Goal: Task Accomplishment & Management: Complete application form

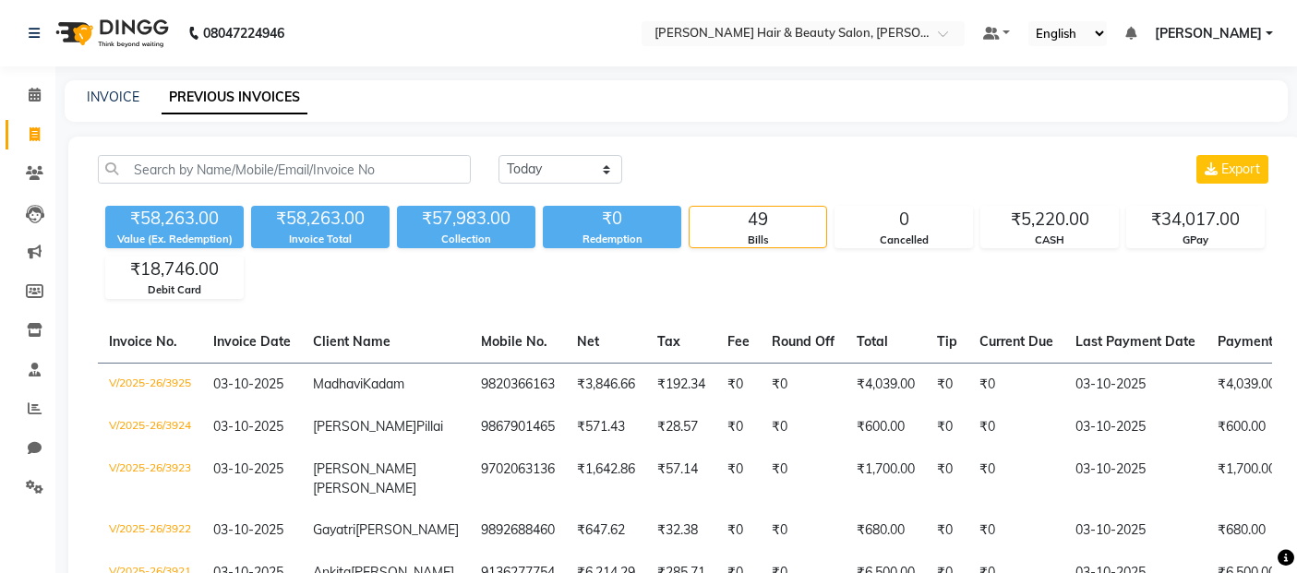
select select "yesterday"
click at [34, 131] on icon at bounding box center [35, 134] width 10 height 14
select select "service"
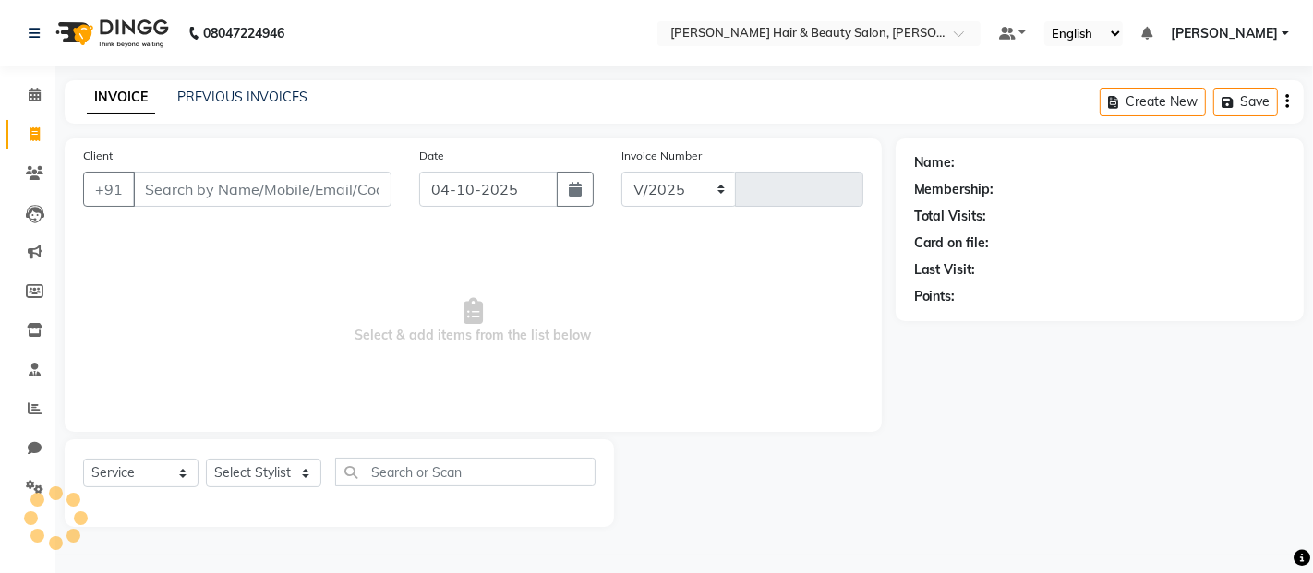
select select "7927"
type input "3926"
click at [227, 186] on input "Client" at bounding box center [262, 189] width 258 height 35
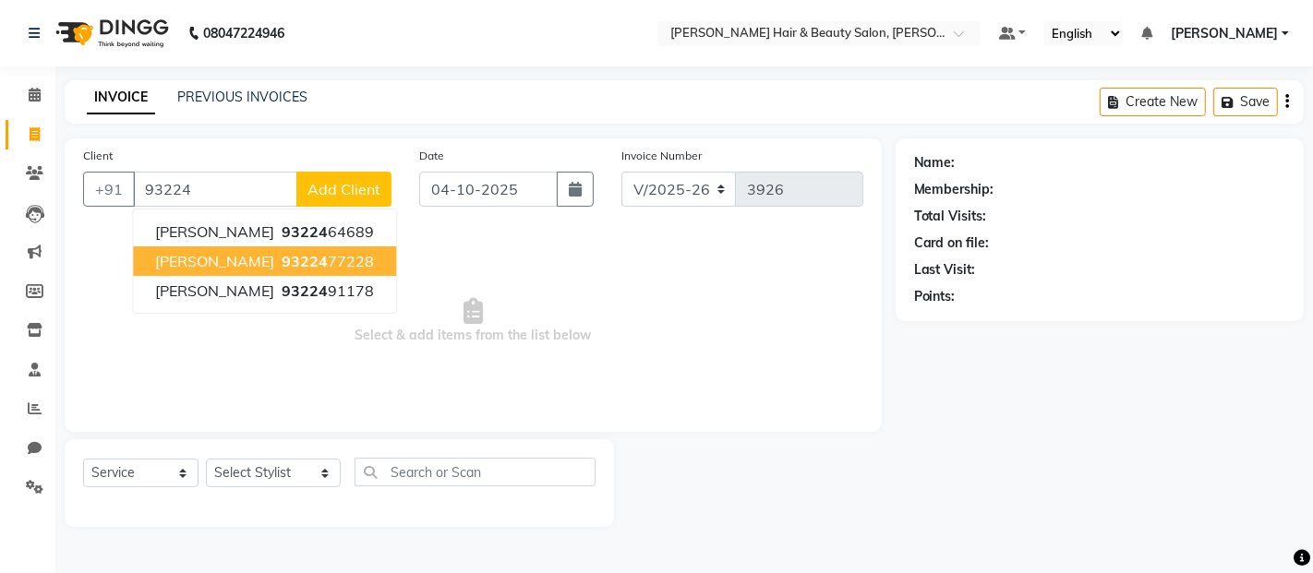
click at [249, 264] on span "Manoj Sharma" at bounding box center [214, 261] width 119 height 18
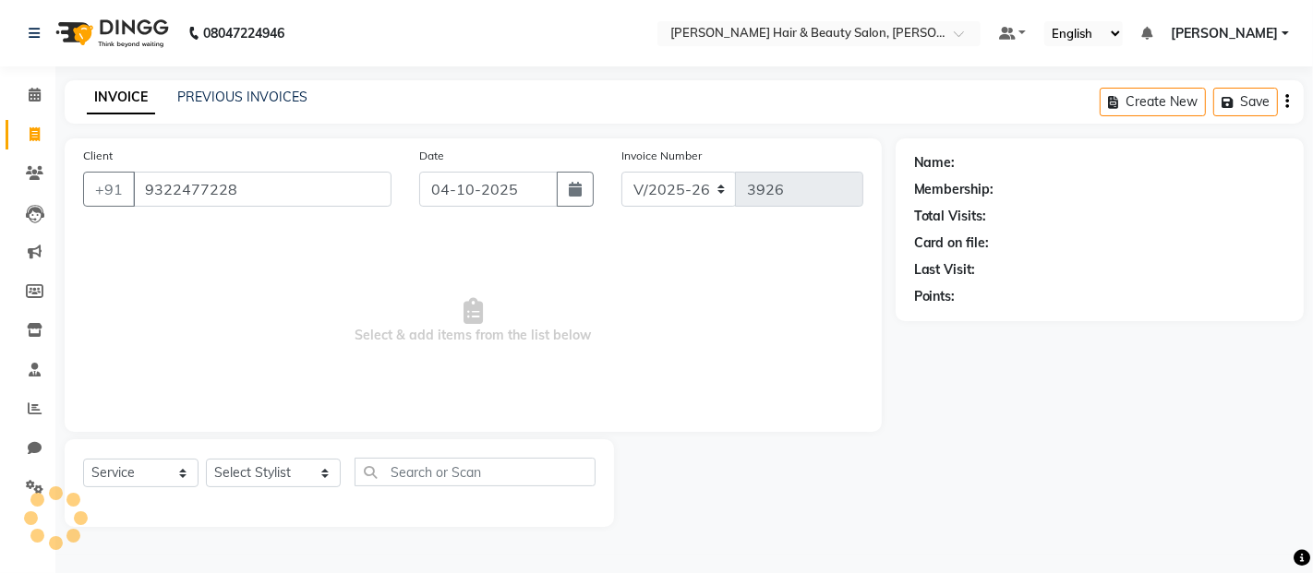
type input "9322477228"
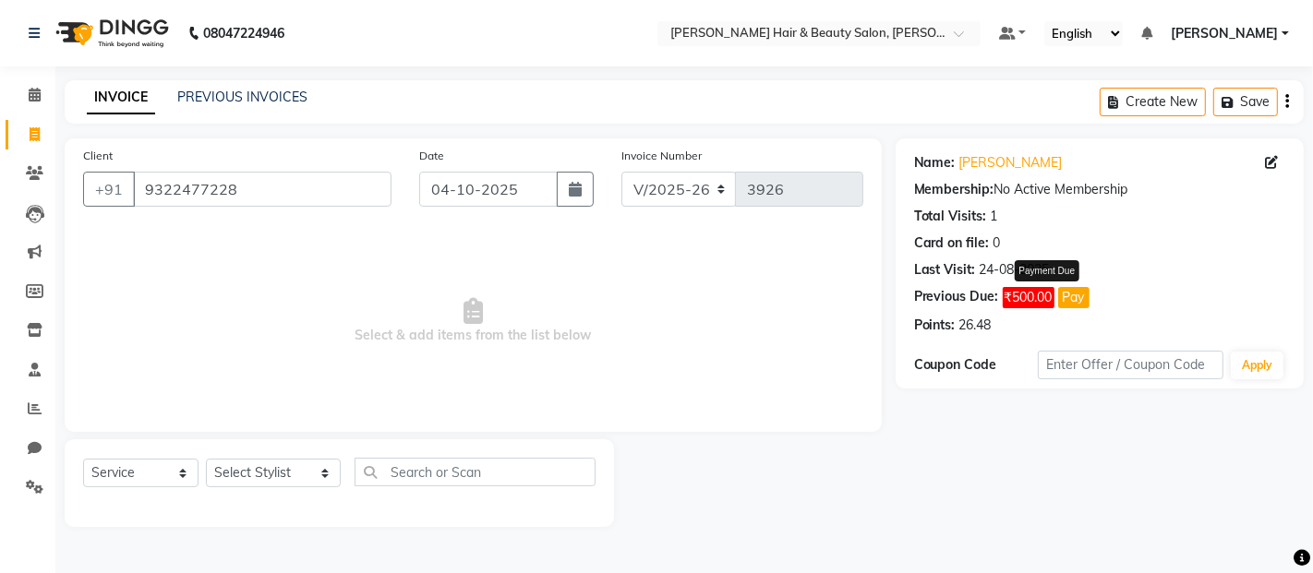
click at [1086, 301] on button "Pay" at bounding box center [1073, 297] width 31 height 21
select select "1"
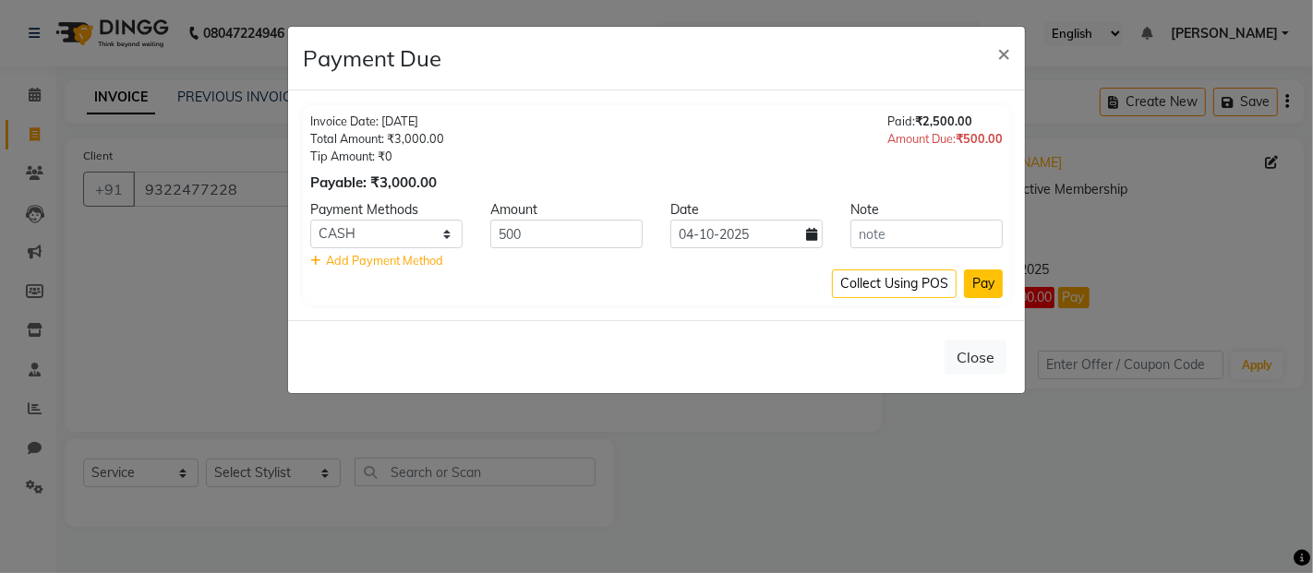
click at [979, 287] on button "Pay" at bounding box center [983, 284] width 39 height 29
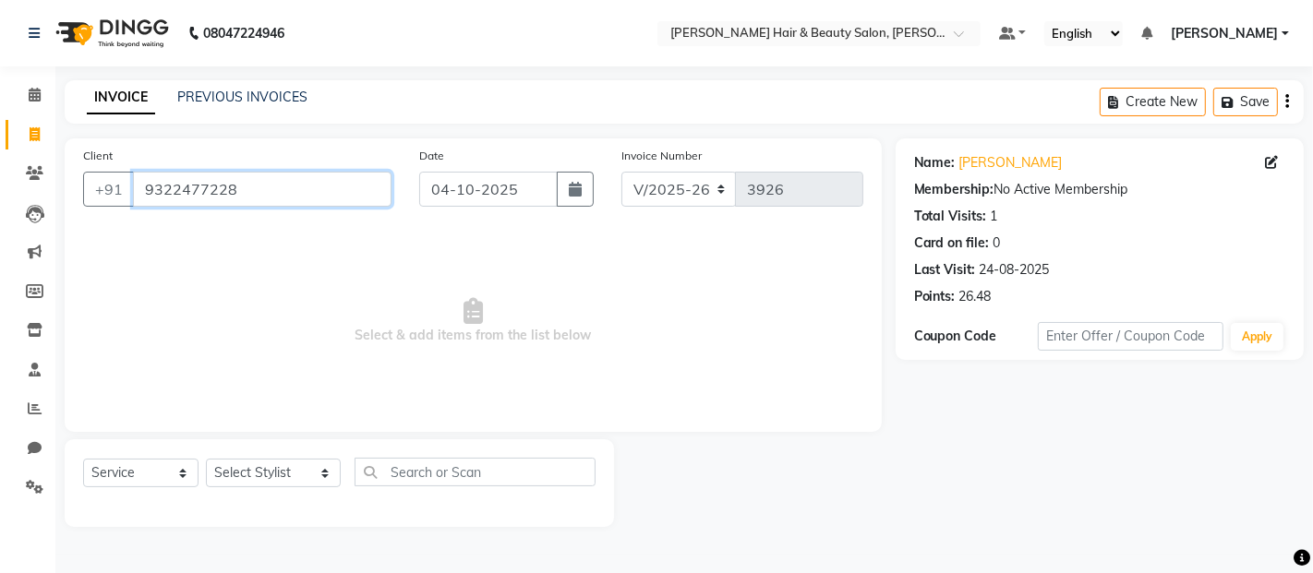
click at [272, 197] on input "9322477228" at bounding box center [262, 189] width 258 height 35
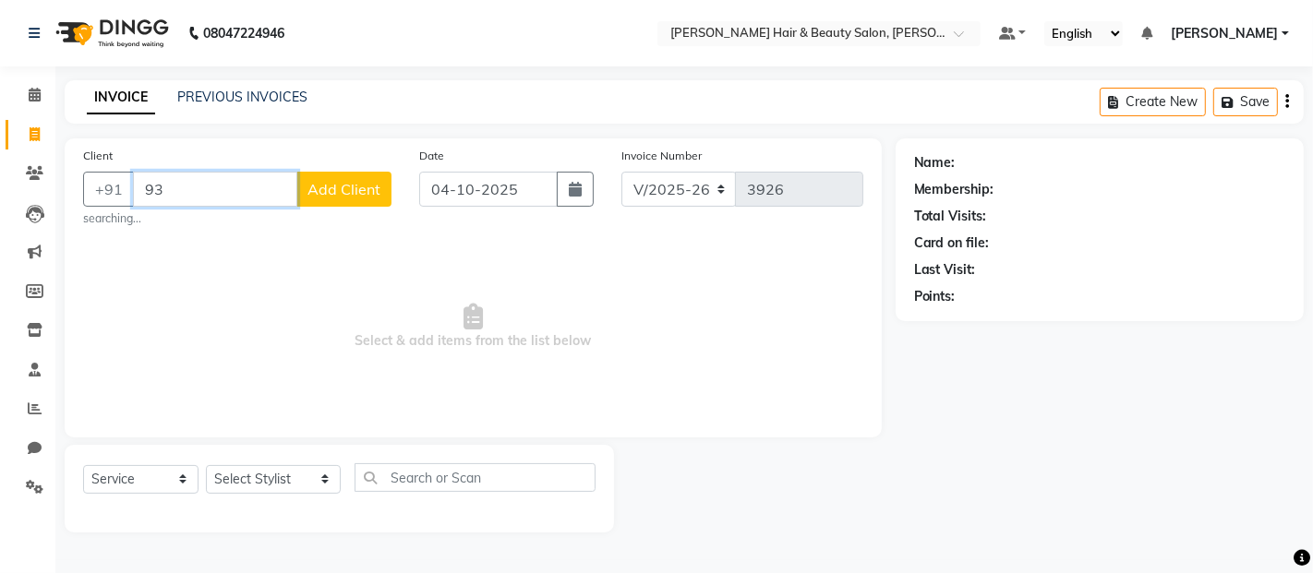
type input "9"
type input "9511682500"
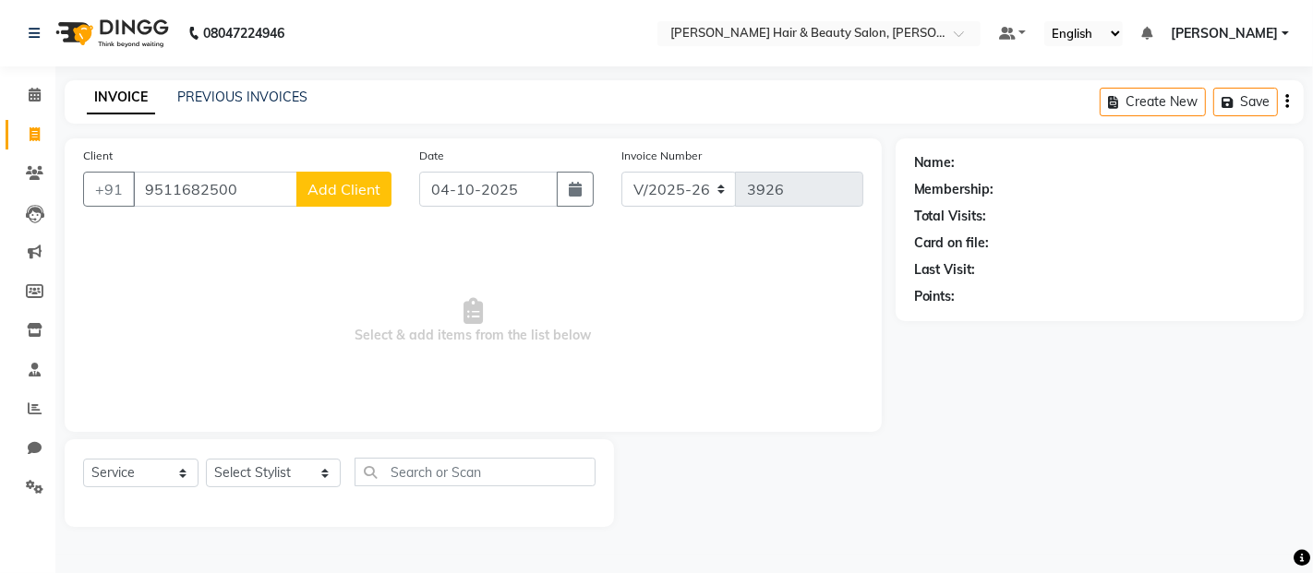
click at [347, 183] on span "Add Client" at bounding box center [343, 189] width 73 height 18
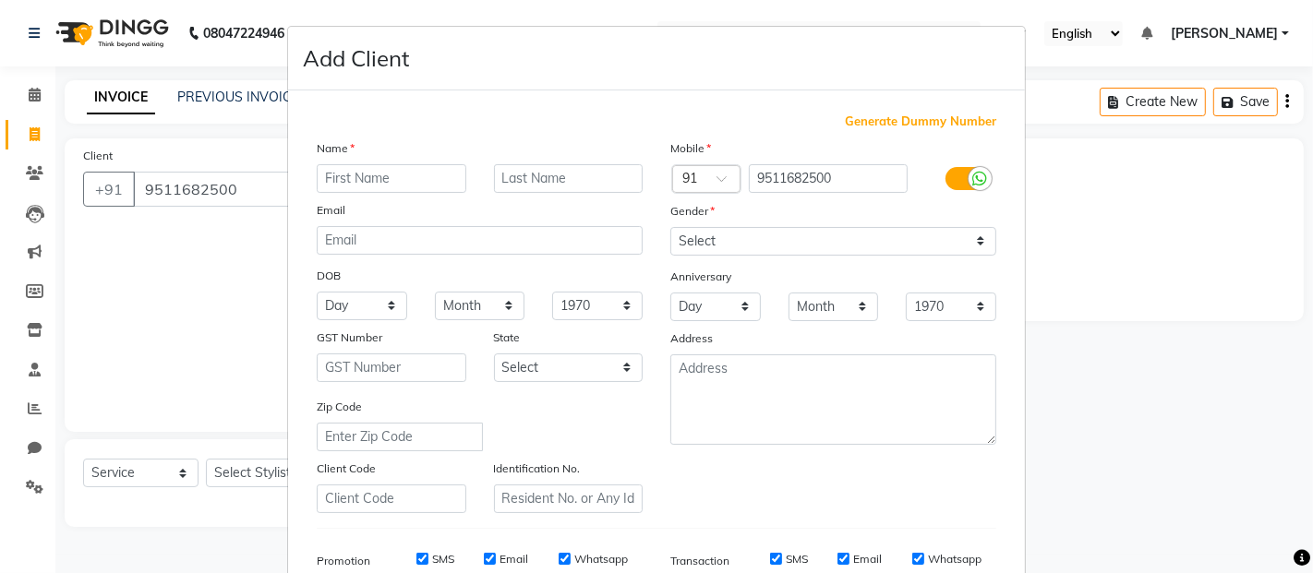
click at [431, 172] on input "text" at bounding box center [392, 178] width 150 height 29
type input "Dhval"
click at [546, 177] on input "text" at bounding box center [569, 178] width 150 height 29
type input "Kota"
click at [971, 241] on select "Select Male Female Other Prefer Not To Say" at bounding box center [833, 241] width 326 height 29
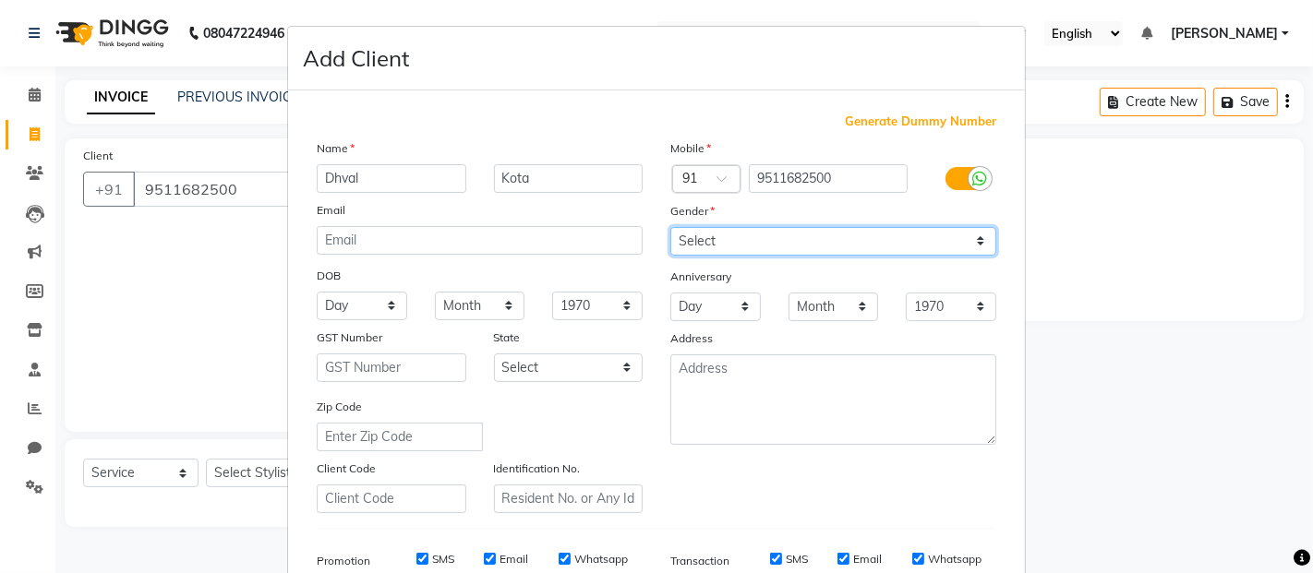
select select "male"
click at [670, 227] on select "Select Male Female Other Prefer Not To Say" at bounding box center [833, 241] width 326 height 29
click at [435, 560] on label "SMS" at bounding box center [443, 559] width 22 height 17
click at [428, 560] on input "SMS" at bounding box center [422, 559] width 12 height 12
checkbox input "false"
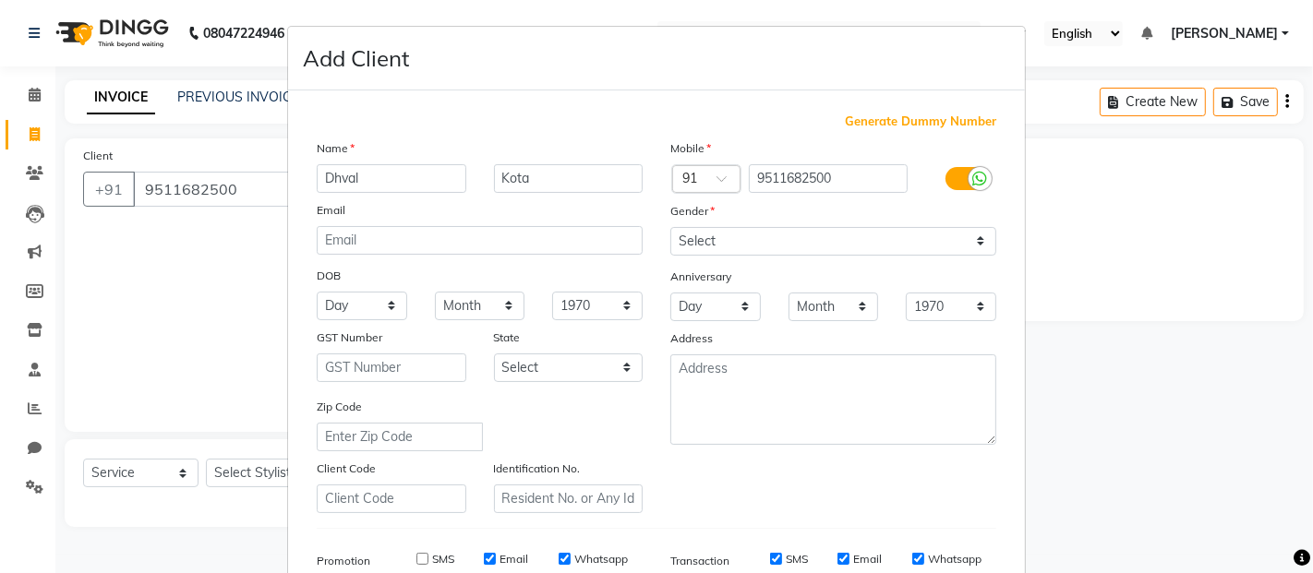
click at [523, 558] on div "SMS Email Whatsapp" at bounding box center [509, 559] width 267 height 17
click at [588, 558] on label "Whatsapp" at bounding box center [601, 559] width 54 height 17
click at [570, 558] on input "Whatsapp" at bounding box center [564, 559] width 12 height 12
checkbox input "false"
click at [508, 558] on label "Email" at bounding box center [513, 559] width 29 height 17
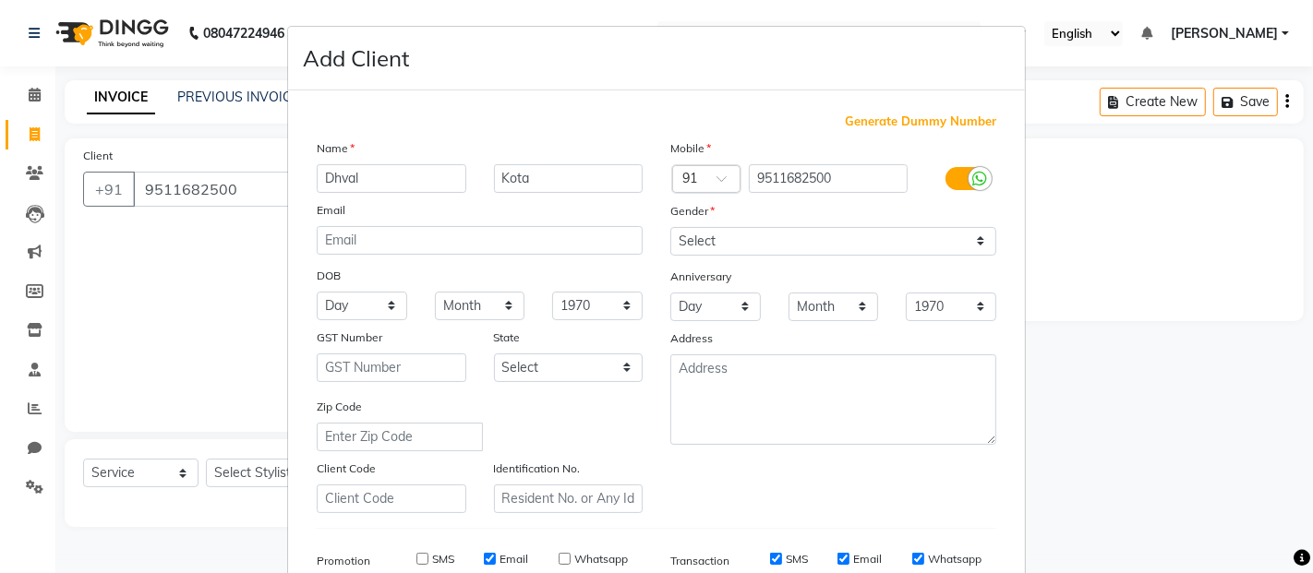
click at [496, 558] on input "Email" at bounding box center [490, 559] width 12 height 12
checkbox input "false"
click at [795, 560] on label "SMS" at bounding box center [796, 559] width 22 height 17
click at [782, 560] on input "SMS" at bounding box center [776, 559] width 12 height 12
checkbox input "false"
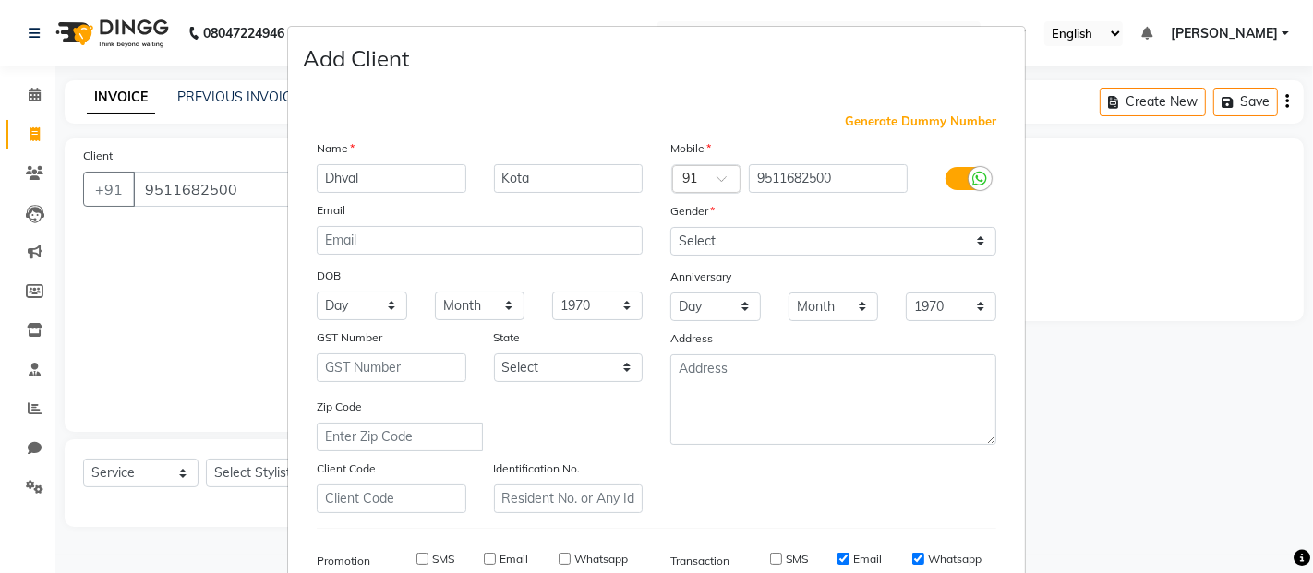
click at [853, 555] on label "Email" at bounding box center [867, 559] width 29 height 17
click at [847, 555] on input "Email" at bounding box center [843, 559] width 12 height 12
checkbox input "false"
click at [912, 560] on input "Whatsapp" at bounding box center [918, 559] width 12 height 12
checkbox input "false"
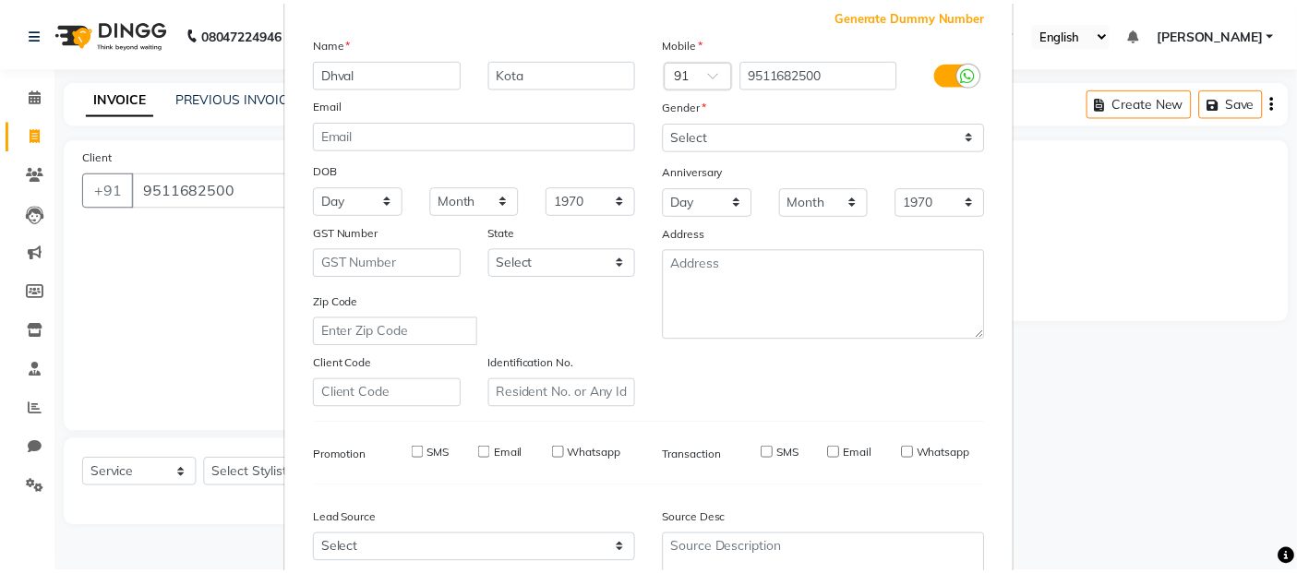
scroll to position [280, 0]
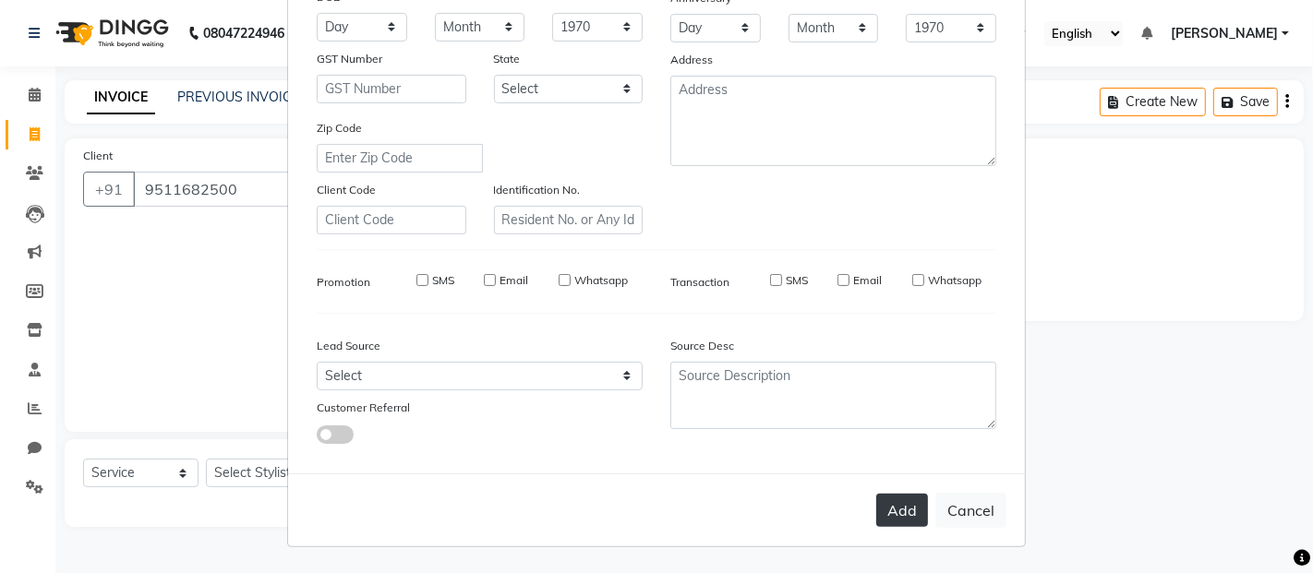
click at [888, 513] on button "Add" at bounding box center [902, 510] width 52 height 33
select select
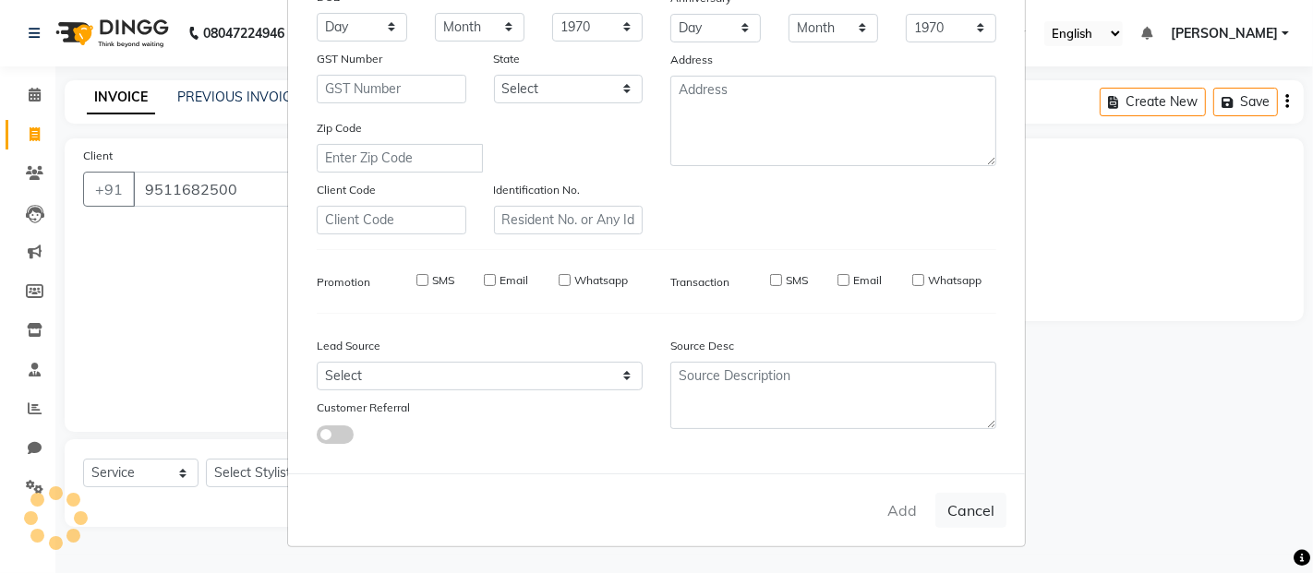
select select
checkbox input "false"
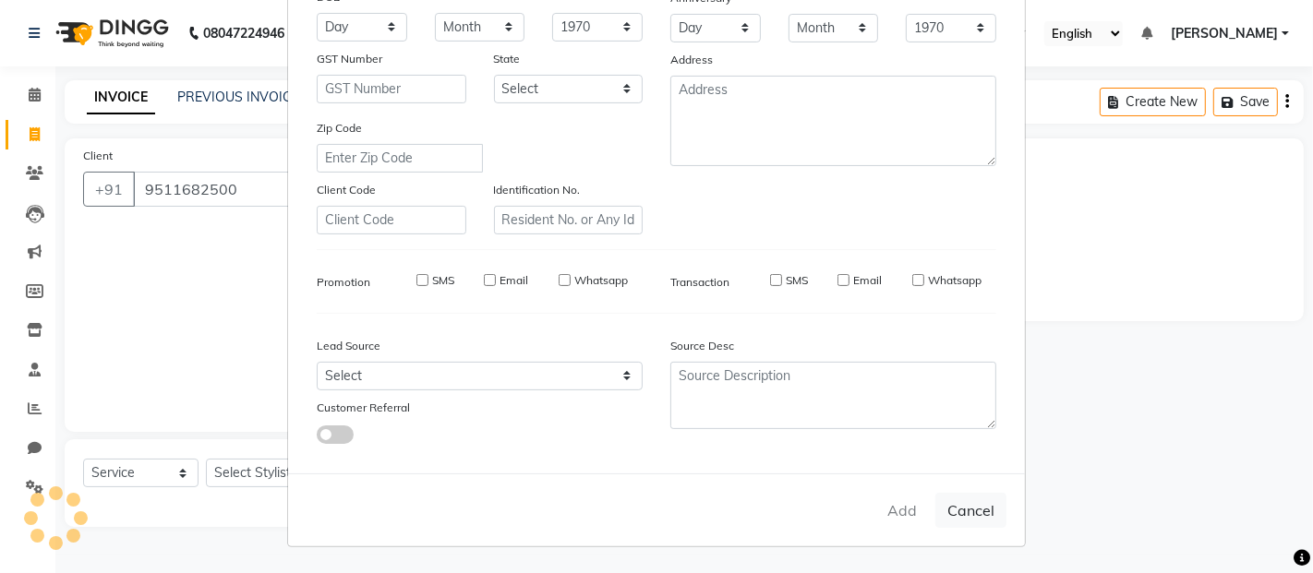
checkbox input "false"
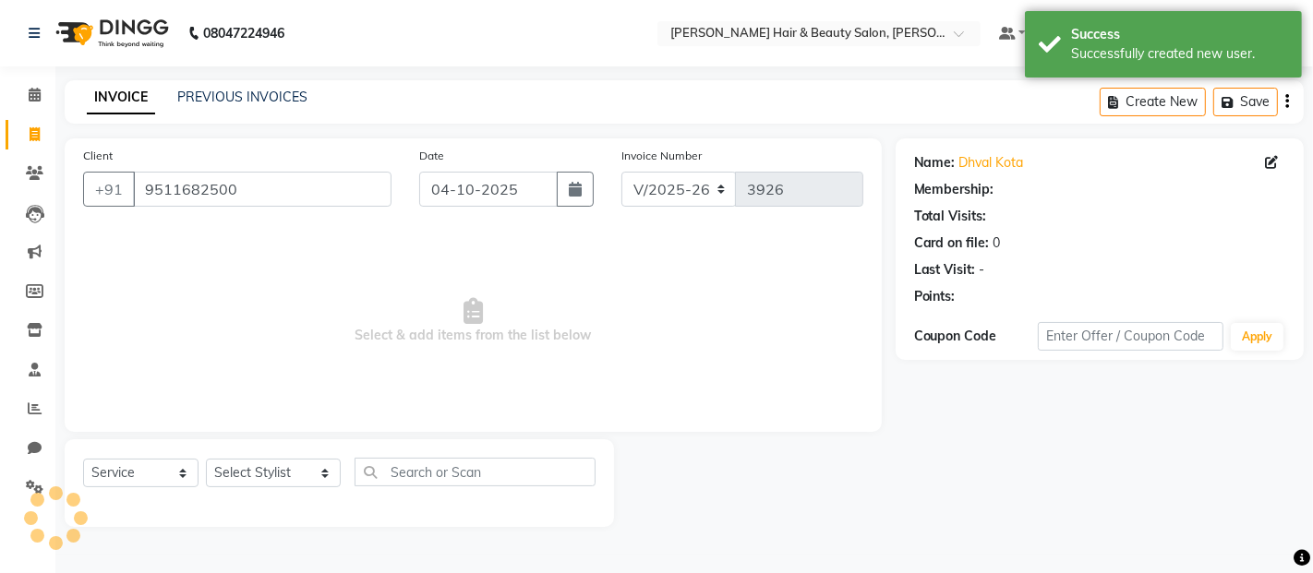
select select "1: Object"
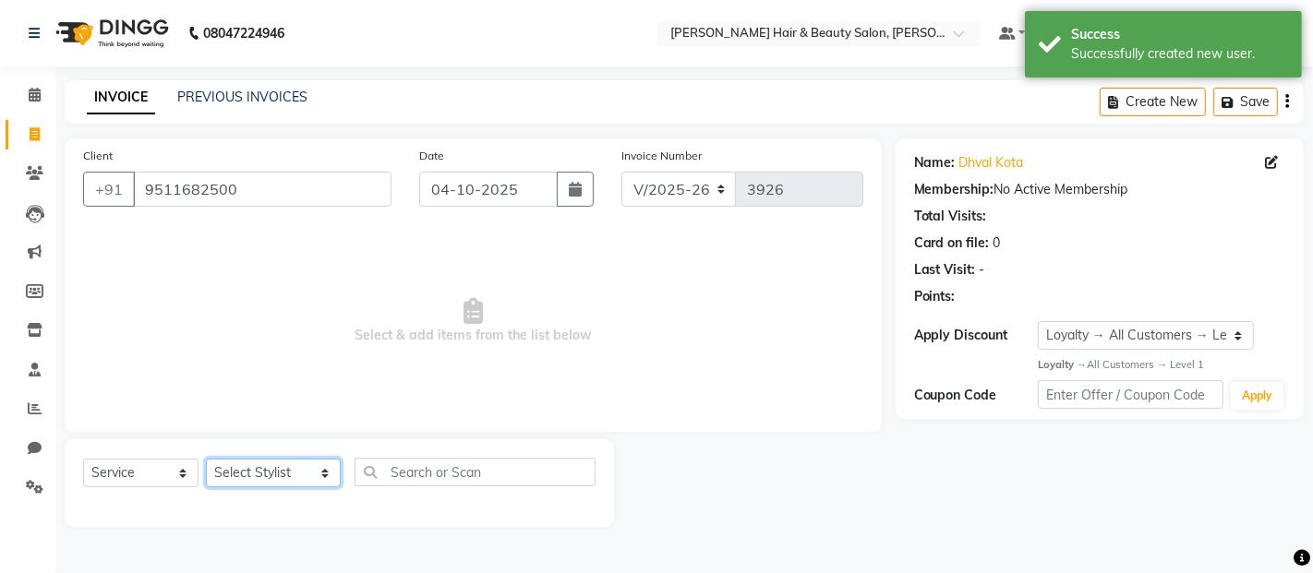
click at [300, 473] on select "Select Stylist Alim Salmani Altaf Zibral Ankush Thakur Arti Jaiswar Ashfak Gane…" at bounding box center [273, 473] width 135 height 29
select select "74422"
click at [206, 460] on select "Select Stylist Alim Salmani Altaf Zibral Ankush Thakur Arti Jaiswar Ashfak Gane…" at bounding box center [273, 473] width 135 height 29
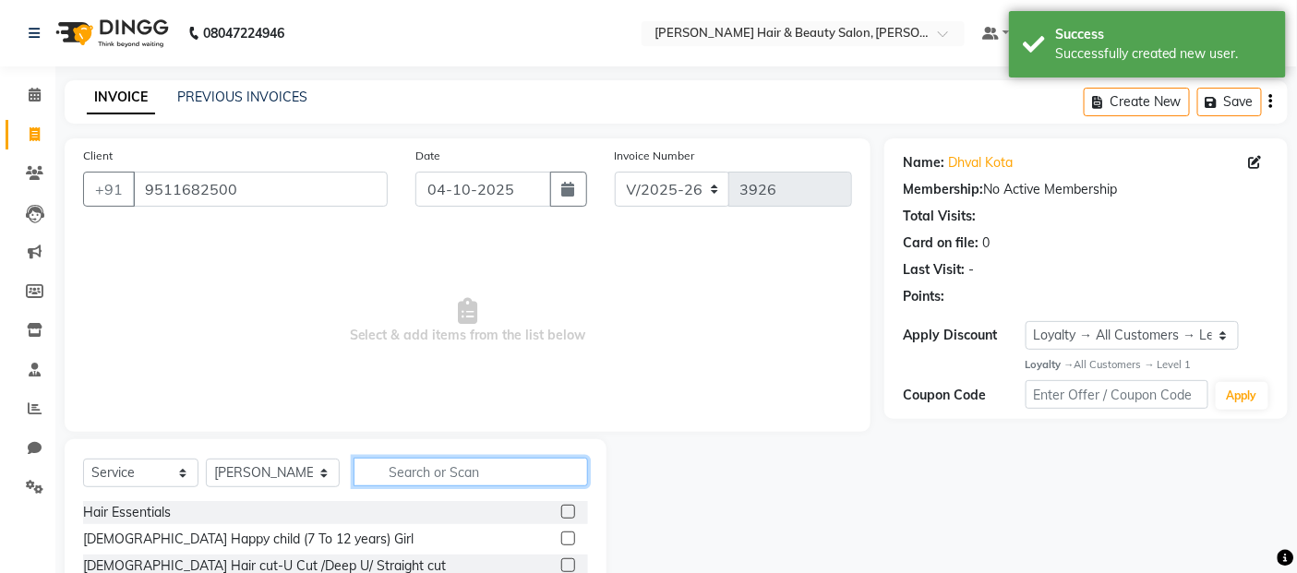
click at [430, 472] on input "text" at bounding box center [471, 472] width 235 height 29
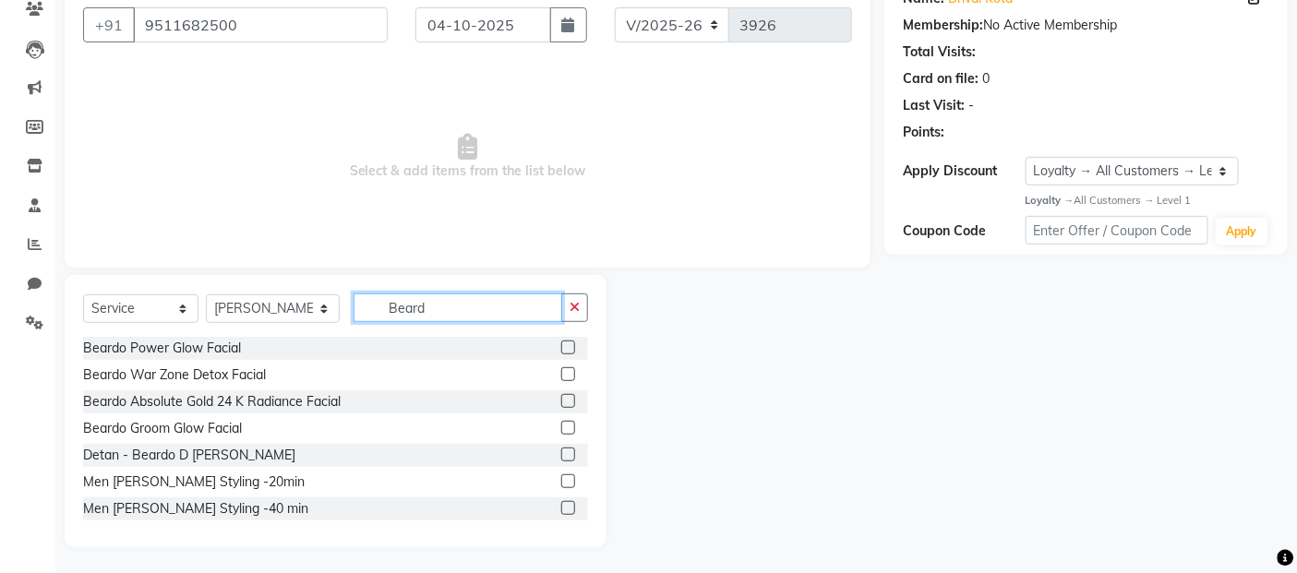
scroll to position [166, 0]
type input "Beard"
click at [561, 476] on label at bounding box center [568, 480] width 14 height 14
click at [561, 476] on input "checkbox" at bounding box center [567, 480] width 12 height 12
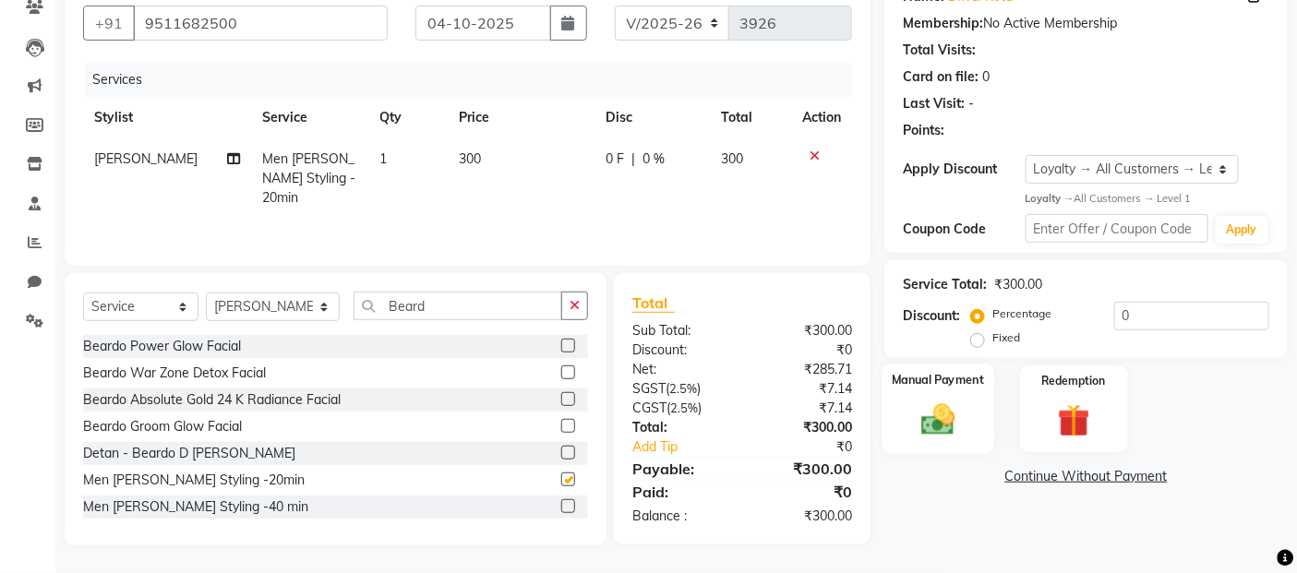
checkbox input "false"
click at [938, 426] on img at bounding box center [938, 420] width 55 height 39
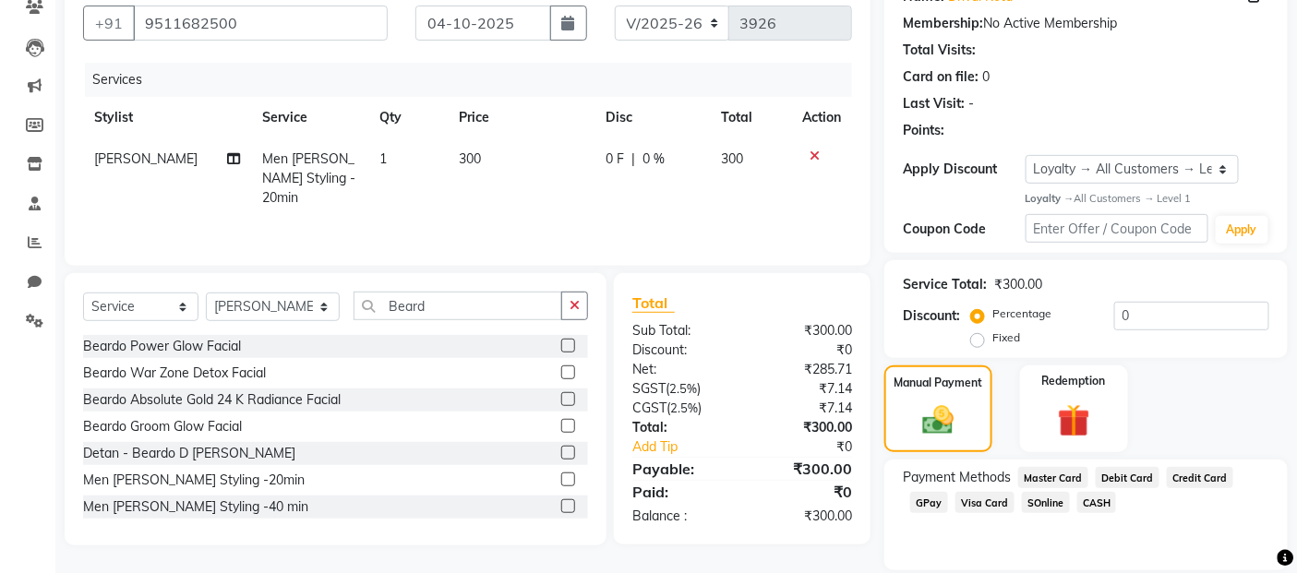
click at [928, 508] on span "GPay" at bounding box center [929, 502] width 38 height 21
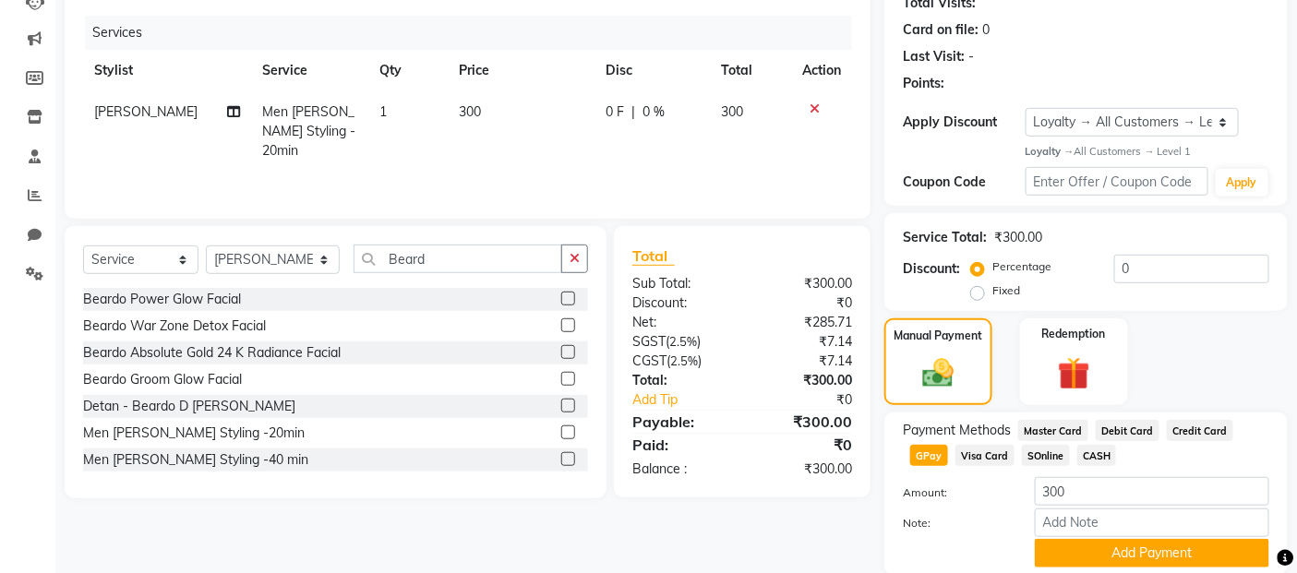
scroll to position [282, 0]
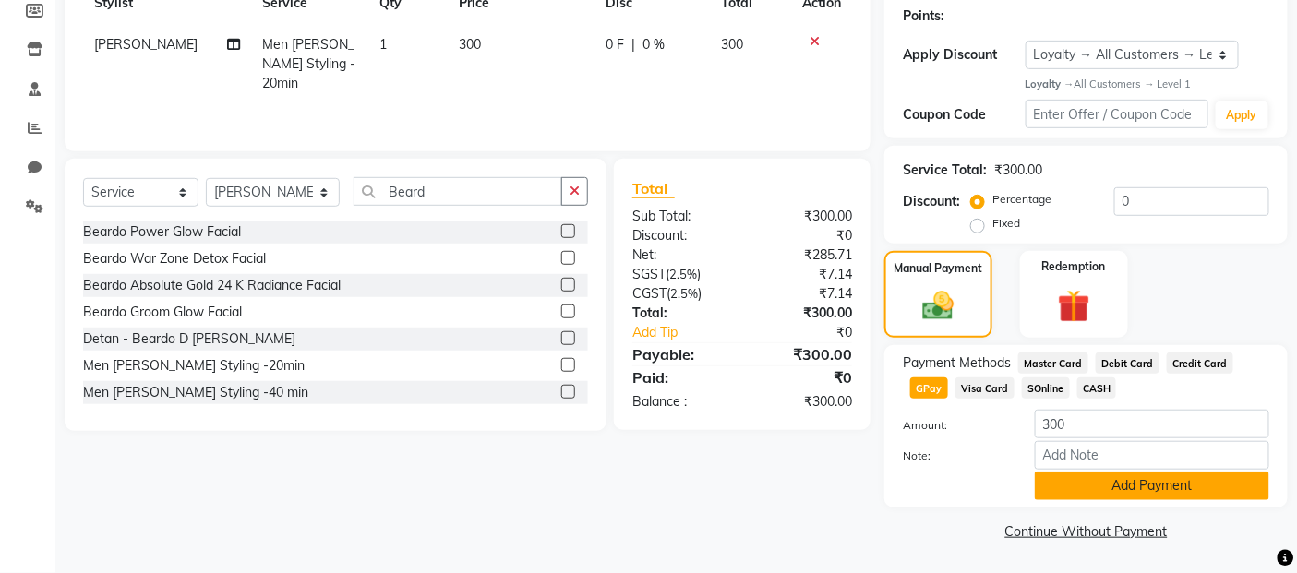
click at [1064, 492] on button "Add Payment" at bounding box center [1152, 486] width 234 height 29
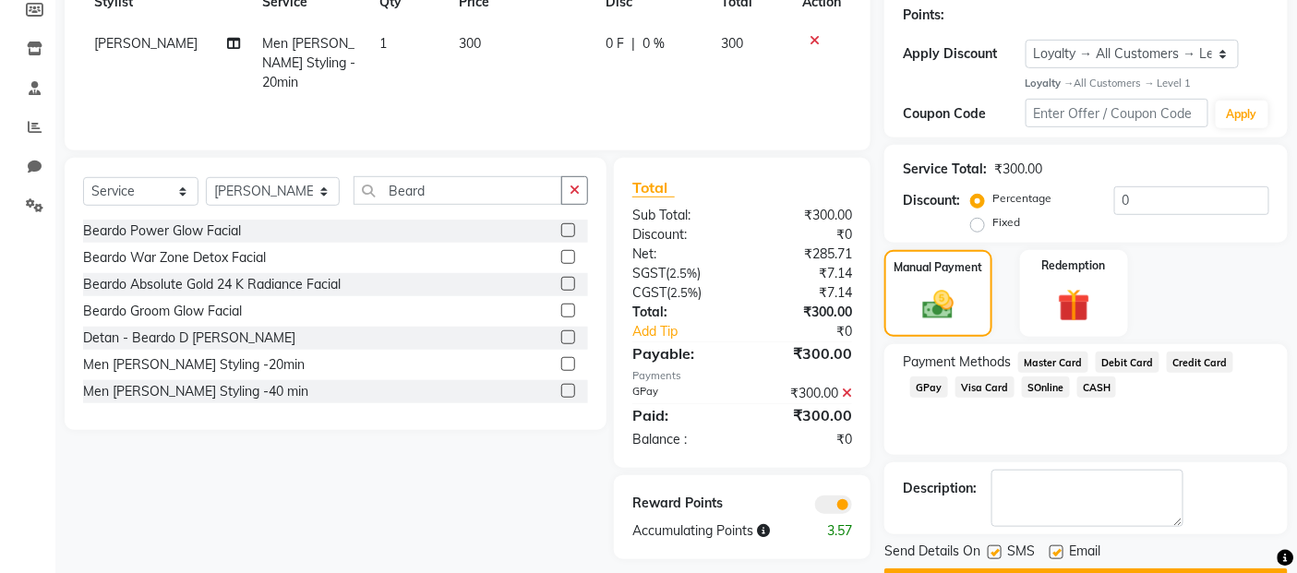
scroll to position [333, 0]
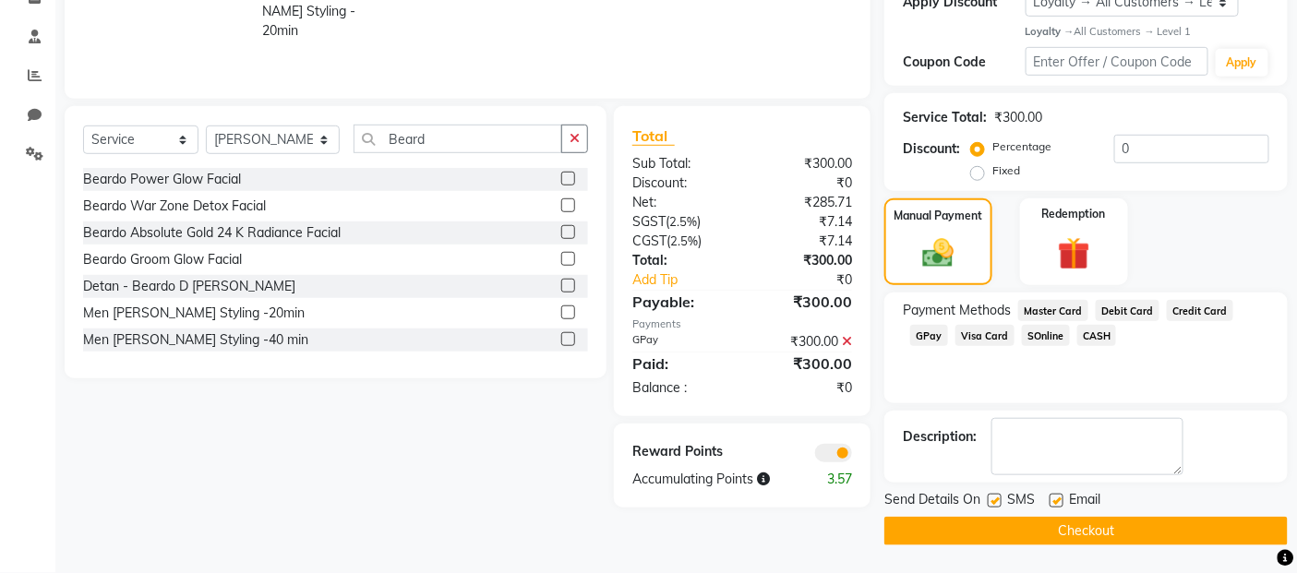
click at [997, 494] on label at bounding box center [995, 501] width 14 height 14
click at [997, 496] on input "checkbox" at bounding box center [994, 502] width 12 height 12
checkbox input "false"
click at [1065, 501] on div "Email" at bounding box center [1082, 501] width 66 height 23
click at [1066, 501] on div "Email" at bounding box center [1082, 501] width 66 height 23
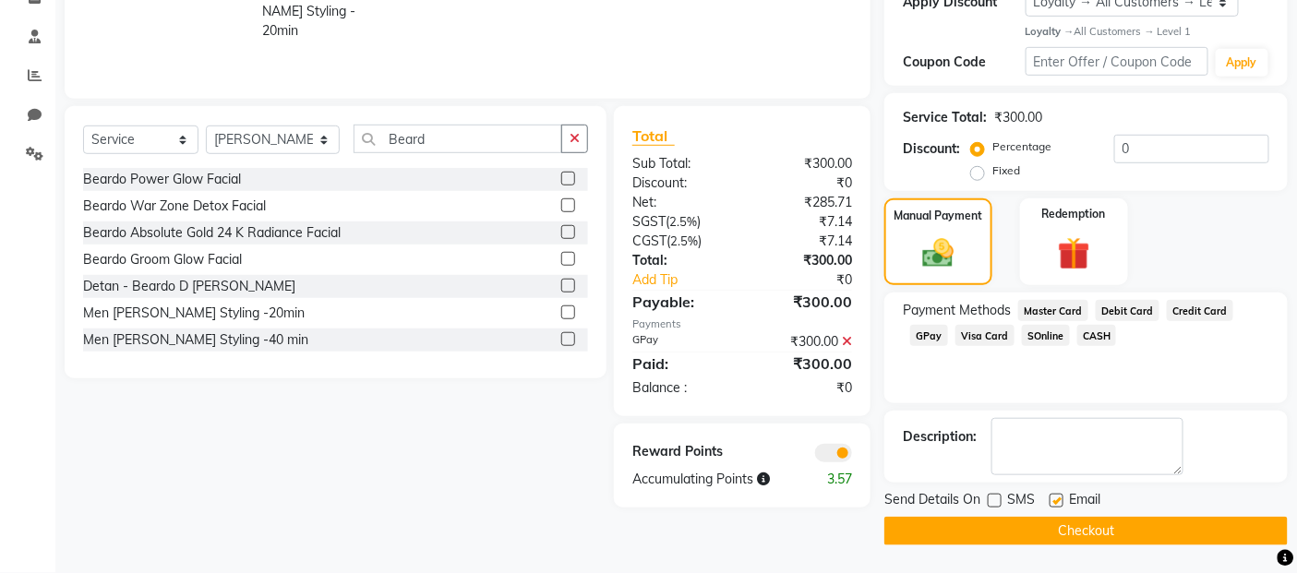
click at [1059, 499] on label at bounding box center [1056, 501] width 14 height 14
click at [1059, 499] on input "checkbox" at bounding box center [1055, 502] width 12 height 12
checkbox input "false"
click at [1047, 521] on button "Checkout" at bounding box center [1085, 531] width 403 height 29
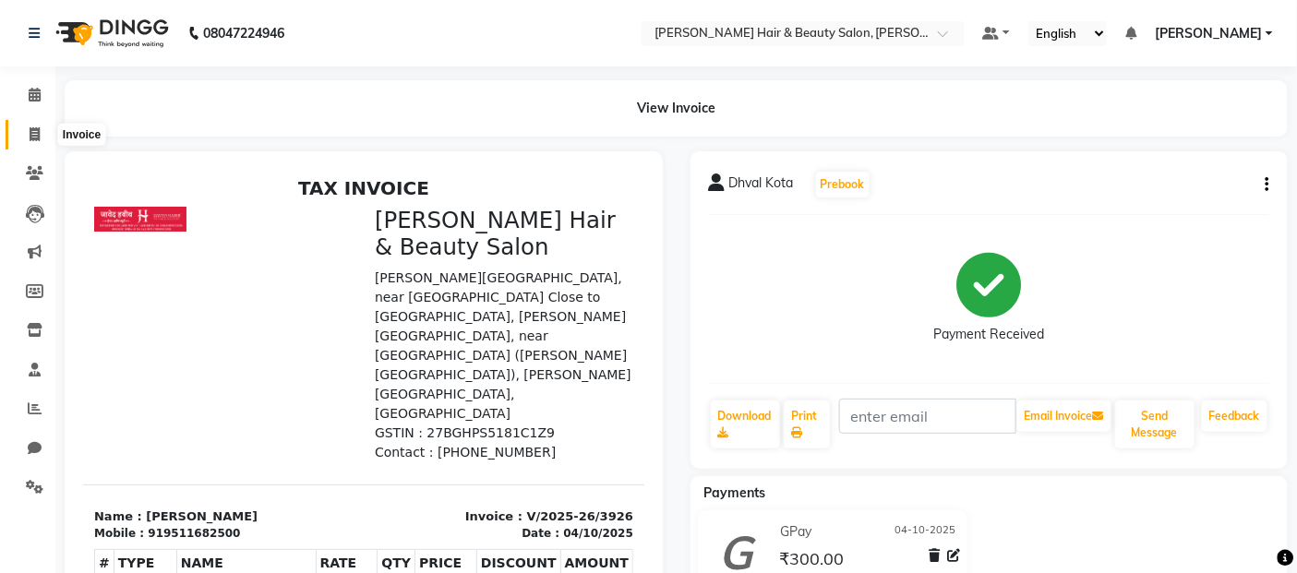
click at [34, 135] on icon at bounding box center [35, 134] width 10 height 14
select select "service"
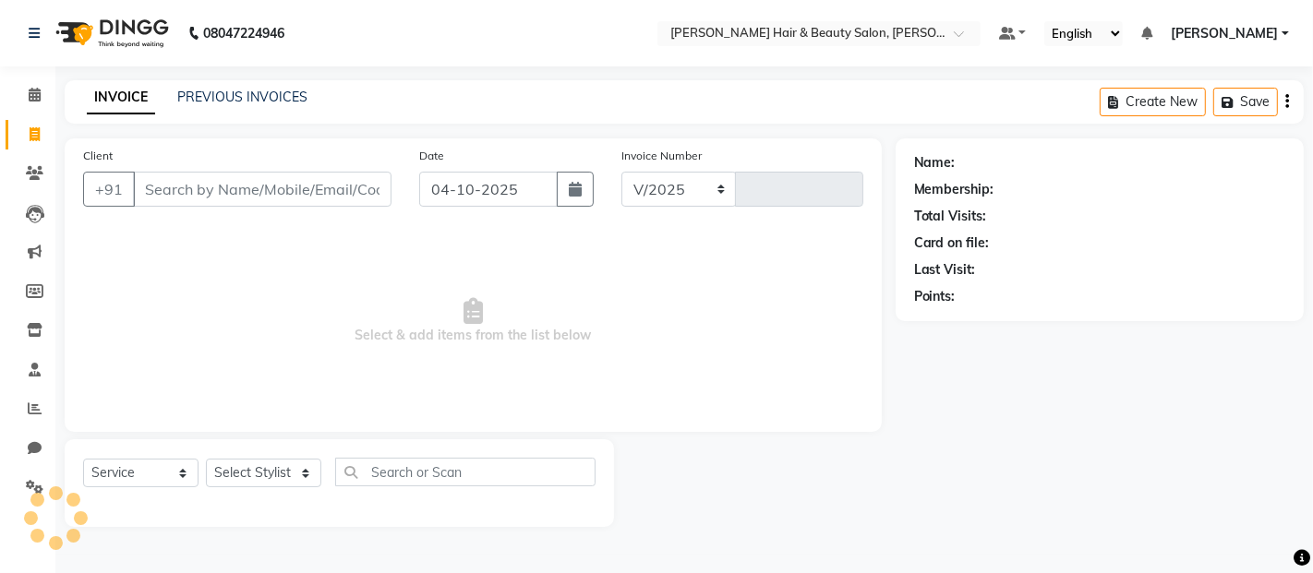
select select "7927"
type input "3927"
click at [195, 179] on input "Client" at bounding box center [262, 189] width 258 height 35
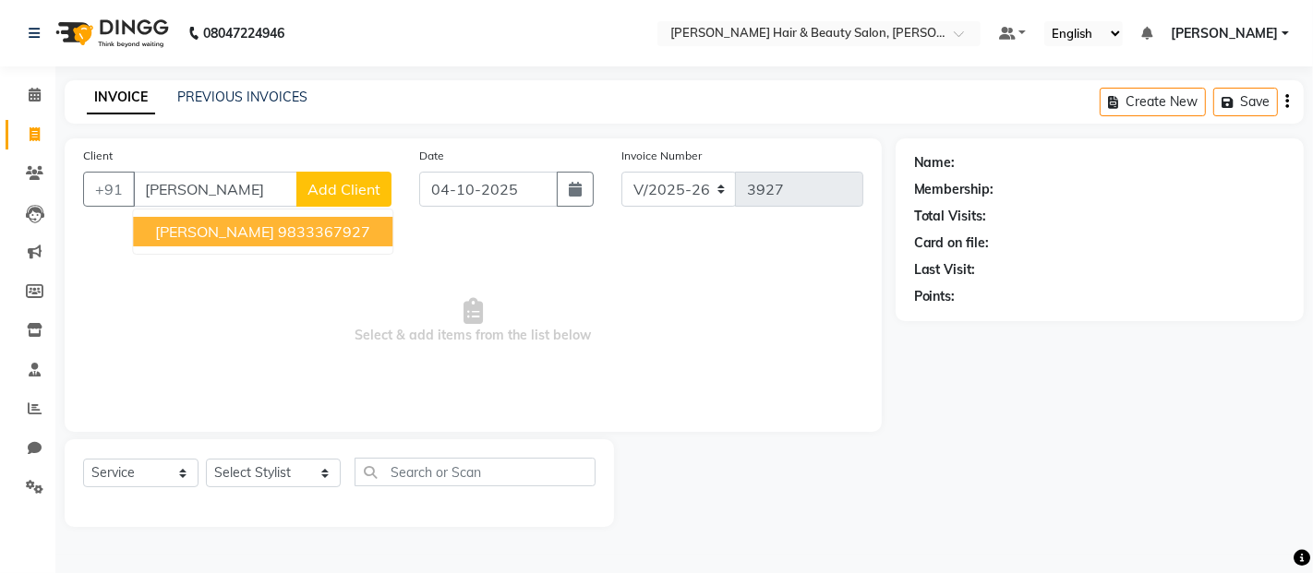
click at [205, 234] on span "Sonu Singh" at bounding box center [214, 231] width 119 height 18
type input "9833367927"
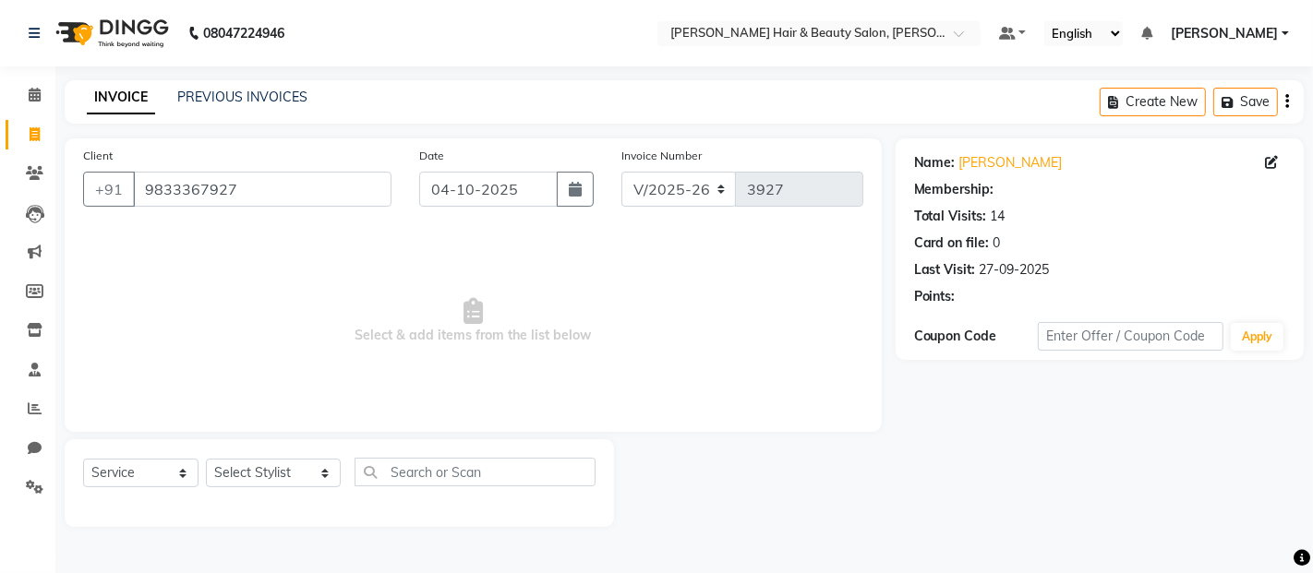
select select "1: Object"
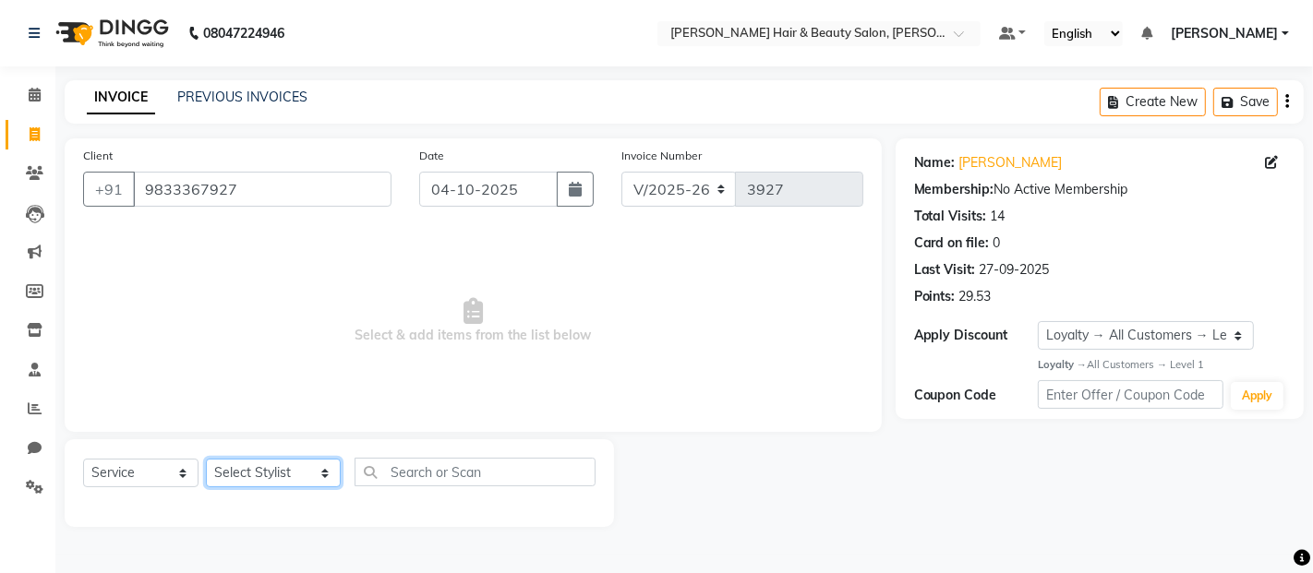
click at [281, 474] on select "Select Stylist Alim Salmani Altaf Zibral Ankush Thakur Arti Jaiswar Ashfak Gane…" at bounding box center [273, 473] width 135 height 29
select select "72245"
click at [206, 460] on select "Select Stylist Alim Salmani Altaf Zibral Ankush Thakur Arti Jaiswar Ashfak Gane…" at bounding box center [273, 473] width 135 height 29
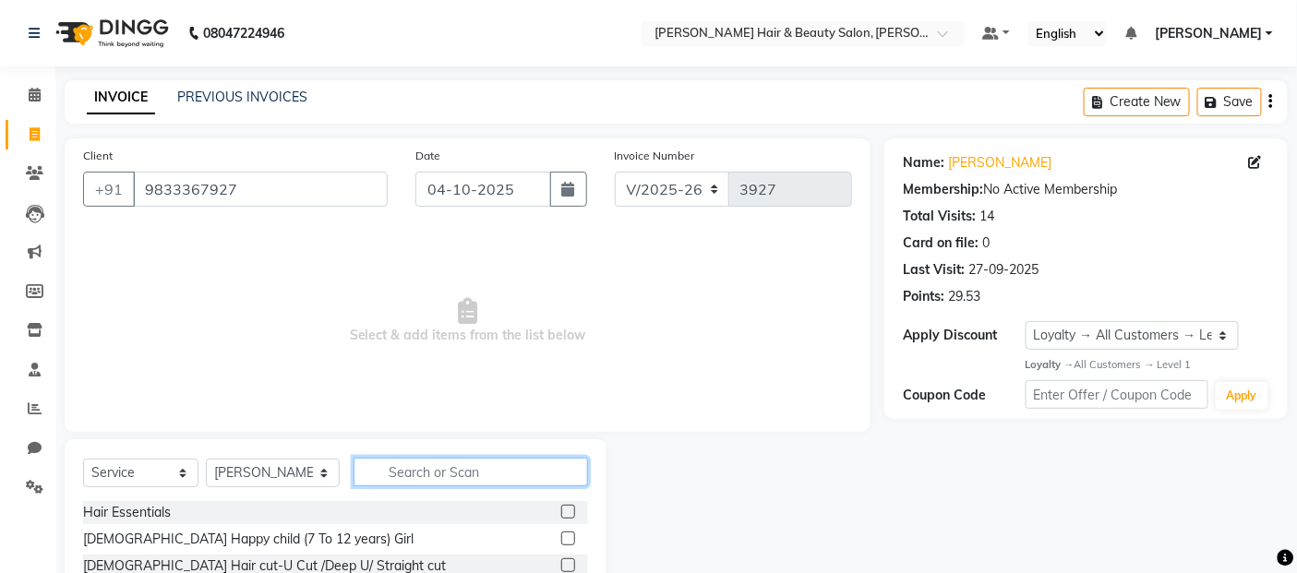
click at [414, 466] on input "text" at bounding box center [471, 472] width 235 height 29
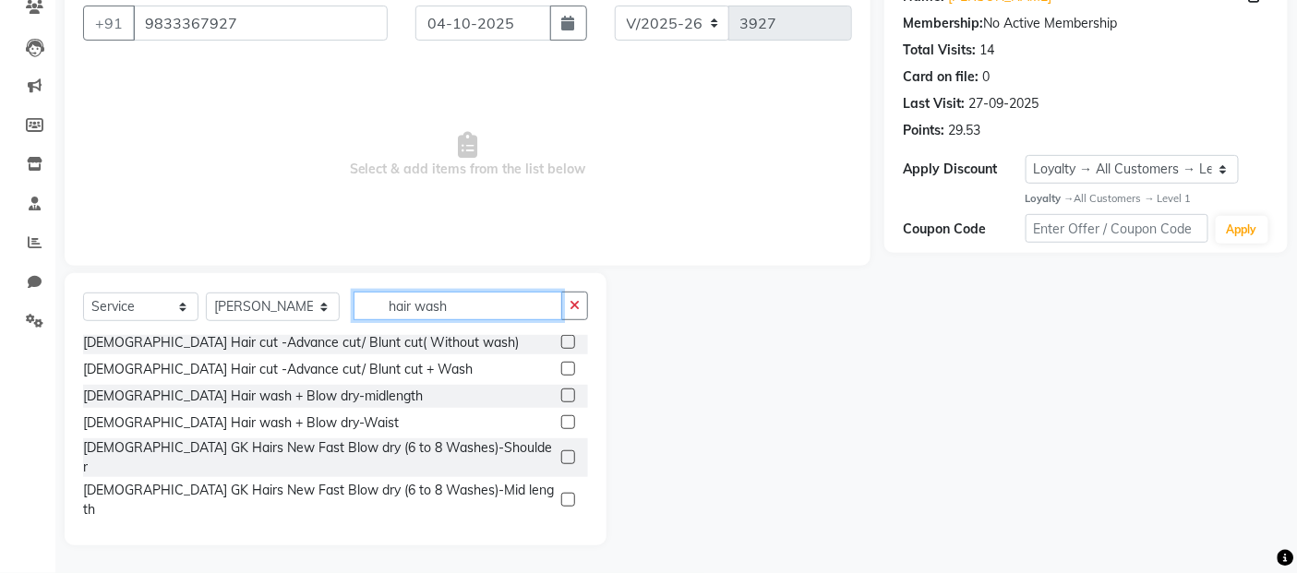
scroll to position [102, 0]
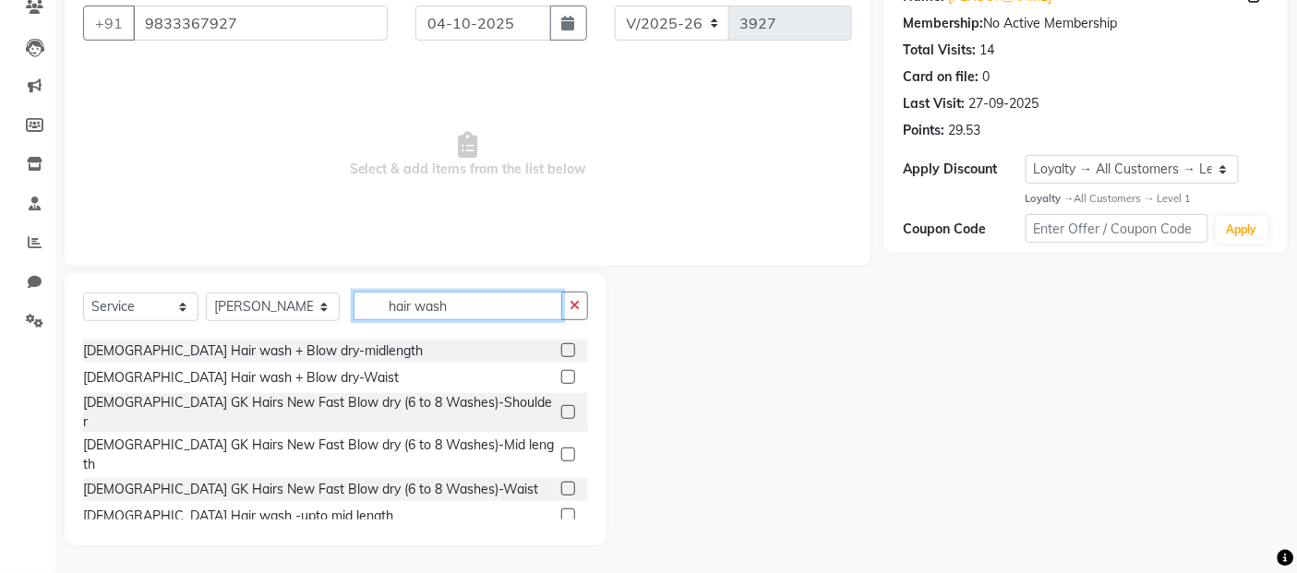
type input "hair wash"
click at [561, 509] on div at bounding box center [567, 518] width 12 height 19
click at [561, 509] on label at bounding box center [568, 516] width 14 height 14
click at [561, 510] on input "checkbox" at bounding box center [567, 516] width 12 height 12
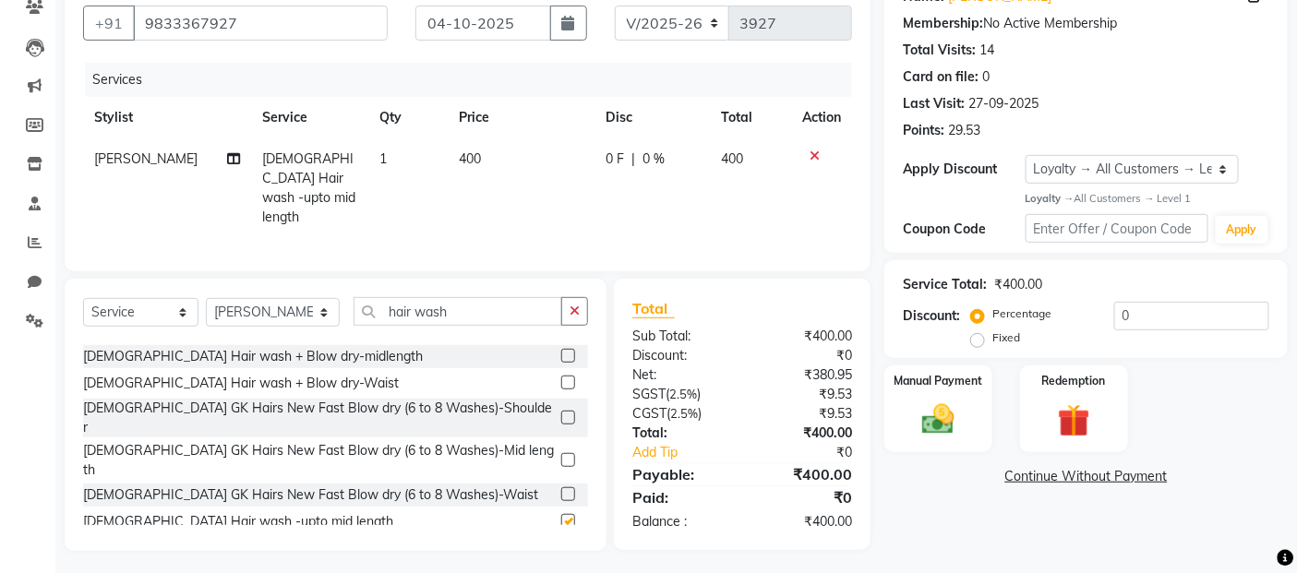
checkbox input "false"
click at [500, 168] on td "400" at bounding box center [521, 188] width 147 height 100
select select "72245"
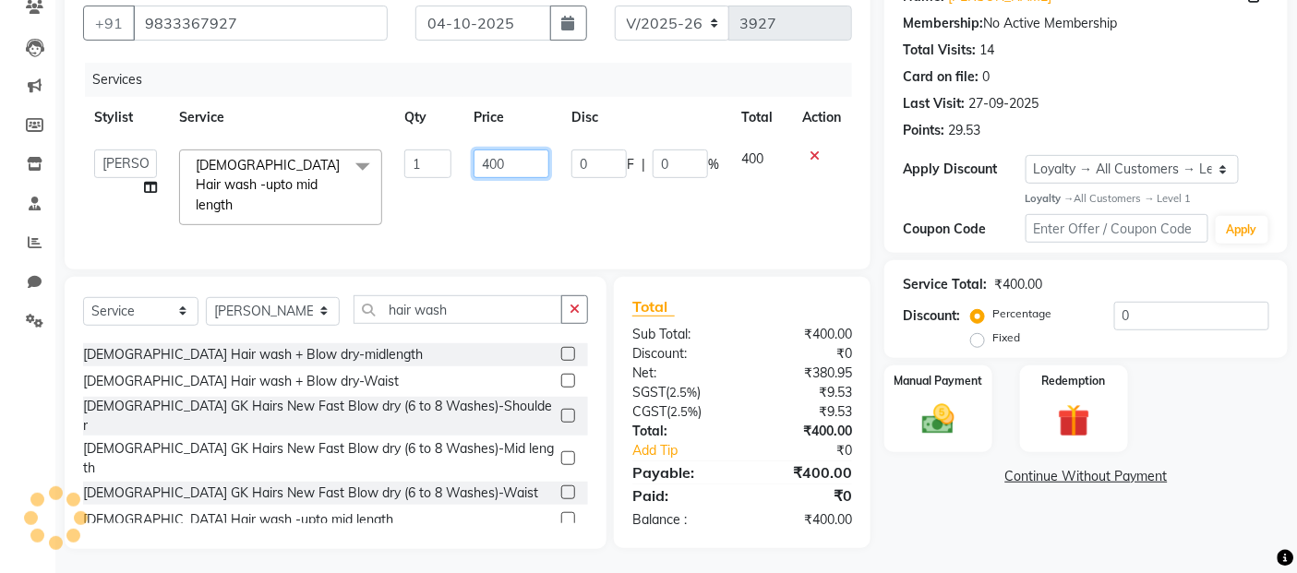
click at [487, 155] on input "400" at bounding box center [512, 164] width 76 height 29
type input "300"
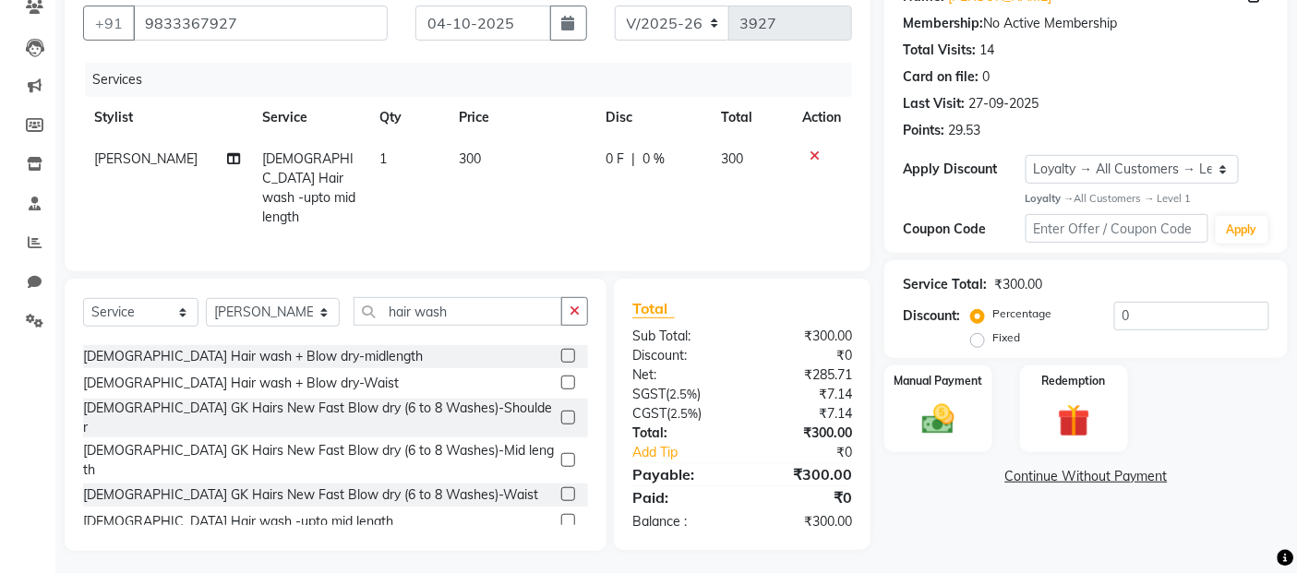
click at [574, 208] on tr "Sunil Thakur Female Hair wash -upto mid length 1 300 0 F | 0 % 300" at bounding box center [467, 188] width 769 height 100
click at [947, 426] on img at bounding box center [938, 420] width 55 height 39
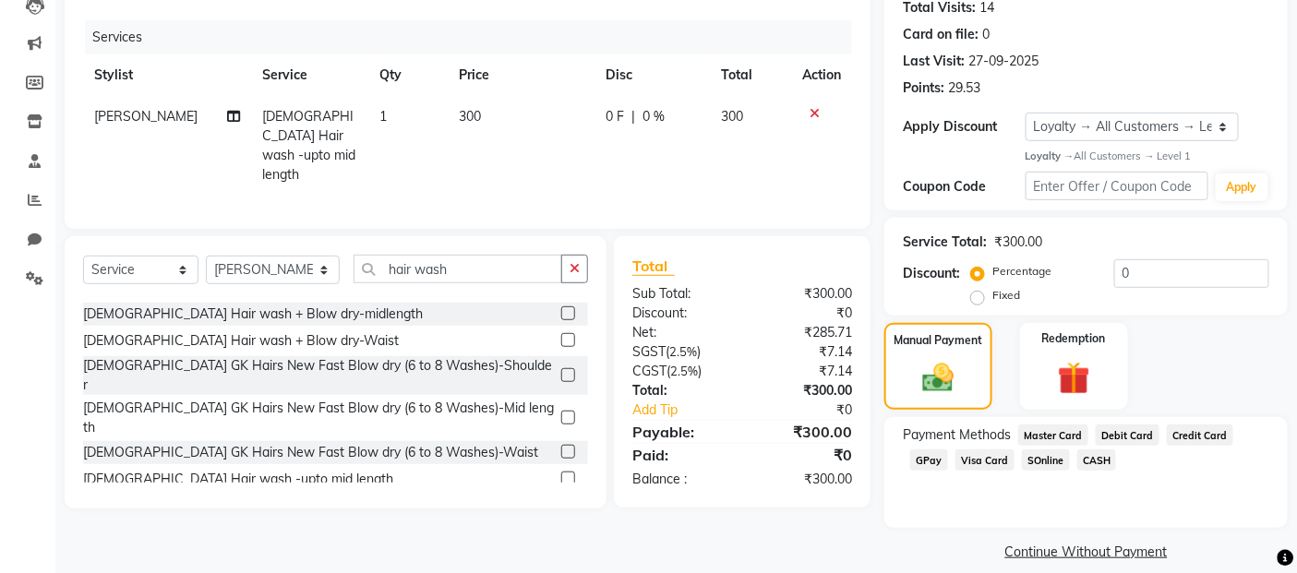
scroll to position [228, 0]
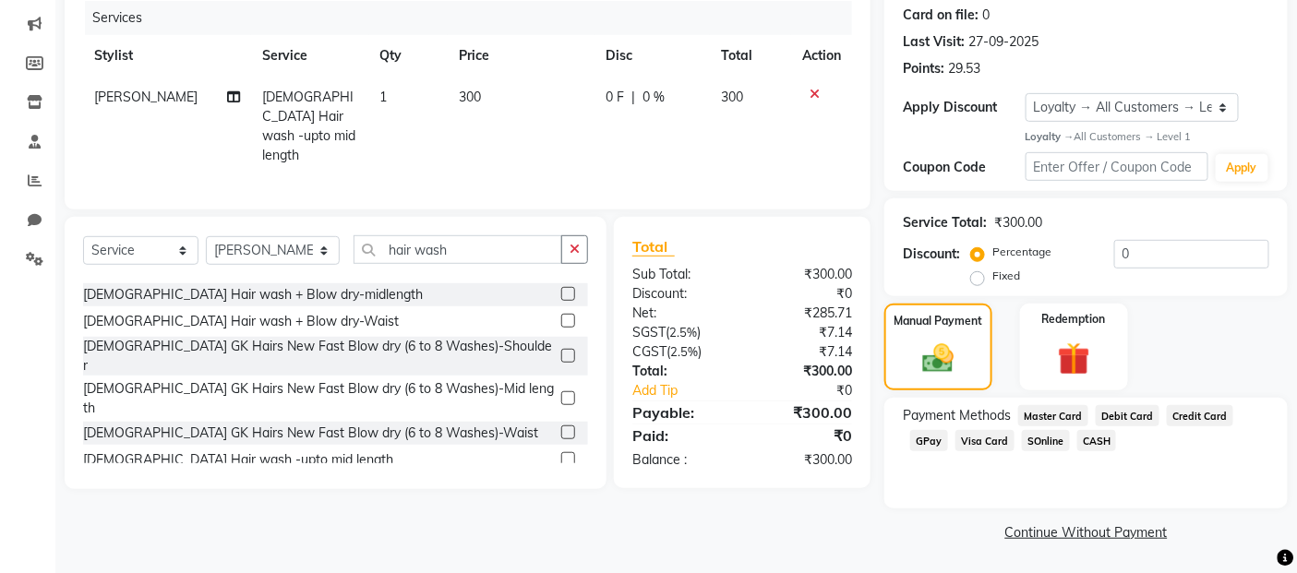
click at [1093, 439] on span "CASH" at bounding box center [1097, 440] width 40 height 21
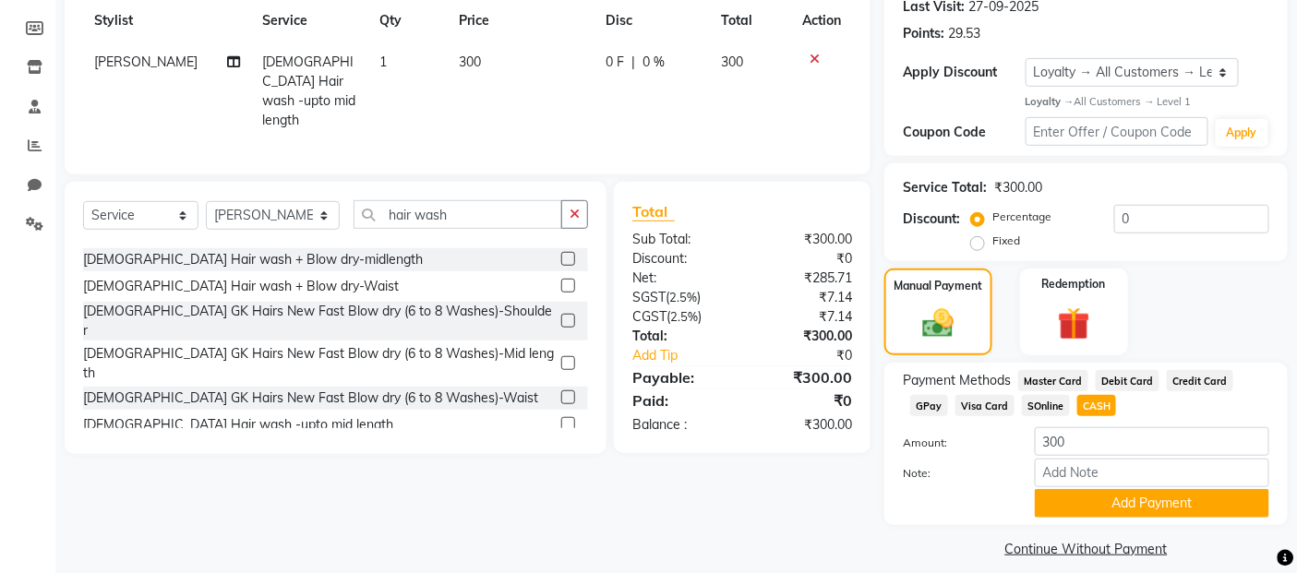
scroll to position [282, 0]
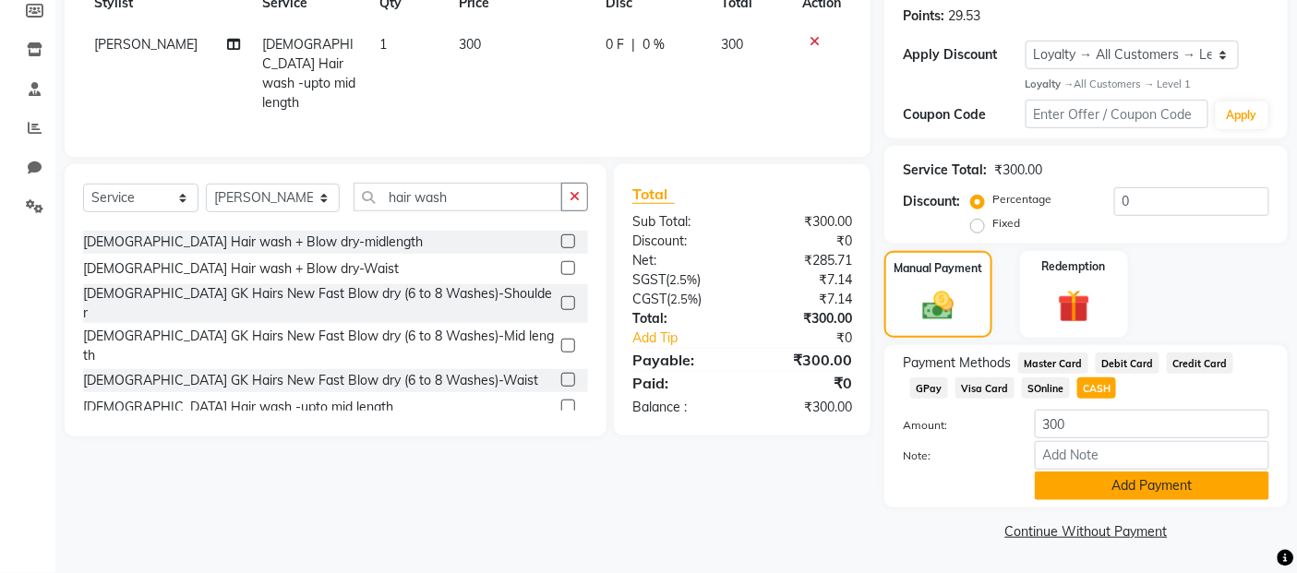
click at [1090, 484] on button "Add Payment" at bounding box center [1152, 486] width 234 height 29
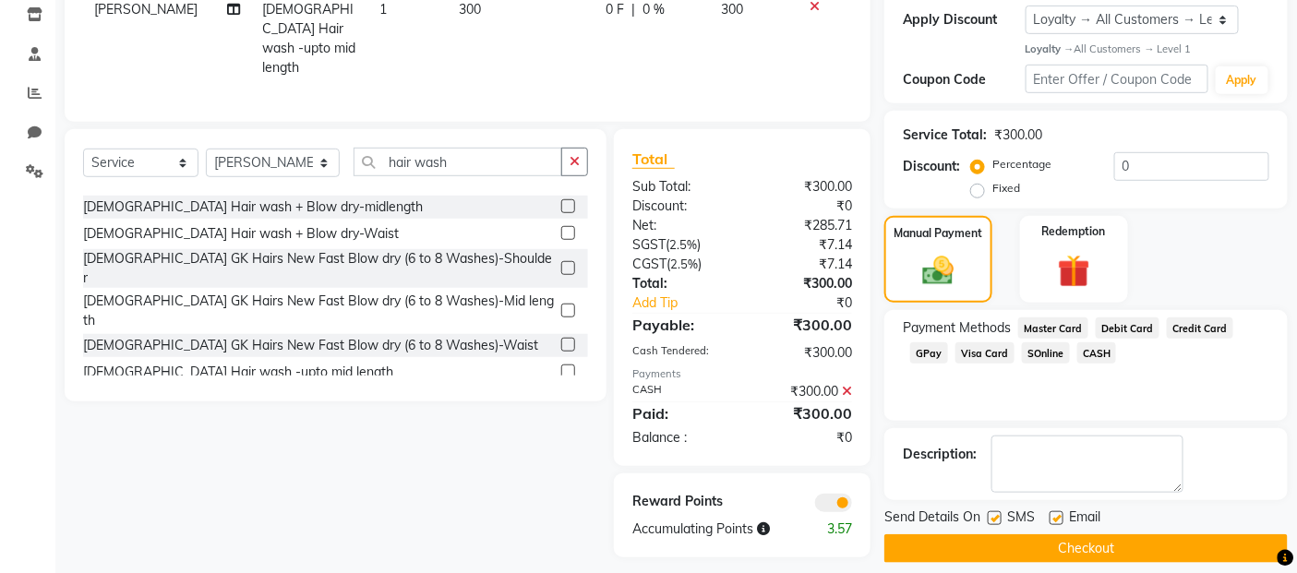
scroll to position [333, 0]
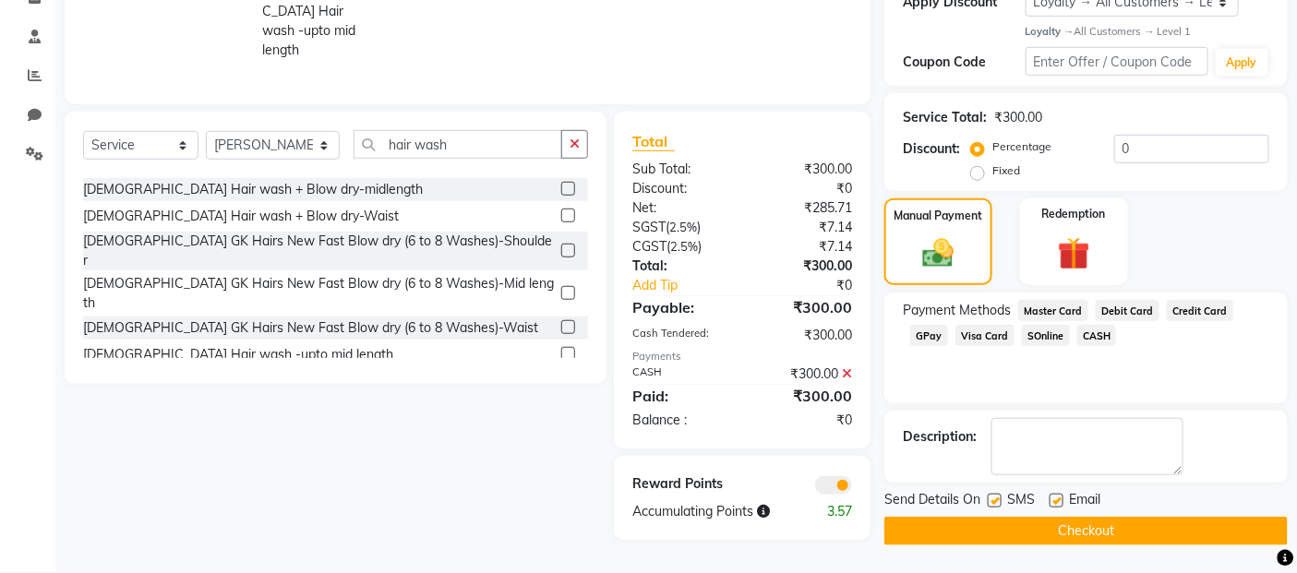
click at [997, 495] on label at bounding box center [995, 501] width 14 height 14
click at [997, 496] on input "checkbox" at bounding box center [994, 502] width 12 height 12
checkbox input "false"
click at [1049, 496] on label at bounding box center [1056, 501] width 14 height 14
click at [1049, 496] on input "checkbox" at bounding box center [1055, 502] width 12 height 12
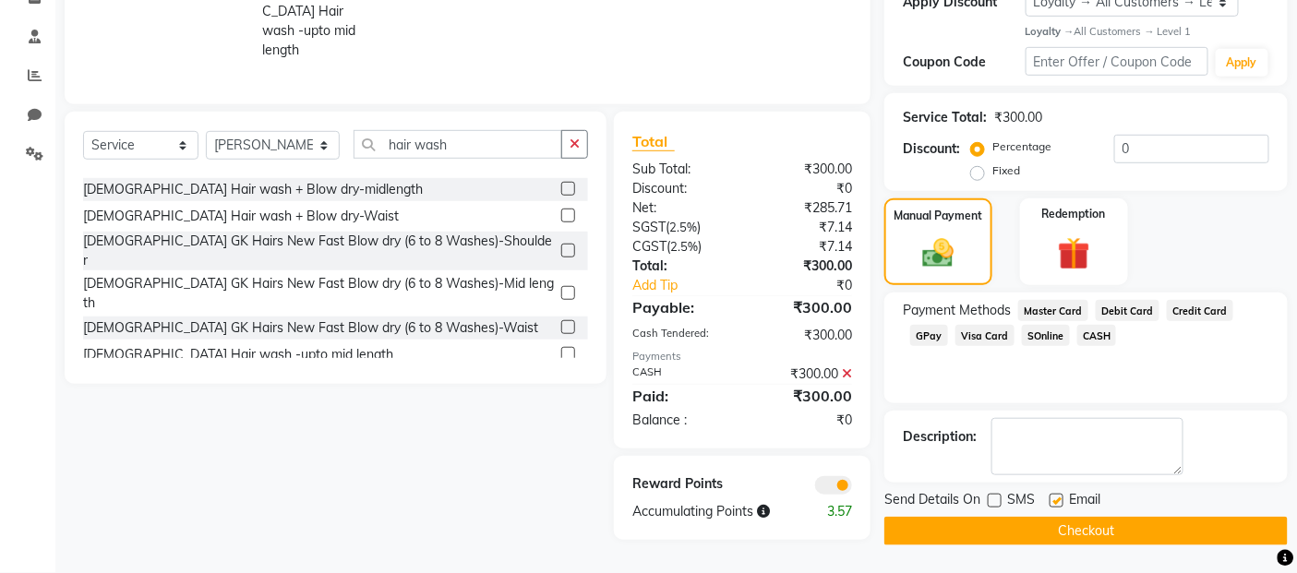
checkbox input "false"
click at [1052, 535] on button "Checkout" at bounding box center [1085, 531] width 403 height 29
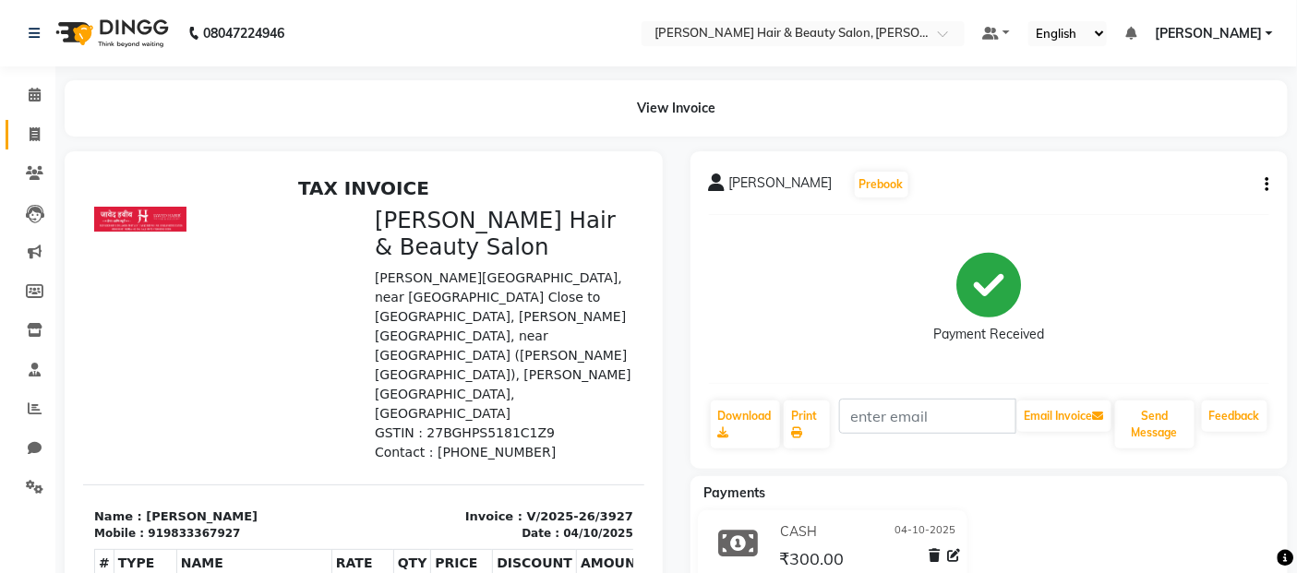
click at [30, 130] on icon at bounding box center [35, 134] width 10 height 14
select select "service"
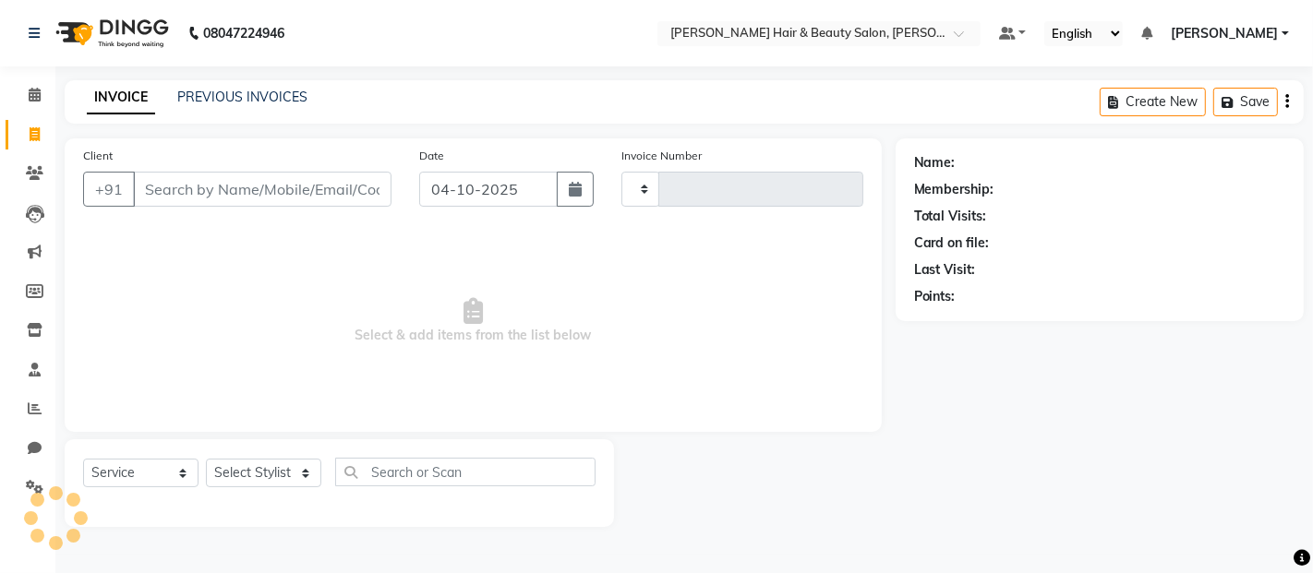
type input "3928"
select select "7927"
click at [324, 198] on input "Client" at bounding box center [262, 189] width 258 height 35
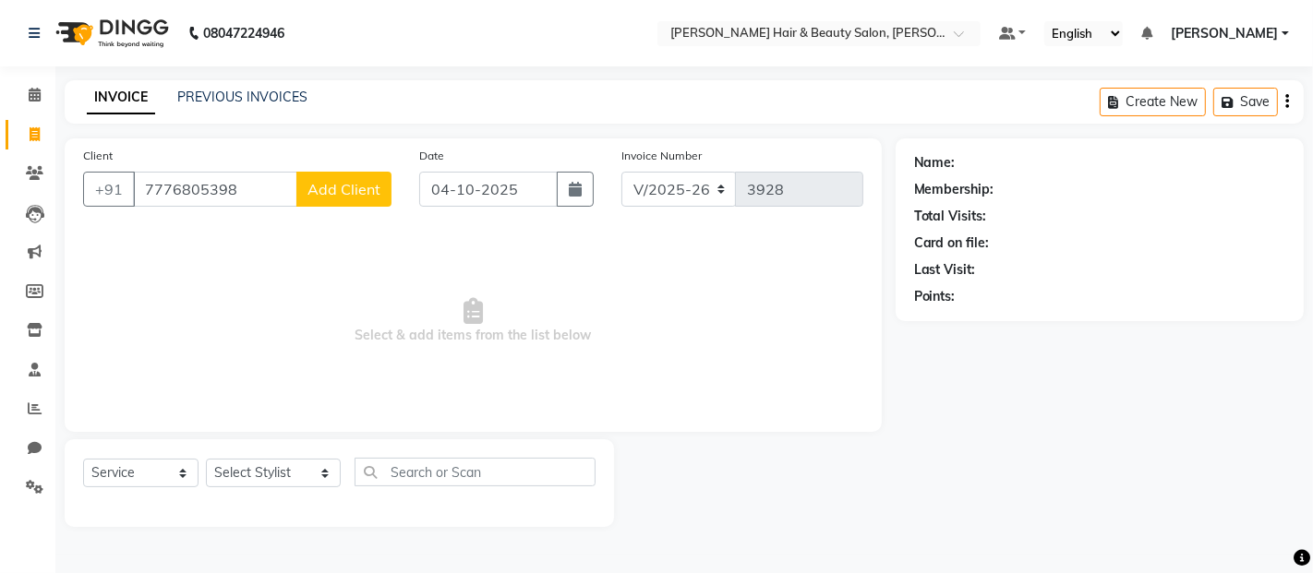
type input "7776805398"
click at [323, 198] on span "Add Client" at bounding box center [343, 189] width 73 height 18
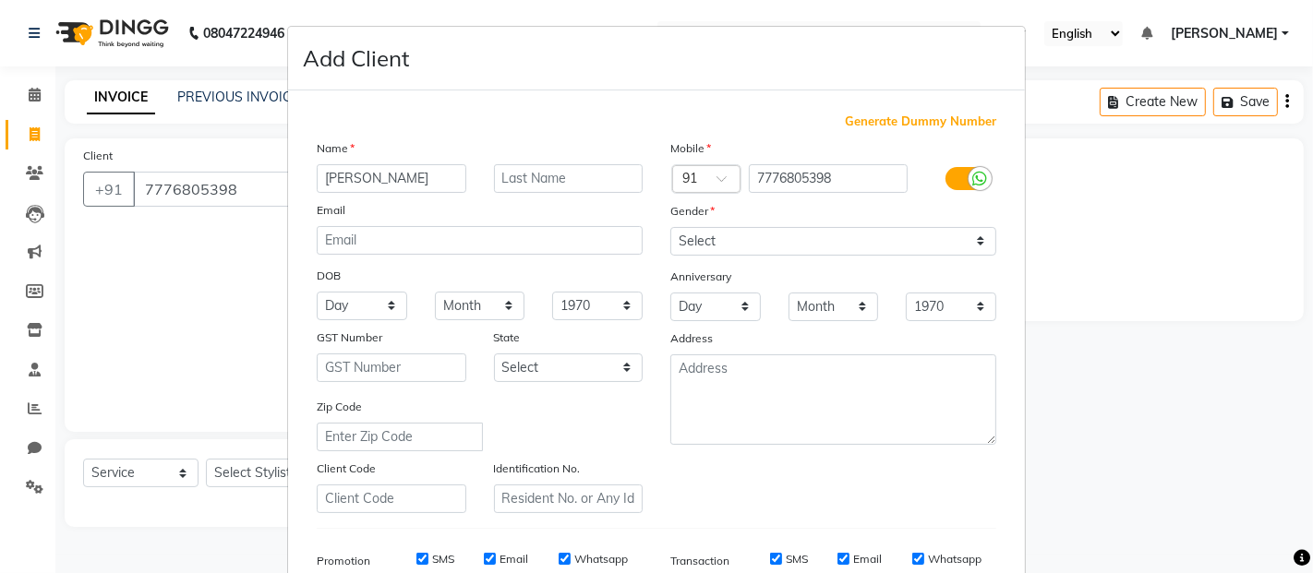
type input "[PERSON_NAME]"
click at [523, 171] on input "text" at bounding box center [569, 178] width 150 height 29
type input "[PERSON_NAME]"
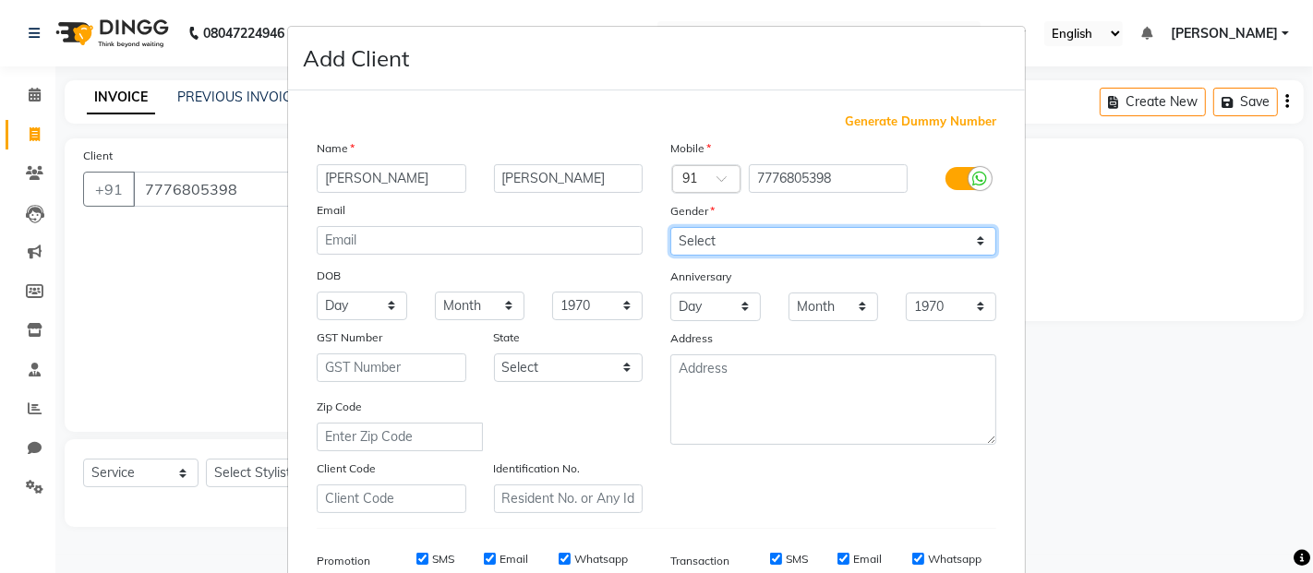
click at [951, 238] on select "Select Male Female Other Prefer Not To Say" at bounding box center [833, 241] width 326 height 29
select select "female"
click at [670, 227] on select "Select Male Female Other Prefer Not To Say" at bounding box center [833, 241] width 326 height 29
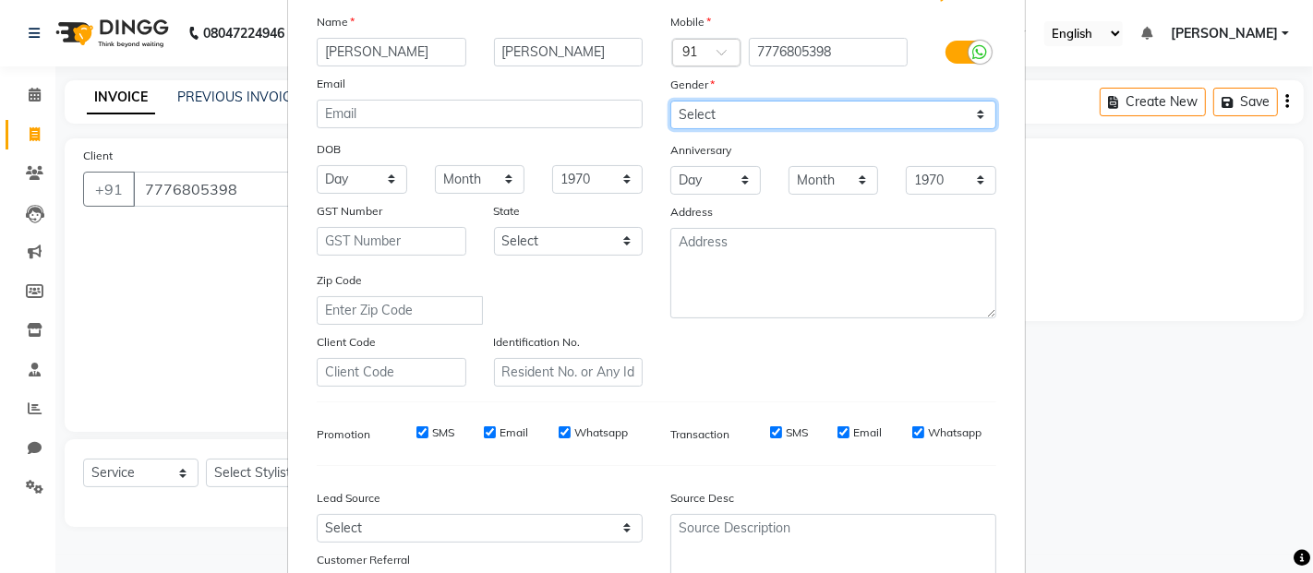
scroll to position [280, 0]
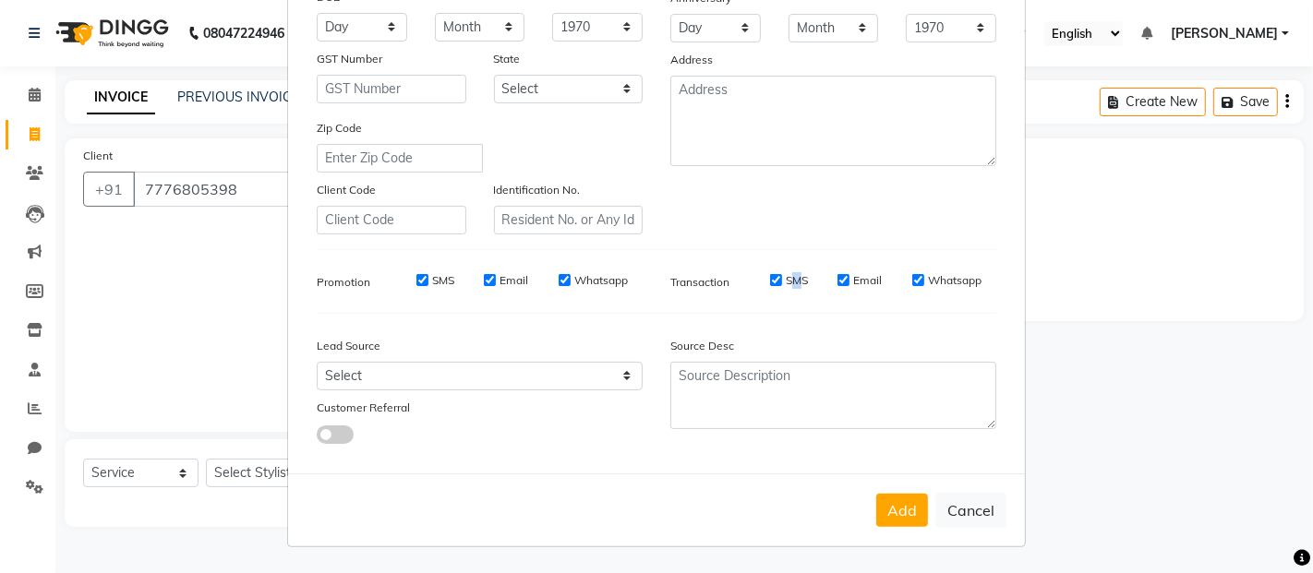
click at [788, 278] on label "SMS" at bounding box center [796, 280] width 22 height 17
click at [798, 295] on div "SMS Email Whatsapp" at bounding box center [862, 285] width 294 height 26
click at [702, 317] on div "Generate Dummy Number Name Asmita Kamble Email DOB Day 01 02 03 04 05 06 07 08 …" at bounding box center [656, 146] width 707 height 625
click at [786, 280] on label "SMS" at bounding box center [796, 280] width 22 height 17
click at [782, 280] on input "SMS" at bounding box center [776, 280] width 12 height 12
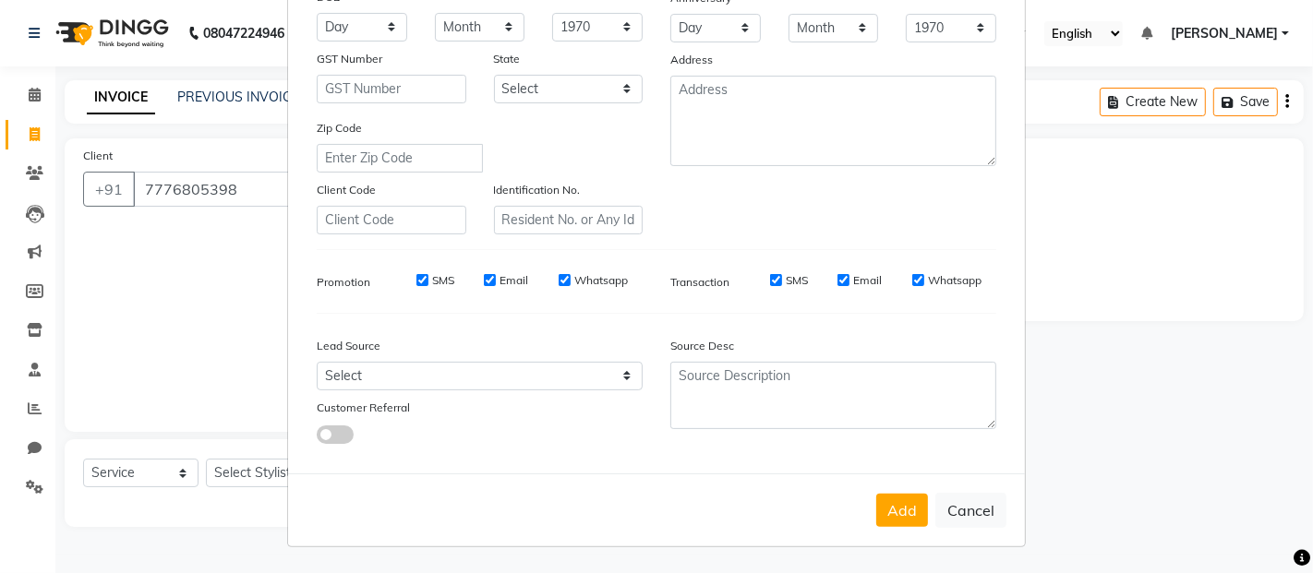
checkbox input "false"
click at [853, 280] on label "Email" at bounding box center [867, 280] width 29 height 17
click at [849, 280] on input "Email" at bounding box center [843, 280] width 12 height 12
checkbox input "false"
click at [939, 282] on label "Whatsapp" at bounding box center [955, 280] width 54 height 17
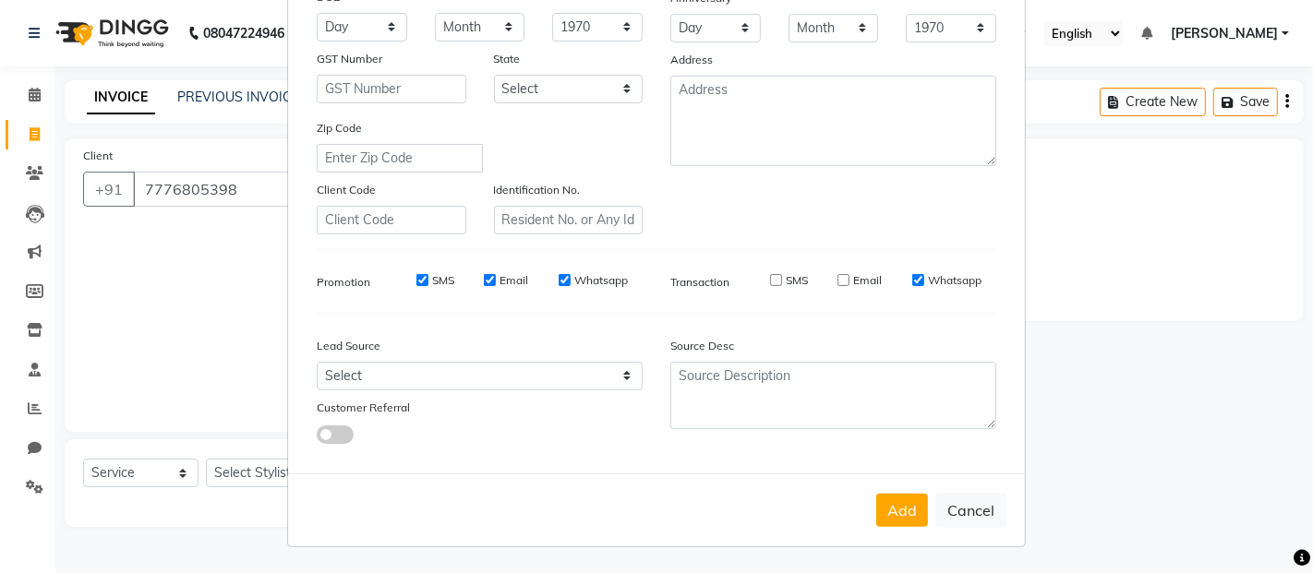
click at [924, 282] on input "Whatsapp" at bounding box center [918, 280] width 12 height 12
checkbox input "false"
click at [437, 281] on label "SMS" at bounding box center [443, 280] width 22 height 17
click at [428, 281] on input "SMS" at bounding box center [422, 280] width 12 height 12
checkbox input "false"
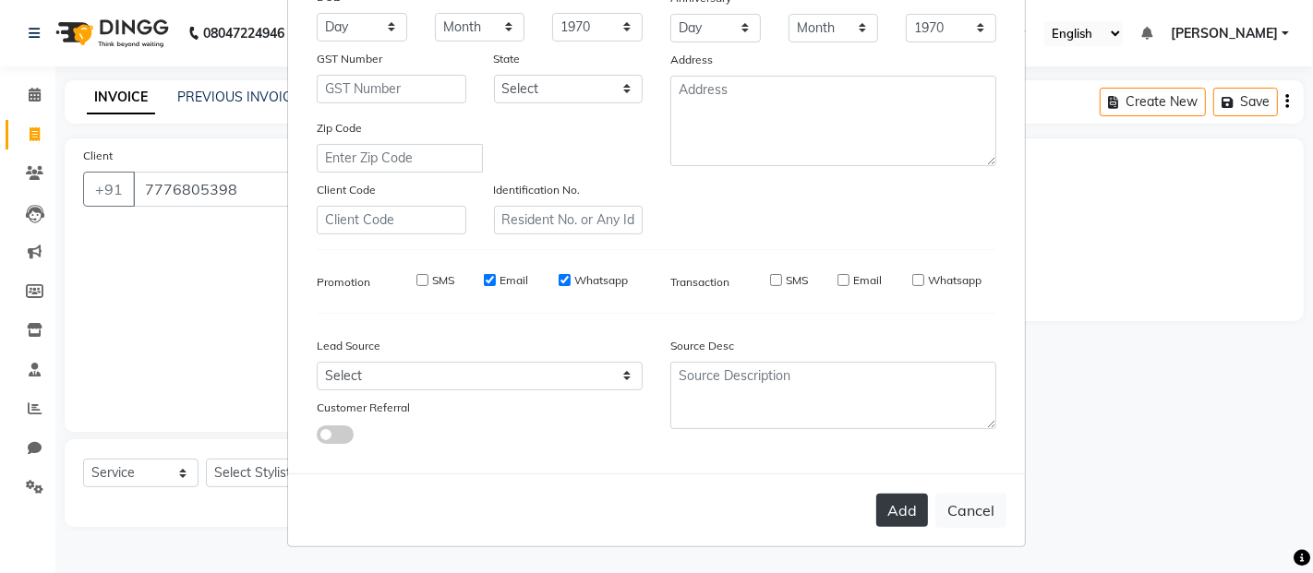
click at [901, 514] on button "Add" at bounding box center [902, 510] width 52 height 33
select select
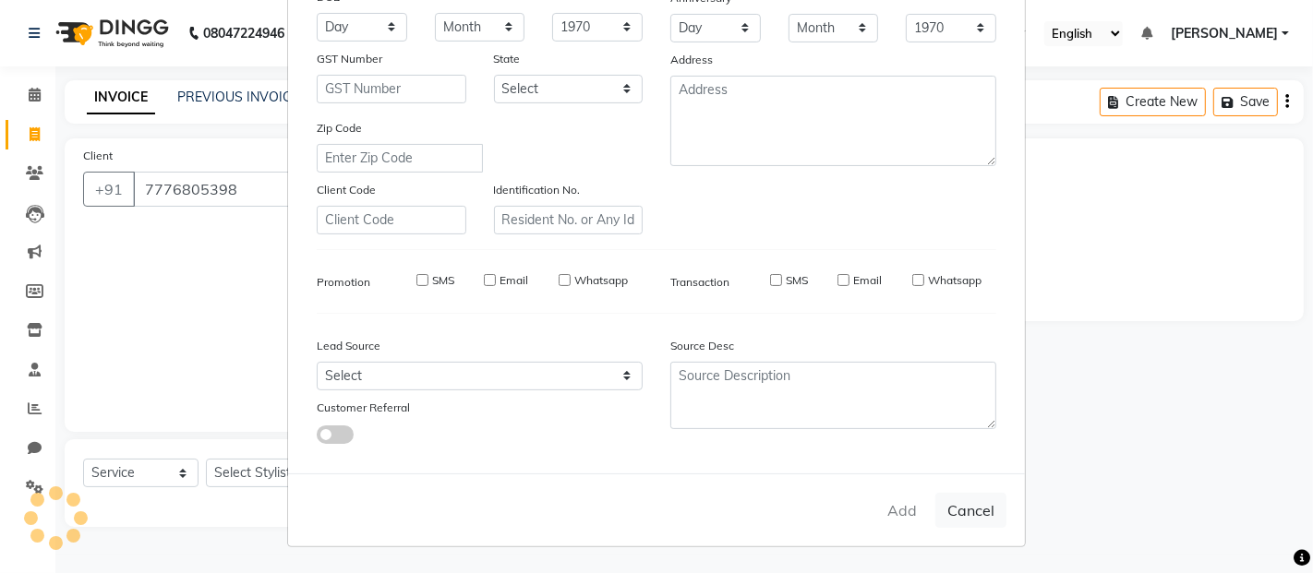
select select
checkbox input "false"
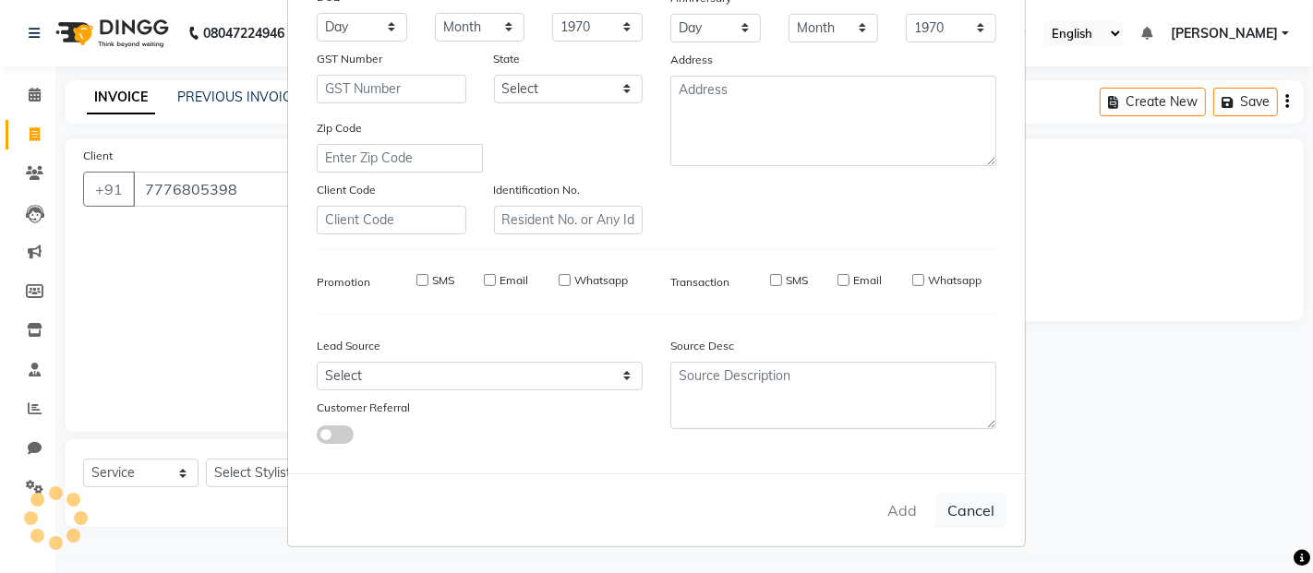
checkbox input "false"
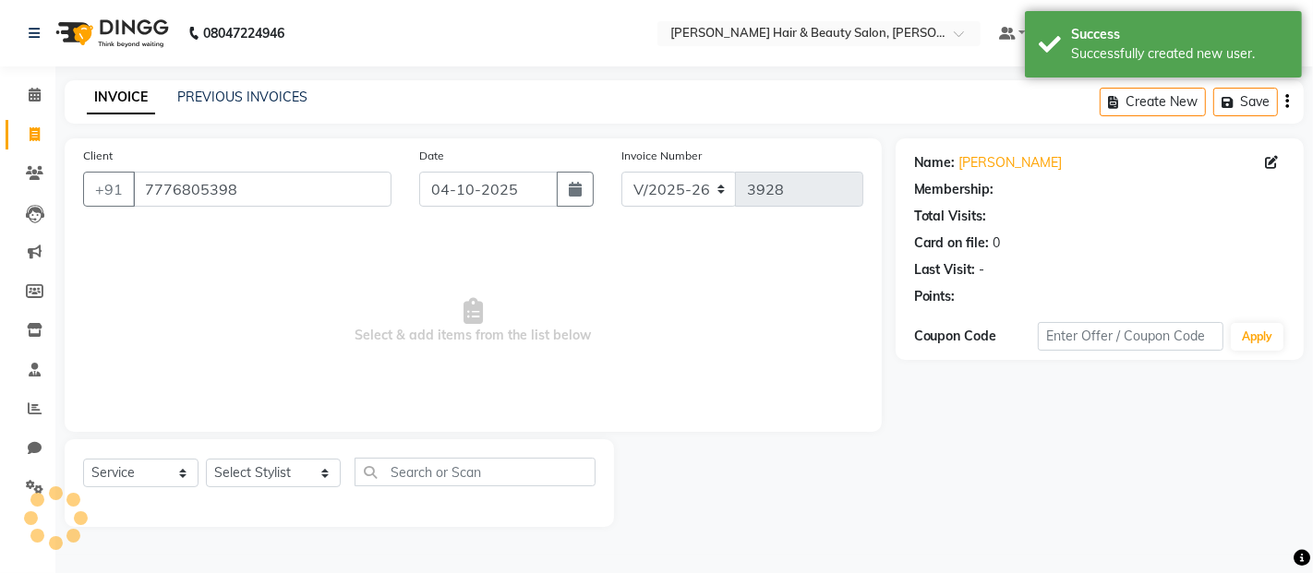
select select "1: Object"
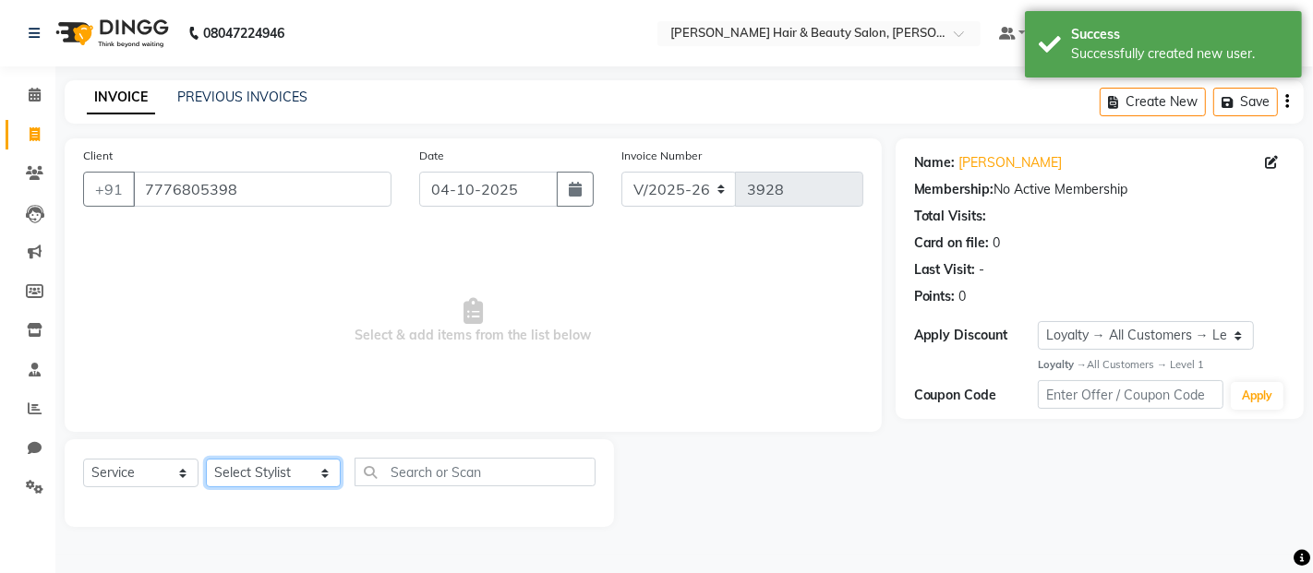
click at [299, 469] on select "Select Stylist Alim Salmani Altaf Zibral Ankush Thakur Arti Jaiswar Ashfak Gane…" at bounding box center [273, 473] width 135 height 29
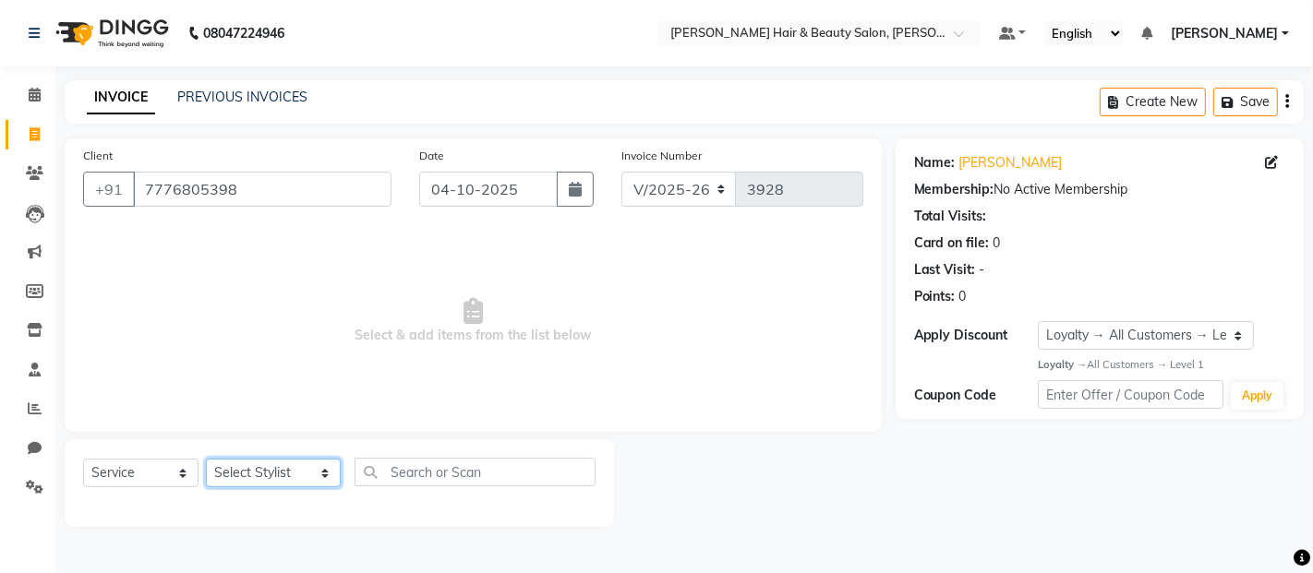
select select "72239"
click at [206, 460] on select "Select Stylist Alim Salmani Altaf Zibral Ankush Thakur Arti Jaiswar Ashfak Gane…" at bounding box center [273, 473] width 135 height 29
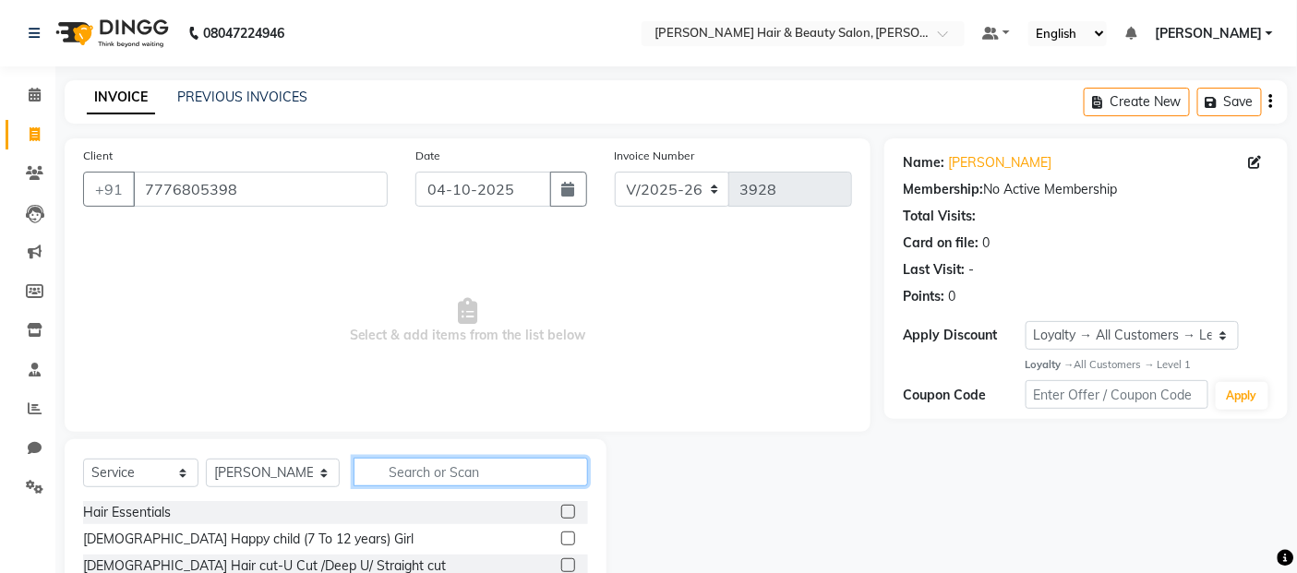
click at [505, 473] on input "text" at bounding box center [471, 472] width 235 height 29
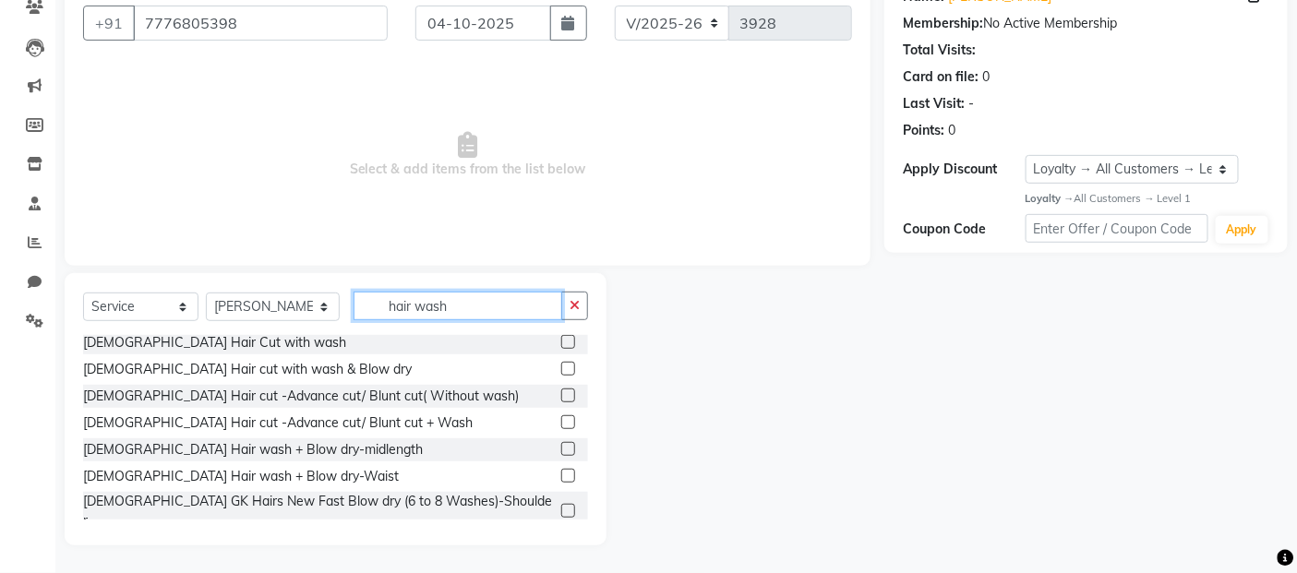
scroll to position [0, 0]
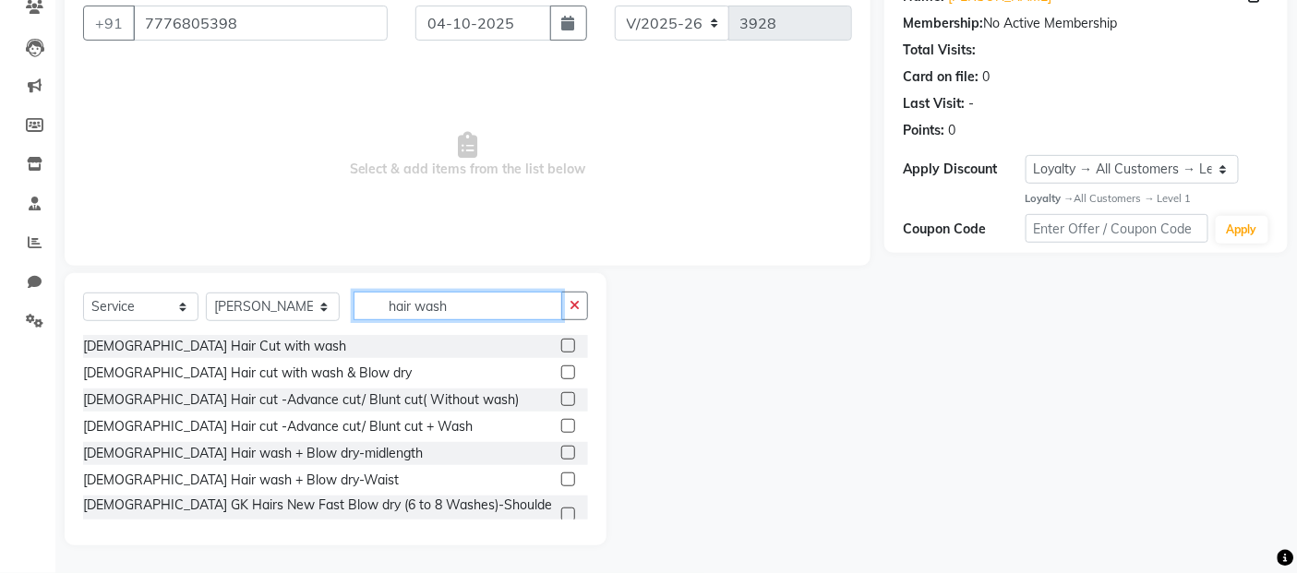
type input "hair wash"
click at [561, 448] on label at bounding box center [568, 453] width 14 height 14
click at [561, 448] on input "checkbox" at bounding box center [567, 454] width 12 height 12
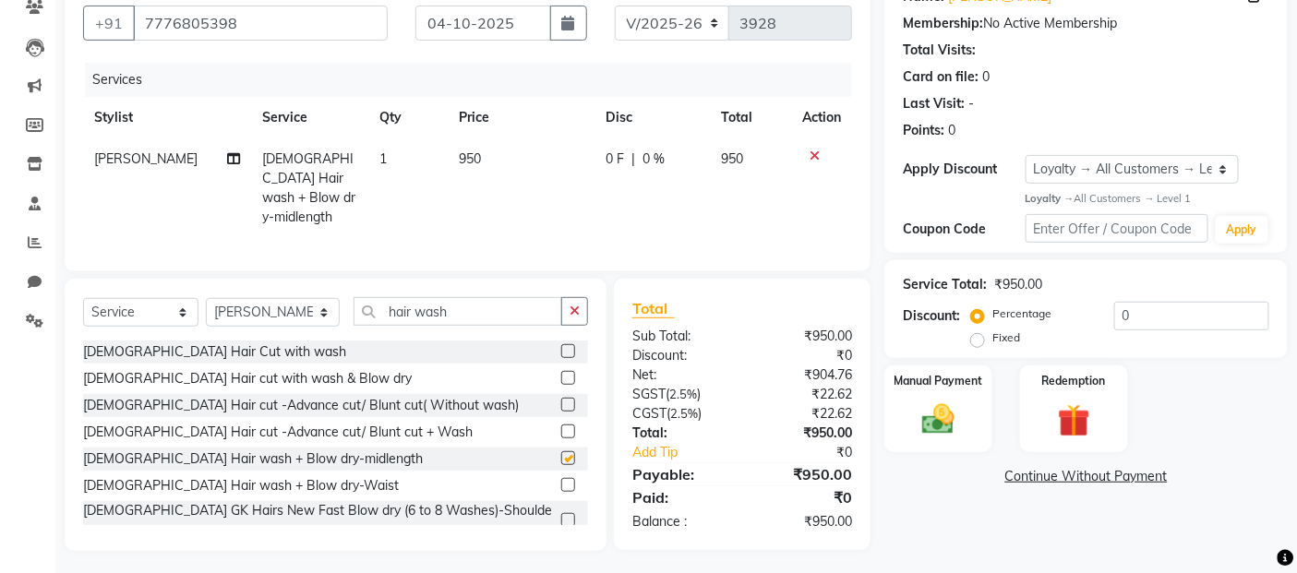
checkbox input "false"
click at [462, 159] on span "950" at bounding box center [470, 158] width 22 height 17
select select "72239"
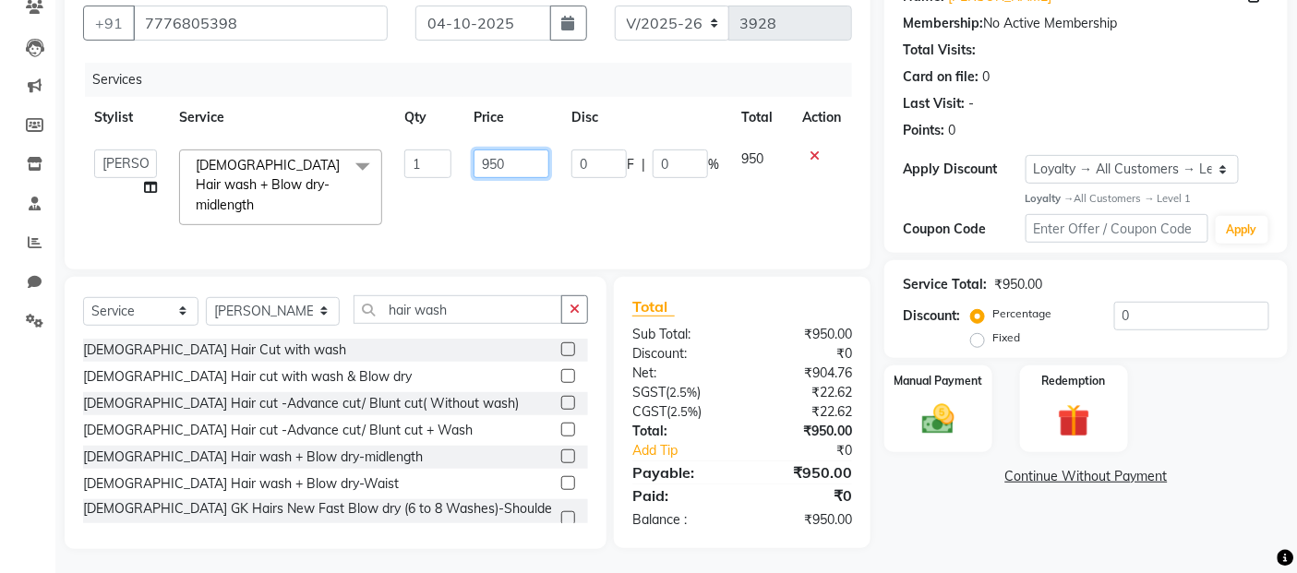
click at [486, 162] on input "950" at bounding box center [512, 164] width 76 height 29
type input "850"
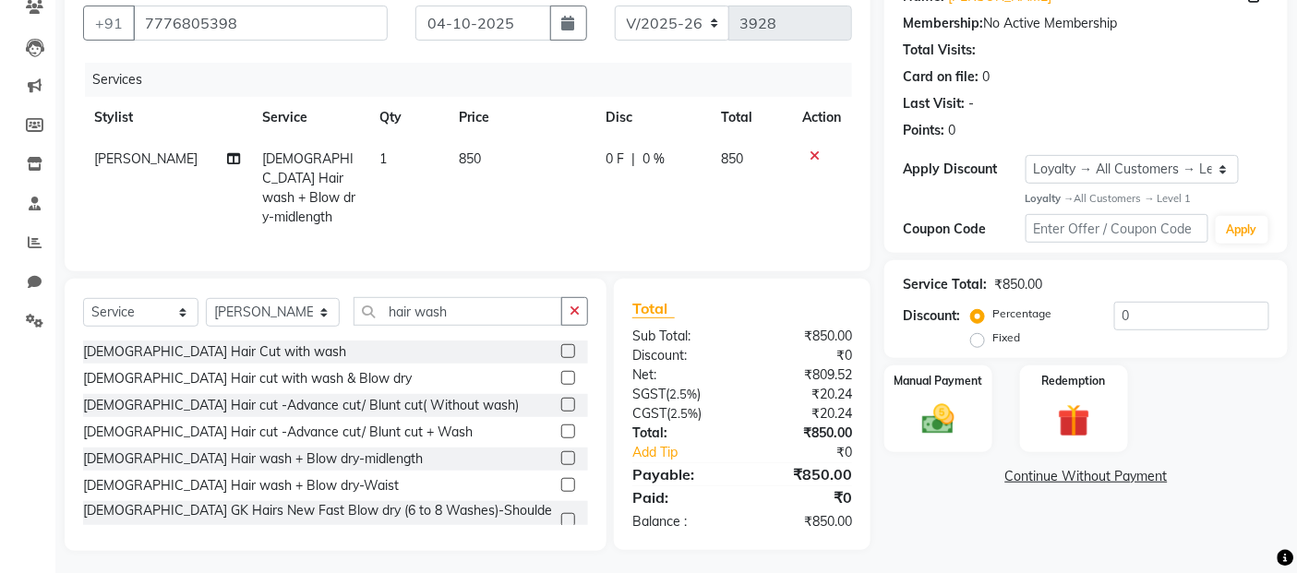
click at [564, 210] on tr "Arti Jaiswar Female Hair wash + Blow dry-midlength 1 850 0 F | 0 % 850" at bounding box center [467, 188] width 769 height 100
click at [940, 426] on img at bounding box center [938, 420] width 55 height 39
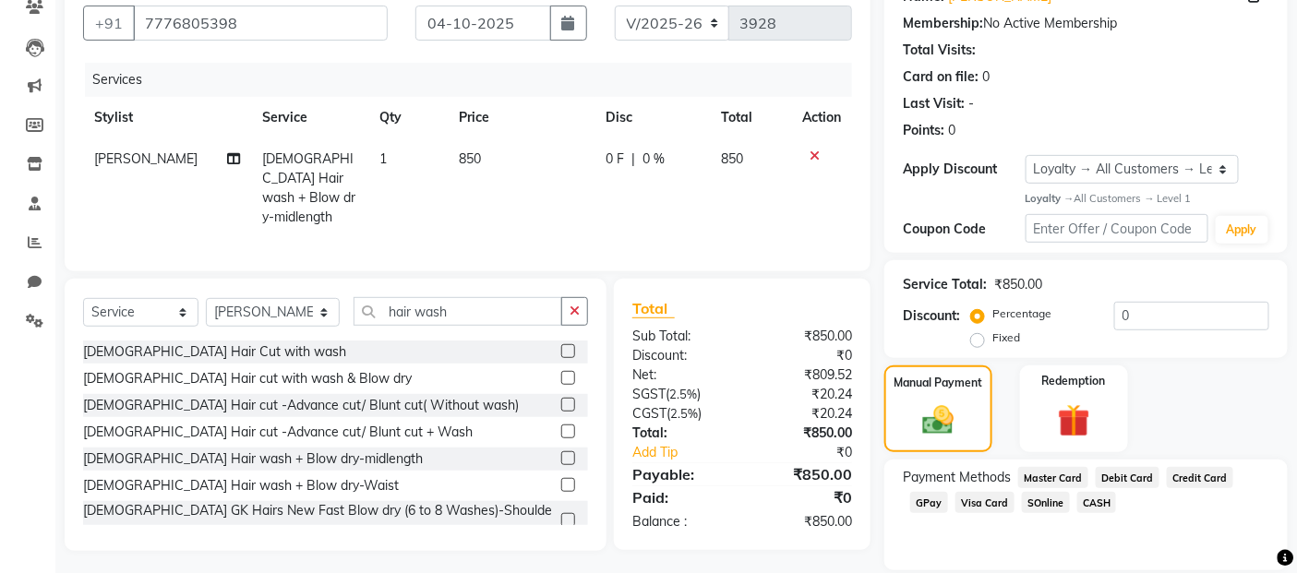
click at [929, 504] on span "GPay" at bounding box center [929, 502] width 38 height 21
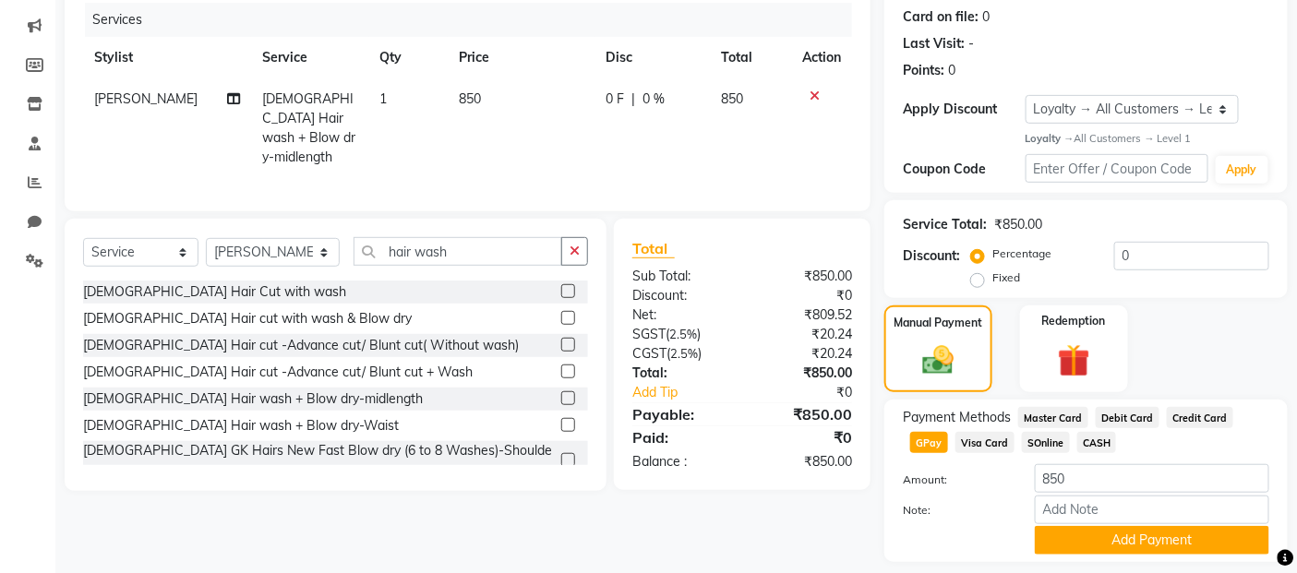
scroll to position [282, 0]
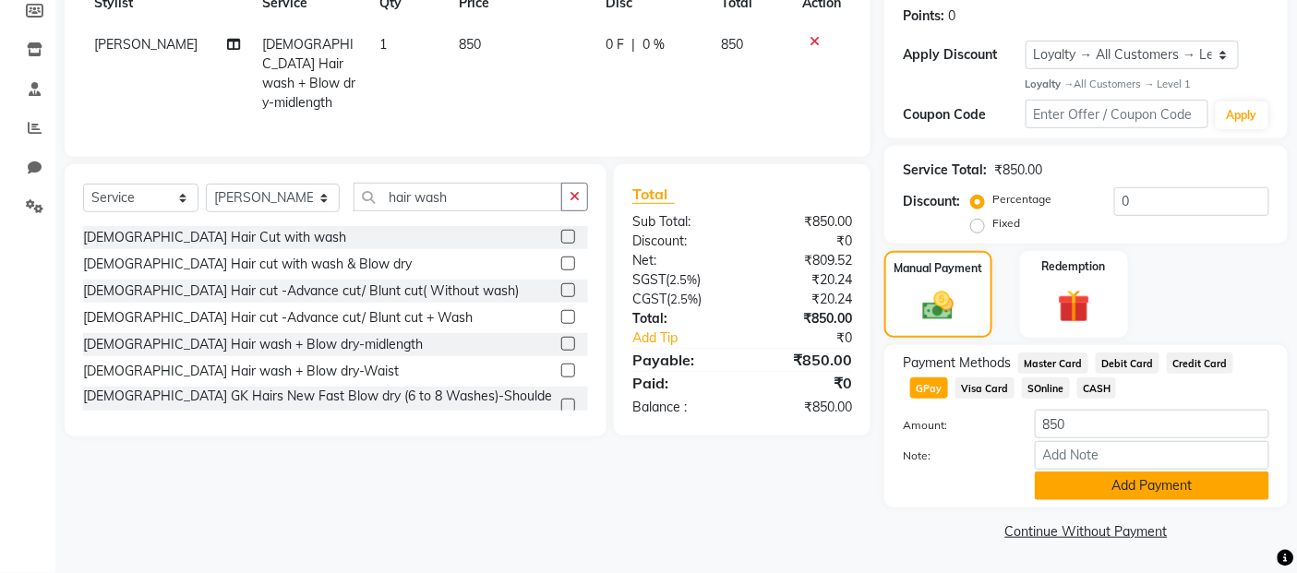
click at [1064, 484] on button "Add Payment" at bounding box center [1152, 486] width 234 height 29
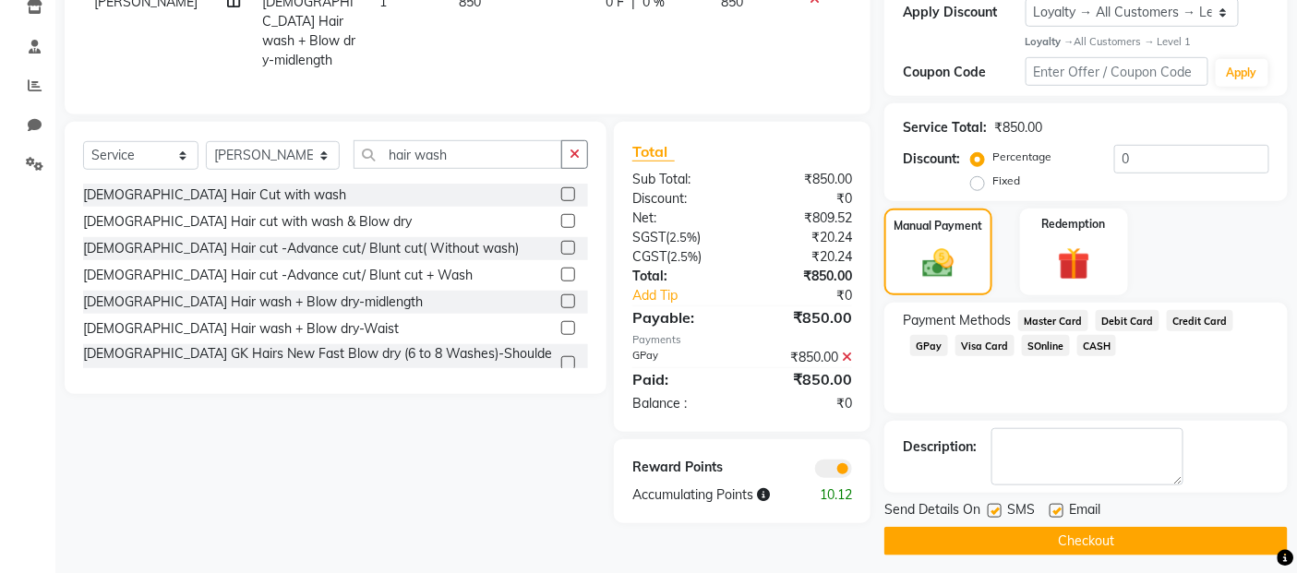
scroll to position [333, 0]
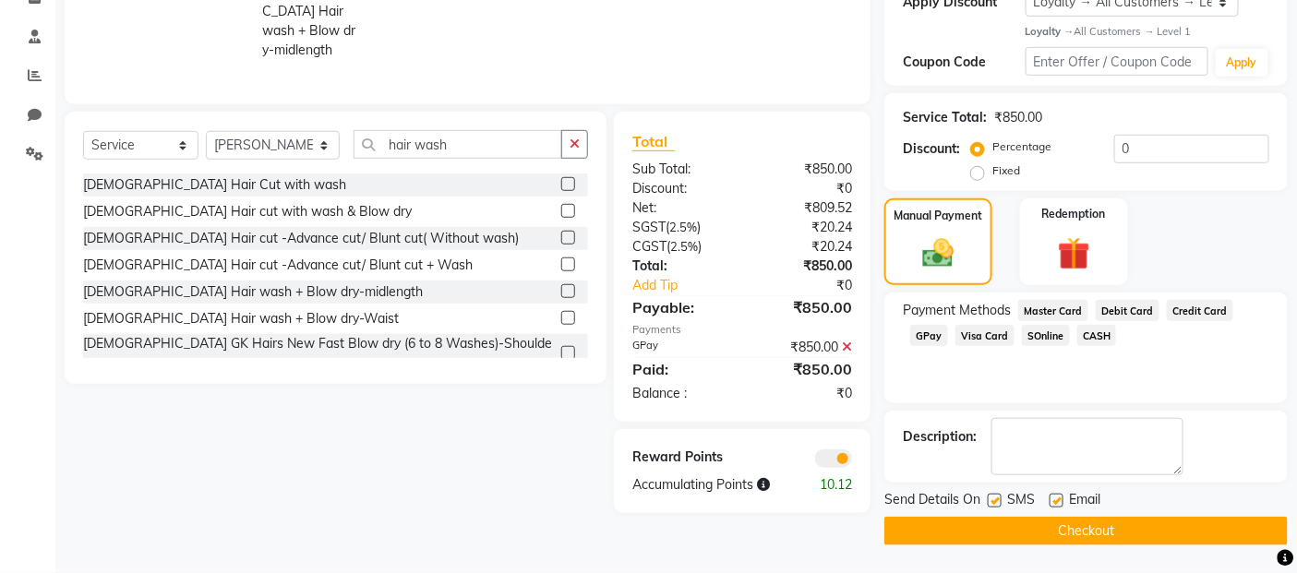
click at [998, 498] on label at bounding box center [995, 501] width 14 height 14
click at [998, 498] on input "checkbox" at bounding box center [994, 502] width 12 height 12
checkbox input "false"
click at [1060, 499] on label at bounding box center [1056, 501] width 14 height 14
click at [1060, 499] on input "checkbox" at bounding box center [1055, 502] width 12 height 12
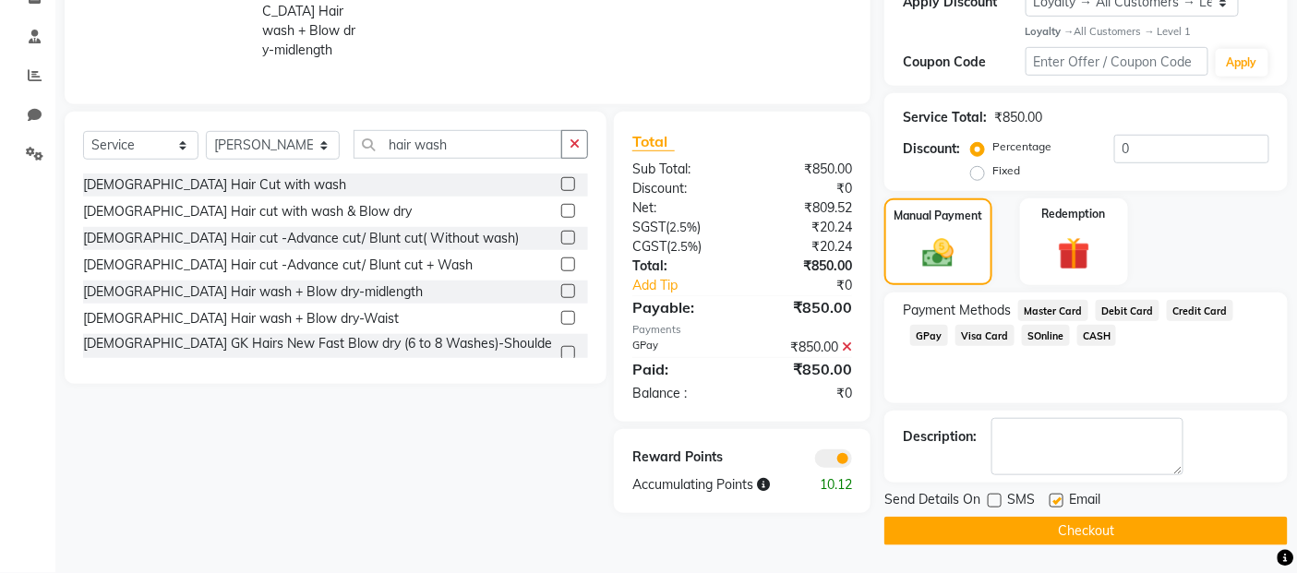
checkbox input "false"
click at [1056, 530] on button "Checkout" at bounding box center [1085, 531] width 403 height 29
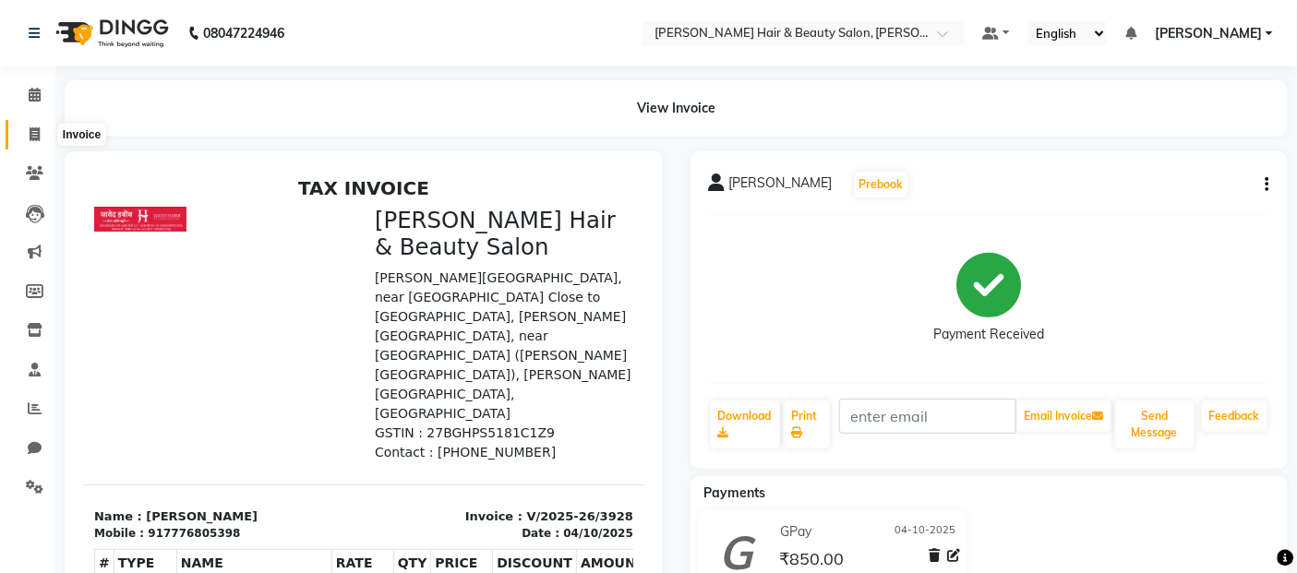
click at [31, 132] on icon at bounding box center [35, 134] width 10 height 14
select select "service"
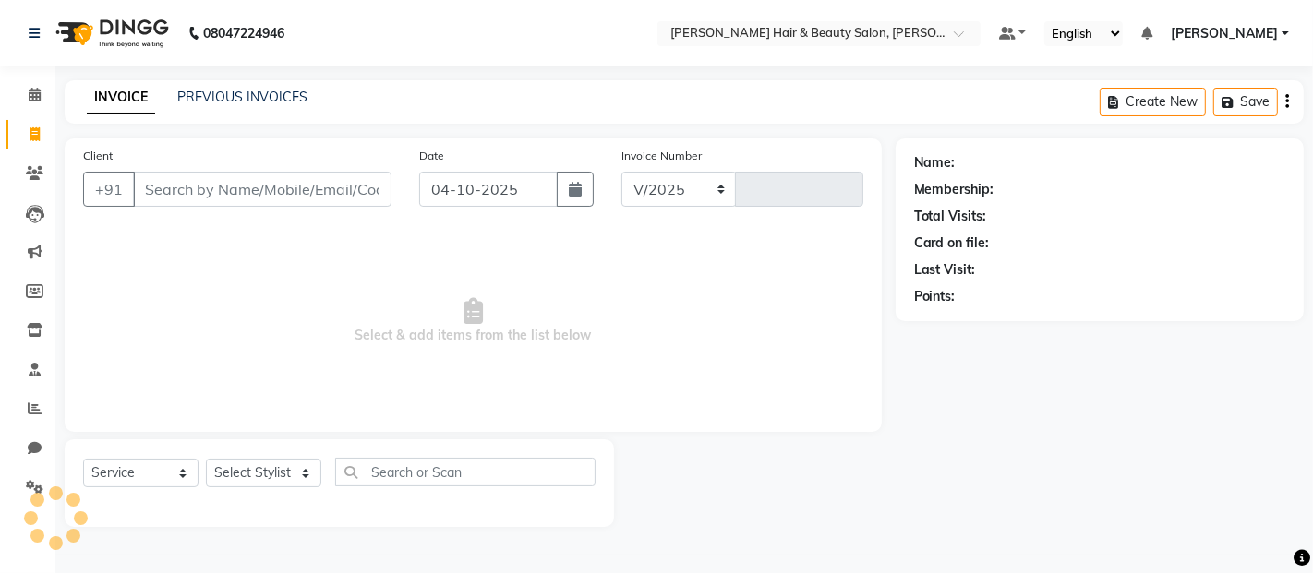
select select "7927"
type input "3929"
click at [245, 94] on link "PREVIOUS INVOICES" at bounding box center [242, 97] width 130 height 17
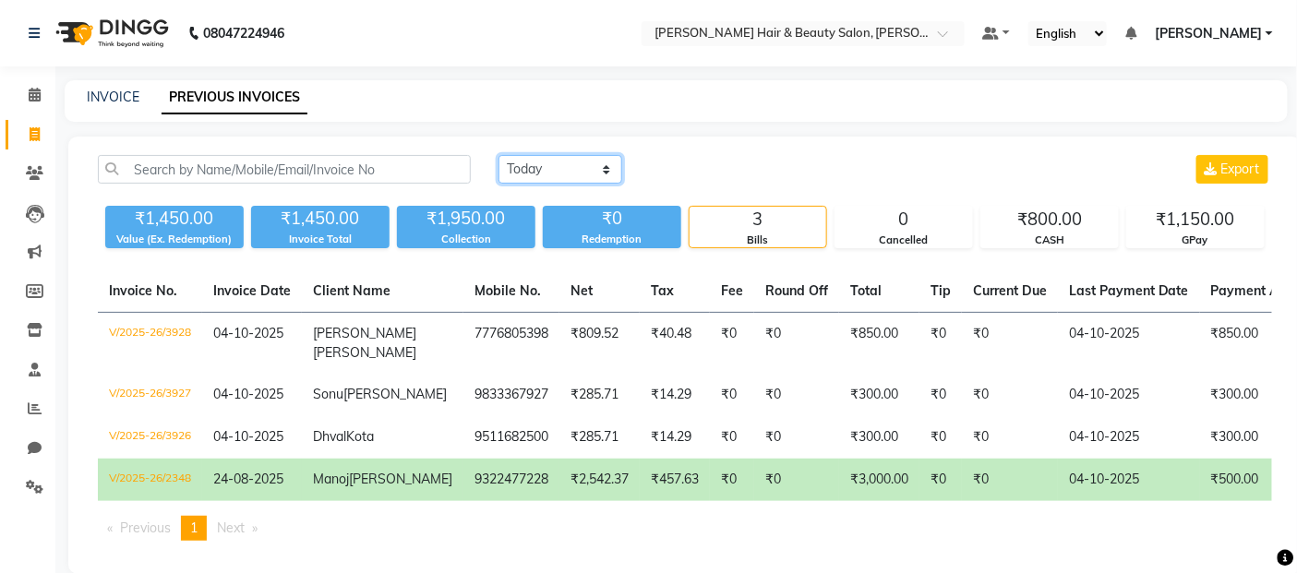
click at [606, 168] on select "Today Yesterday Custom Range" at bounding box center [560, 169] width 124 height 29
select select "yesterday"
click at [498, 155] on select "Today Yesterday Custom Range" at bounding box center [560, 169] width 124 height 29
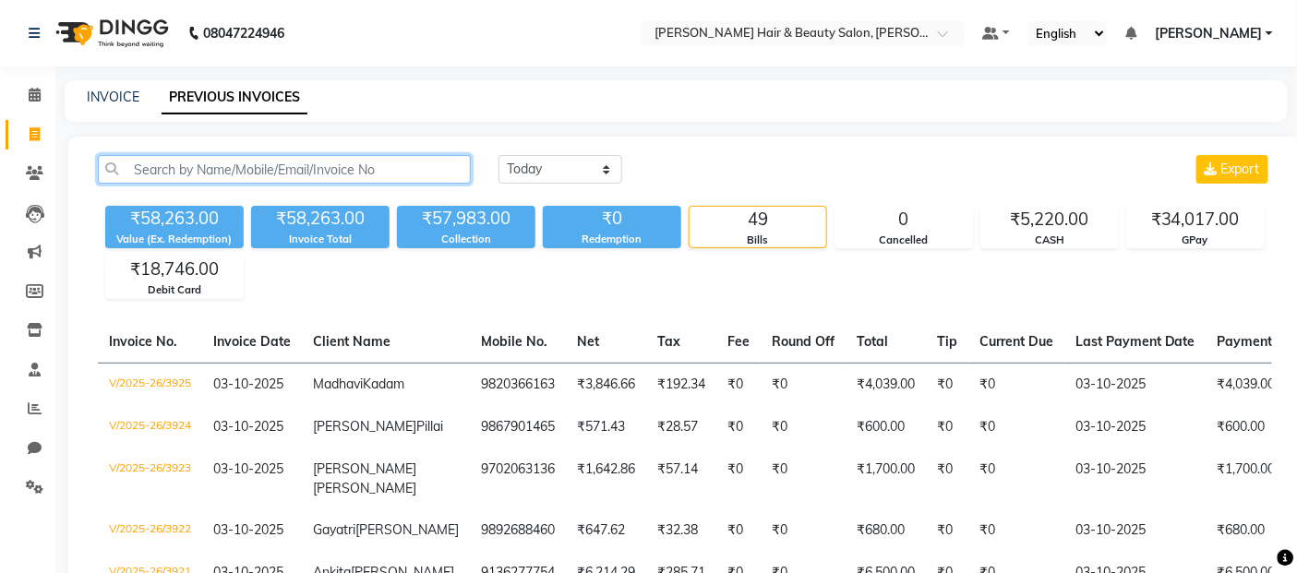
click at [264, 159] on input "text" at bounding box center [284, 169] width 373 height 29
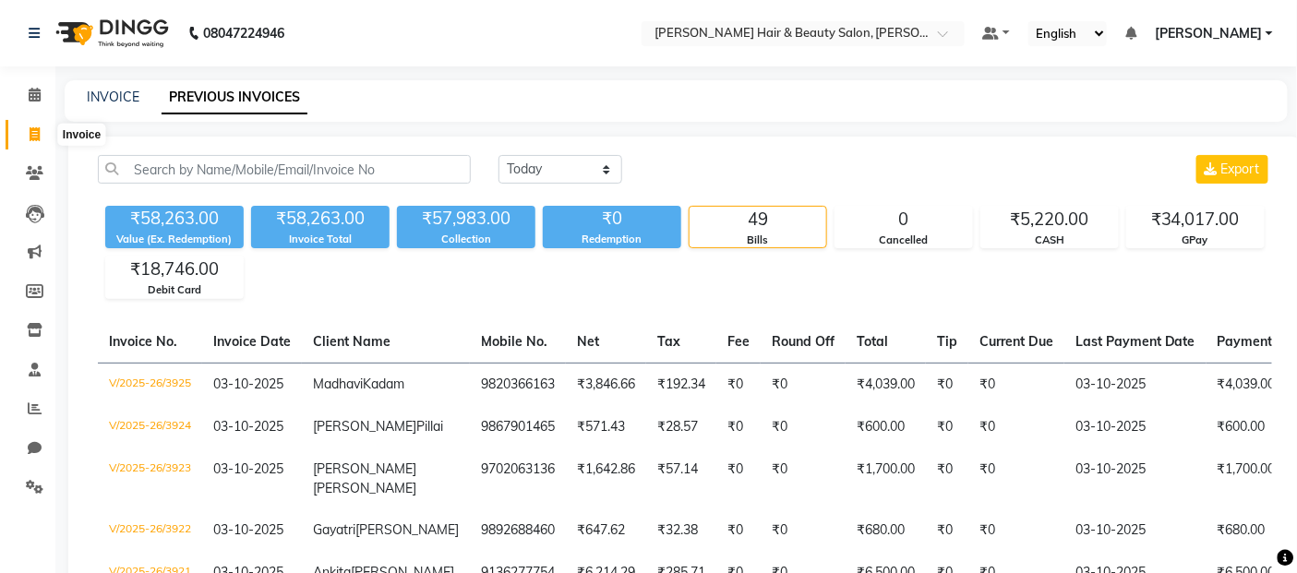
click at [38, 127] on icon at bounding box center [35, 134] width 10 height 14
select select "service"
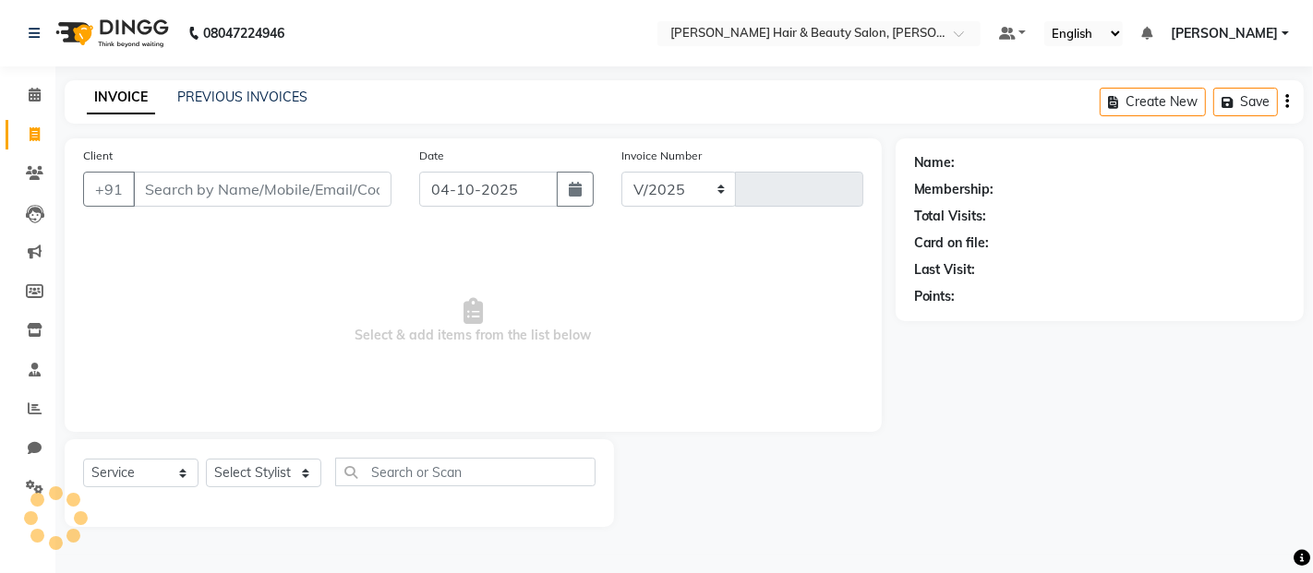
select select "7927"
type input "3929"
click at [204, 186] on input "Client" at bounding box center [262, 189] width 258 height 35
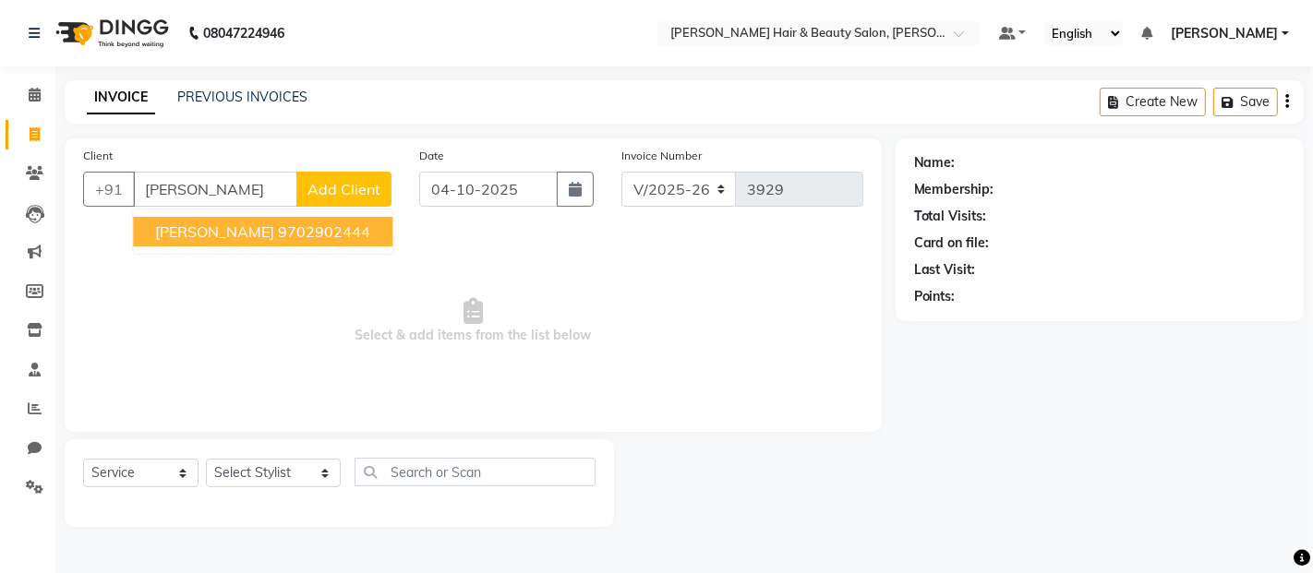
click at [219, 236] on span "Priyanka Pereira" at bounding box center [214, 231] width 119 height 18
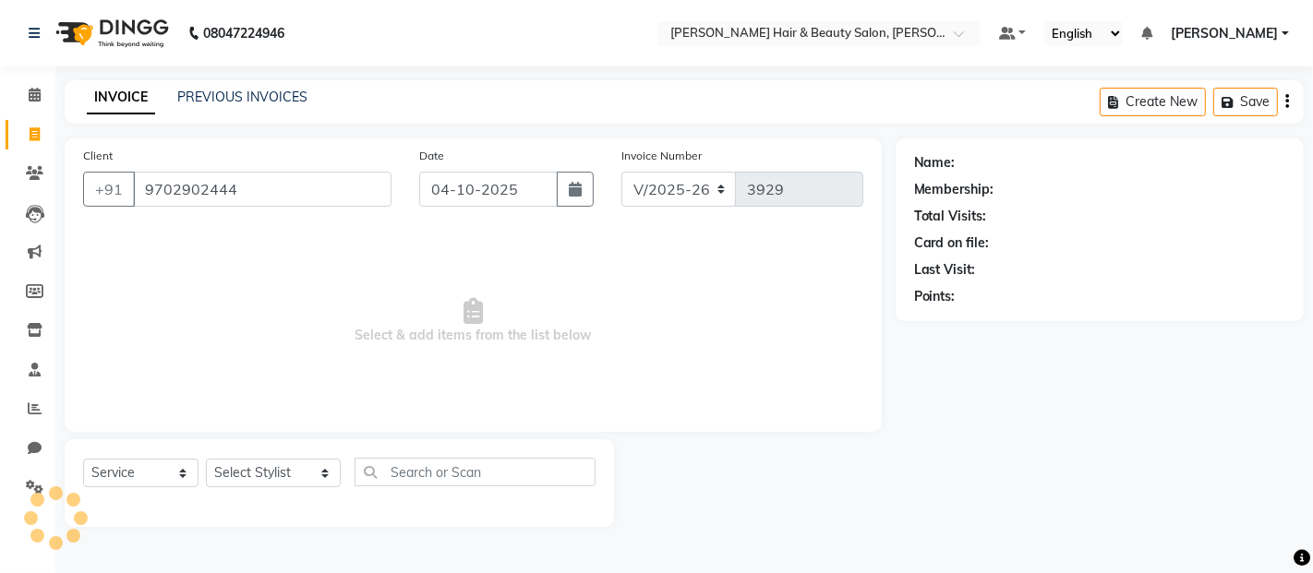
type input "9702902444"
select select "1: Object"
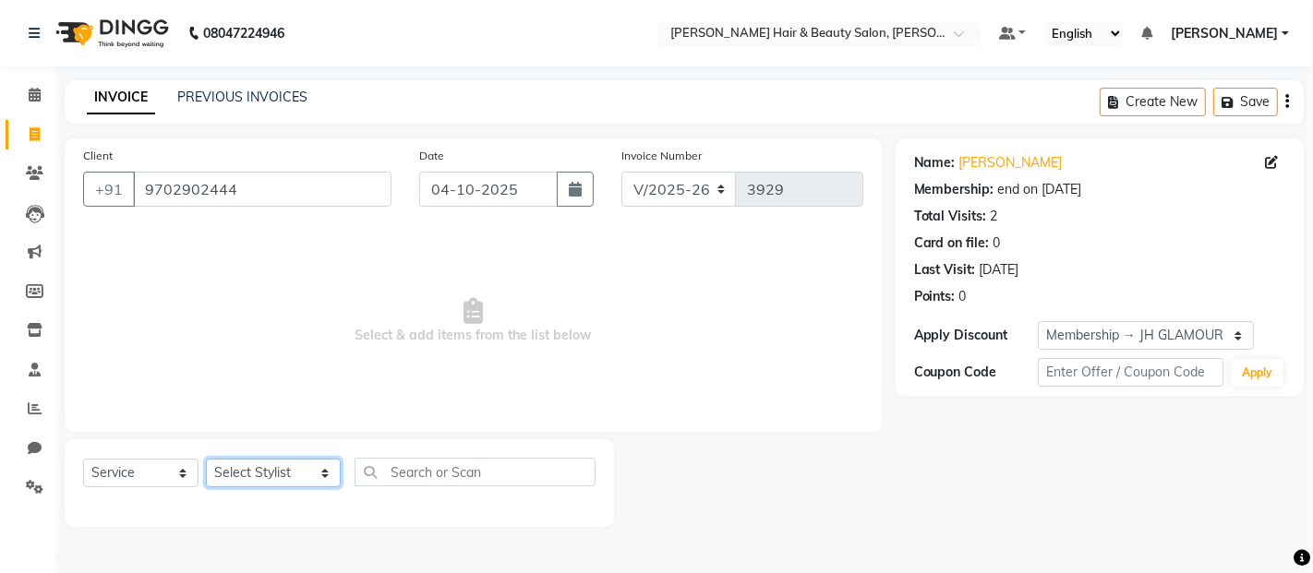
click at [312, 477] on select "Select Stylist Alim Salmani Altaf Zibral Ankush Thakur Arti Jaiswar Ashfak Gane…" at bounding box center [273, 473] width 135 height 29
drag, startPoint x: 692, startPoint y: 335, endPoint x: 514, endPoint y: 264, distance: 191.8
click at [692, 335] on span "Select & add items from the list below" at bounding box center [473, 321] width 780 height 185
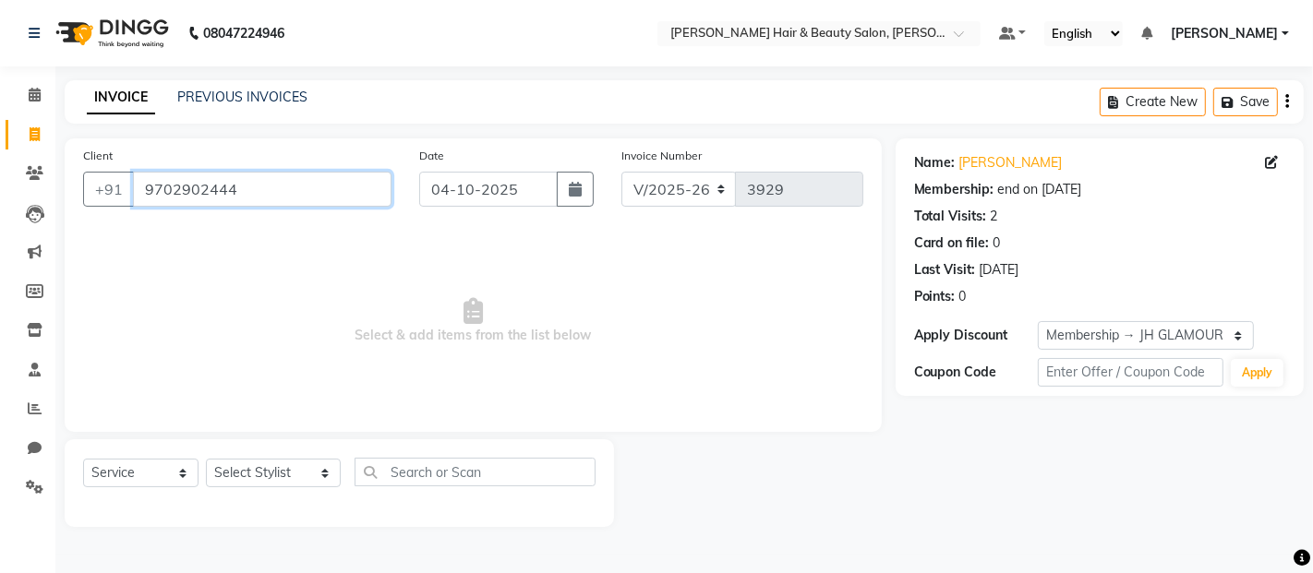
click at [254, 190] on input "9702902444" at bounding box center [262, 189] width 258 height 35
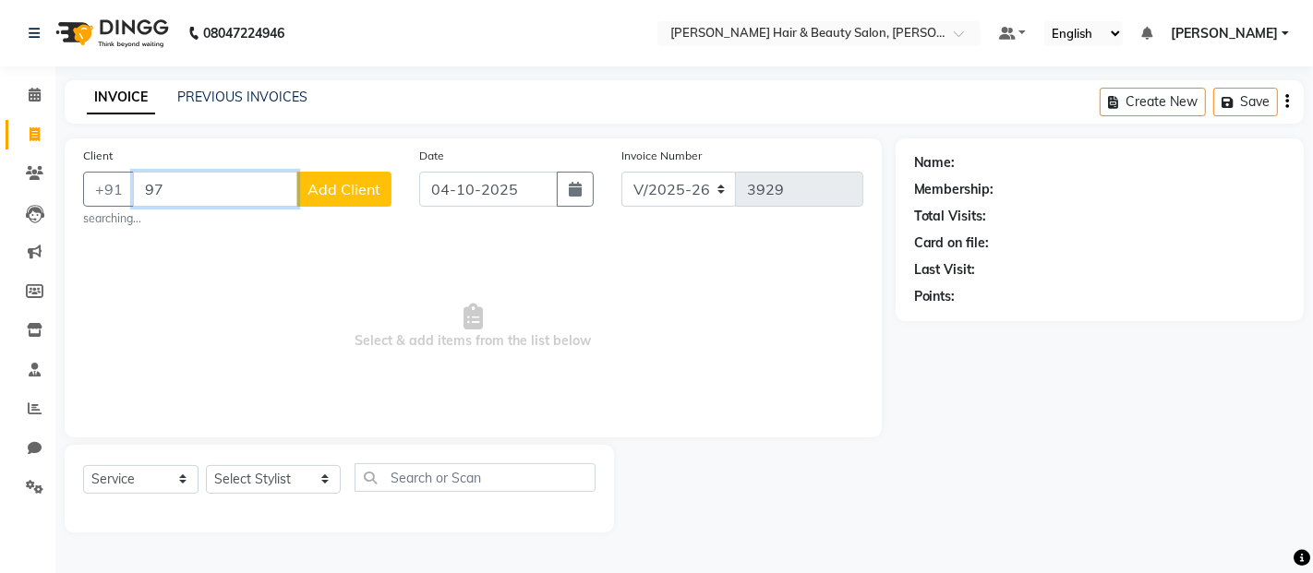
type input "9"
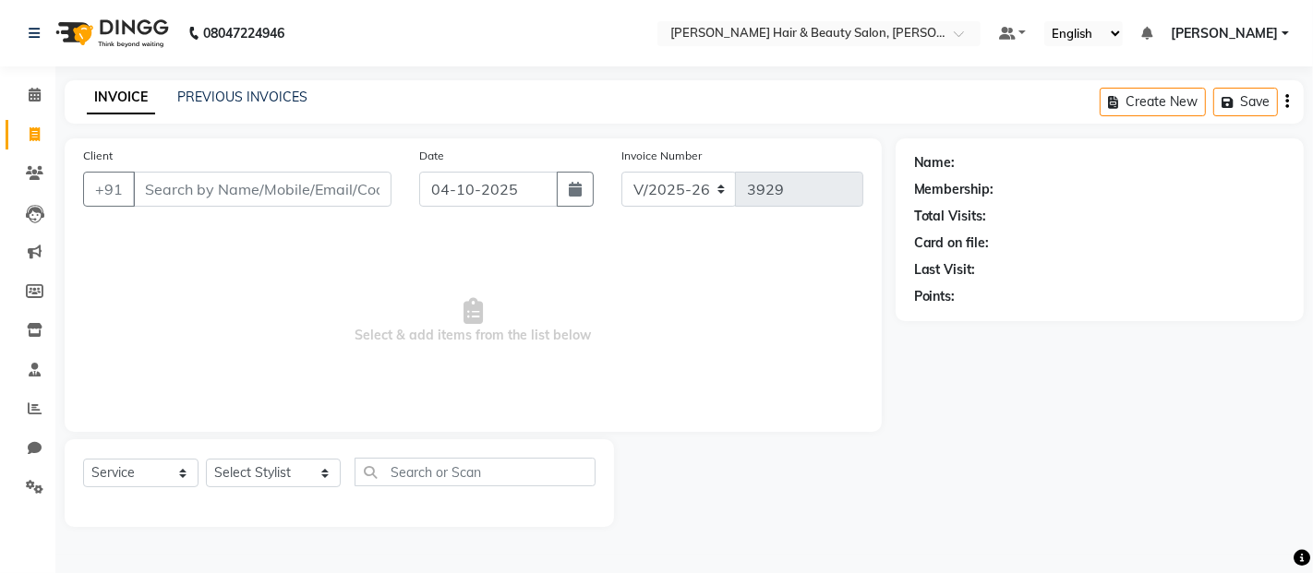
click at [176, 338] on span "Select & add items from the list below" at bounding box center [473, 321] width 780 height 185
click at [33, 132] on icon at bounding box center [35, 134] width 10 height 14
select select "service"
type input "3929"
select select "7927"
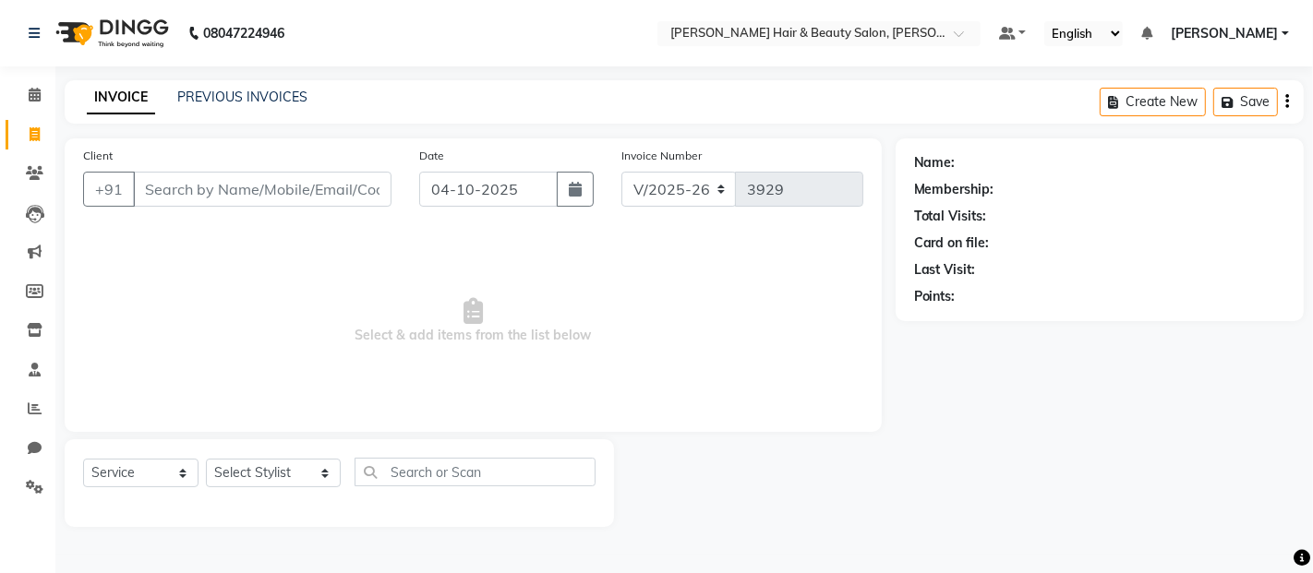
click at [199, 188] on input "Client" at bounding box center [262, 189] width 258 height 35
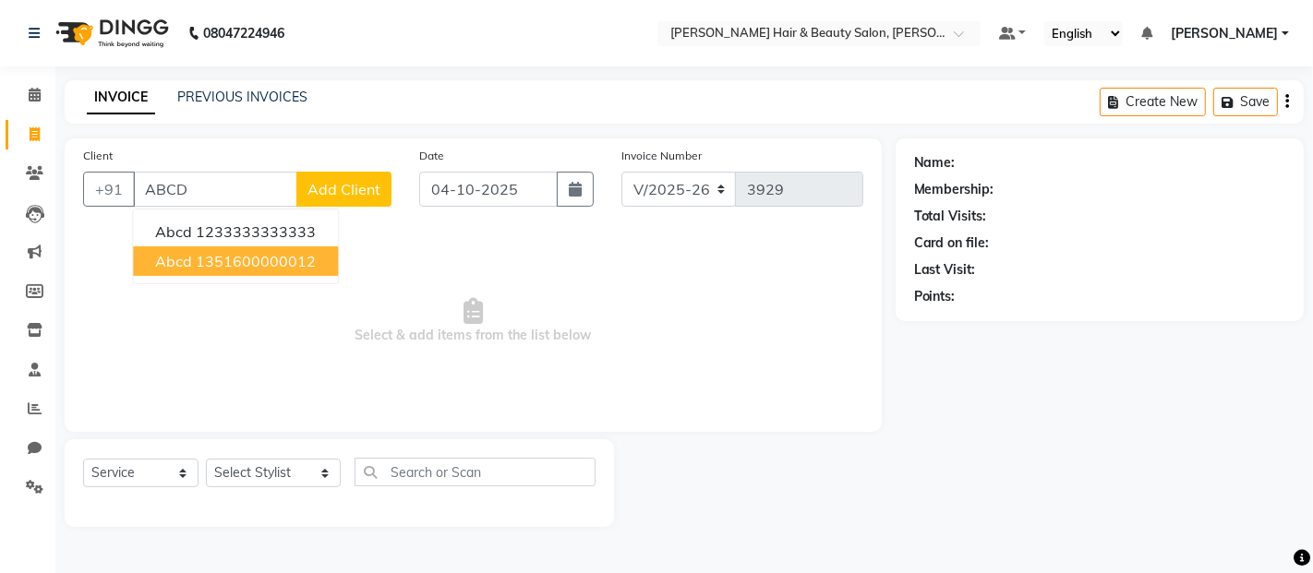
click at [216, 260] on ngb-highlight "1351600000012" at bounding box center [256, 261] width 120 height 18
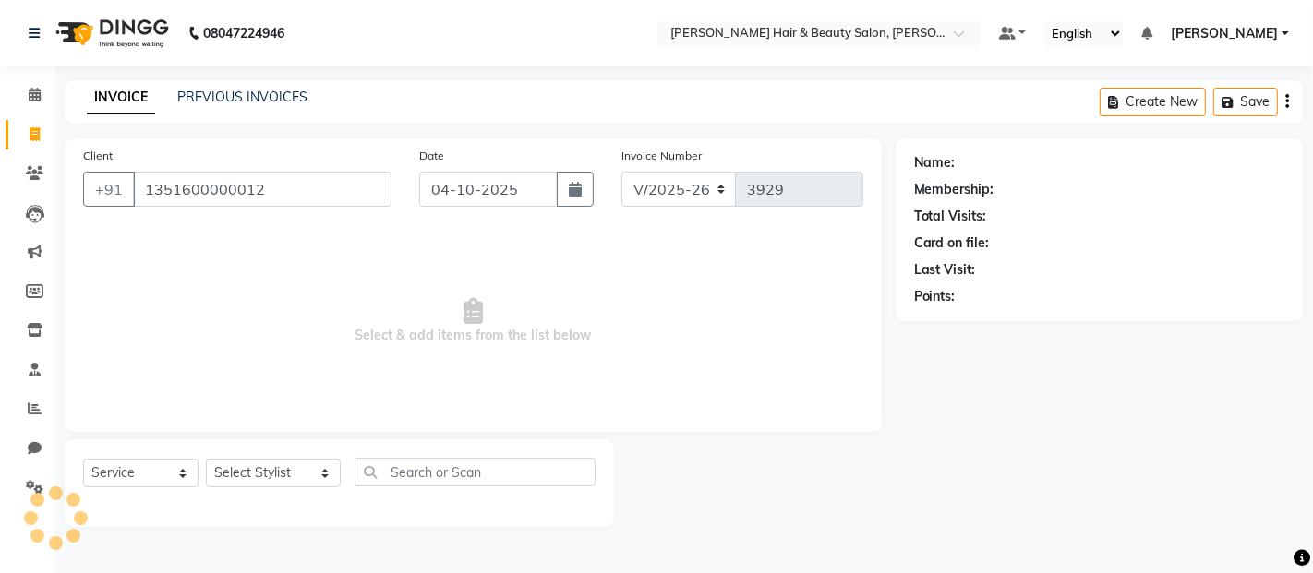
type input "1351600000012"
select select "1: Object"
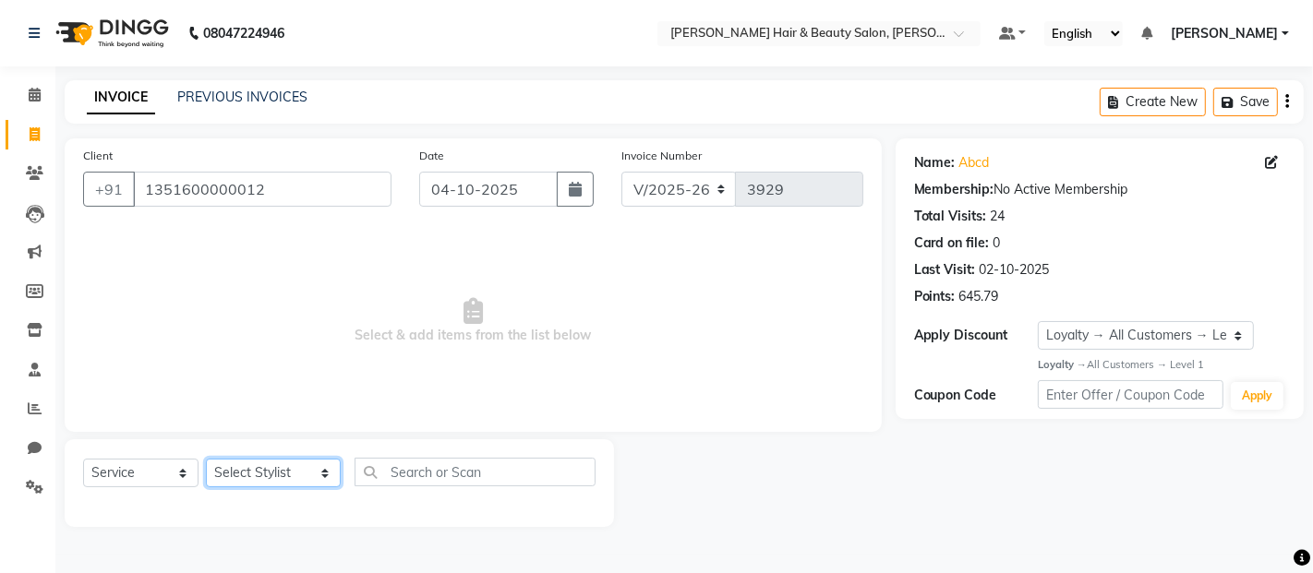
click at [295, 469] on select "Select Stylist Alim Salmani Altaf Zibral Ankush Thakur Arti Jaiswar Ashfak Gane…" at bounding box center [273, 473] width 135 height 29
select select "72246"
click at [206, 460] on select "Select Stylist Alim Salmani Altaf Zibral Ankush Thakur Arti Jaiswar Ashfak Gane…" at bounding box center [273, 473] width 135 height 29
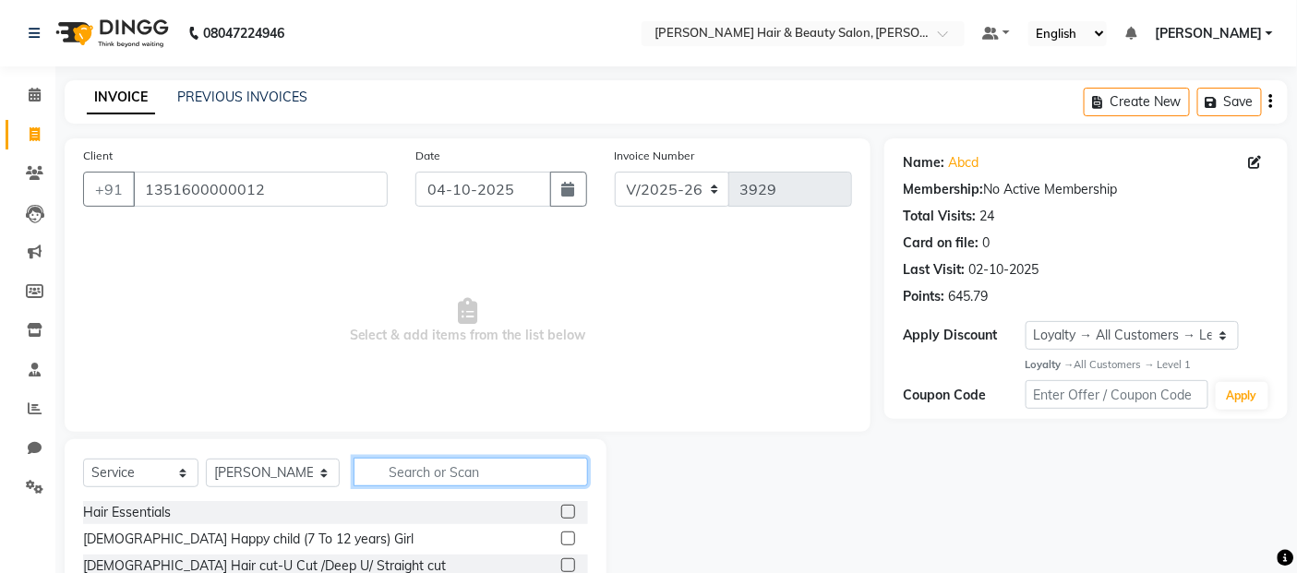
click at [462, 465] on input "text" at bounding box center [471, 472] width 235 height 29
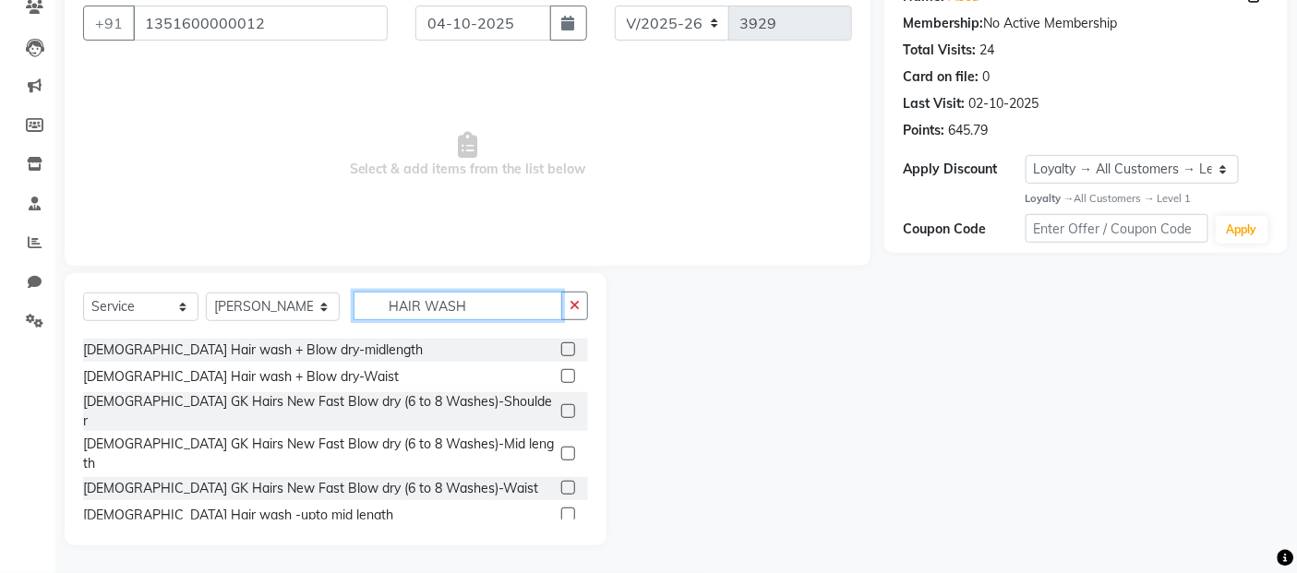
scroll to position [102, 0]
type input "HAIR WASH"
click at [561, 348] on label at bounding box center [568, 350] width 14 height 14
click at [561, 348] on input "checkbox" at bounding box center [567, 351] width 12 height 12
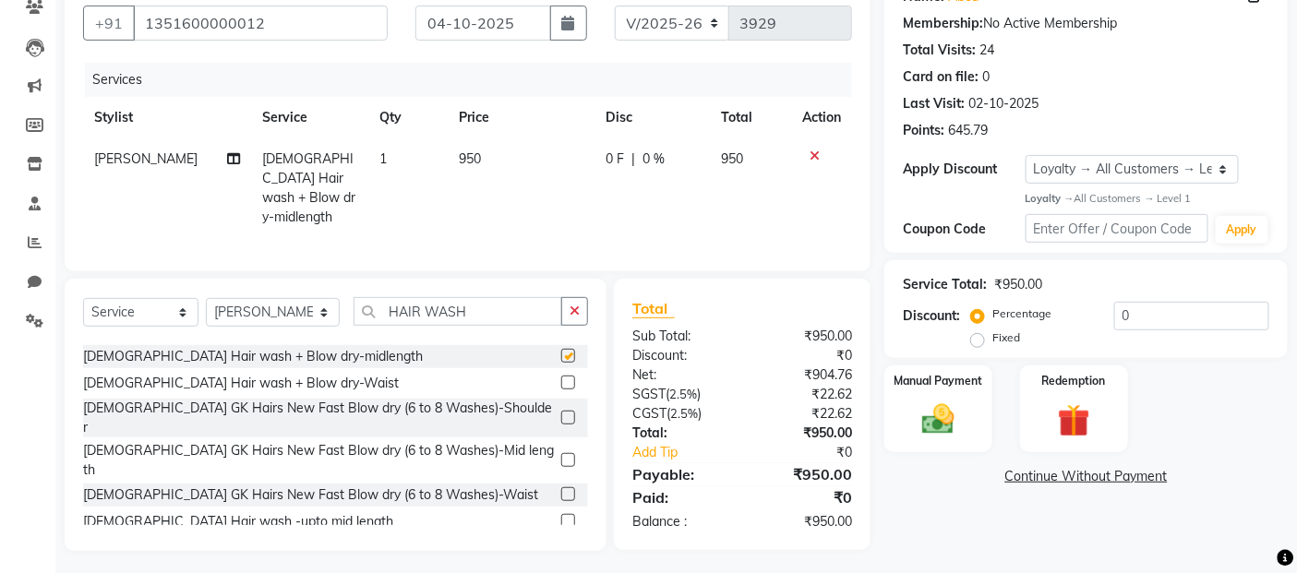
checkbox input "false"
click at [308, 314] on select "Select Stylist Alim Salmani Altaf Zibral Ankush Thakur Arti Jaiswar Ashfak Gane…" at bounding box center [273, 312] width 134 height 29
select select "72244"
click at [206, 298] on select "Select Stylist Alim Salmani Altaf Zibral Ankush Thakur Arti Jaiswar Ashfak Gane…" at bounding box center [273, 312] width 134 height 29
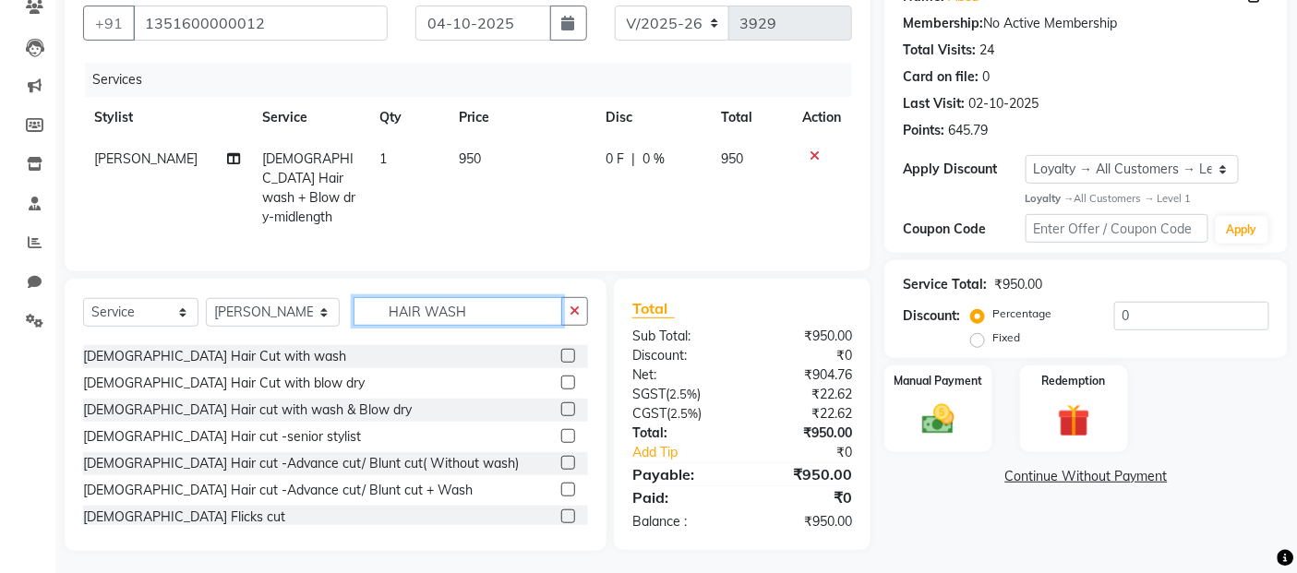
click at [458, 301] on input "HAIR WASH" at bounding box center [459, 311] width 210 height 29
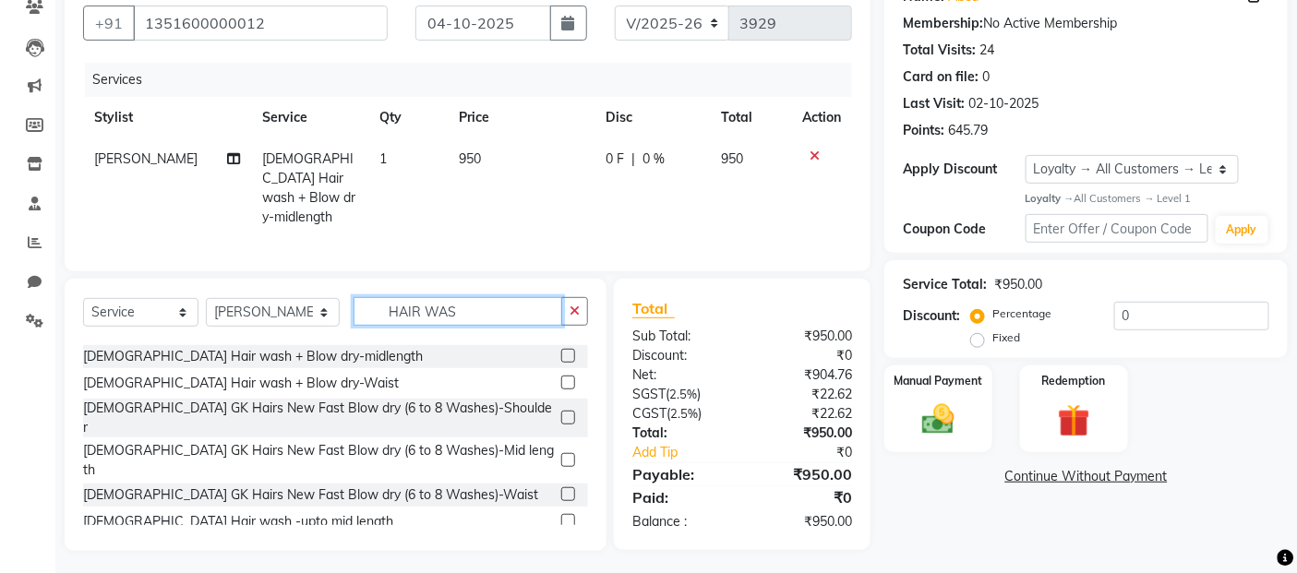
scroll to position [0, 0]
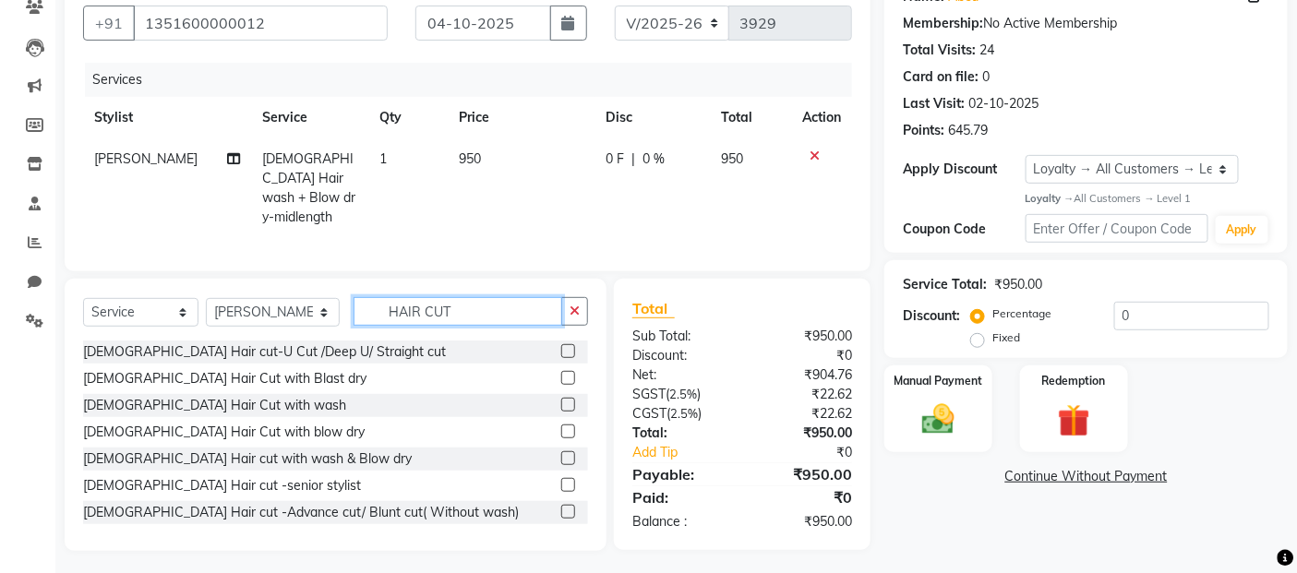
type input "HAIR CUT"
click at [561, 427] on label at bounding box center [568, 432] width 14 height 14
click at [561, 427] on input "checkbox" at bounding box center [567, 432] width 12 height 12
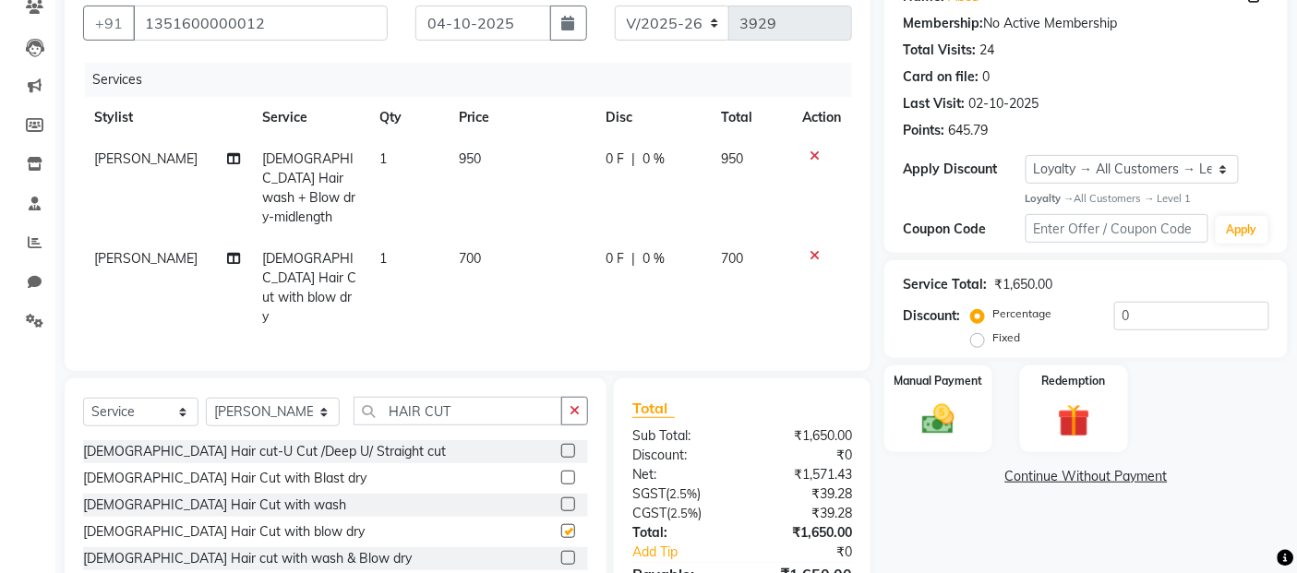
checkbox input "false"
click at [941, 422] on img at bounding box center [938, 420] width 55 height 39
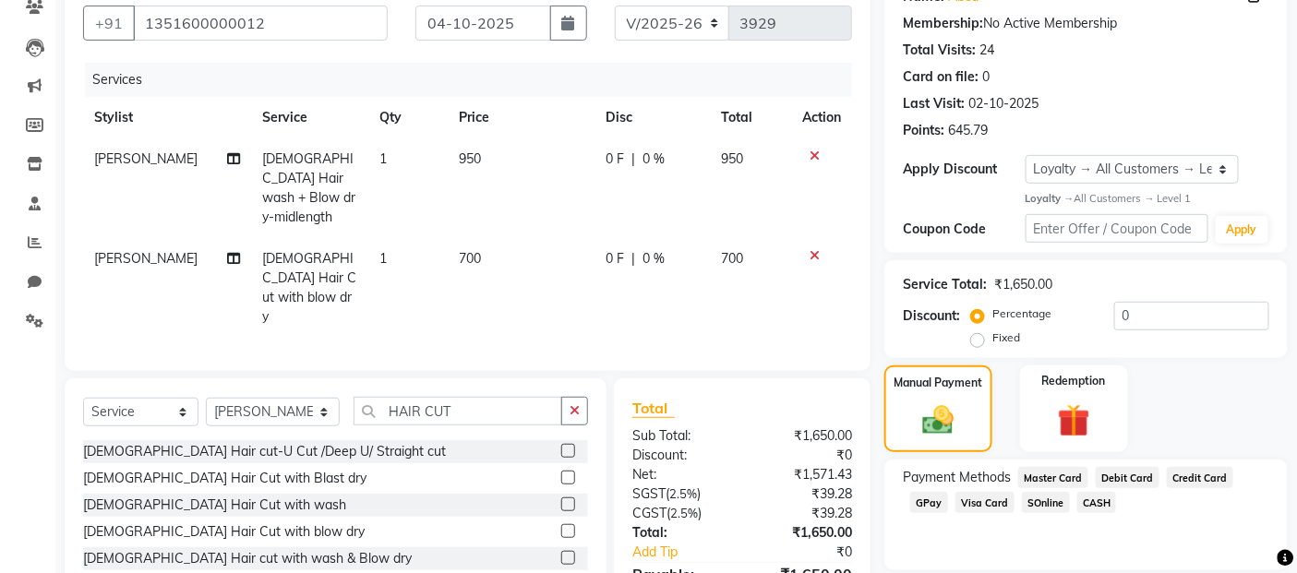
click at [1085, 498] on span "CASH" at bounding box center [1097, 502] width 40 height 21
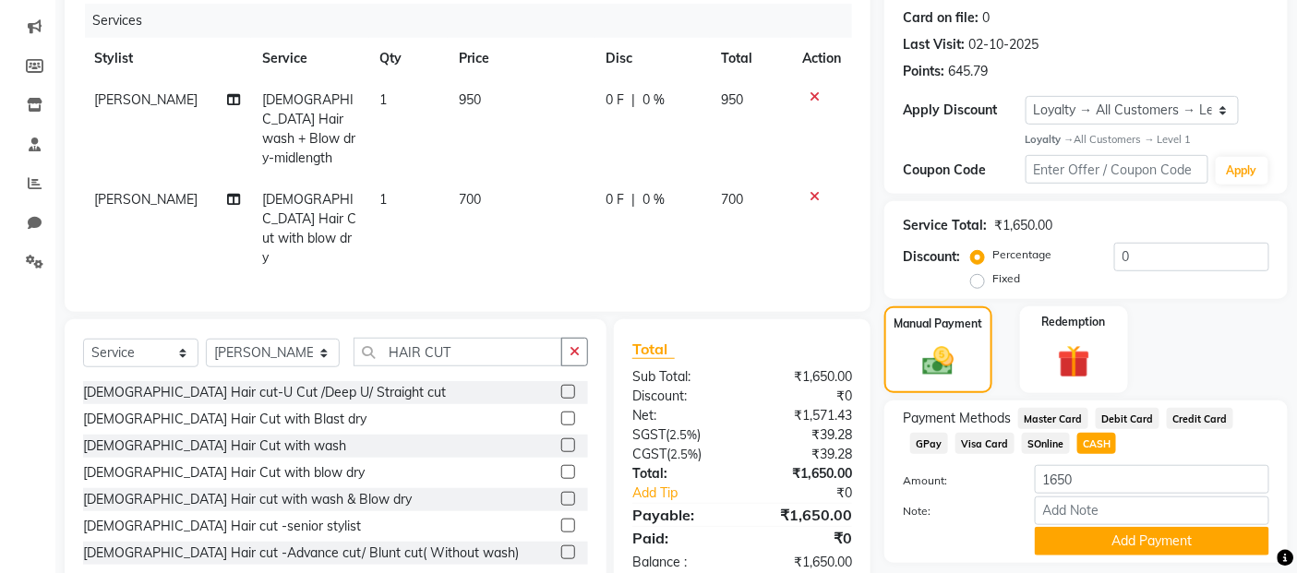
scroll to position [282, 0]
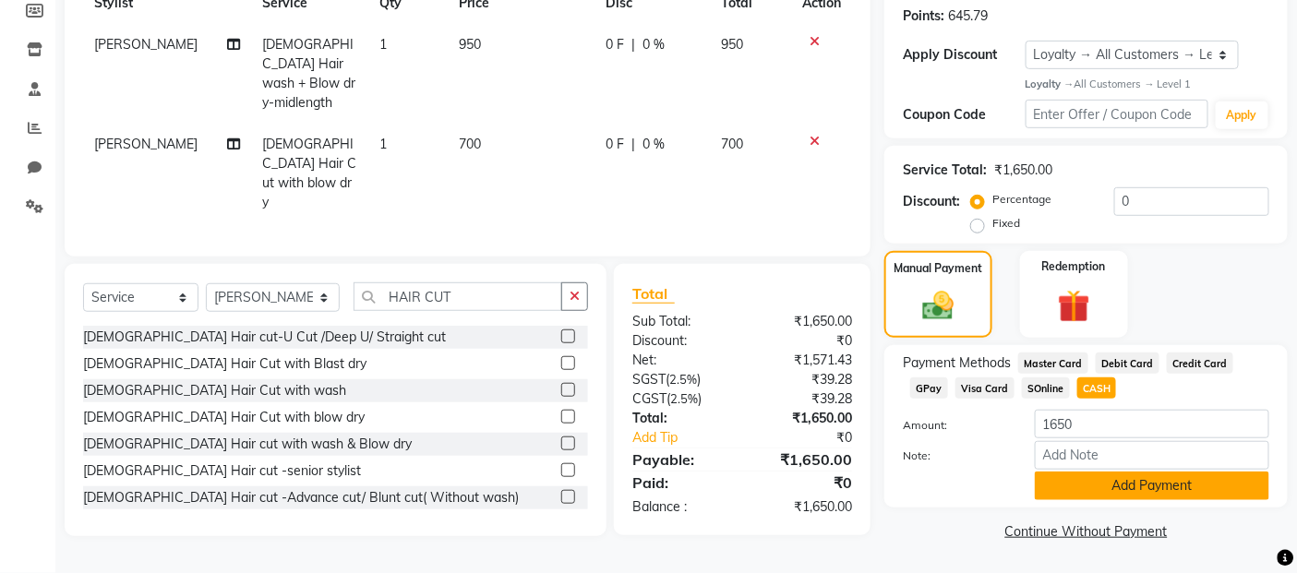
click at [1094, 486] on button "Add Payment" at bounding box center [1152, 486] width 234 height 29
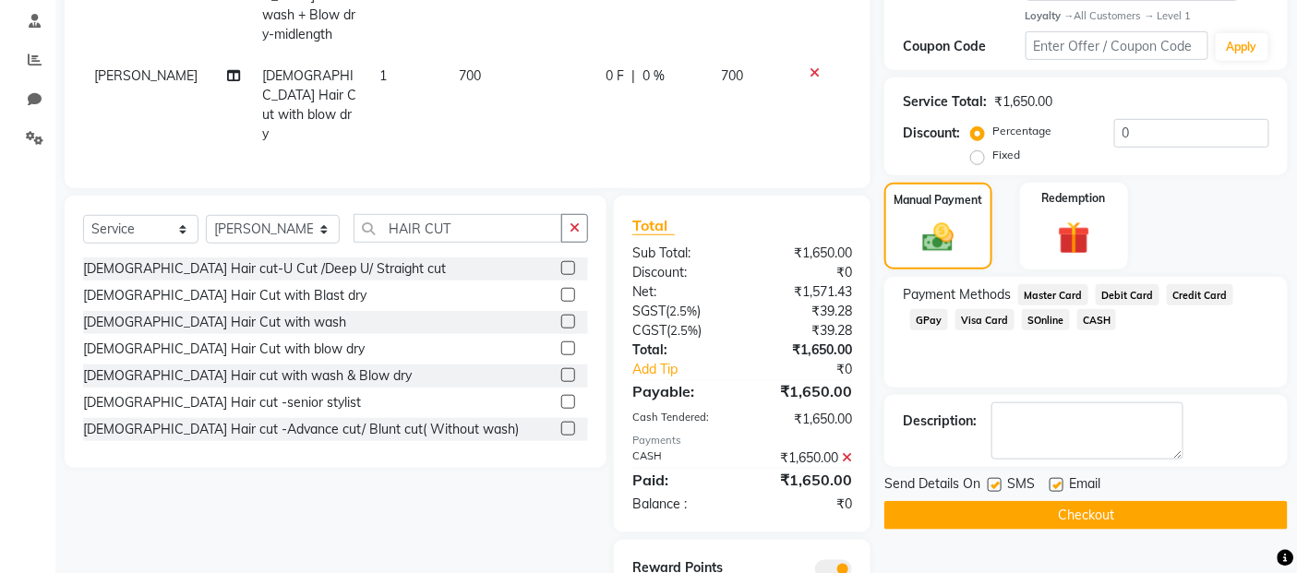
scroll to position [384, 0]
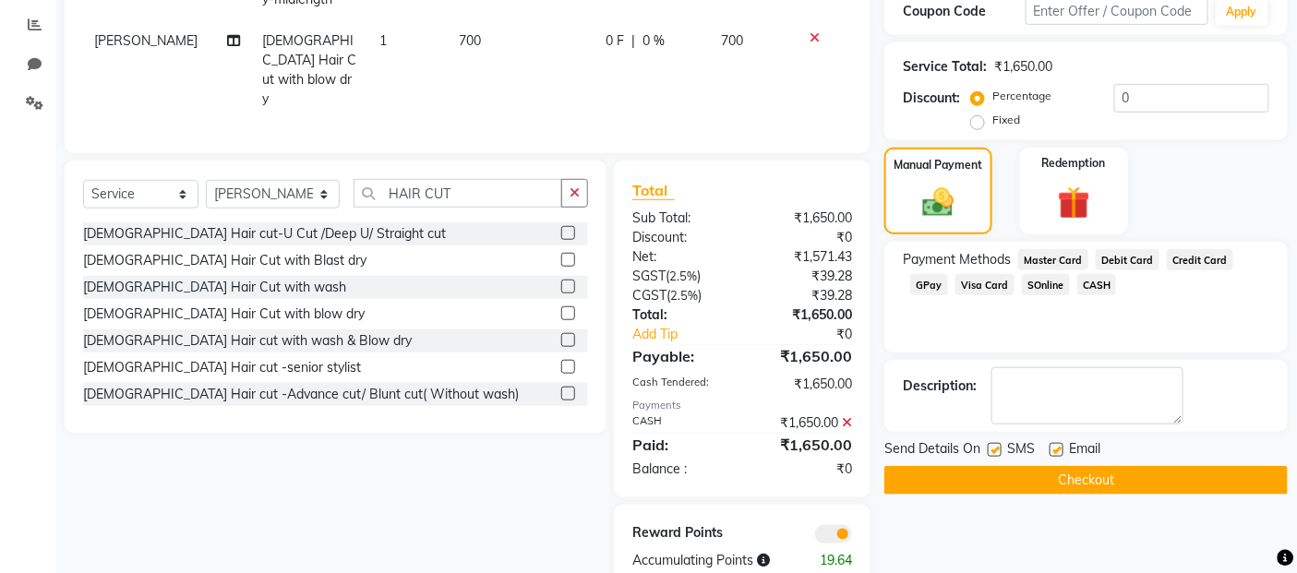
click at [991, 449] on label at bounding box center [995, 450] width 14 height 14
click at [991, 449] on input "checkbox" at bounding box center [994, 451] width 12 height 12
checkbox input "false"
click at [1059, 449] on label at bounding box center [1056, 450] width 14 height 14
click at [1059, 449] on input "checkbox" at bounding box center [1055, 451] width 12 height 12
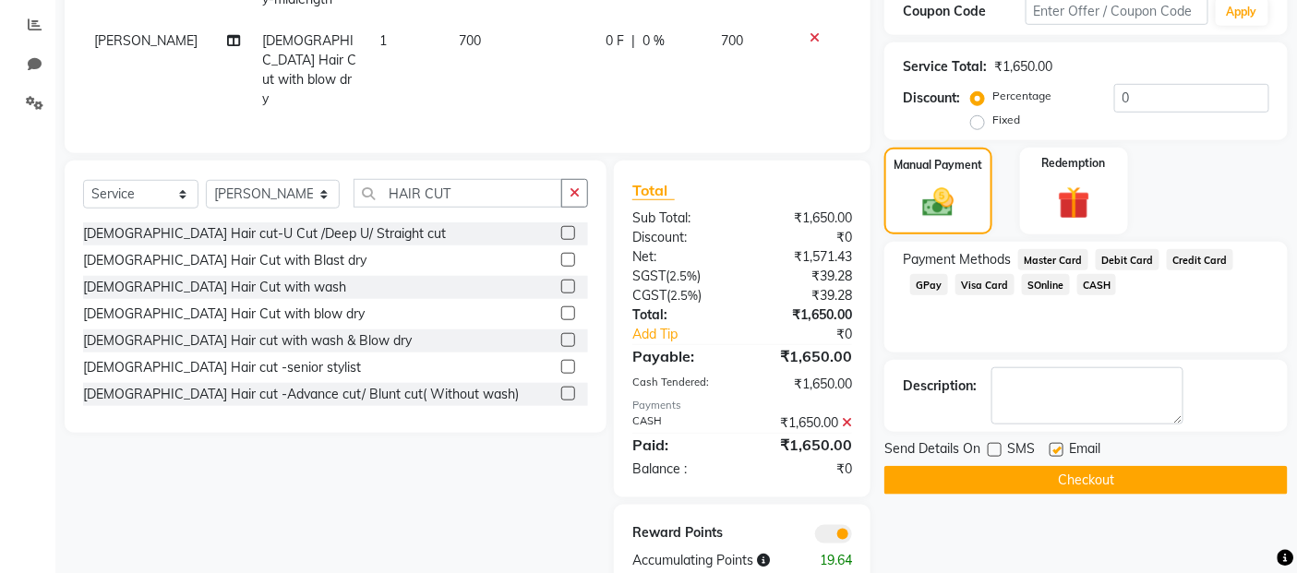
checkbox input "false"
click at [1038, 477] on button "Checkout" at bounding box center [1085, 480] width 403 height 29
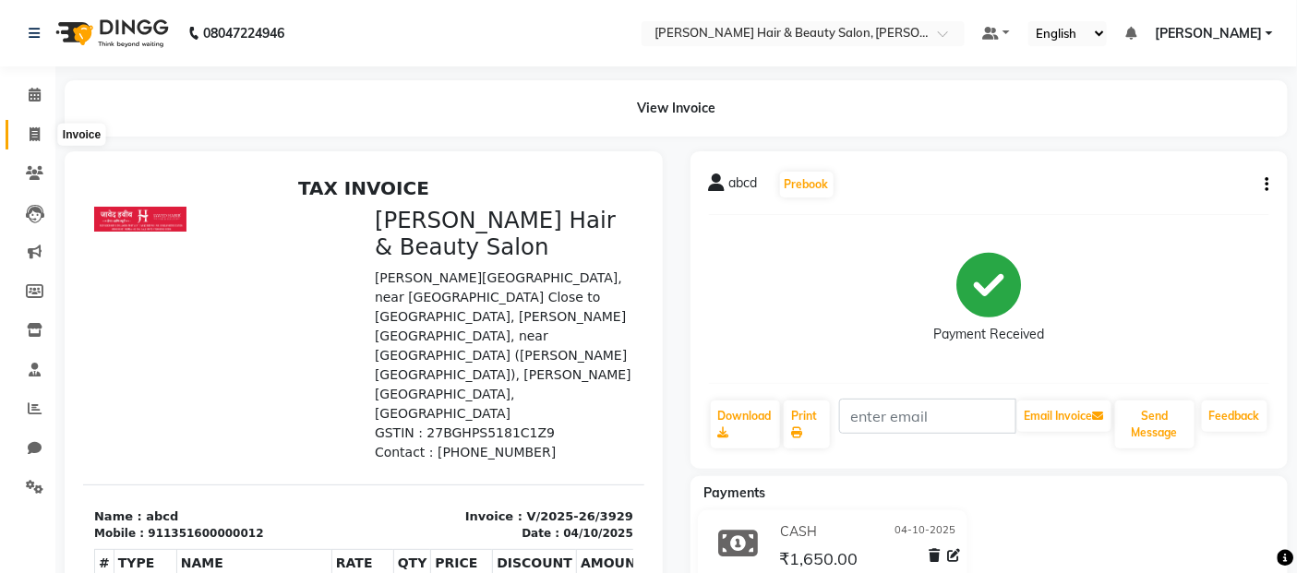
click at [33, 135] on icon at bounding box center [35, 134] width 10 height 14
select select "service"
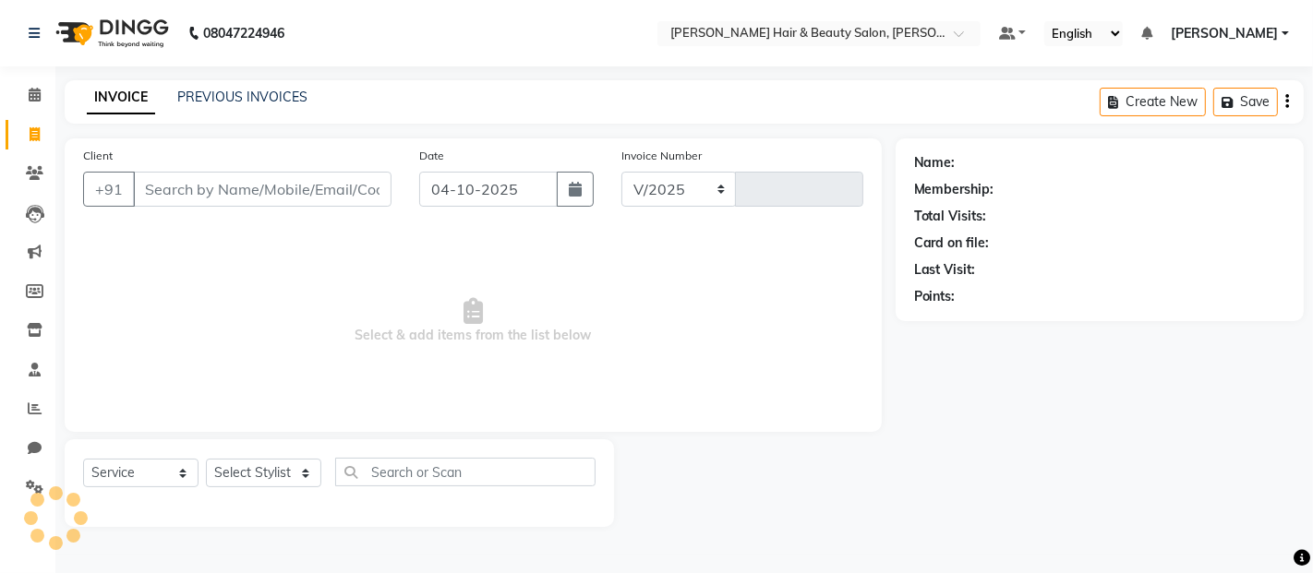
select select "7927"
type input "3930"
click at [212, 207] on div "+91" at bounding box center [237, 189] width 308 height 35
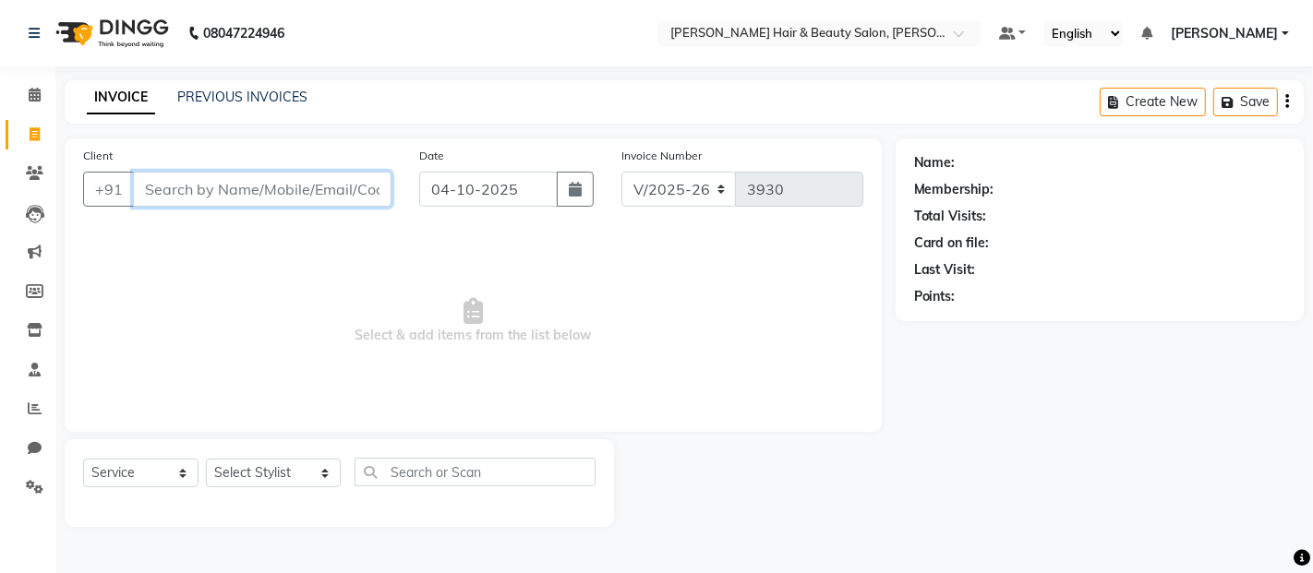
click at [234, 185] on input "Client" at bounding box center [262, 189] width 258 height 35
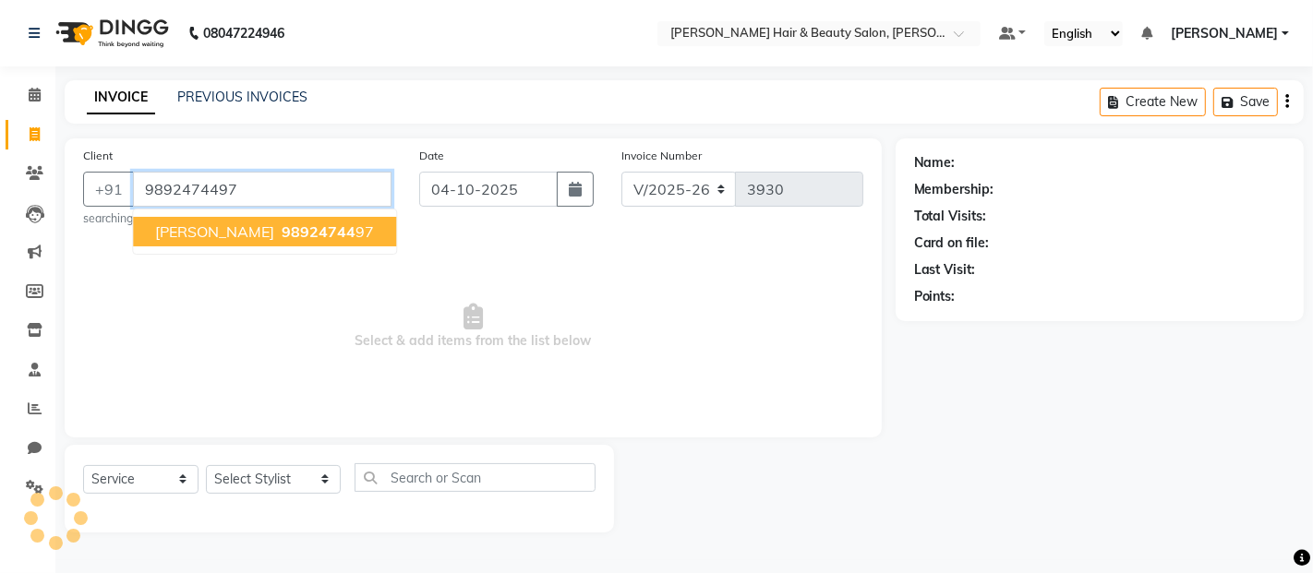
type input "9892474497"
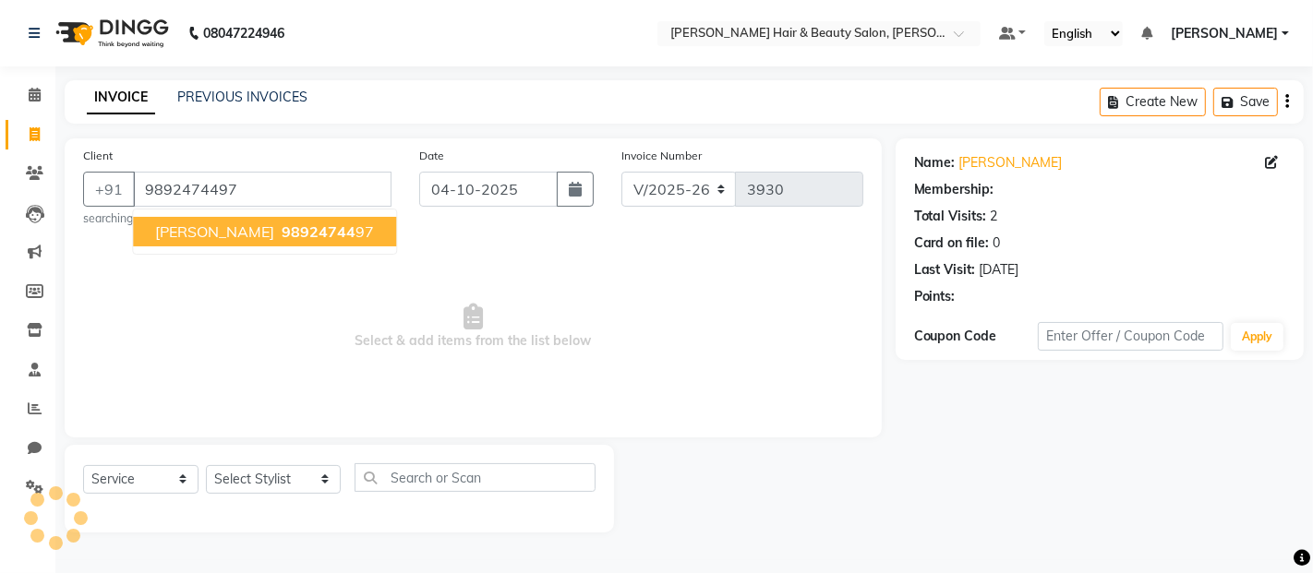
select select "1: Object"
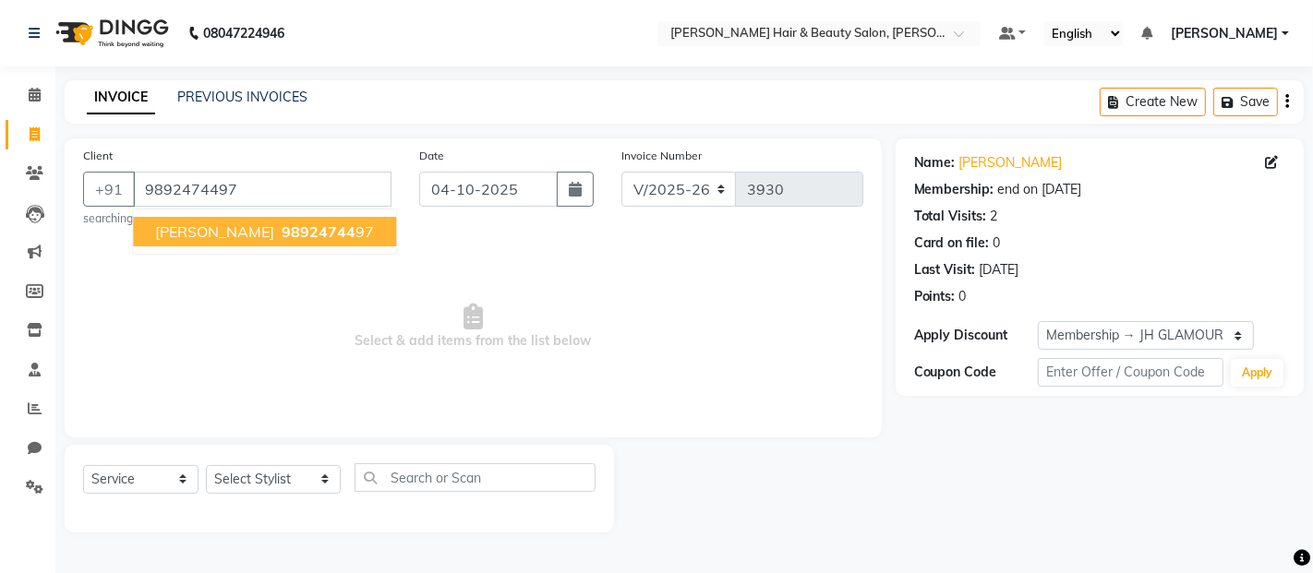
click at [282, 240] on span "98924744" at bounding box center [319, 231] width 74 height 18
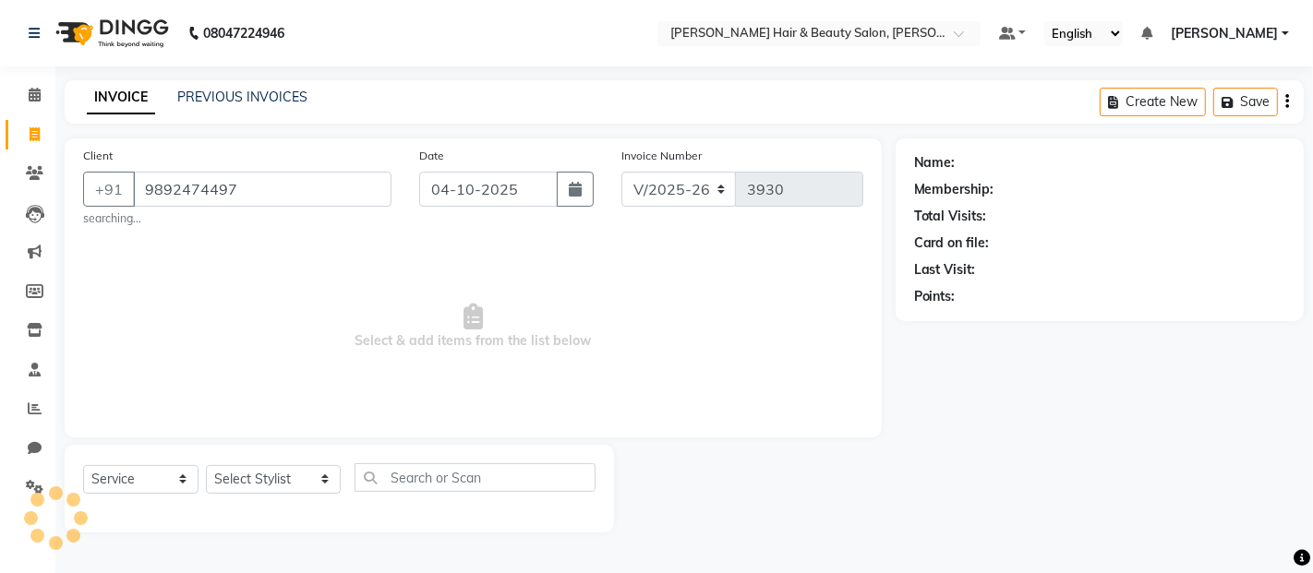
select select "1: Object"
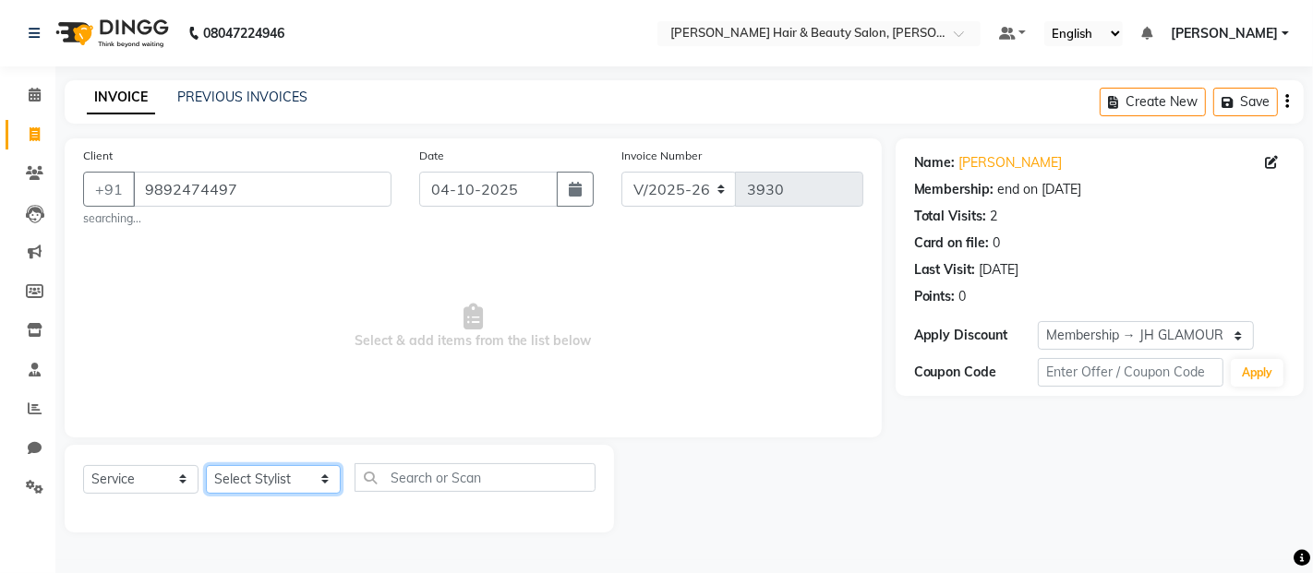
click at [300, 481] on select "Select Stylist Alim Salmani Altaf Zibral Ankush Thakur Arti Jaiswar Ashfak Gane…" at bounding box center [273, 479] width 135 height 29
select select "72242"
click at [206, 465] on select "Select Stylist Alim Salmani Altaf Zibral Ankush Thakur Arti Jaiswar Ashfak Gane…" at bounding box center [273, 479] width 135 height 29
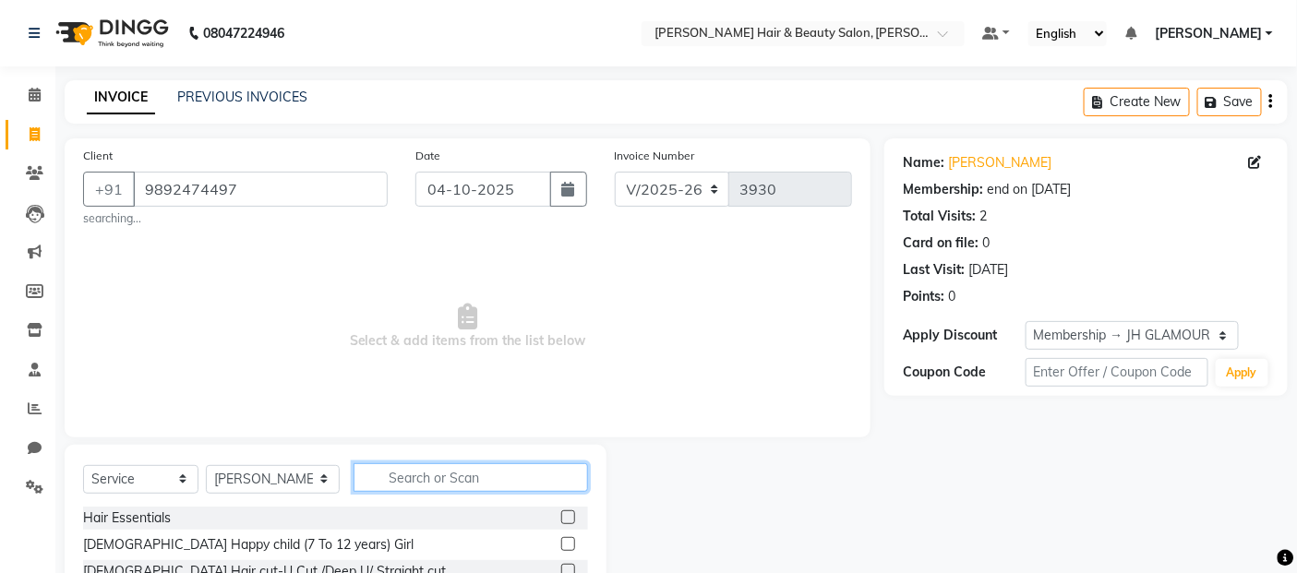
click at [491, 475] on input "text" at bounding box center [471, 477] width 235 height 29
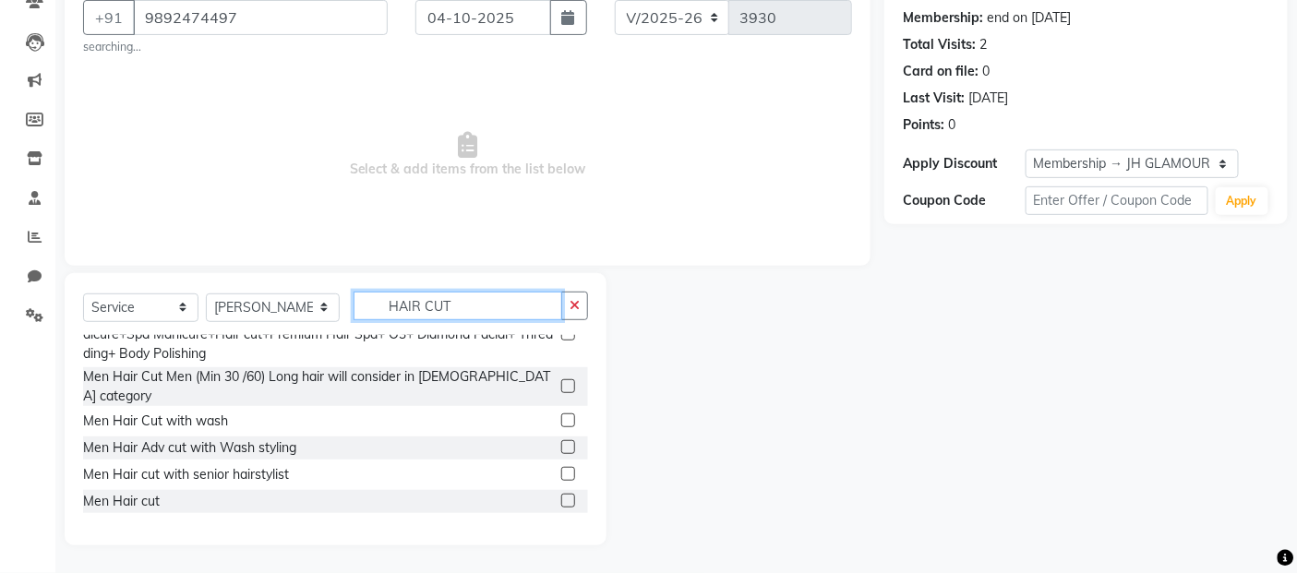
scroll to position [307, 0]
type input "HAIR CUT"
click at [561, 492] on label at bounding box center [568, 499] width 14 height 14
click at [561, 494] on input "checkbox" at bounding box center [567, 500] width 12 height 12
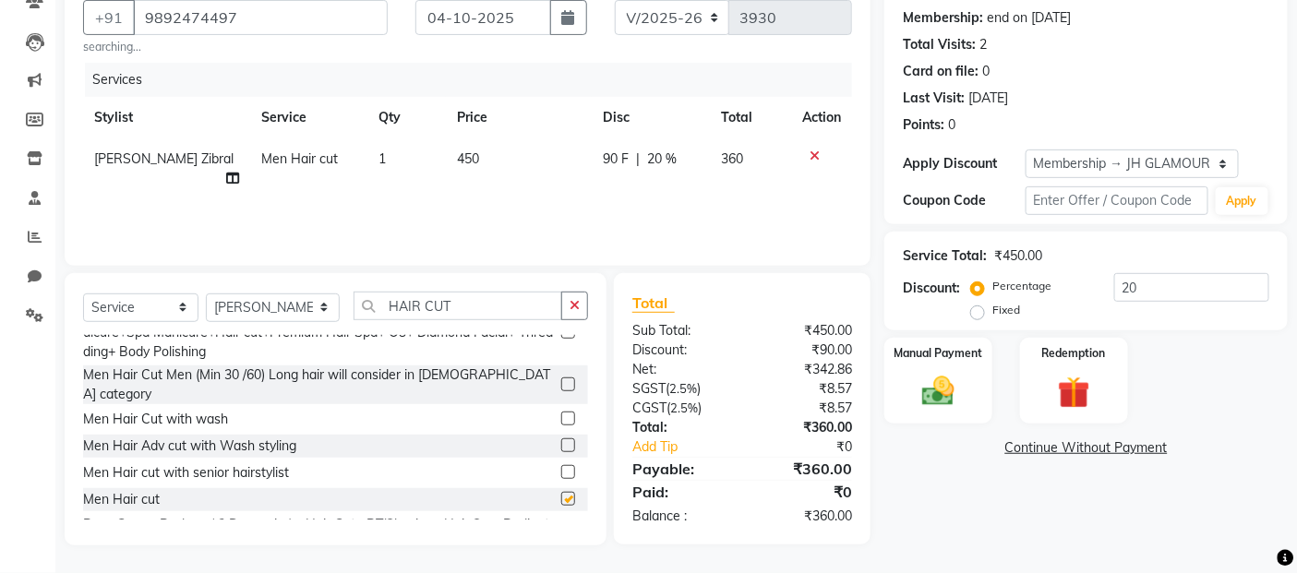
checkbox input "false"
click at [932, 383] on img at bounding box center [938, 391] width 55 height 39
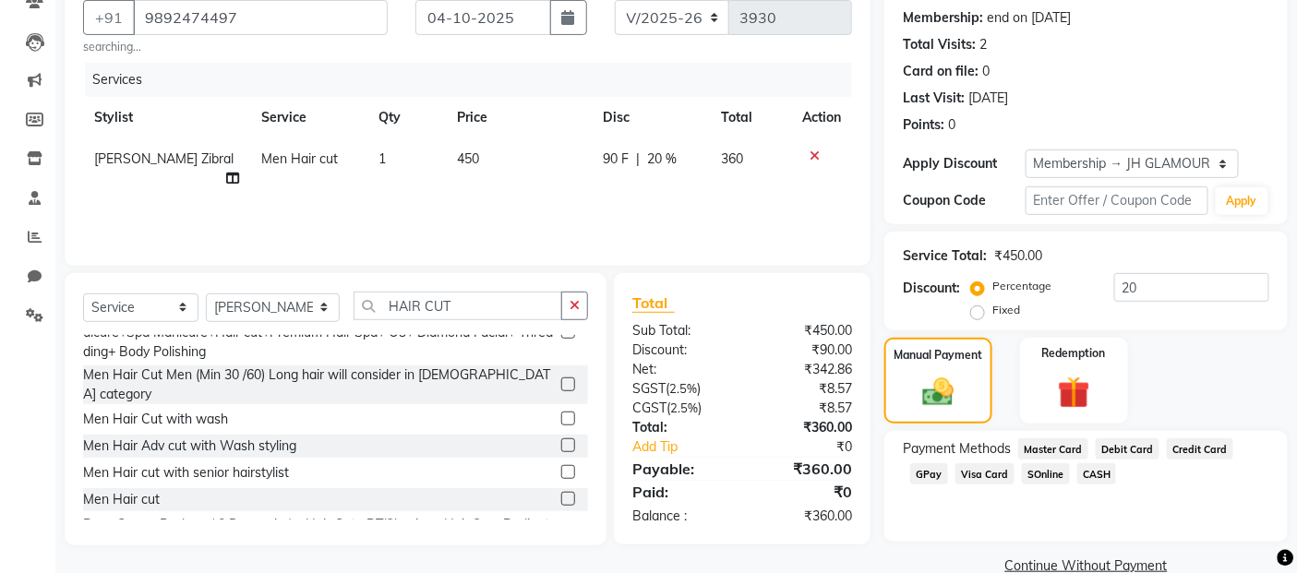
click at [1102, 449] on span "Debit Card" at bounding box center [1128, 448] width 64 height 21
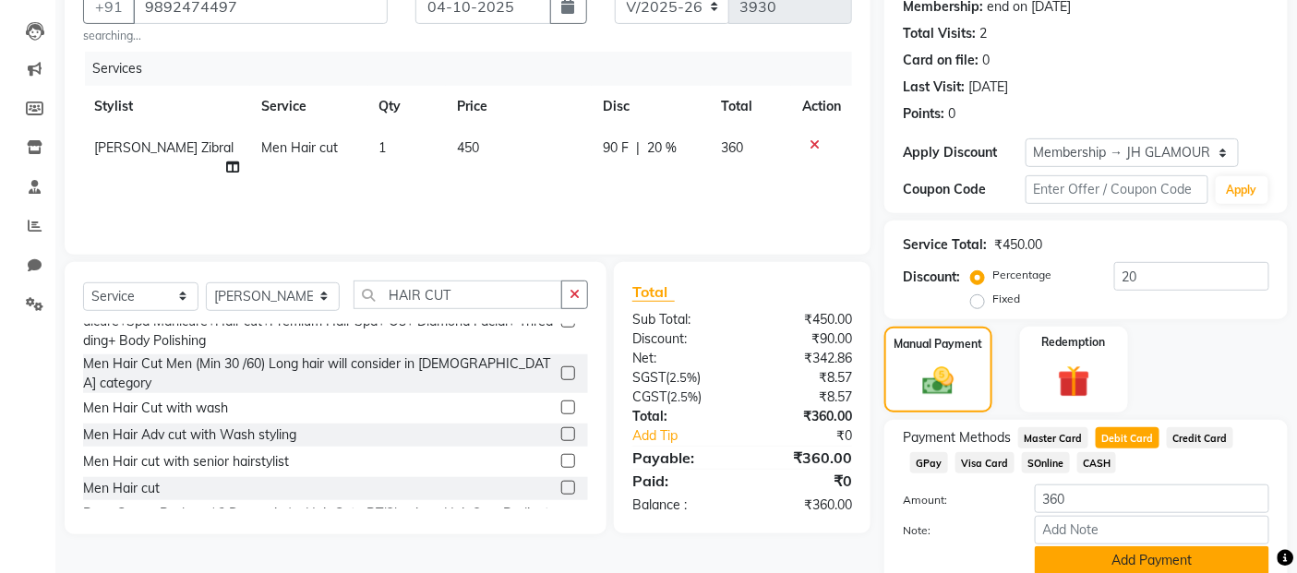
scroll to position [259, 0]
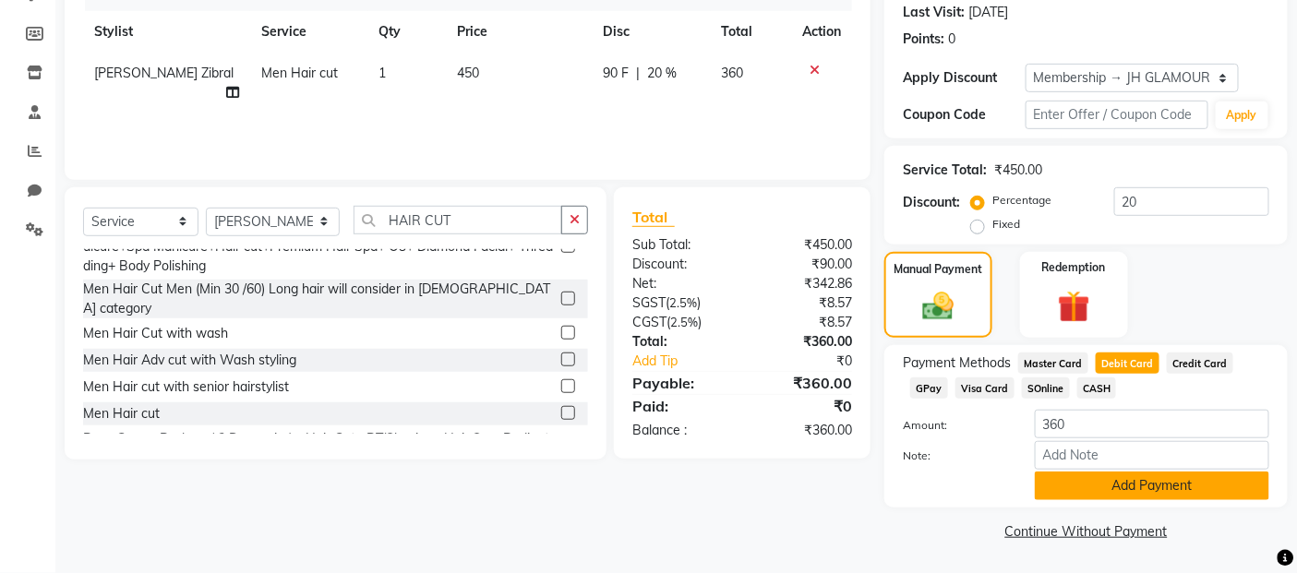
click at [1059, 485] on button "Add Payment" at bounding box center [1152, 486] width 234 height 29
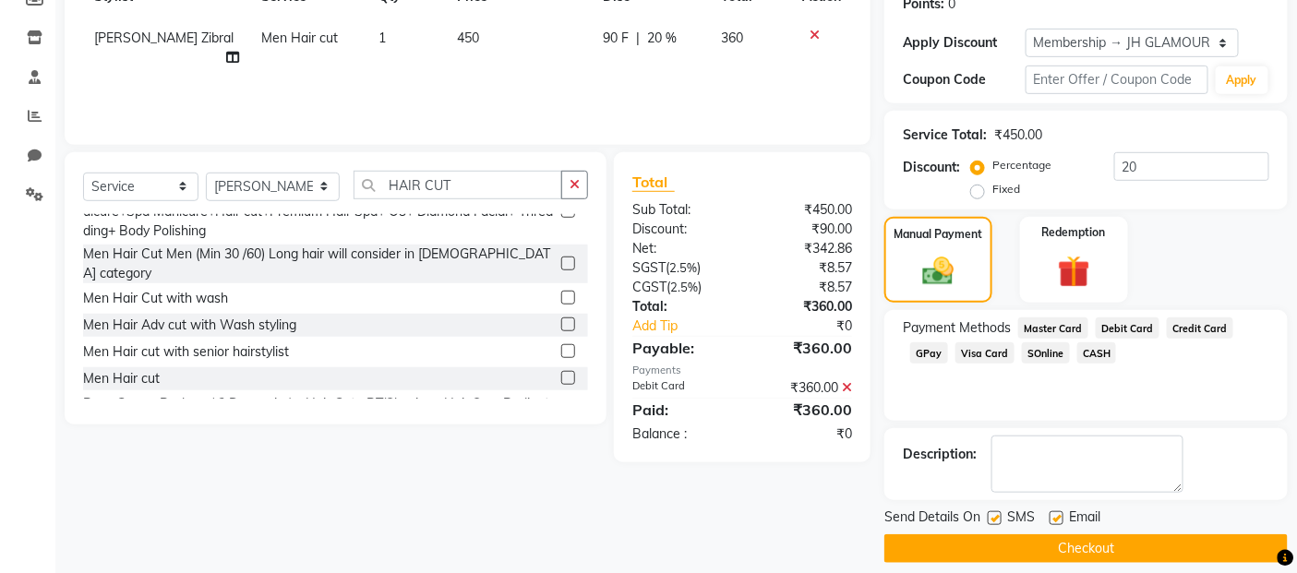
scroll to position [310, 0]
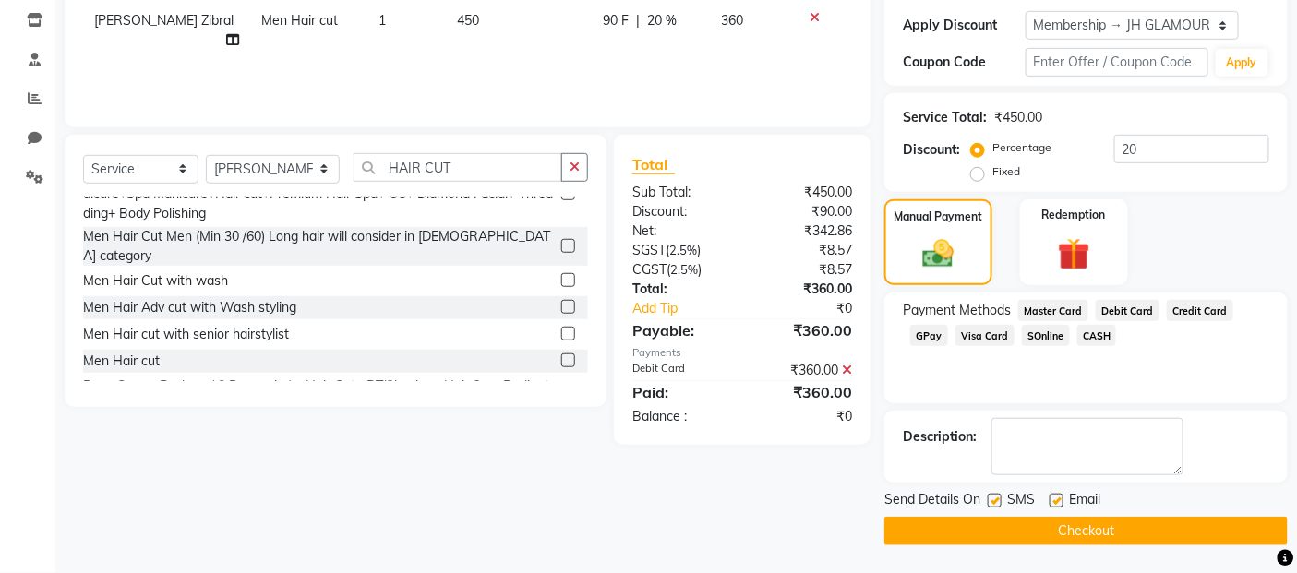
click at [998, 505] on label at bounding box center [995, 501] width 14 height 14
click at [998, 505] on input "checkbox" at bounding box center [994, 502] width 12 height 12
checkbox input "false"
click at [1056, 503] on label at bounding box center [1056, 501] width 14 height 14
click at [1056, 503] on input "checkbox" at bounding box center [1055, 502] width 12 height 12
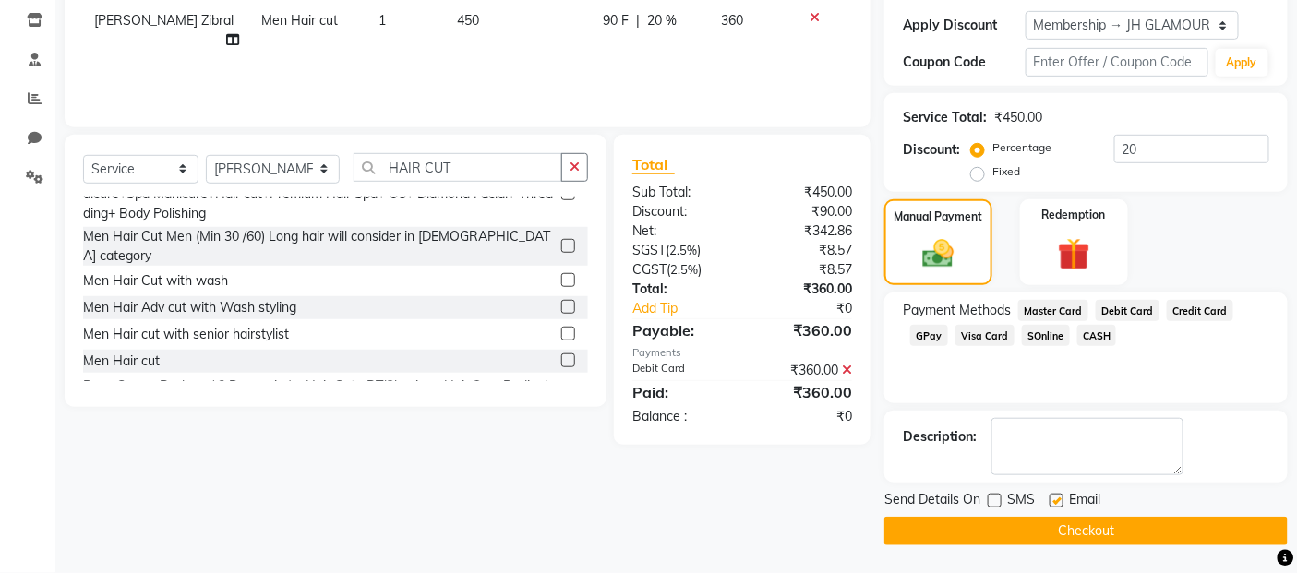
checkbox input "false"
click at [1040, 534] on button "Checkout" at bounding box center [1085, 531] width 403 height 29
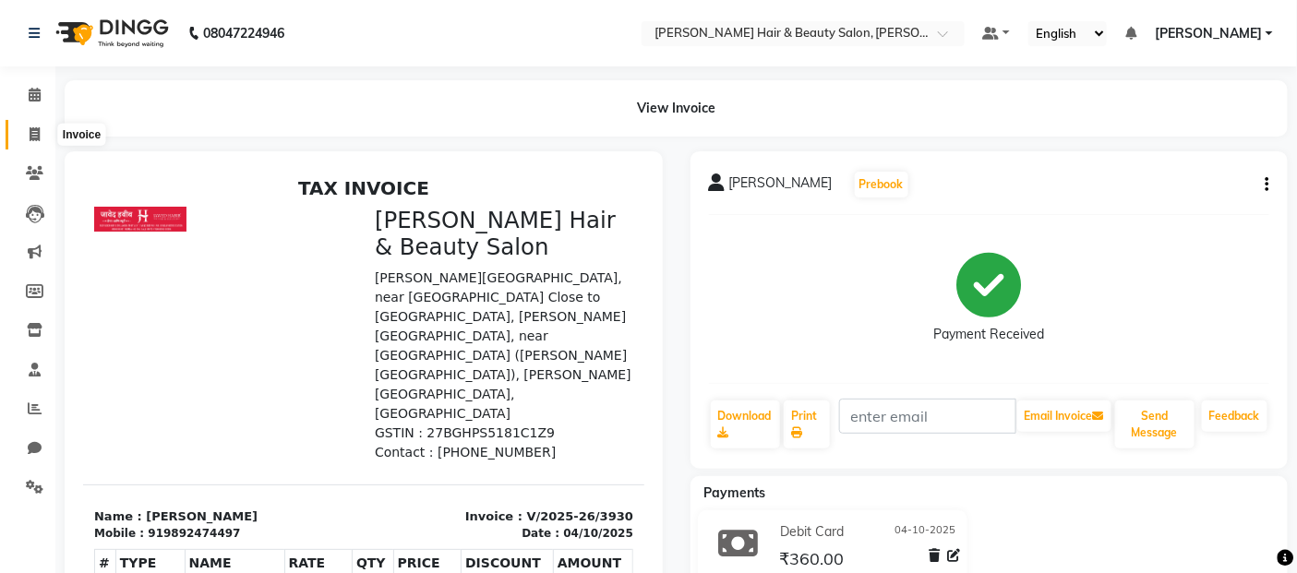
click at [35, 132] on icon at bounding box center [35, 134] width 10 height 14
select select "service"
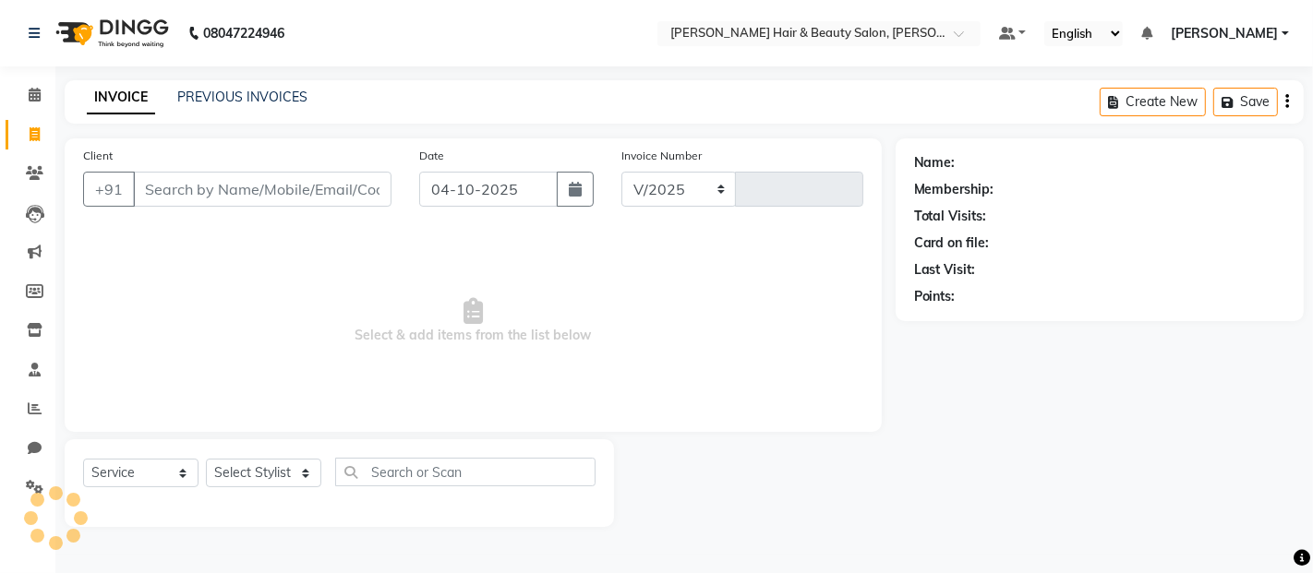
select select "7927"
type input "3931"
click at [207, 190] on input "Client" at bounding box center [262, 189] width 258 height 35
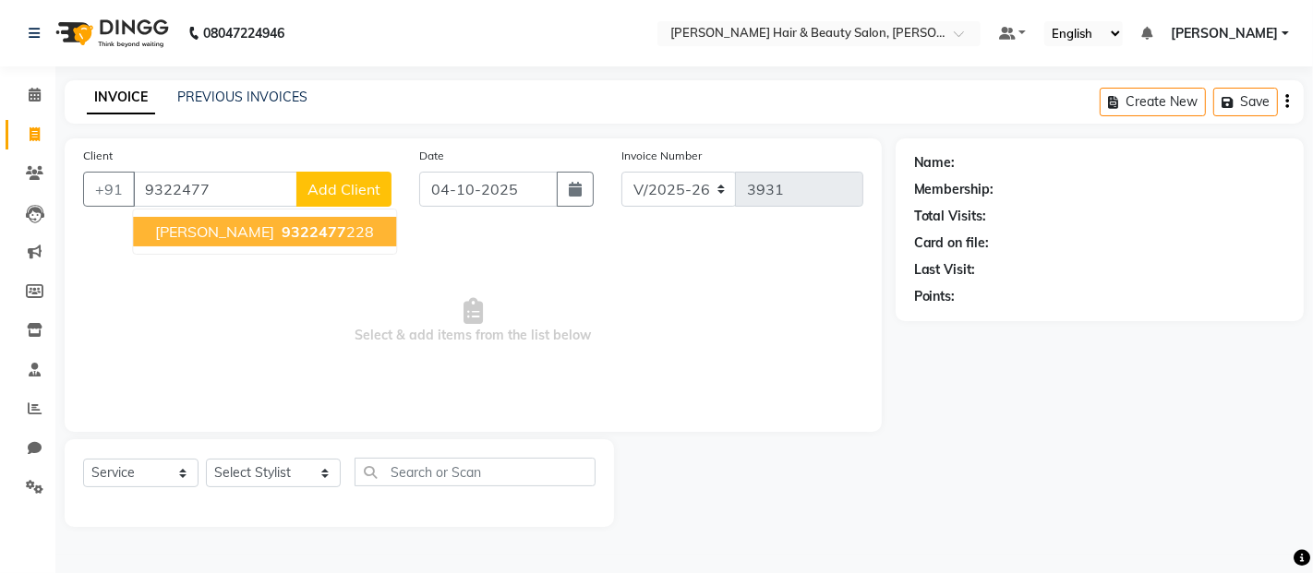
click at [205, 233] on span "Manoj Sharma" at bounding box center [214, 231] width 119 height 18
type input "9322477228"
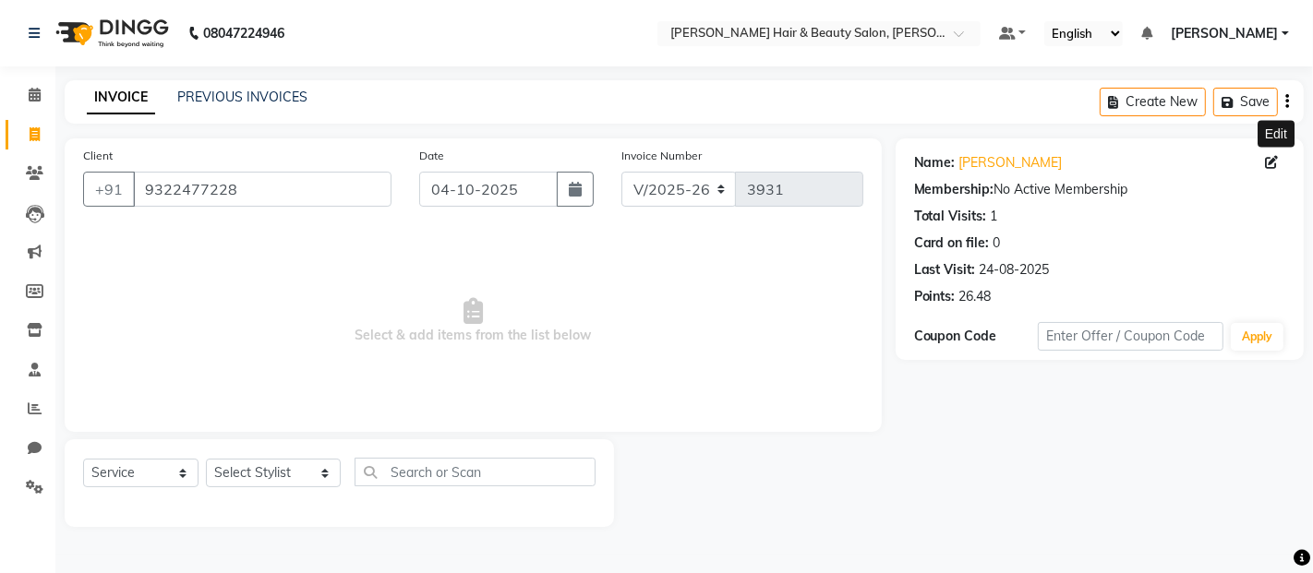
click at [1271, 162] on icon at bounding box center [1271, 162] width 13 height 13
select select "male"
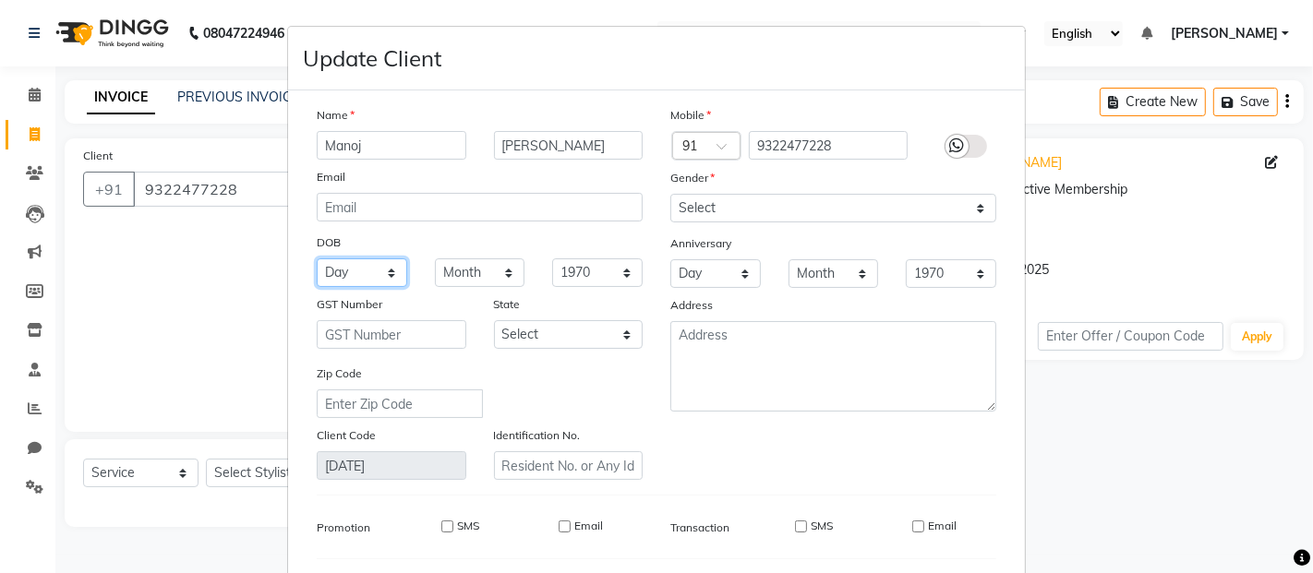
click at [381, 275] on select "Day 01 02 03 04 05 06 07 08 09 10 11 12 13 14 15 16 17 18 19 20 21 22 23 24 25 …" at bounding box center [362, 272] width 90 height 29
select select "03"
click at [317, 258] on select "Day 01 02 03 04 05 06 07 08 09 10 11 12 13 14 15 16 17 18 19 20 21 22 23 24 25 …" at bounding box center [362, 272] width 90 height 29
click at [496, 269] on select "Month January February March April May June July August September October Novem…" at bounding box center [480, 272] width 90 height 29
select select "03"
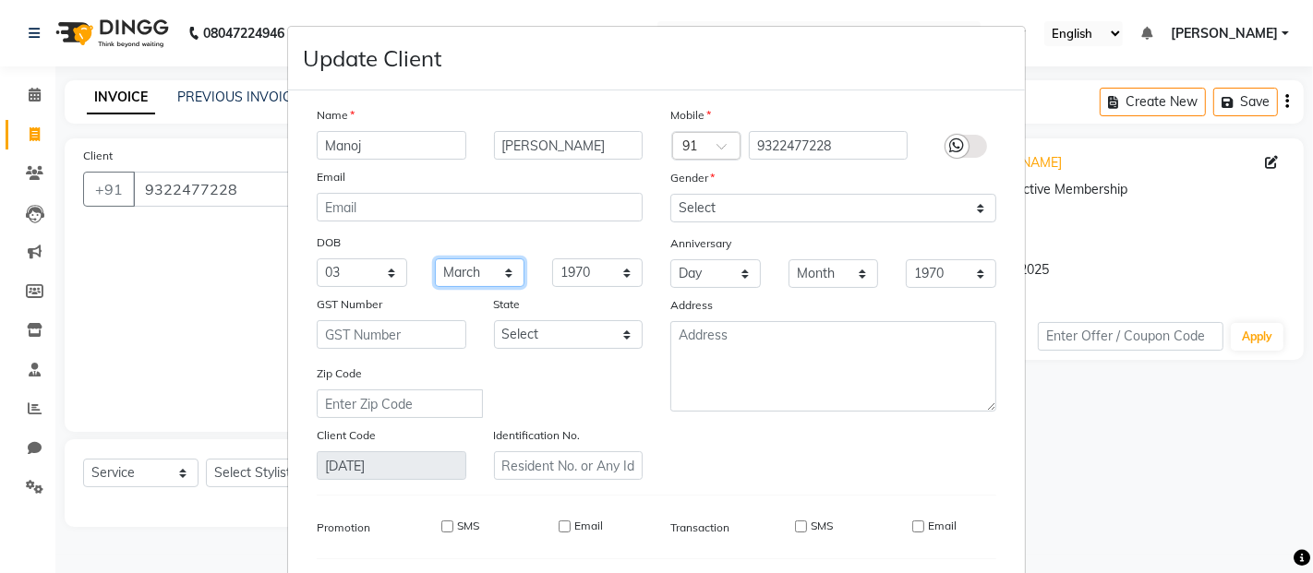
click at [435, 258] on select "Month January February March April May June July August September October Novem…" at bounding box center [480, 272] width 90 height 29
click at [610, 274] on select "1940 1941 1942 1943 1944 1945 1946 1947 1948 1949 1950 1951 1952 1953 1954 1955…" at bounding box center [597, 272] width 90 height 29
select select "1975"
click at [552, 258] on select "1940 1941 1942 1943 1944 1945 1946 1947 1948 1949 1950 1951 1952 1953 1954 1955…" at bounding box center [597, 272] width 90 height 29
click at [733, 271] on select "Day 01 02 03 04 05 06 07 08 09 10 11 12 13 14 15 16 17 18 19 20 21 22 23 24 25 …" at bounding box center [715, 273] width 90 height 29
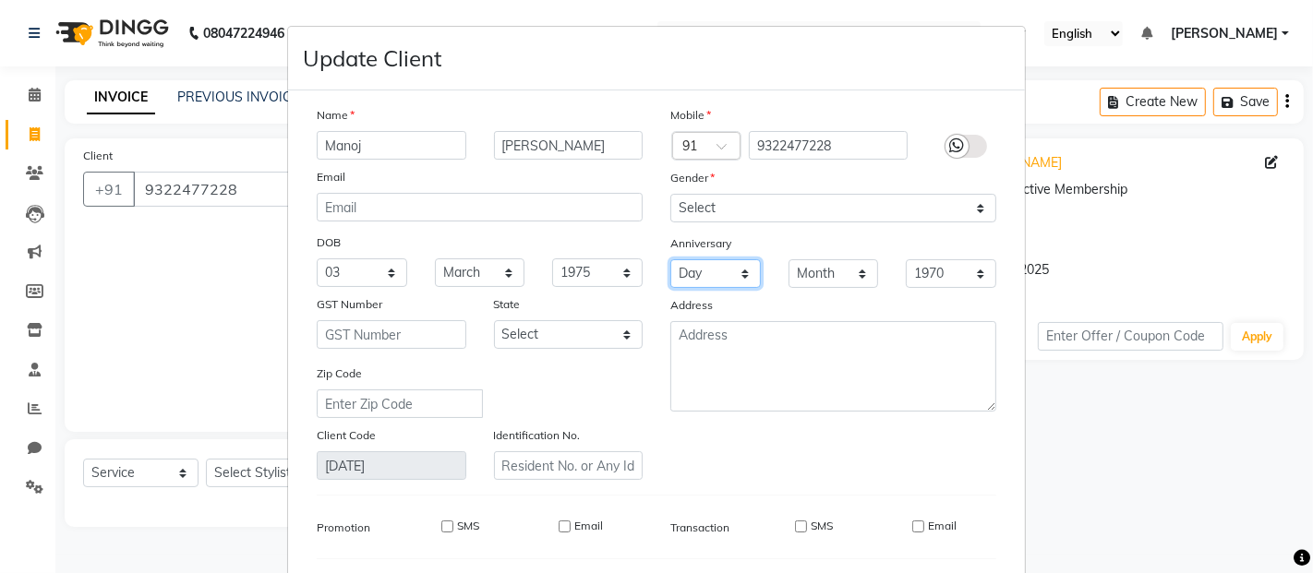
select select "14"
click at [670, 259] on select "Day 01 02 03 04 05 06 07 08 09 10 11 12 13 14 15 16 17 18 19 20 21 22 23 24 25 …" at bounding box center [715, 273] width 90 height 29
click at [853, 275] on select "Month January February March April May June July August September October Novem…" at bounding box center [833, 273] width 90 height 29
select select "11"
click at [788, 259] on select "Month January February March April May June July August September October Novem…" at bounding box center [833, 273] width 90 height 29
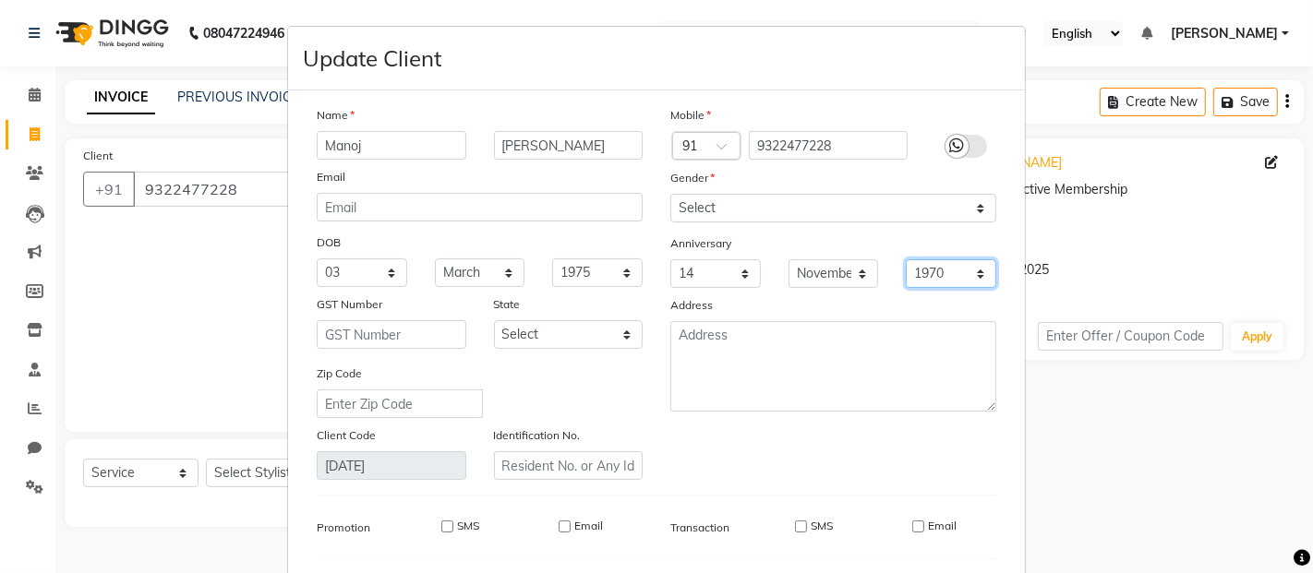
click at [965, 269] on select "1970 1971 1972 1973 1974 1975 1976 1977 1978 1979 1980 1981 1982 1983 1984 1985…" at bounding box center [950, 273] width 90 height 29
select select "1997"
click at [905, 259] on select "1970 1971 1972 1973 1974 1975 1976 1977 1978 1979 1980 1981 1982 1983 1984 1985…" at bounding box center [950, 273] width 90 height 29
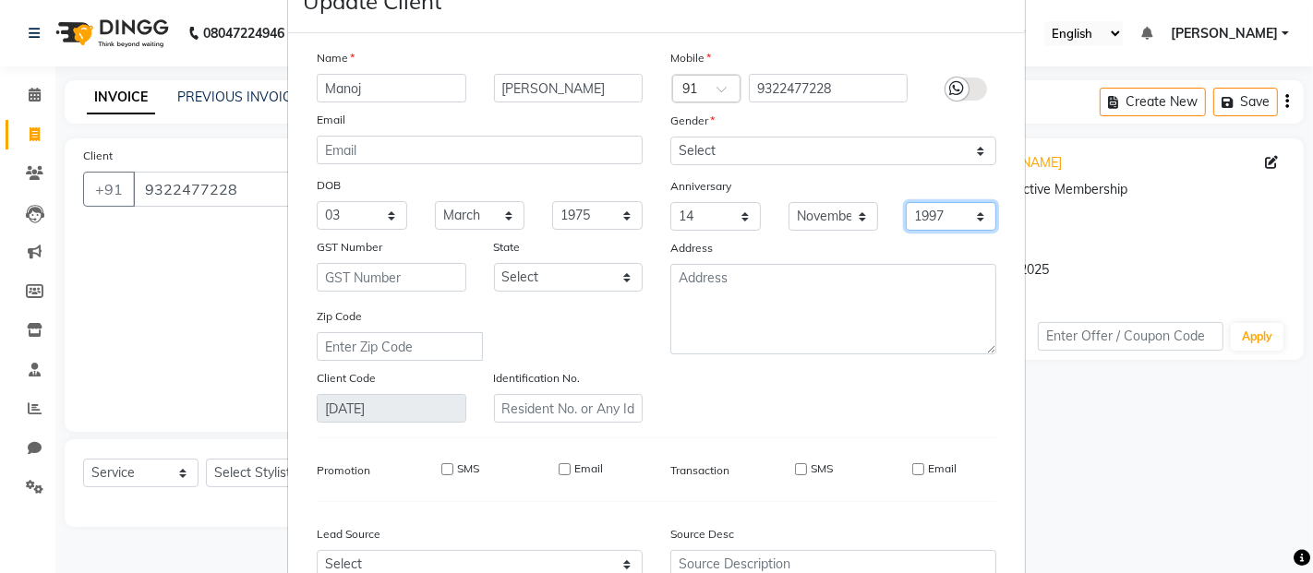
scroll to position [247, 0]
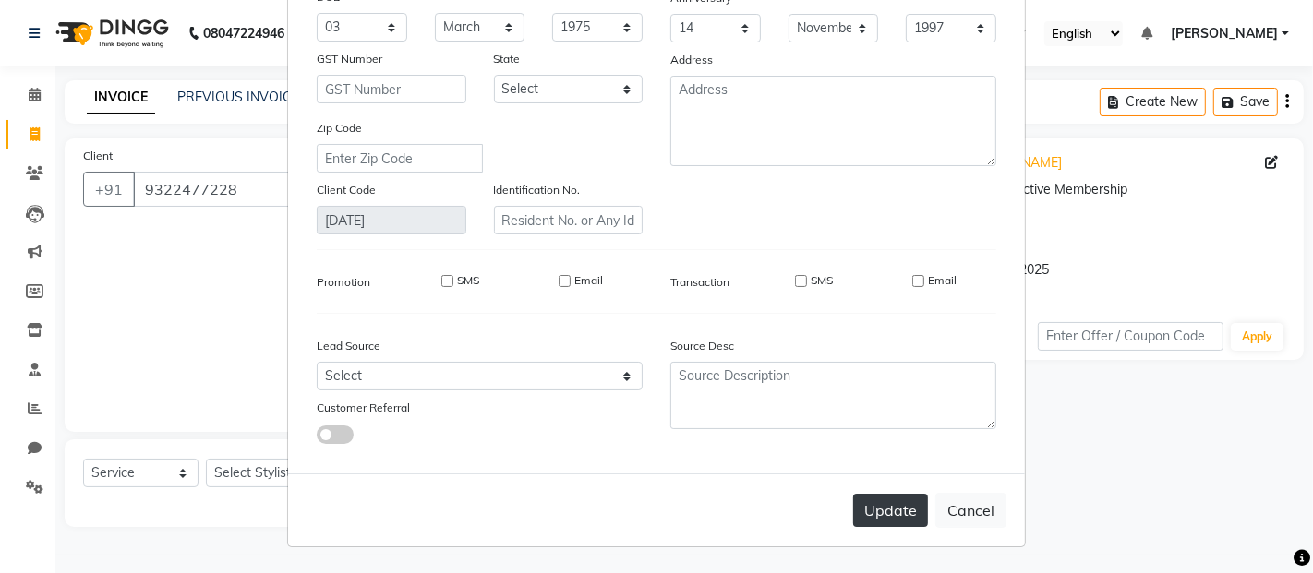
click at [880, 514] on button "Update" at bounding box center [890, 510] width 75 height 33
select select
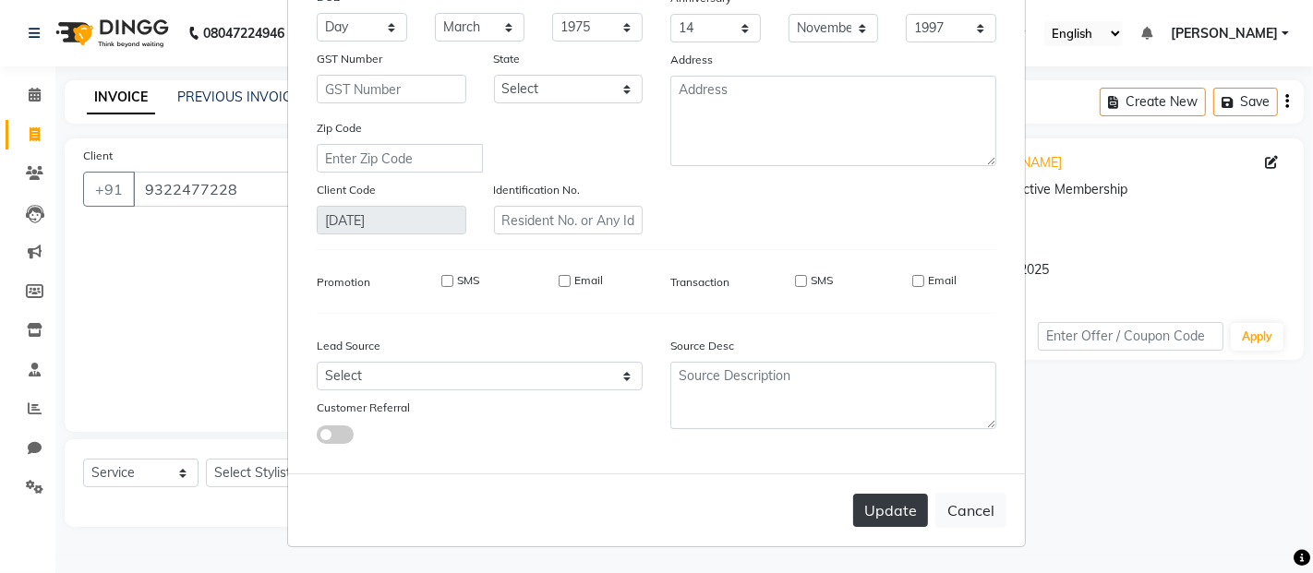
select select
checkbox input "false"
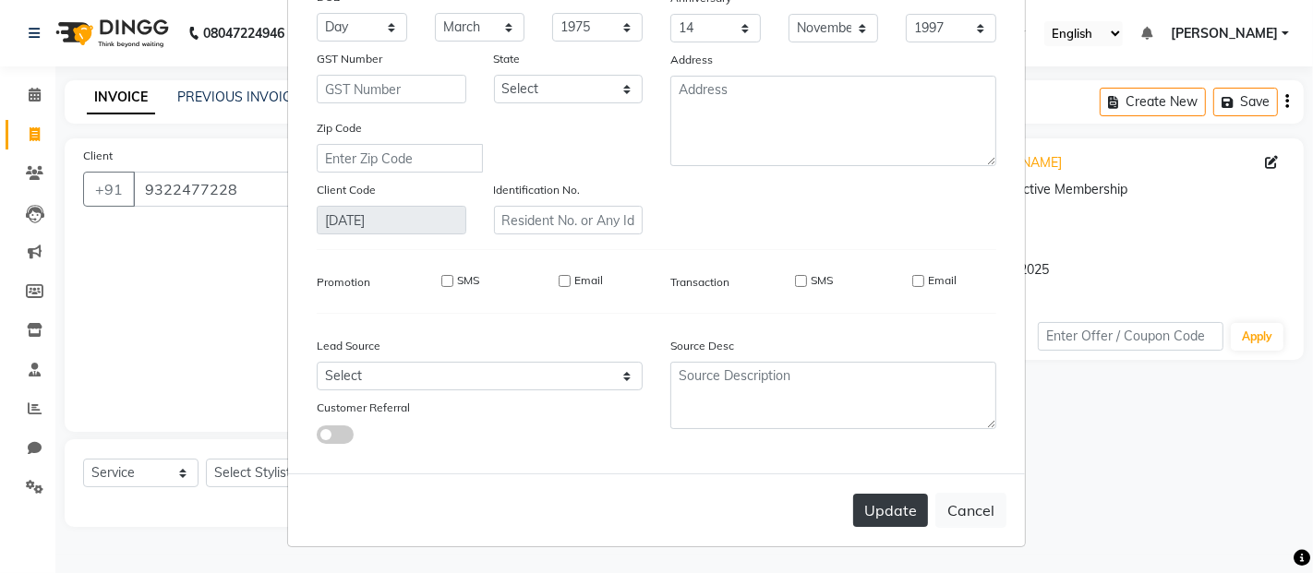
checkbox input "false"
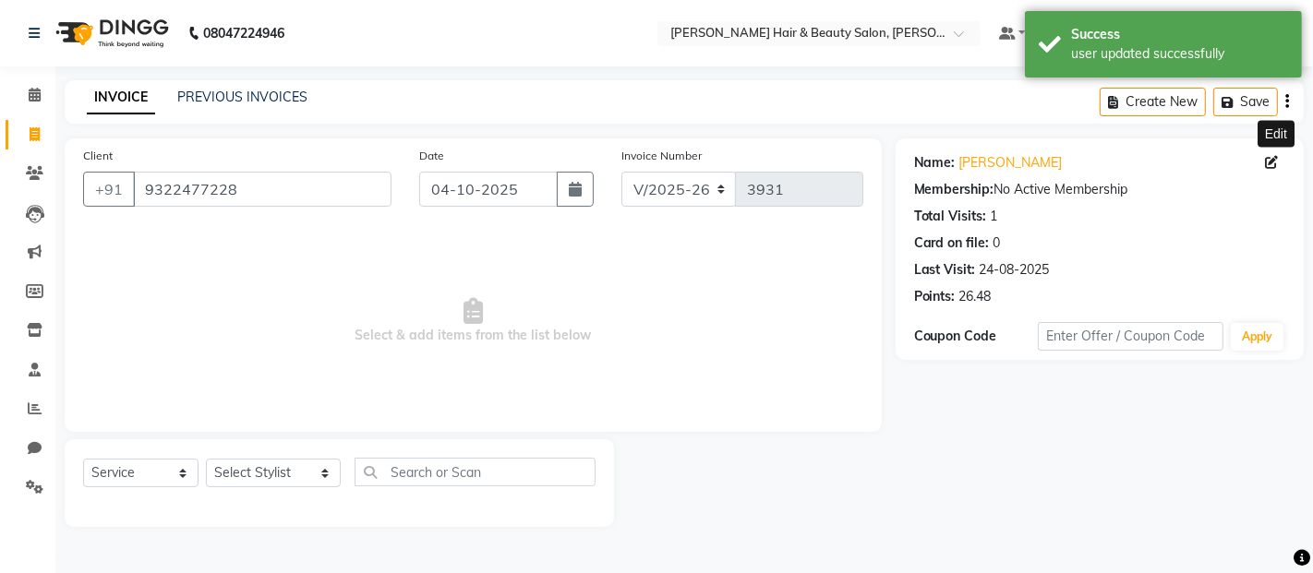
click at [1268, 158] on icon at bounding box center [1271, 162] width 13 height 13
select select "03"
select select "1975"
select select "male"
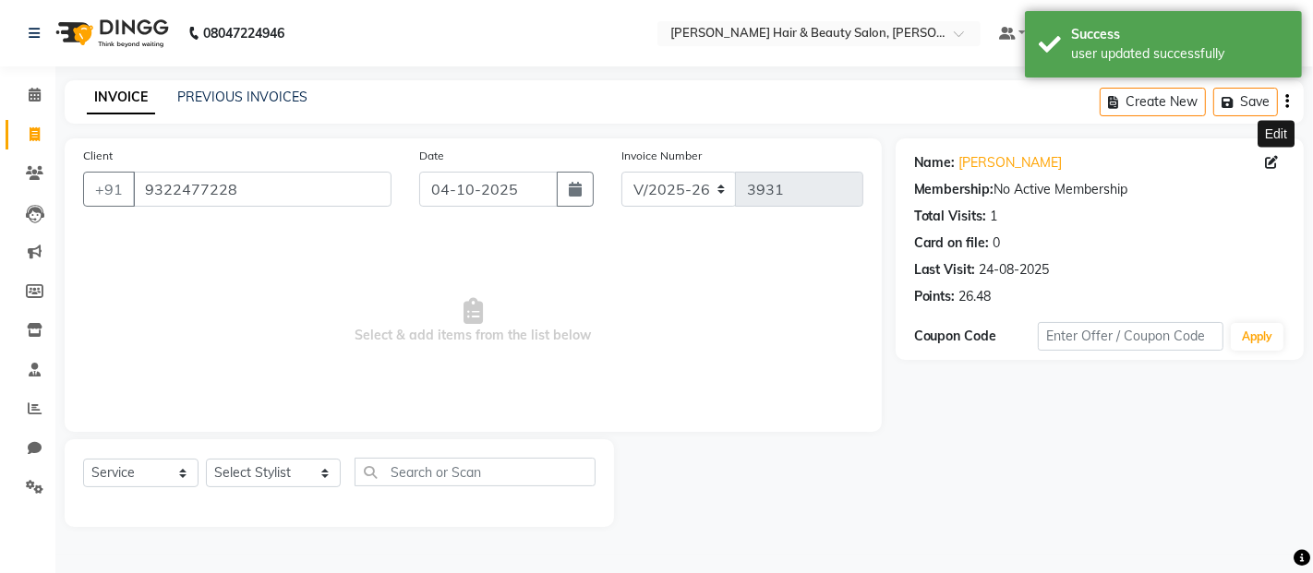
select select "14"
select select "11"
select select "1997"
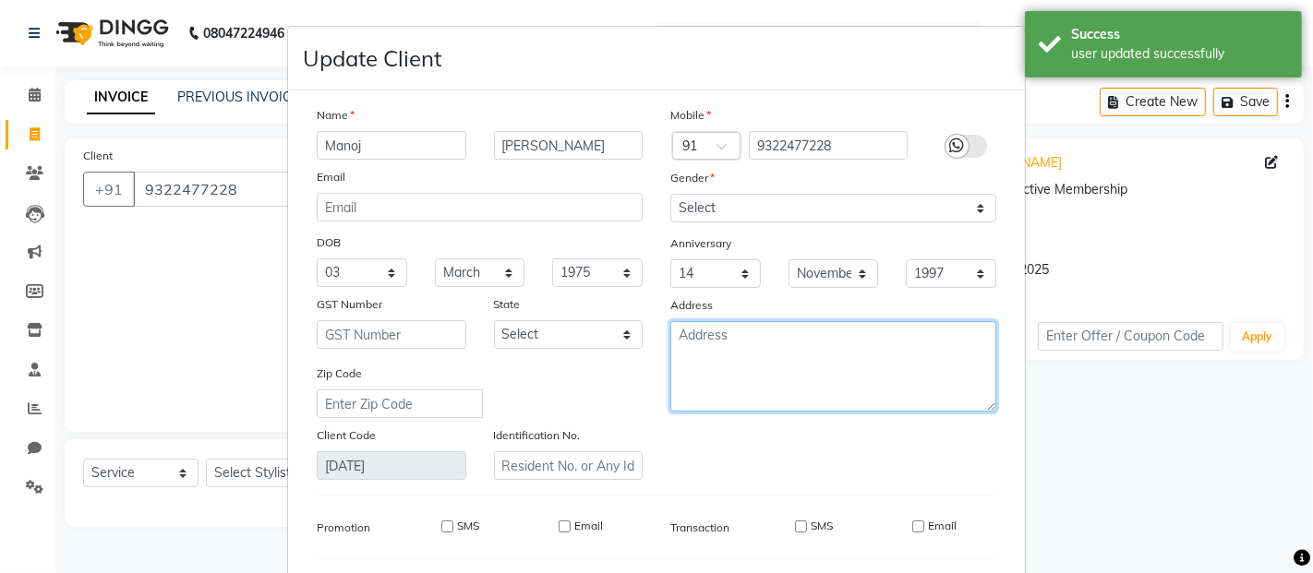
click at [750, 333] on textarea at bounding box center [833, 366] width 326 height 90
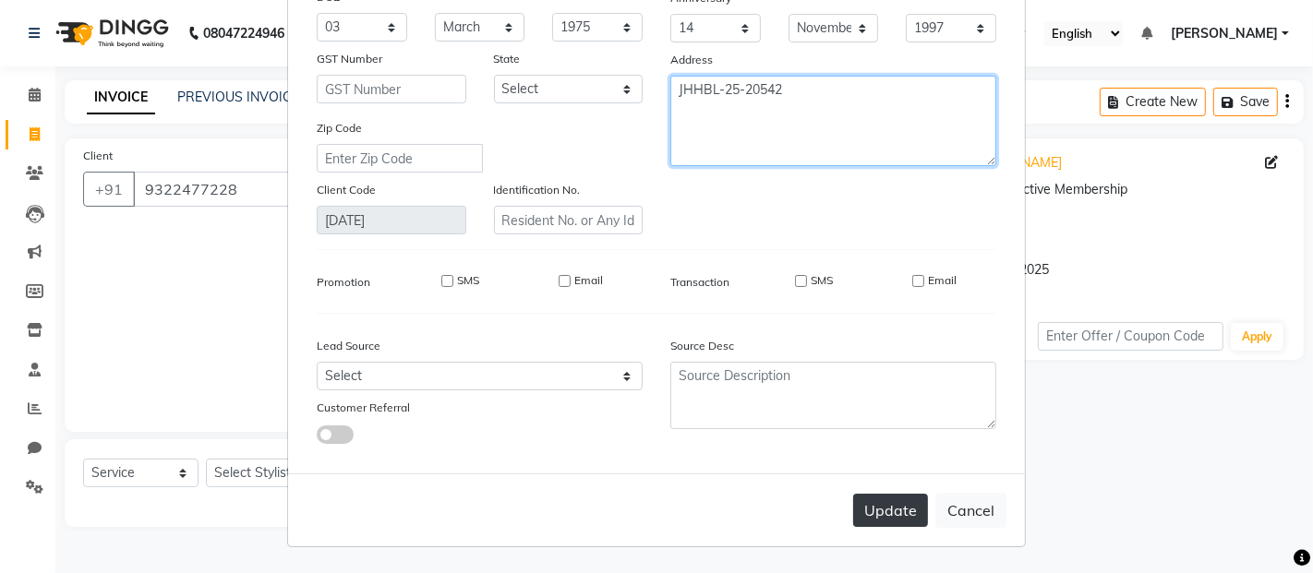
type textarea "JHHBL-25-20542"
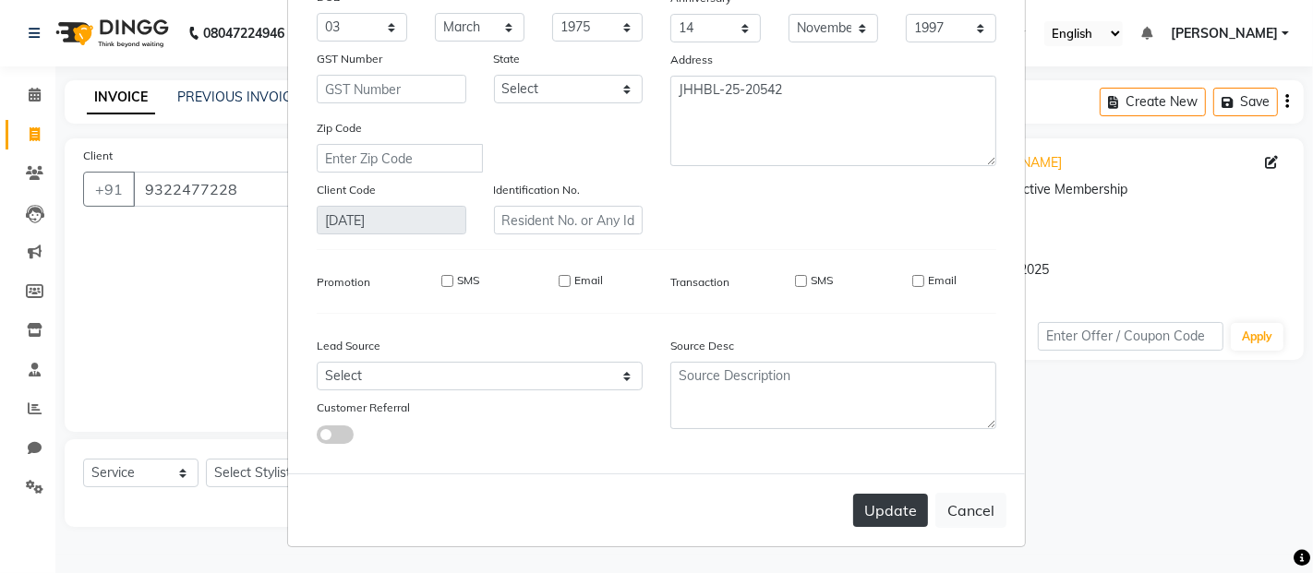
click at [869, 500] on button "Update" at bounding box center [890, 510] width 75 height 33
select select
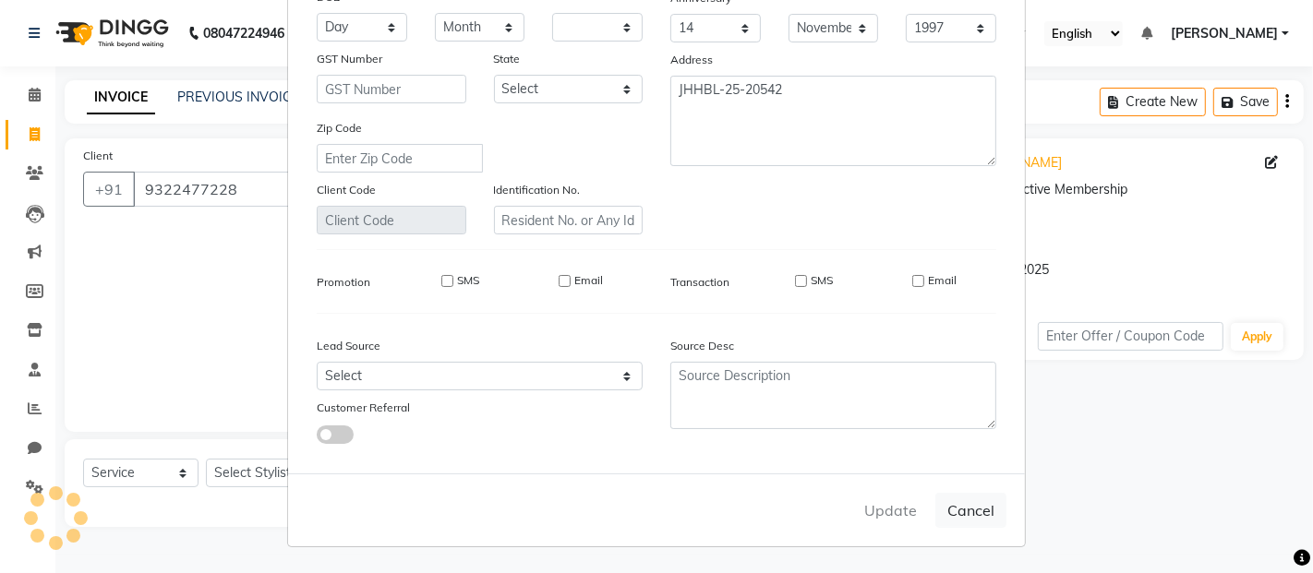
select select
checkbox input "false"
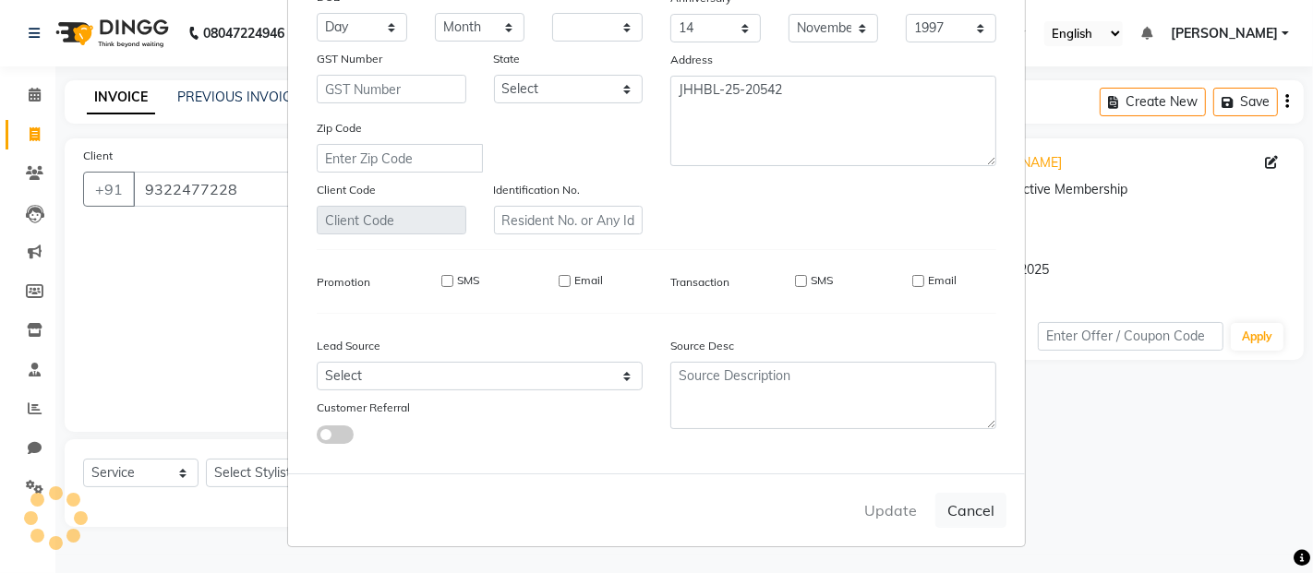
checkbox input "false"
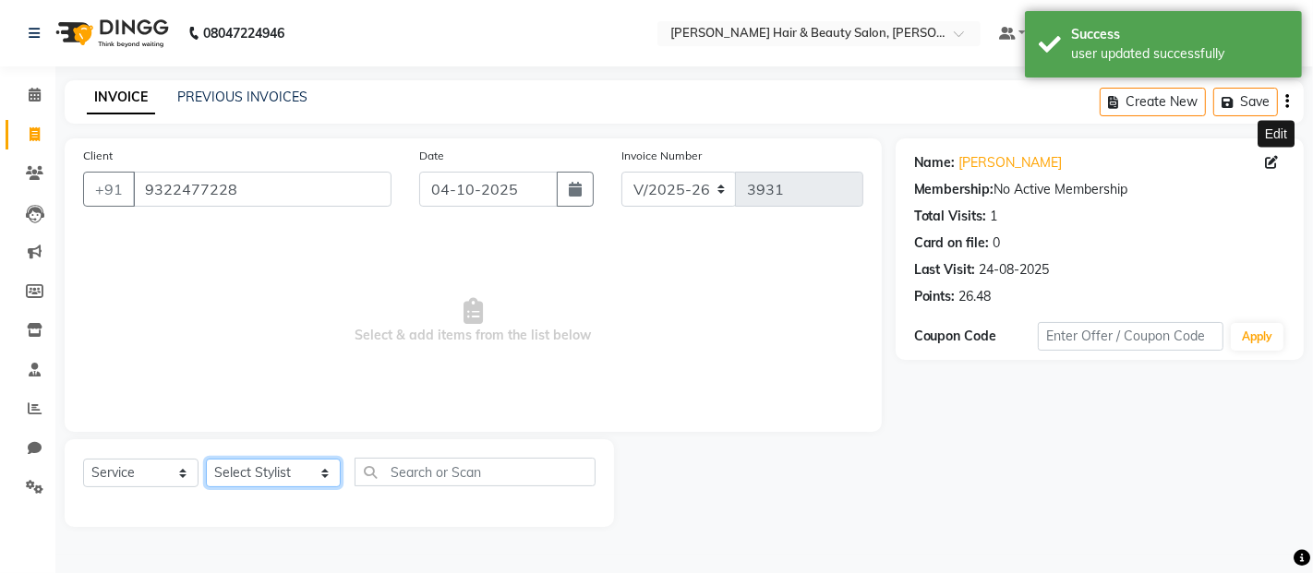
click at [302, 474] on select "Select Stylist Alim Salmani Altaf Zibral Ankush Thakur Arti Jaiswar Ashfak Gane…" at bounding box center [273, 473] width 135 height 29
select select "72241"
click at [206, 460] on select "Select Stylist Alim Salmani Altaf Zibral Ankush Thakur Arti Jaiswar Ashfak Gane…" at bounding box center [273, 473] width 135 height 29
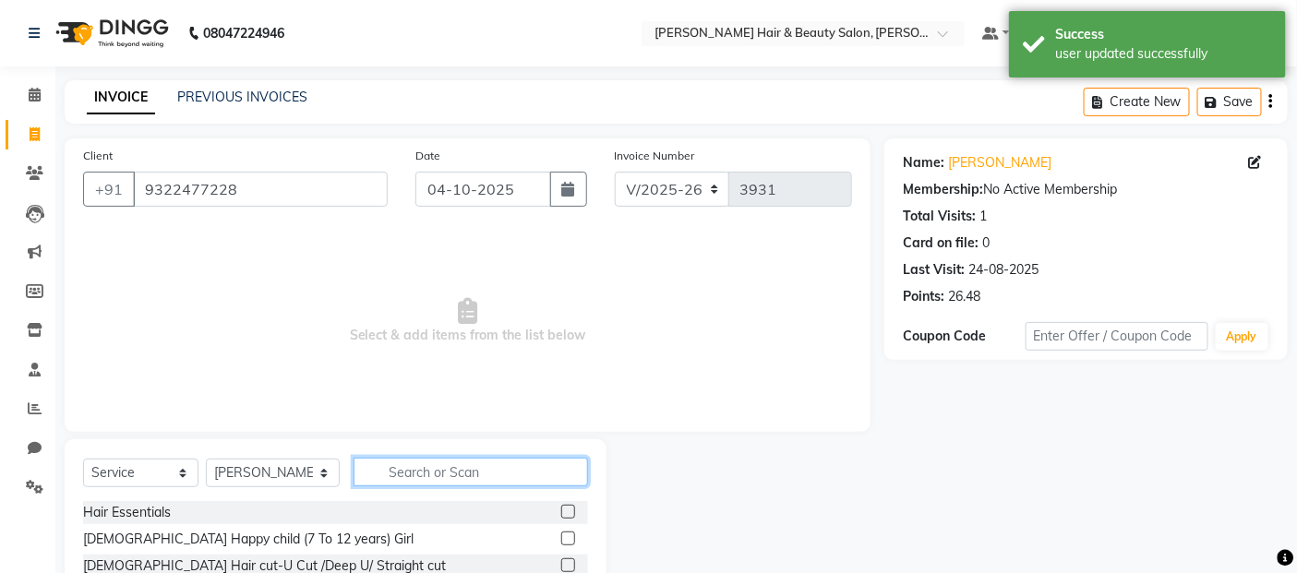
click at [531, 467] on input "text" at bounding box center [471, 472] width 235 height 29
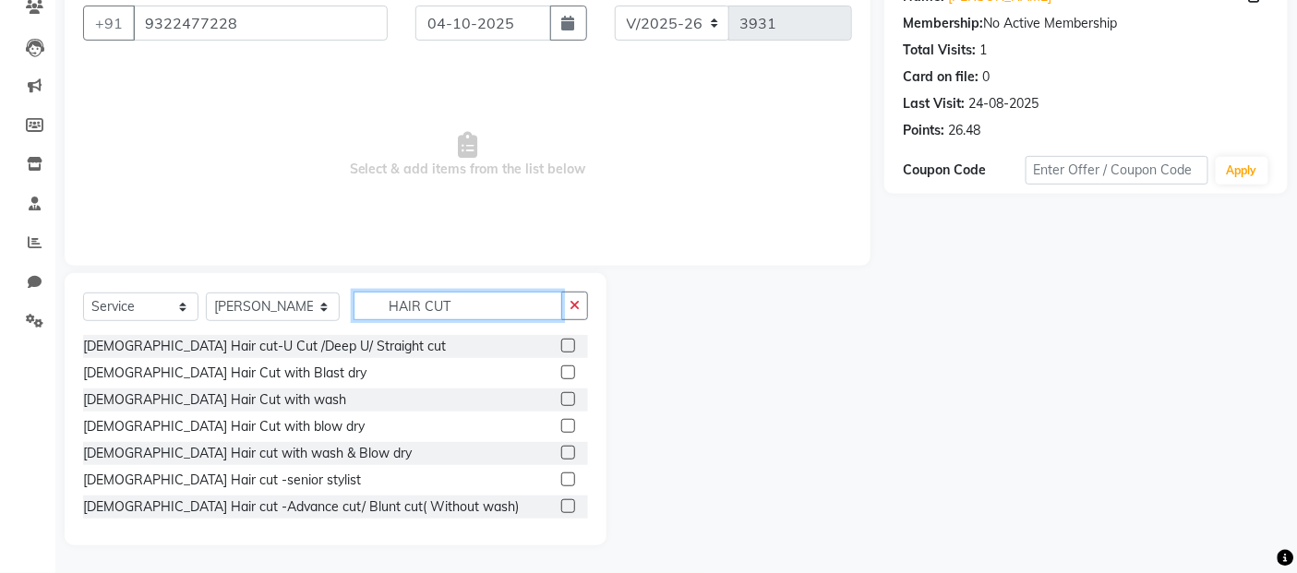
scroll to position [307, 0]
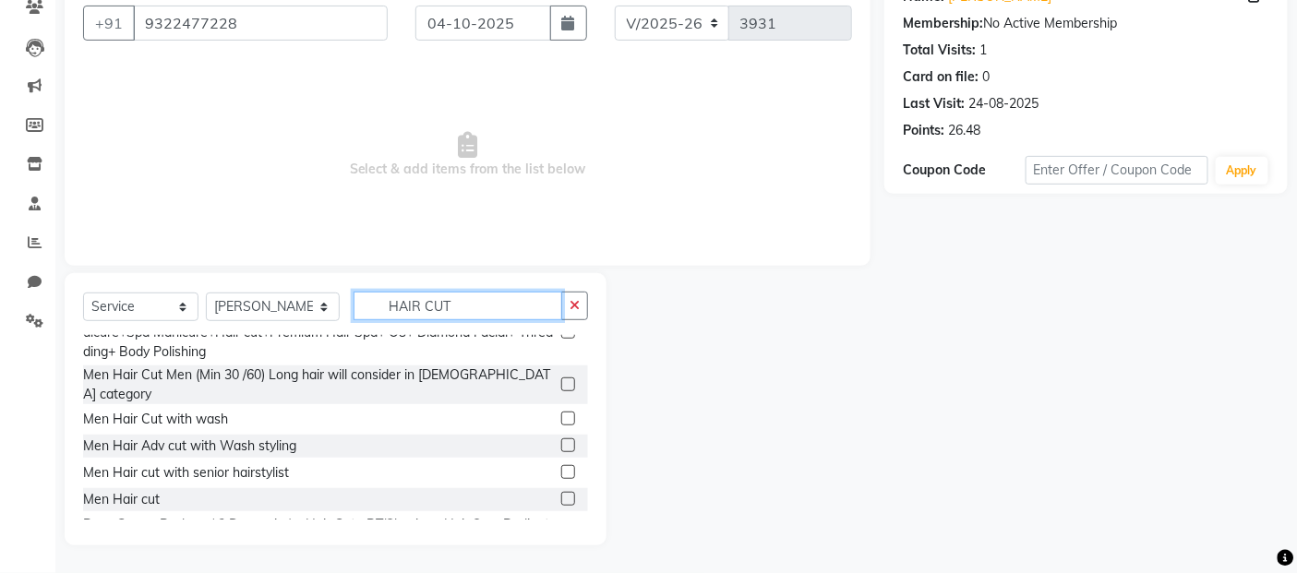
type input "HAIR CUT"
click at [561, 492] on label at bounding box center [568, 499] width 14 height 14
click at [561, 494] on input "checkbox" at bounding box center [567, 500] width 12 height 12
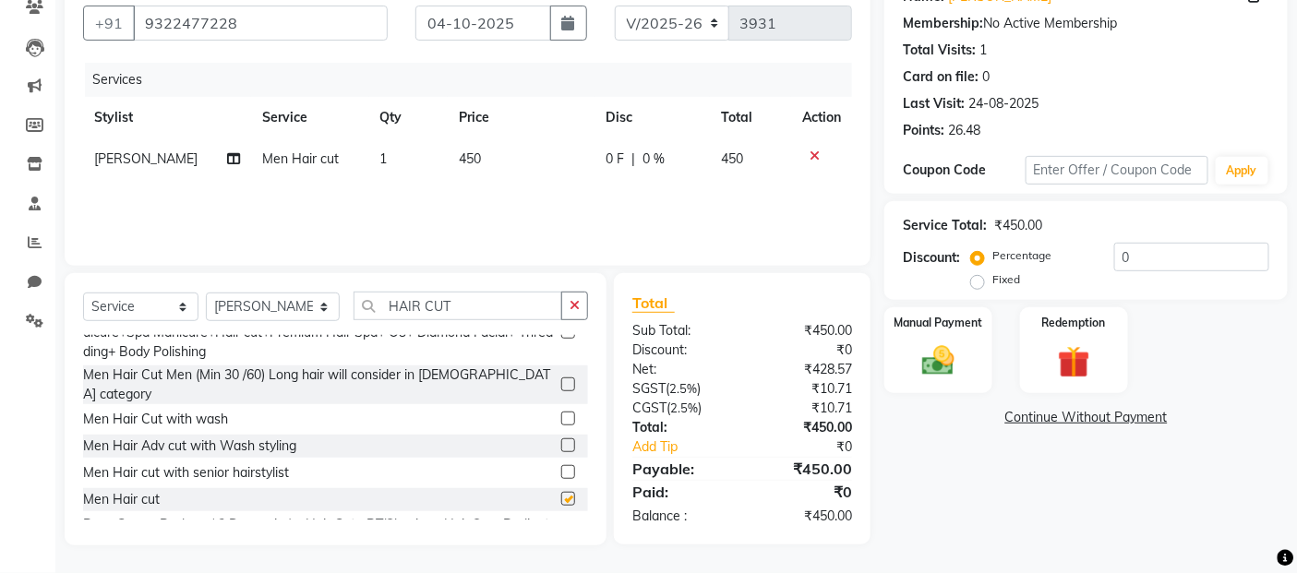
checkbox input "false"
click at [458, 298] on input "HAIR CUT" at bounding box center [459, 306] width 210 height 29
type input "H"
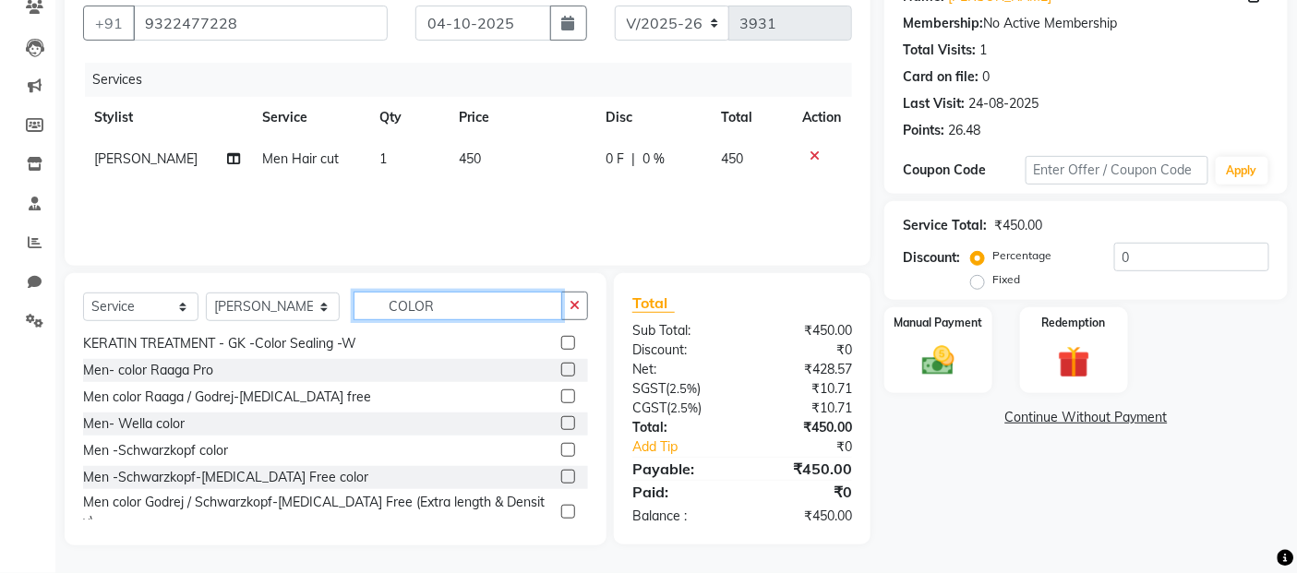
scroll to position [611, 0]
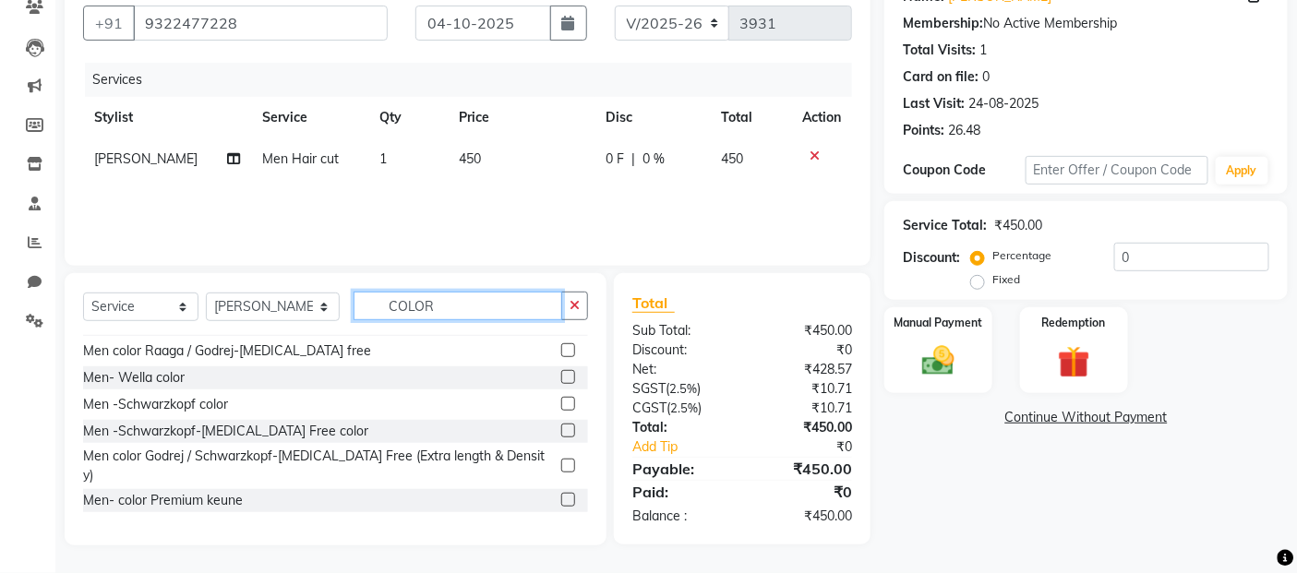
type input "COLOR"
click at [561, 373] on label at bounding box center [568, 377] width 14 height 14
click at [561, 373] on input "checkbox" at bounding box center [567, 378] width 12 height 12
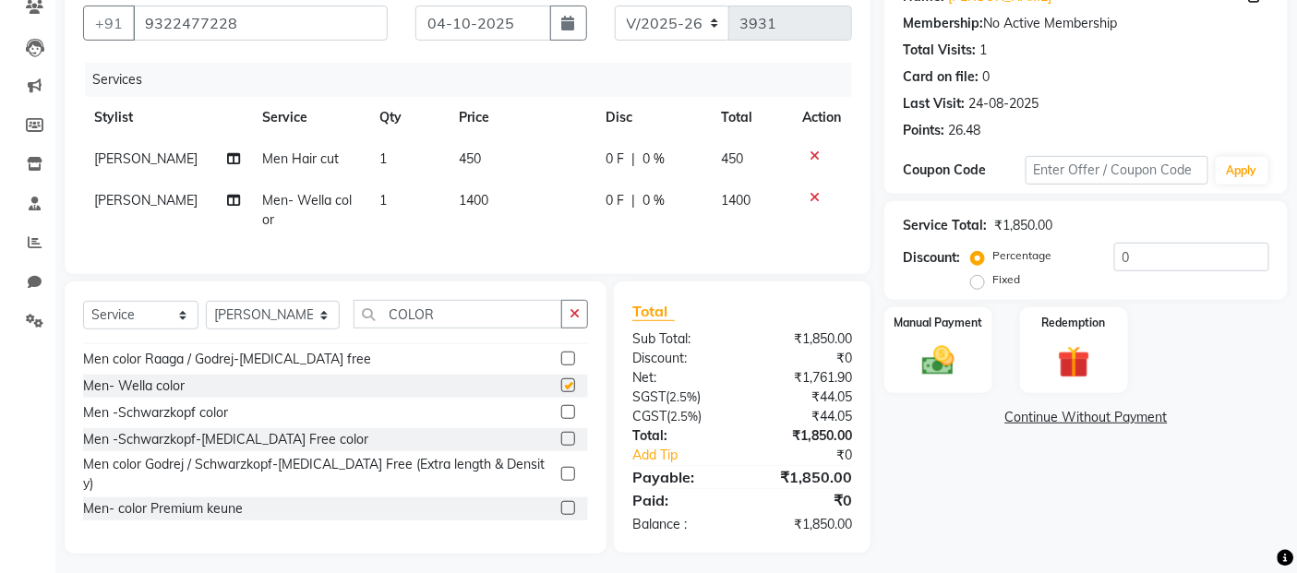
checkbox input "false"
click at [512, 197] on td "1400" at bounding box center [521, 210] width 147 height 61
select select "72241"
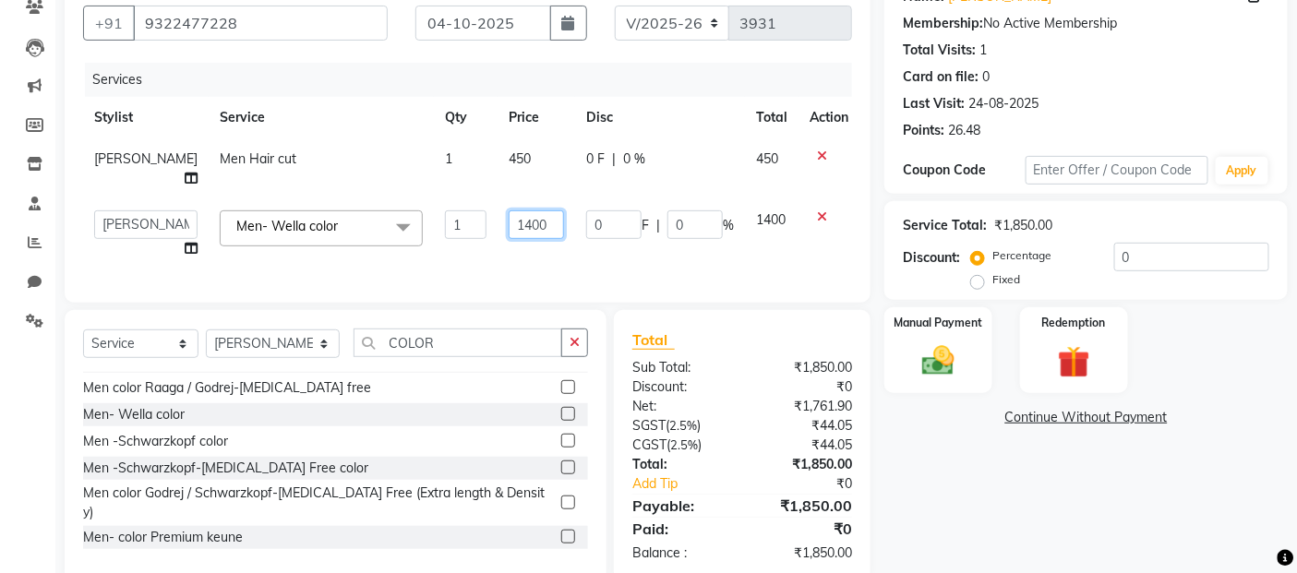
click at [523, 217] on input "1400" at bounding box center [536, 224] width 55 height 29
type input "1300"
click at [617, 260] on div "Services Stylist Service Qty Price Disc Total Action Ankush Thakur Men Hair cut…" at bounding box center [467, 174] width 769 height 222
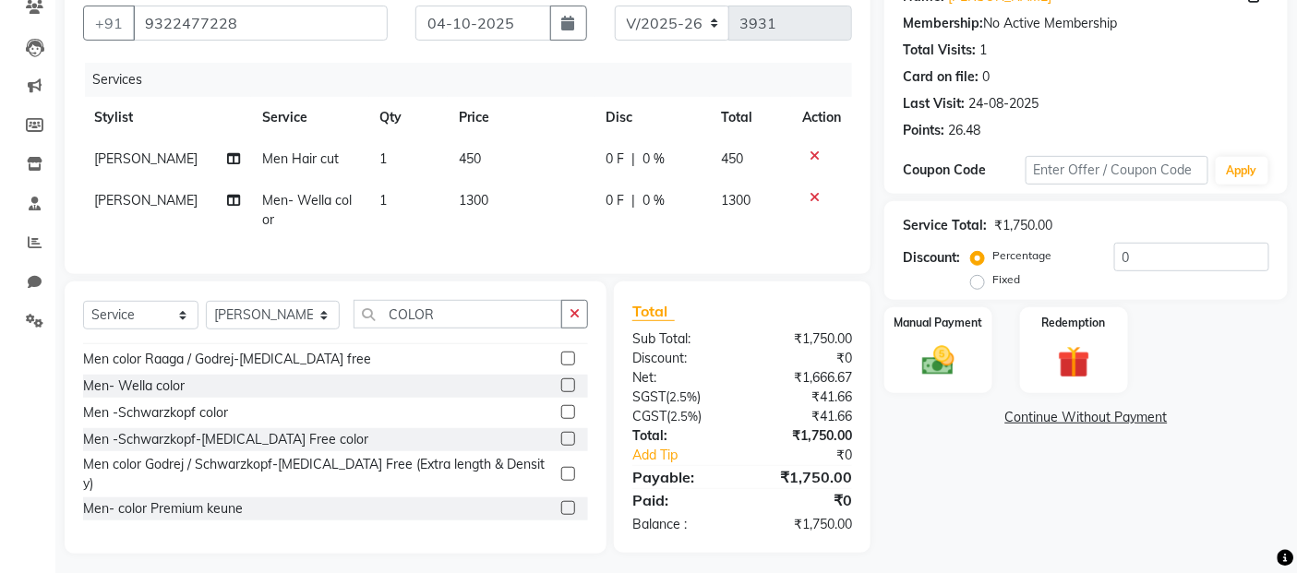
drag, startPoint x: 663, startPoint y: 153, endPoint x: 749, endPoint y: 243, distance: 124.7
click at [663, 155] on div "0 F | 0 %" at bounding box center [651, 159] width 93 height 19
select select "72241"
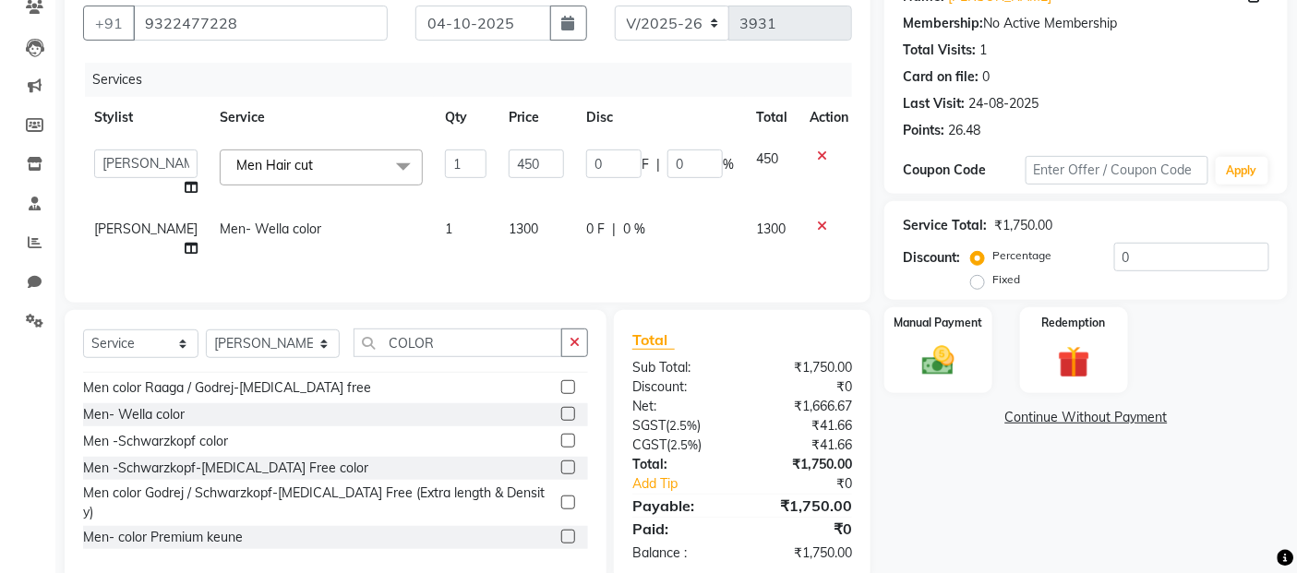
drag, startPoint x: 1155, startPoint y: 229, endPoint x: 1146, endPoint y: 256, distance: 28.0
click at [1148, 255] on div "Service Total: ₹1,750.00 Discount: Percentage Fixed 0" at bounding box center [1086, 251] width 366 height 84
click at [1146, 256] on input "0" at bounding box center [1191, 257] width 155 height 29
type input "2"
type input "9"
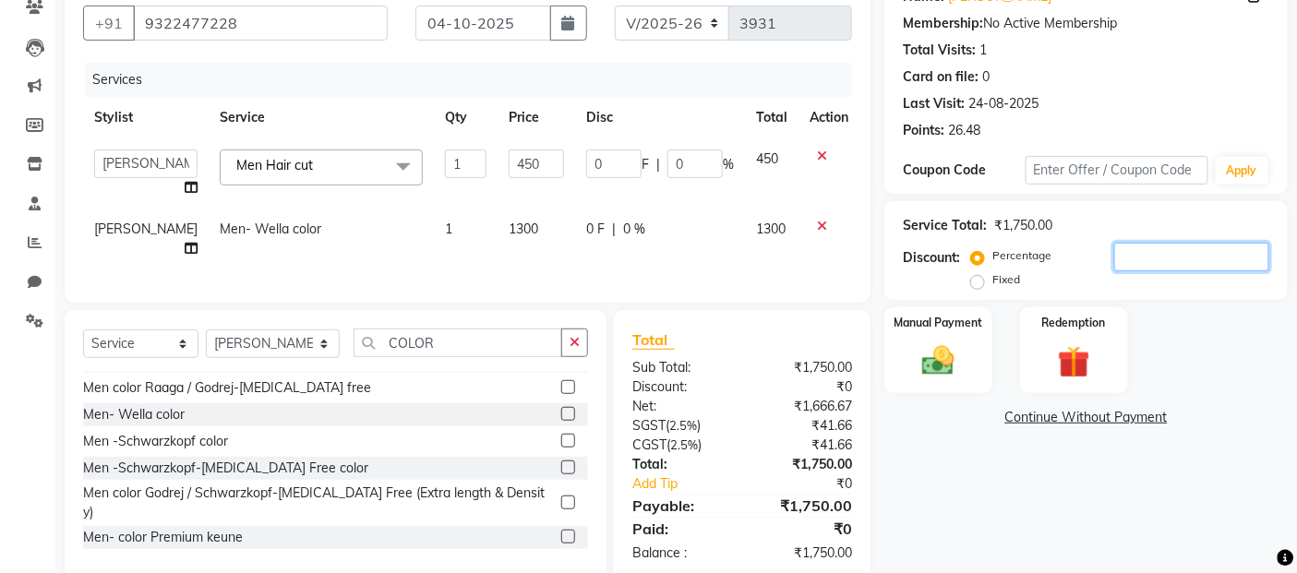
type input "2"
type input "20"
type input "90"
type input "20"
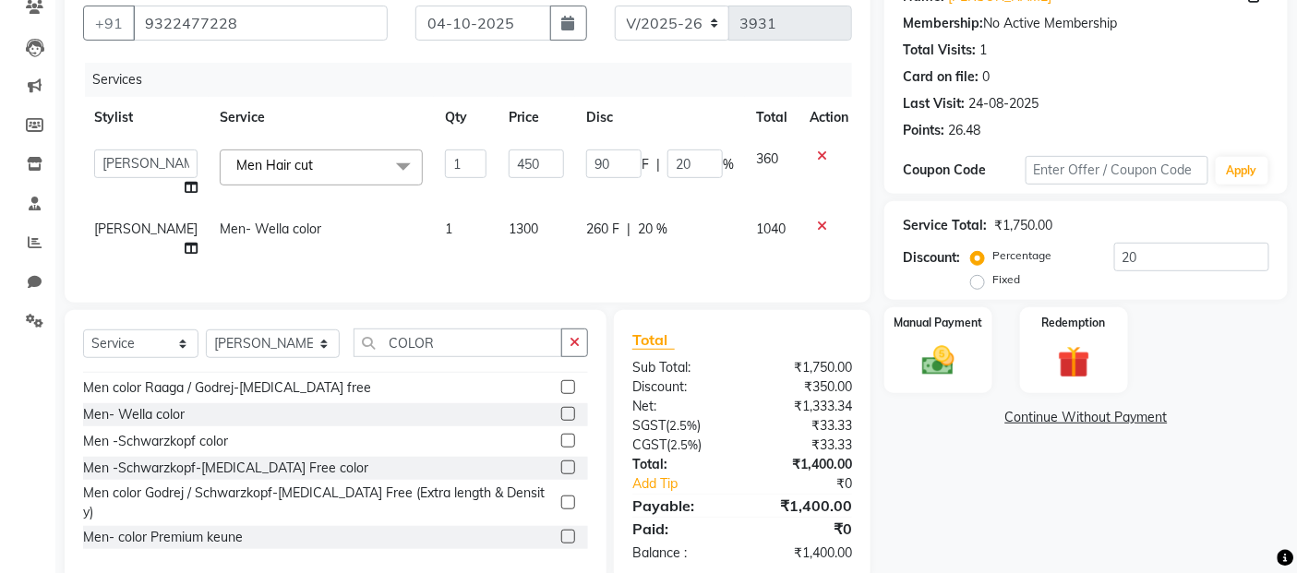
click at [1136, 283] on div "Percentage Fixed 20" at bounding box center [1122, 268] width 294 height 50
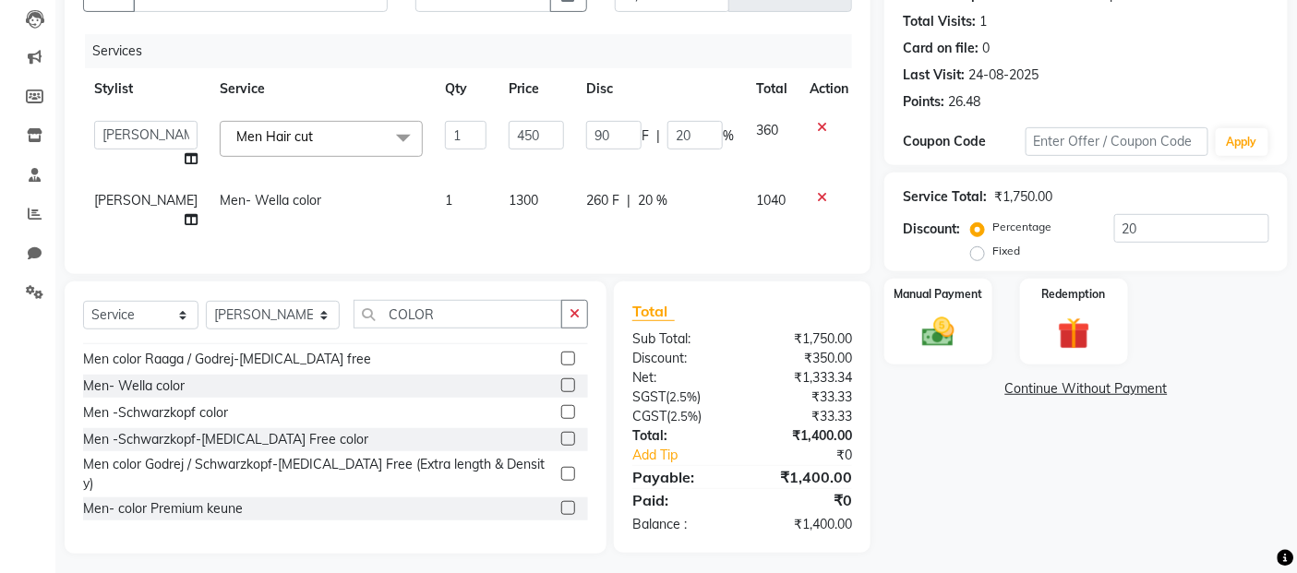
scroll to position [218, 0]
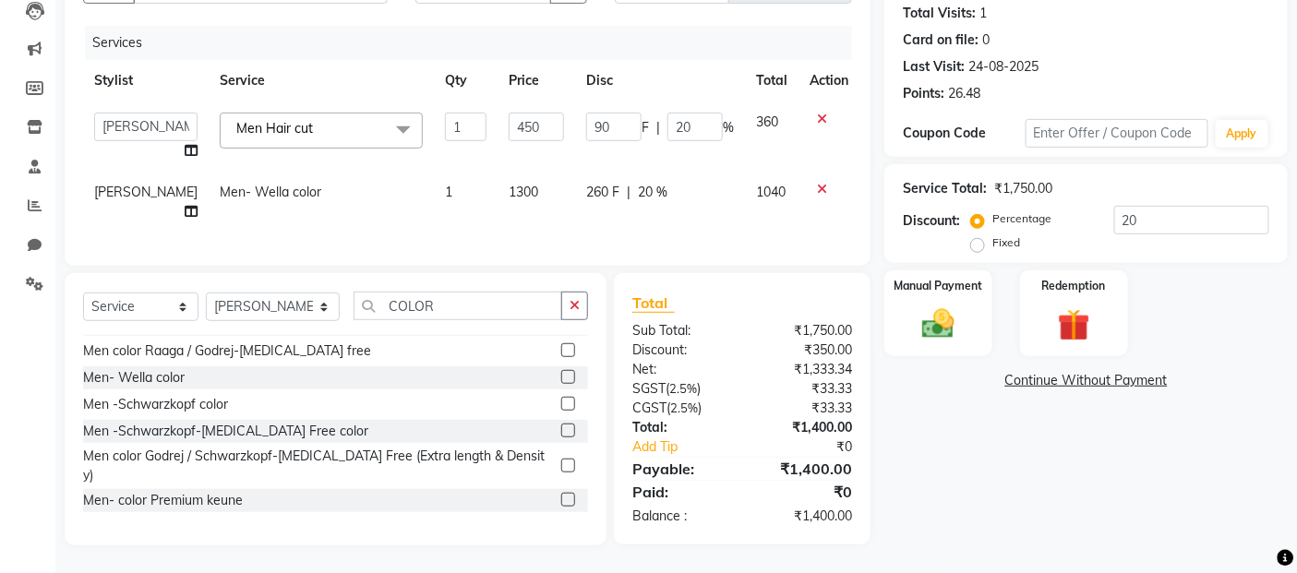
click at [952, 414] on div "Name: Manoj Sharma Membership: No Active Membership Total Visits: 1 Card on fil…" at bounding box center [1092, 240] width 417 height 610
click at [935, 328] on img at bounding box center [938, 324] width 55 height 39
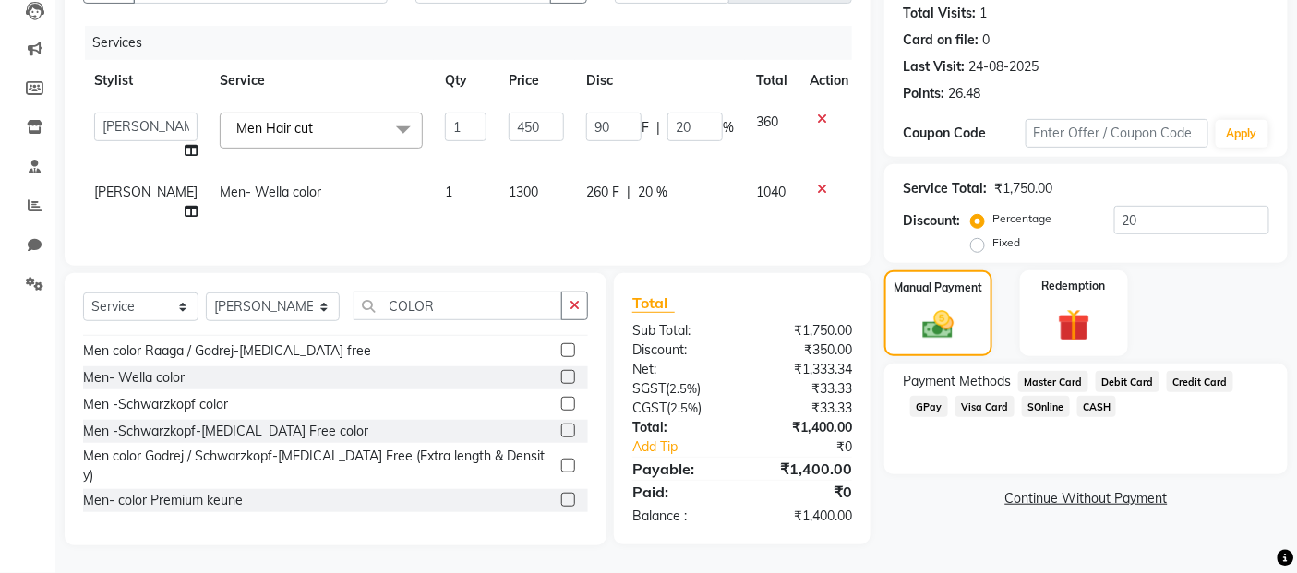
click at [1090, 396] on span "CASH" at bounding box center [1097, 406] width 40 height 21
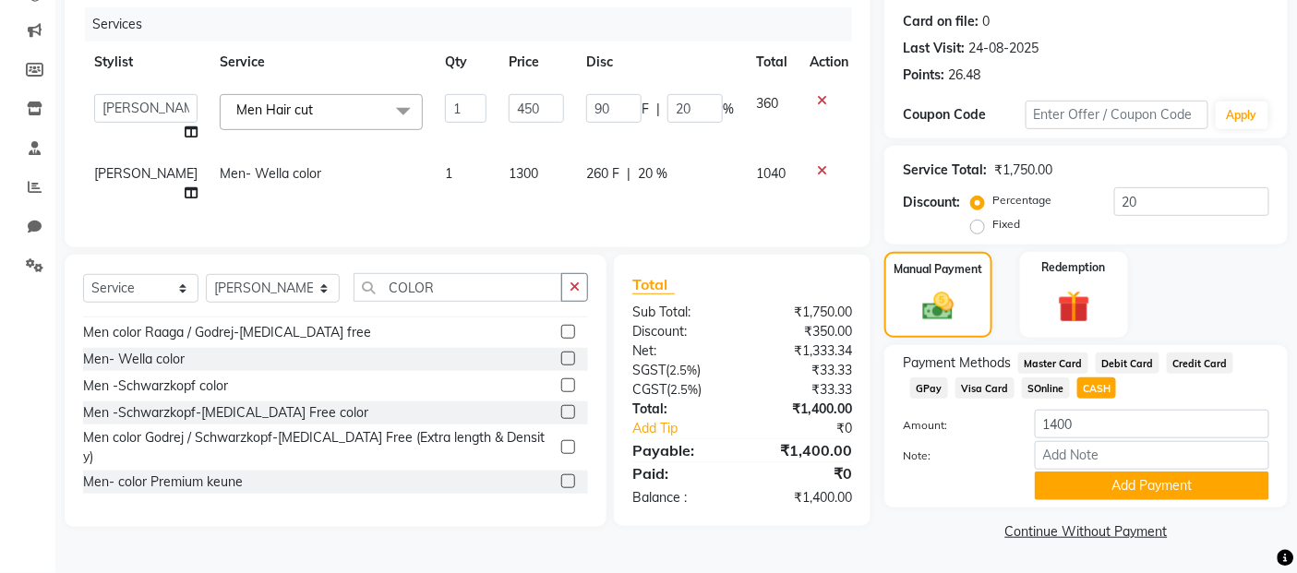
scroll to position [222, 0]
click at [1072, 489] on button "Add Payment" at bounding box center [1152, 486] width 234 height 29
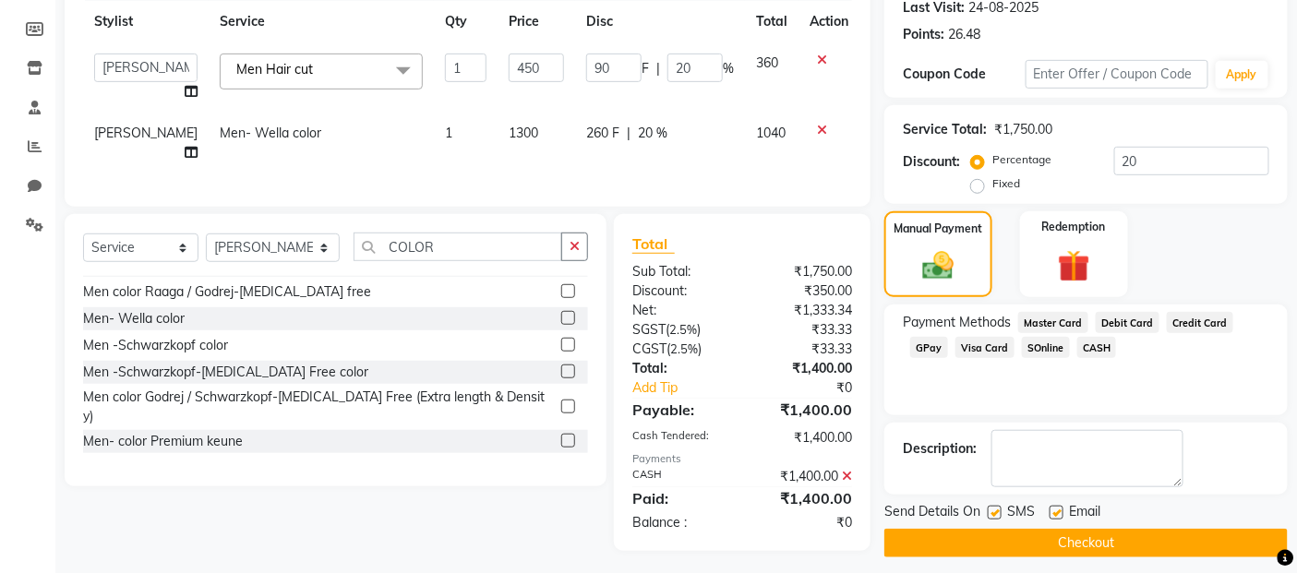
scroll to position [282, 0]
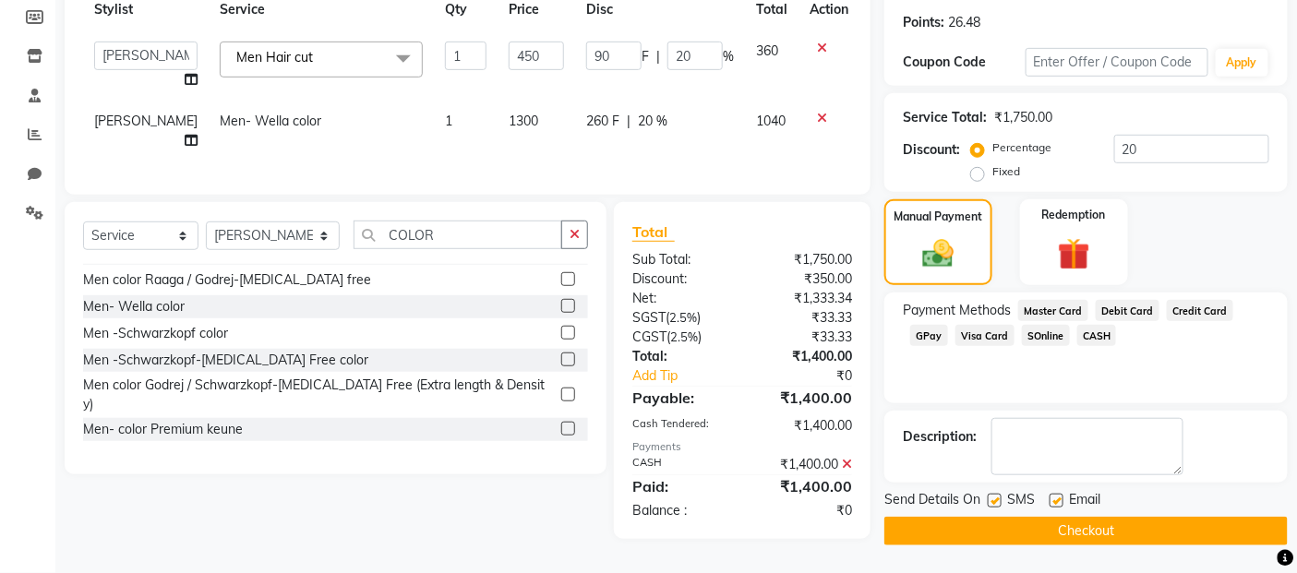
click at [995, 496] on label at bounding box center [995, 501] width 14 height 14
click at [995, 496] on input "checkbox" at bounding box center [994, 502] width 12 height 12
checkbox input "false"
click at [1060, 494] on label at bounding box center [1056, 501] width 14 height 14
click at [1060, 496] on input "checkbox" at bounding box center [1055, 502] width 12 height 12
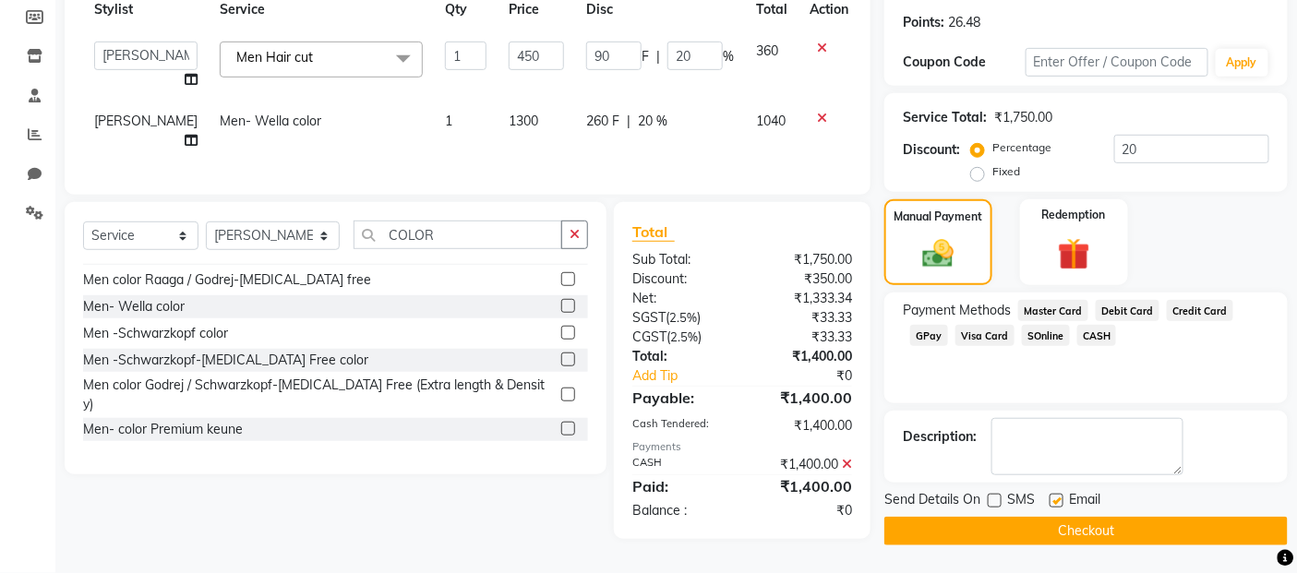
checkbox input "false"
click at [1050, 517] on button "Checkout" at bounding box center [1085, 531] width 403 height 29
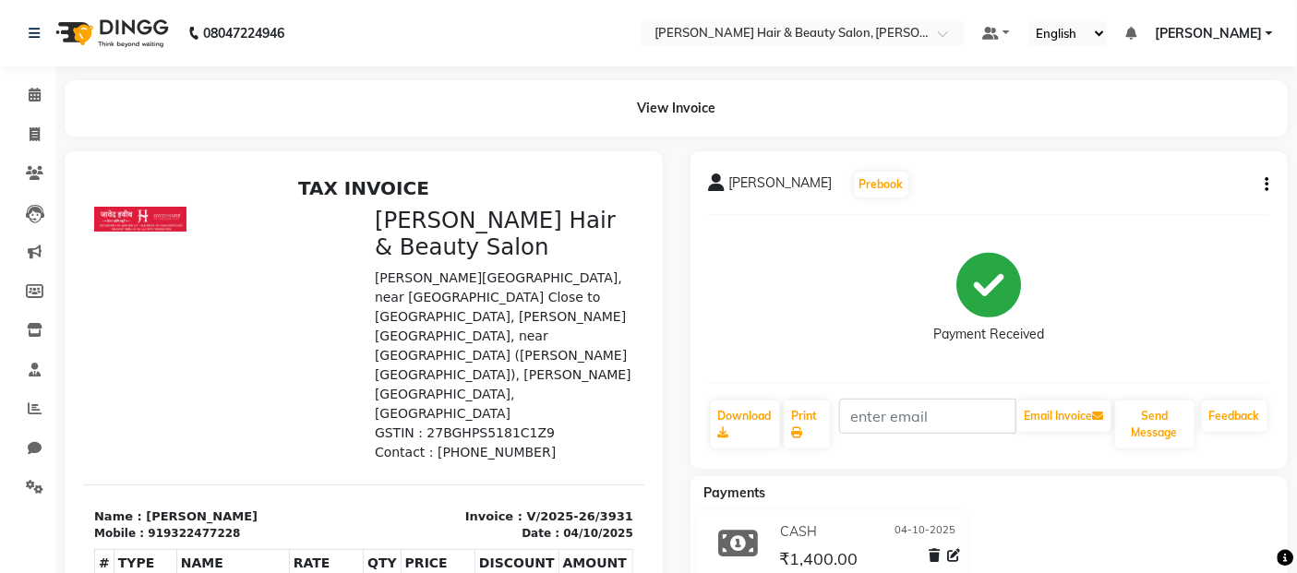
scroll to position [14, 0]
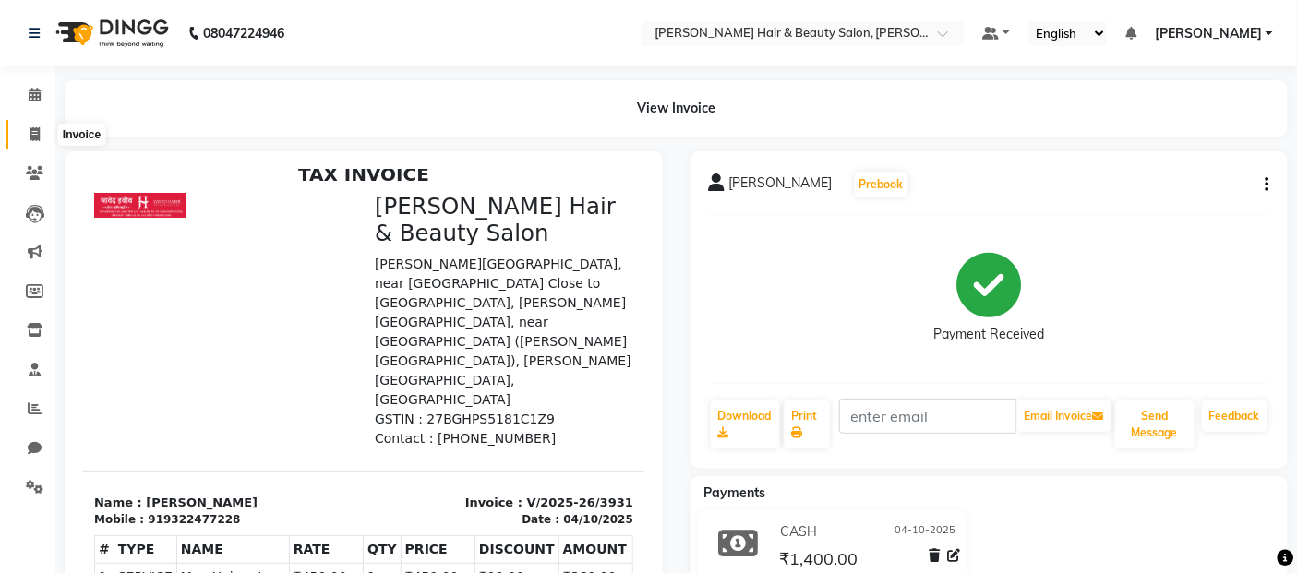
click at [35, 130] on icon at bounding box center [35, 134] width 10 height 14
select select "service"
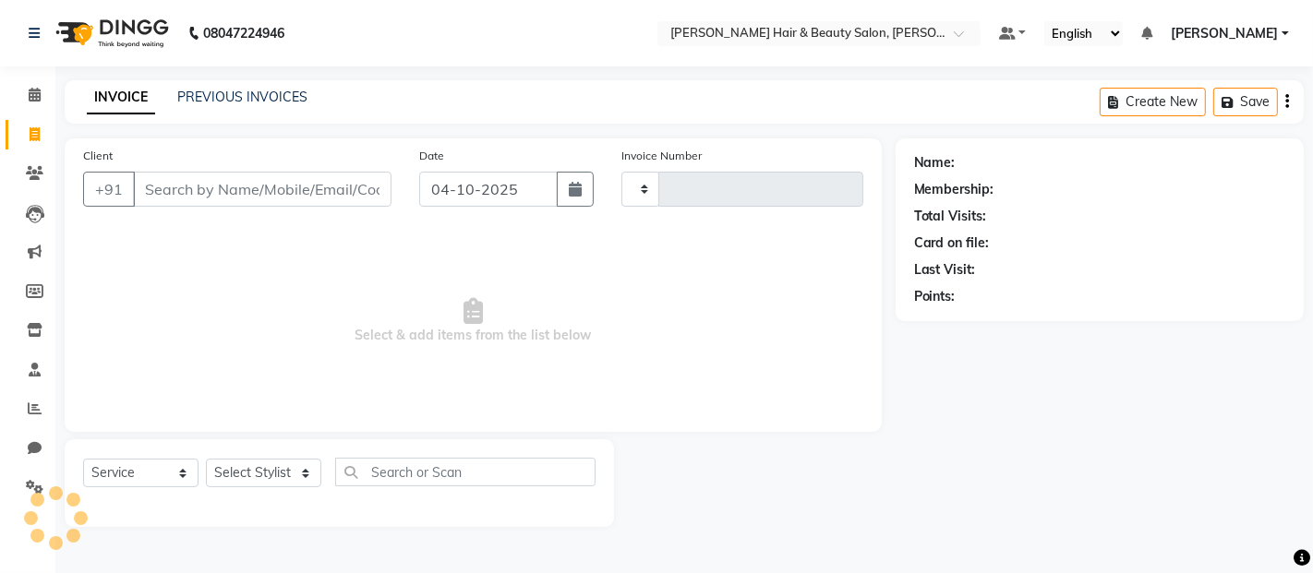
type input "3932"
select select "7927"
click at [263, 92] on link "PREVIOUS INVOICES" at bounding box center [242, 97] width 130 height 17
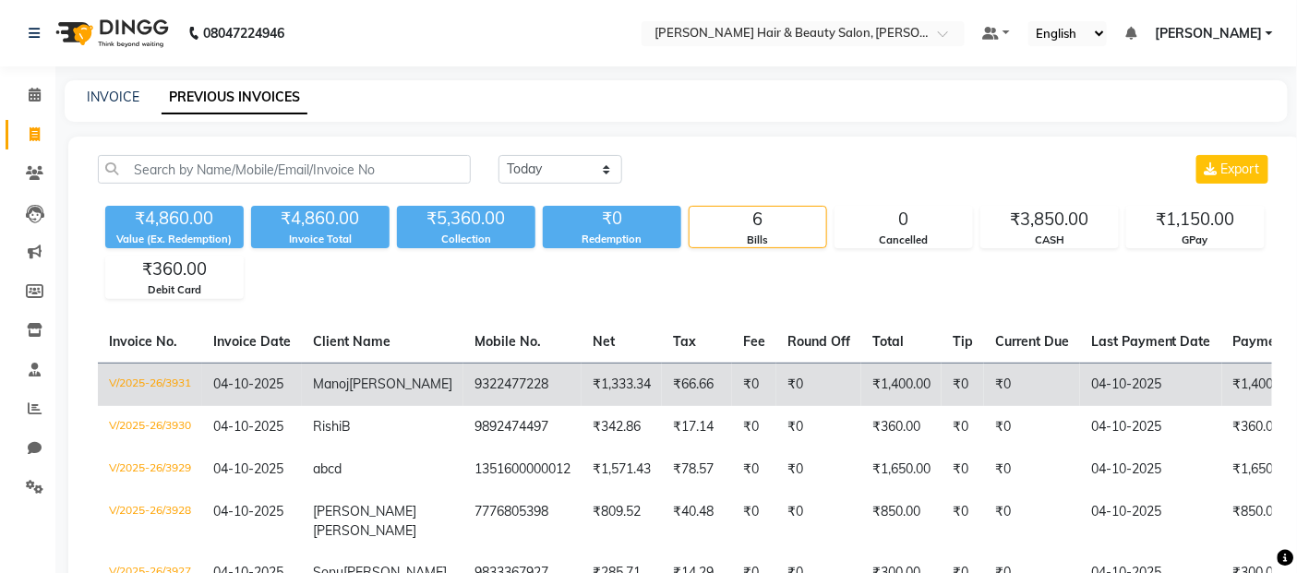
click at [364, 402] on td "Manoj Sharma" at bounding box center [383, 384] width 162 height 43
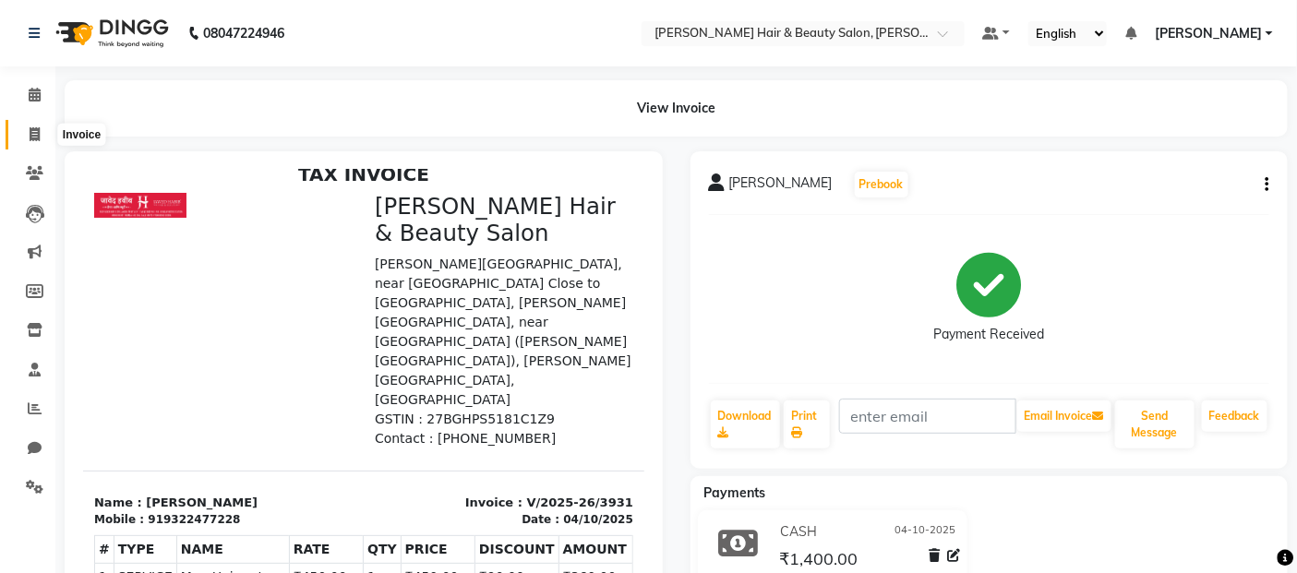
click at [25, 129] on span at bounding box center [34, 135] width 32 height 21
select select "service"
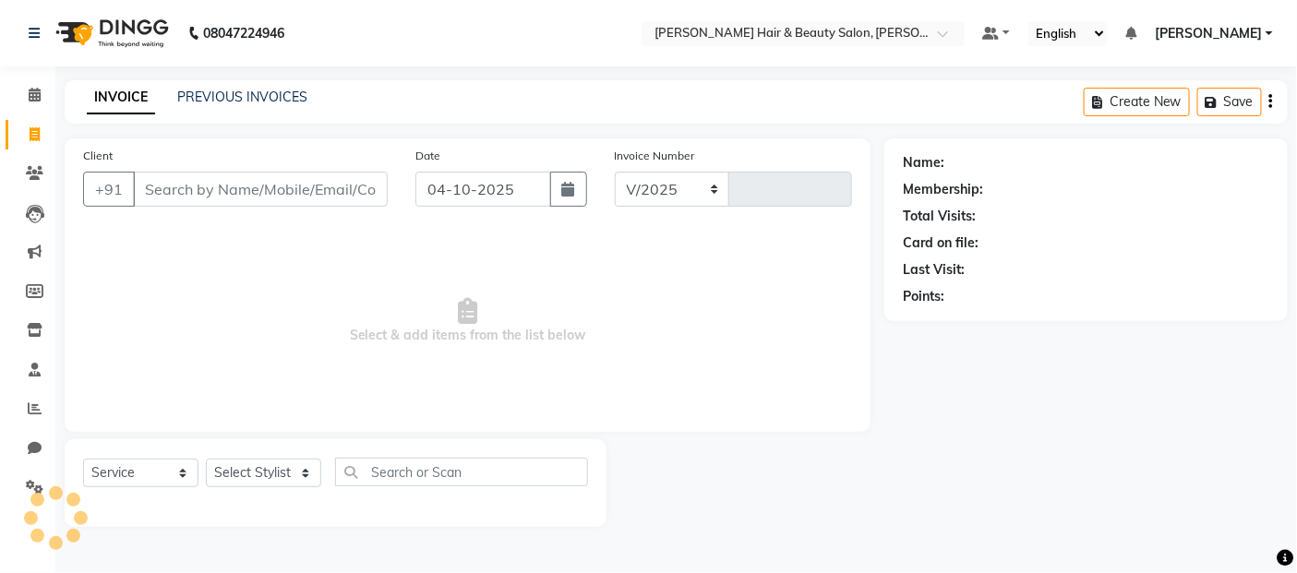
select select "7927"
type input "3932"
click at [330, 187] on input "Client" at bounding box center [262, 189] width 258 height 35
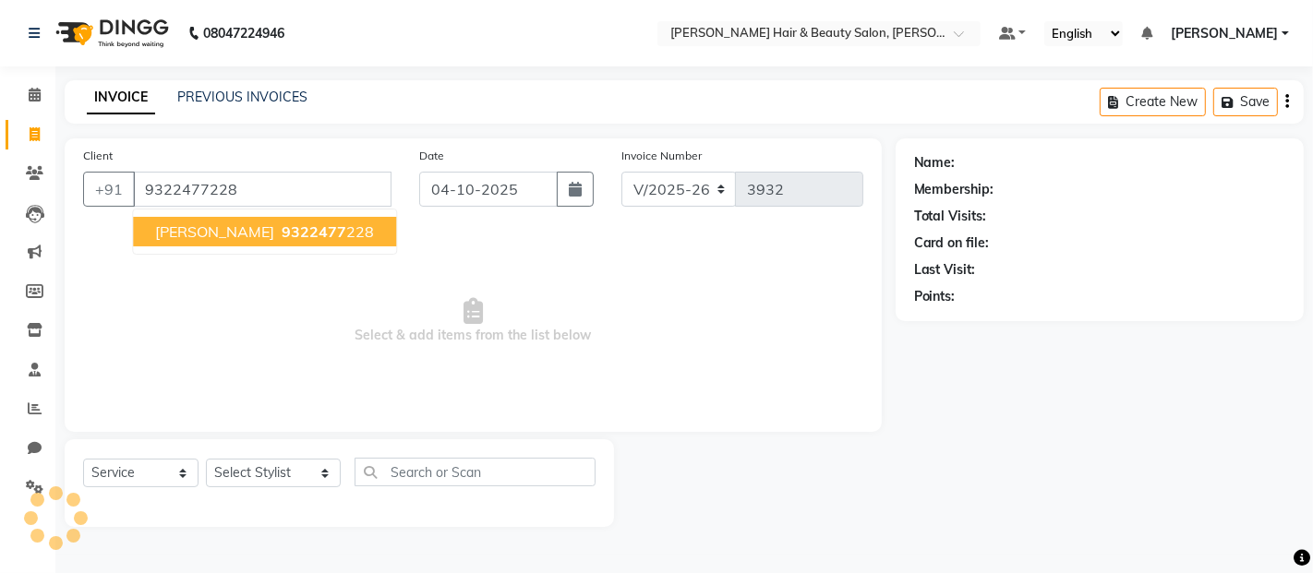
type input "9322477228"
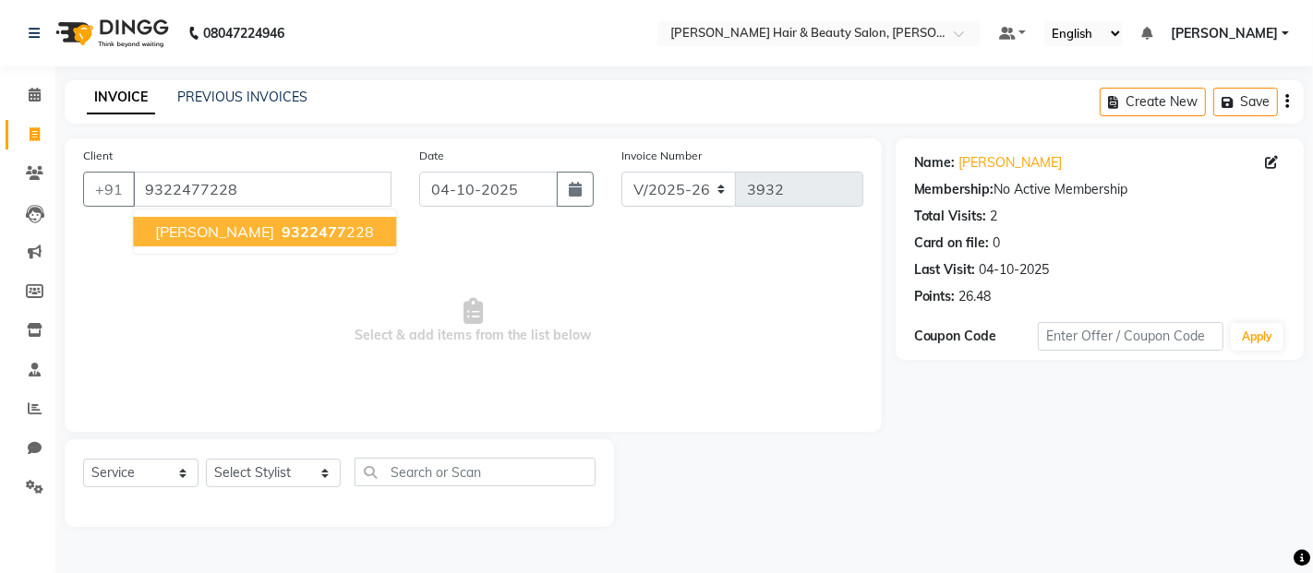
click at [194, 234] on span "Manoj Sharma" at bounding box center [214, 231] width 119 height 18
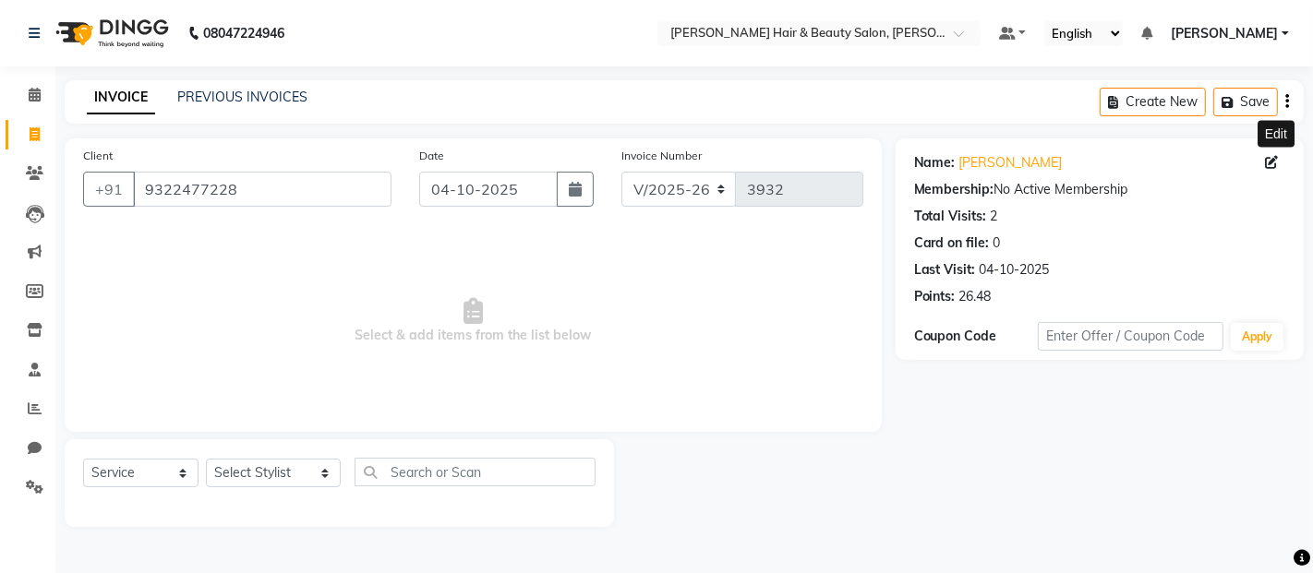
click at [1272, 159] on icon at bounding box center [1271, 162] width 13 height 13
select select "03"
select select "1975"
select select "male"
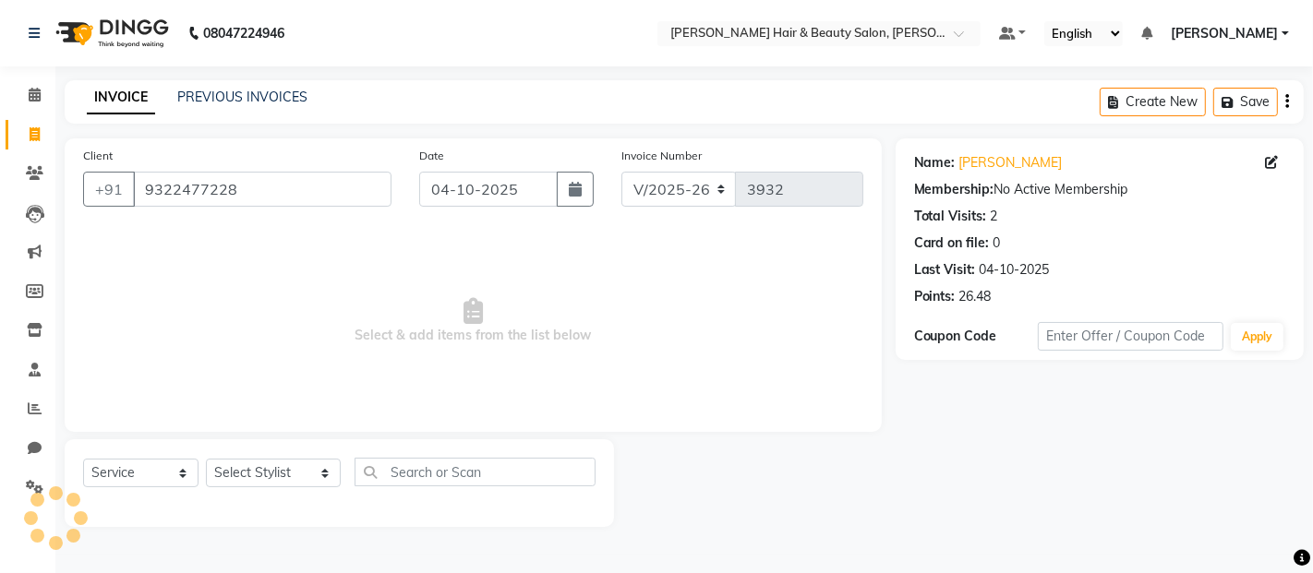
select select "14"
select select "11"
select select "1997"
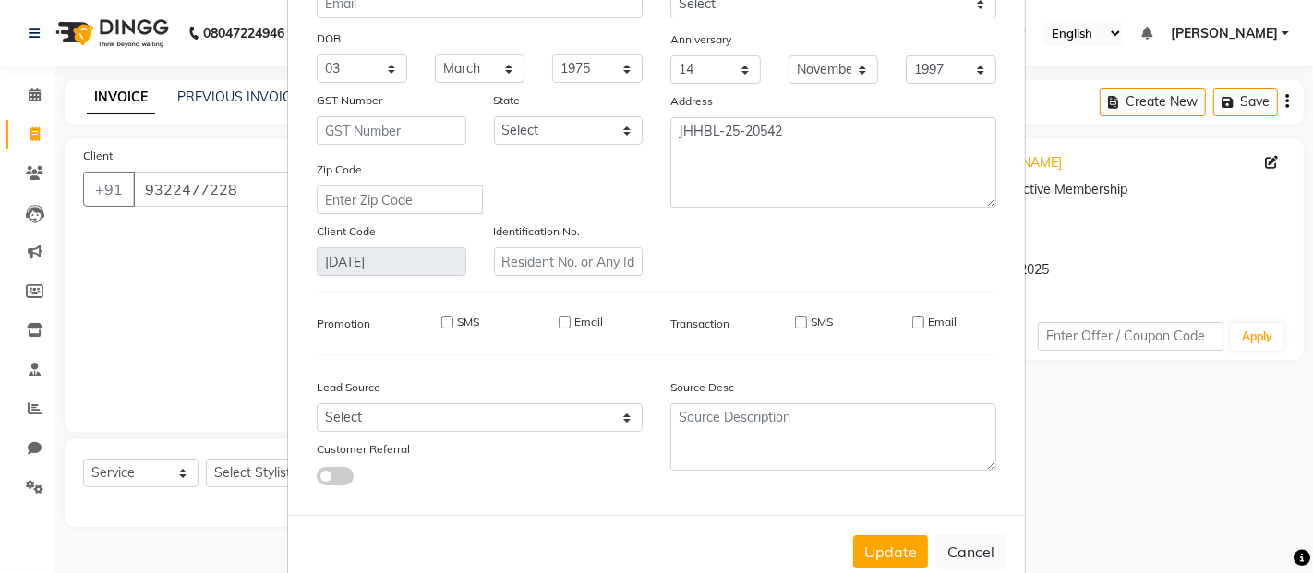
scroll to position [205, 0]
click at [960, 551] on button "Cancel" at bounding box center [970, 551] width 71 height 35
select select
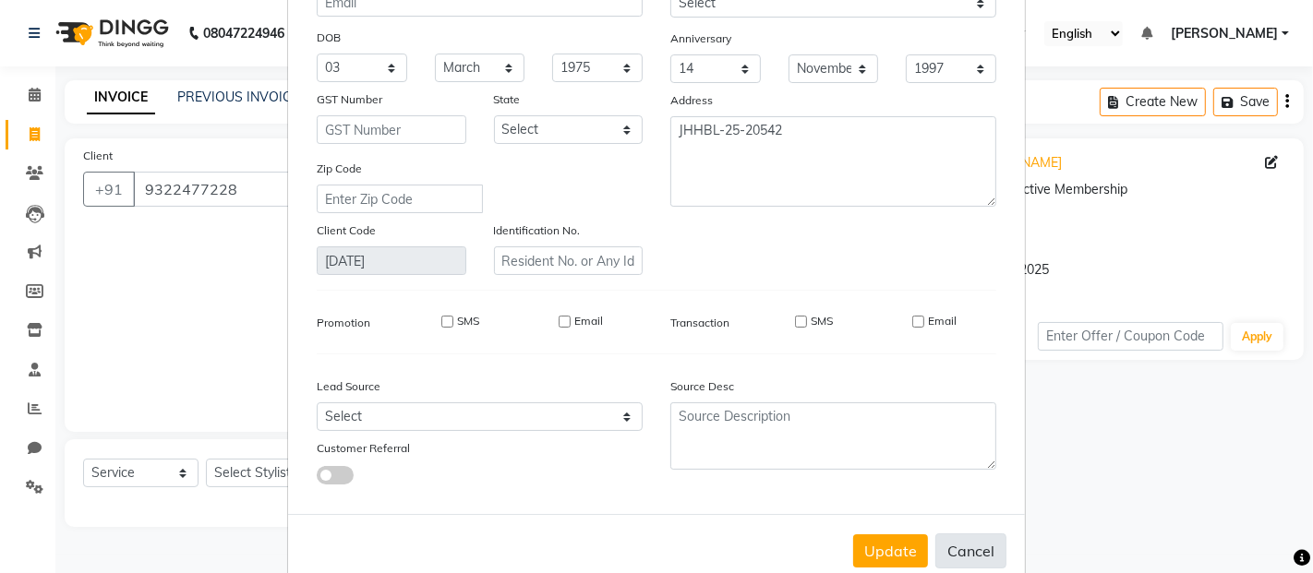
select select
checkbox input "false"
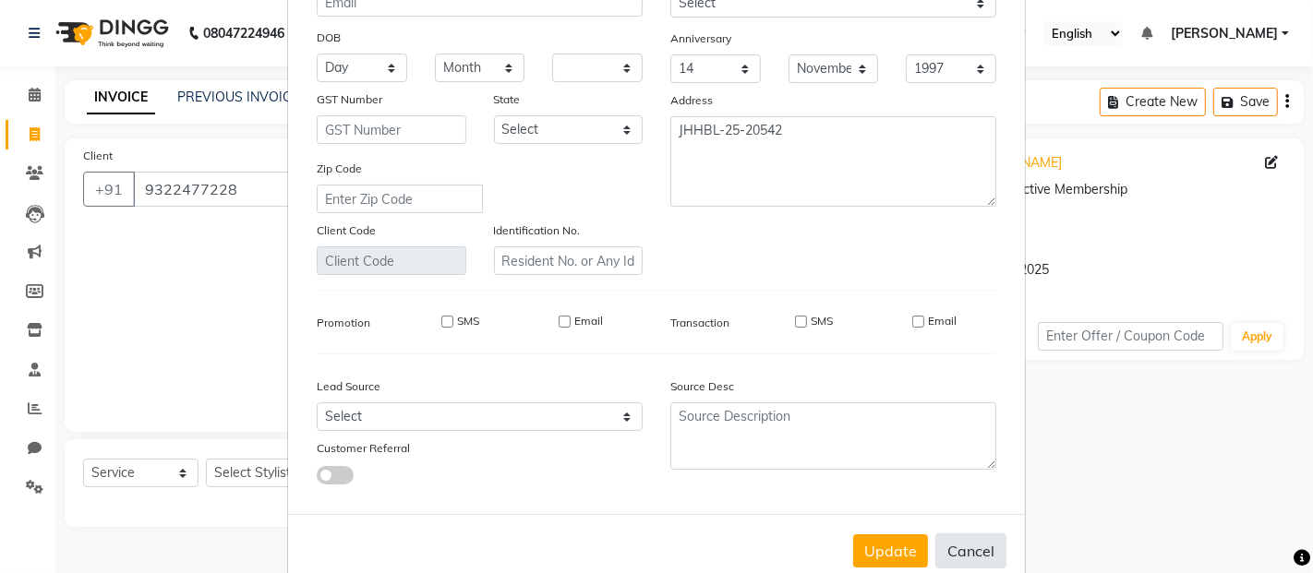
checkbox input "false"
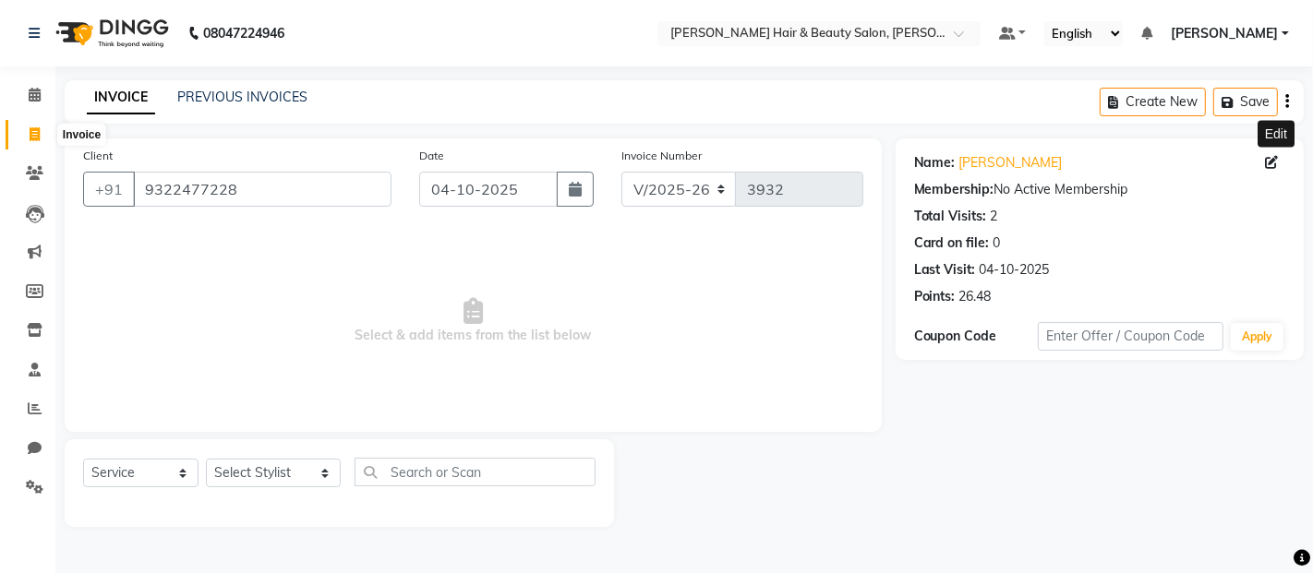
click at [32, 135] on icon at bounding box center [35, 134] width 10 height 14
select select "service"
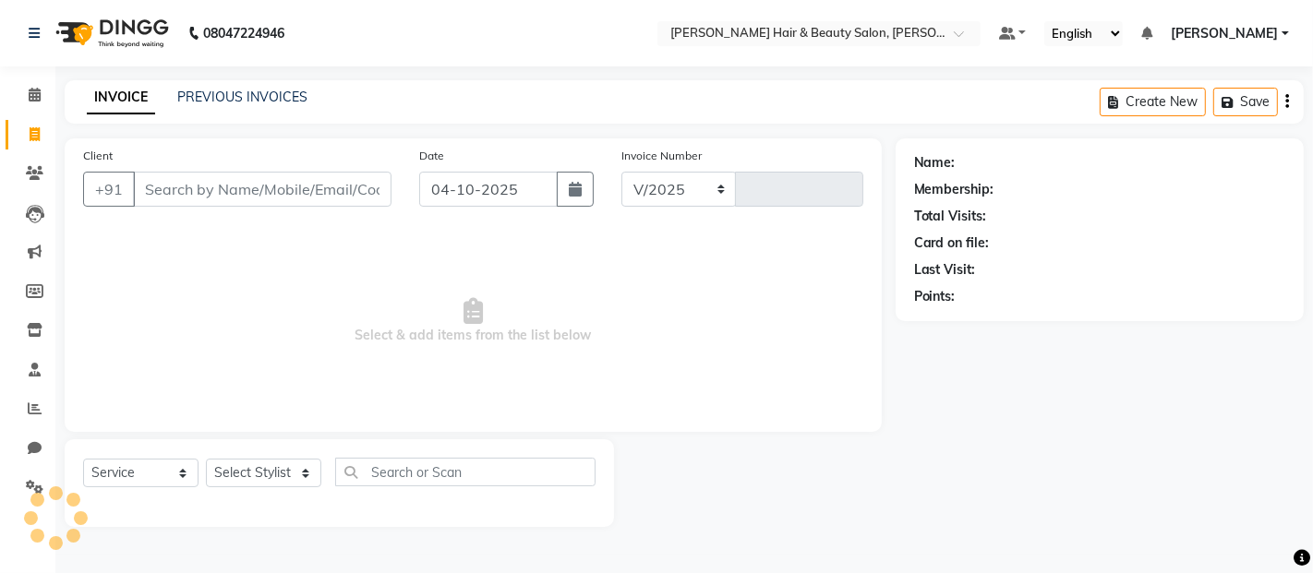
select select "7927"
type input "3932"
click at [37, 137] on icon at bounding box center [35, 134] width 10 height 14
select select "service"
select select "7927"
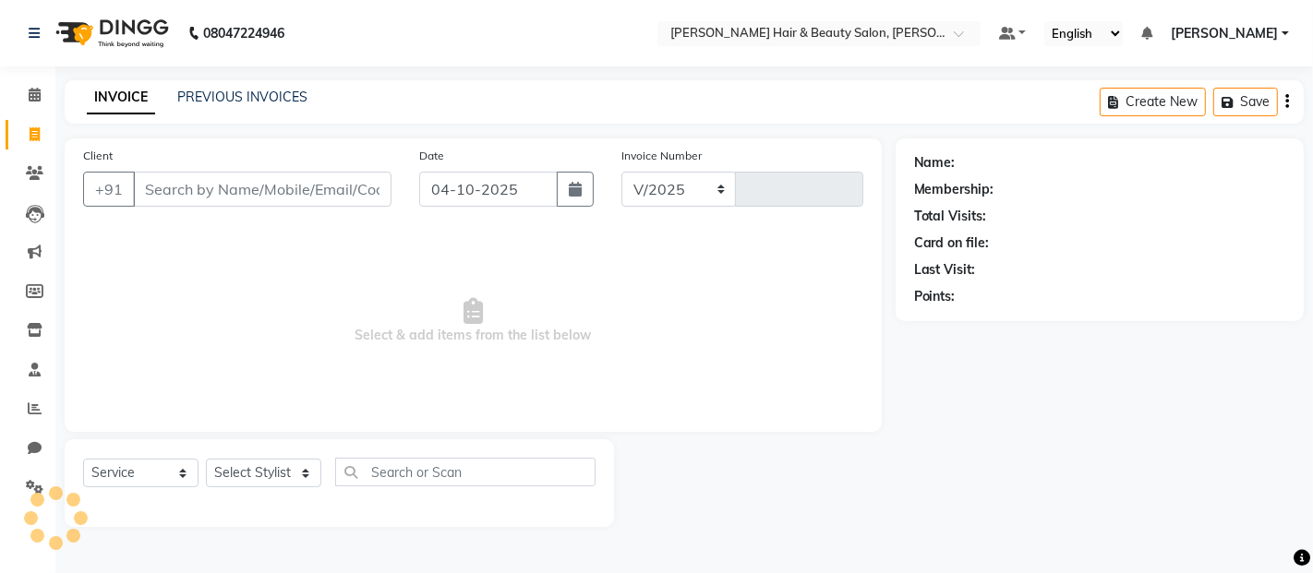
type input "3932"
click at [204, 186] on input "Client" at bounding box center [262, 189] width 258 height 35
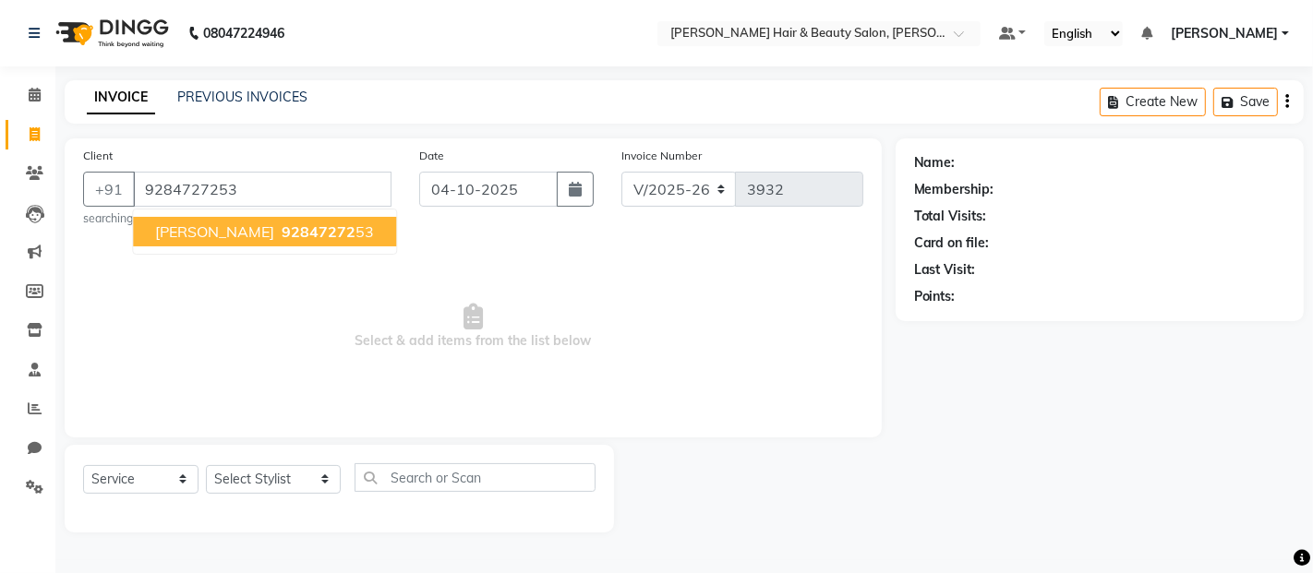
type input "9284727253"
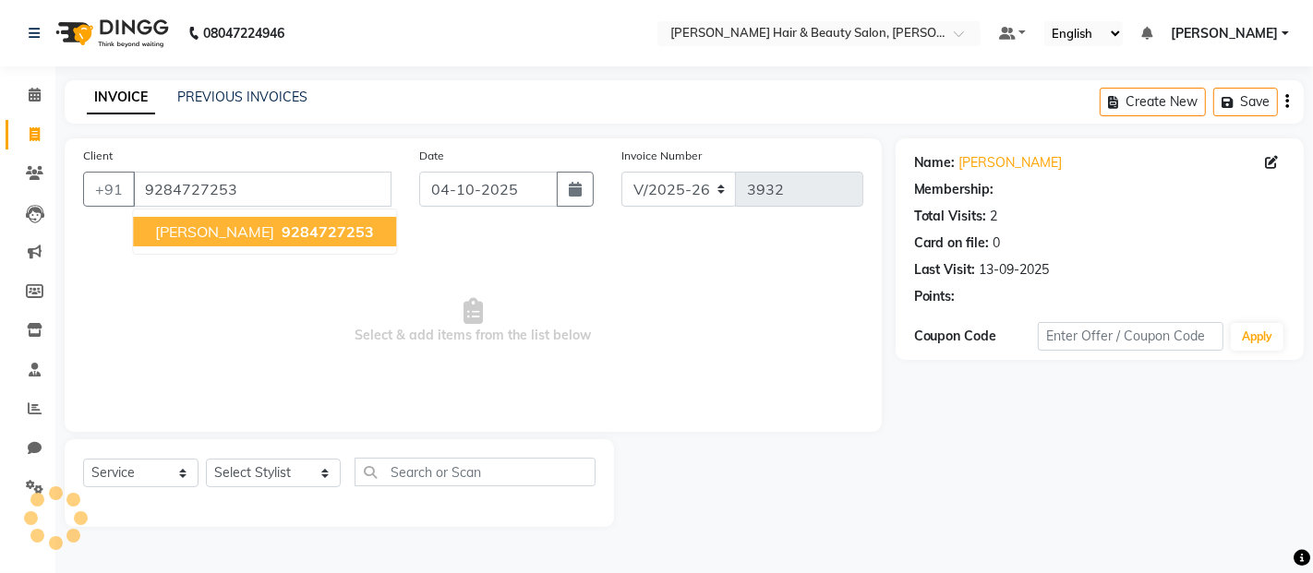
select select "1: Object"
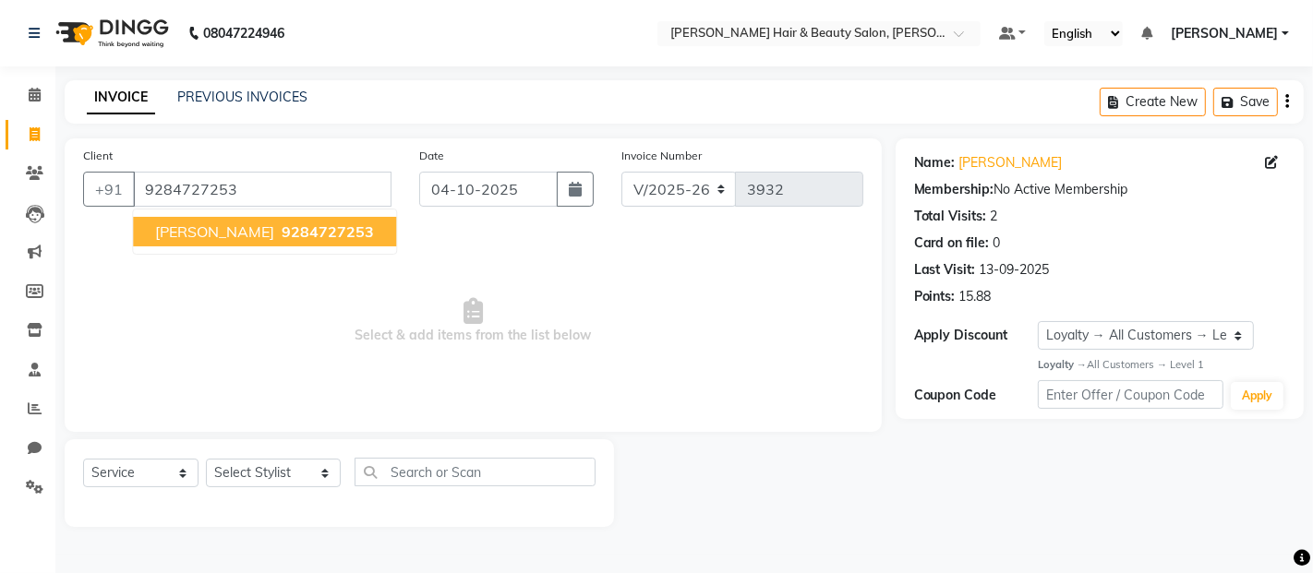
click at [243, 238] on span "Prabhdeep Singh" at bounding box center [214, 231] width 119 height 18
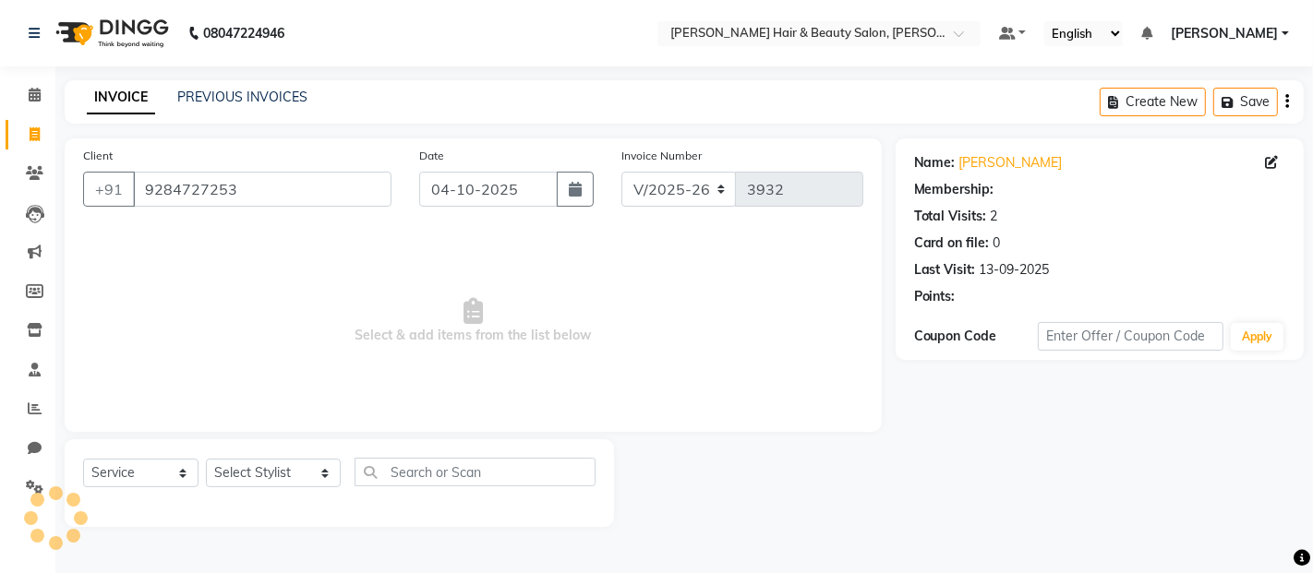
select select "1: Object"
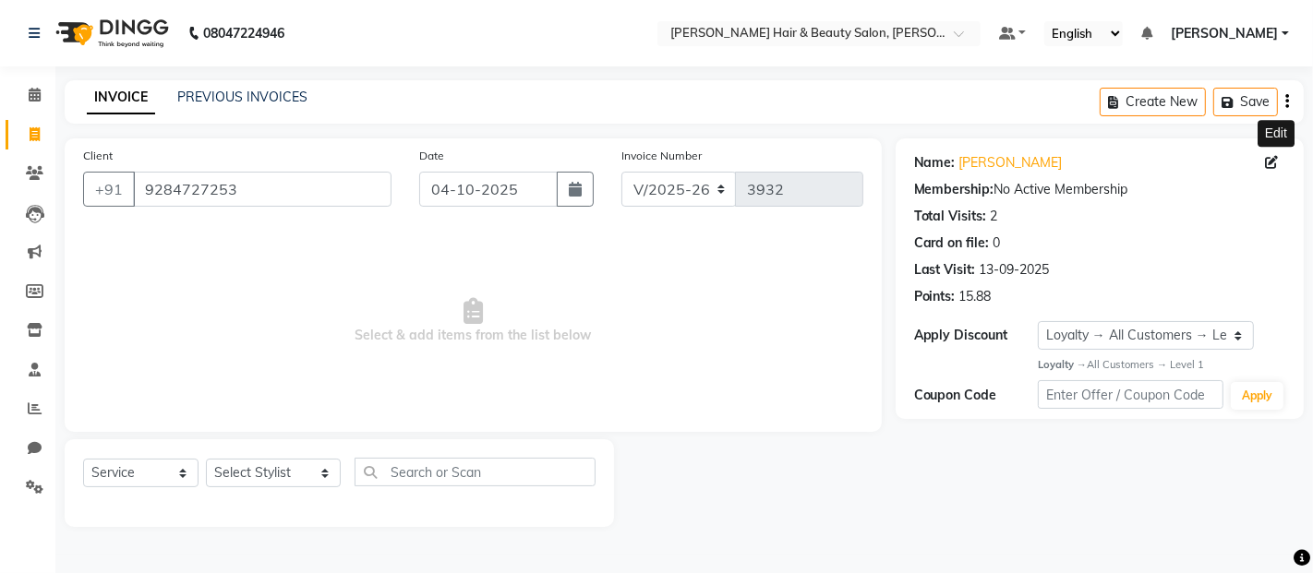
click at [1268, 164] on icon at bounding box center [1271, 162] width 13 height 13
select select "male"
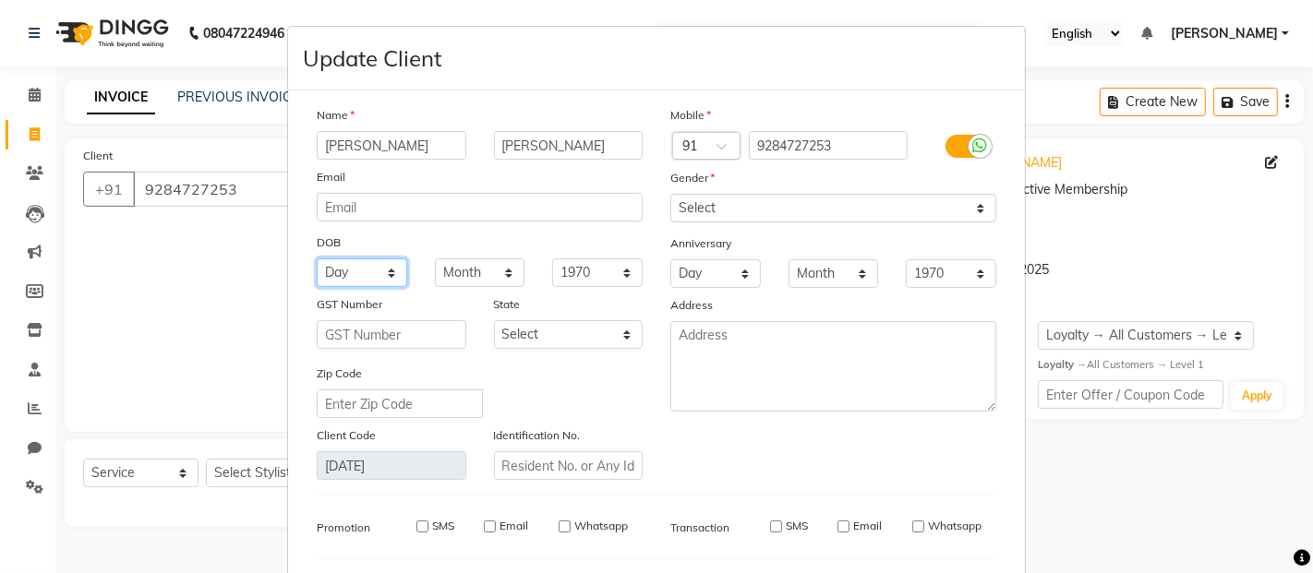
click at [388, 278] on select "Day 01 02 03 04 05 06 07 08 09 10 11 12 13 14 15 16 17 18 19 20 21 22 23 24 25 …" at bounding box center [362, 272] width 90 height 29
select select "03"
click at [317, 258] on select "Day 01 02 03 04 05 06 07 08 09 10 11 12 13 14 15 16 17 18 19 20 21 22 23 24 25 …" at bounding box center [362, 272] width 90 height 29
click at [492, 270] on select "Month January February March April May June July August September October Novem…" at bounding box center [480, 272] width 90 height 29
select select "11"
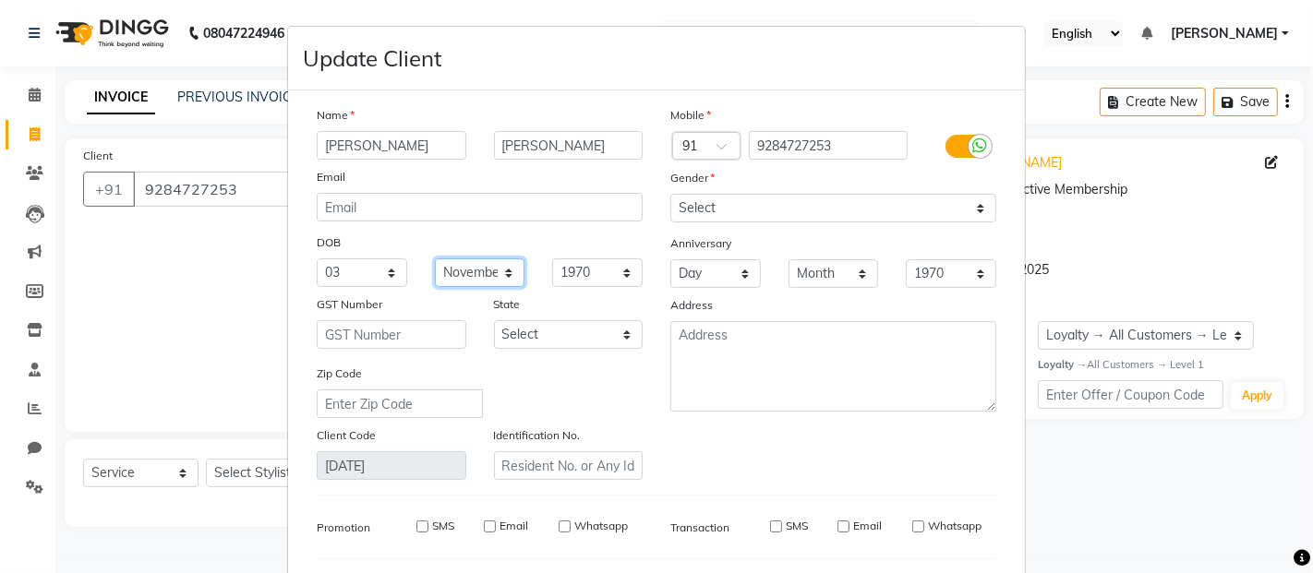
click at [435, 258] on select "Month January February March April May June July August September October Novem…" at bounding box center [480, 272] width 90 height 29
click at [614, 274] on select "1940 1941 1942 1943 1944 1945 1946 1947 1948 1949 1950 1951 1952 1953 1954 1955…" at bounding box center [597, 272] width 90 height 29
select select "1990"
click at [552, 258] on select "1940 1941 1942 1943 1944 1945 1946 1947 1948 1949 1950 1951 1952 1953 1954 1955…" at bounding box center [597, 272] width 90 height 29
click at [731, 272] on select "Day 01 02 03 04 05 06 07 08 09 10 11 12 13 14 15 16 17 18 19 20 21 22 23 24 25 …" at bounding box center [715, 273] width 90 height 29
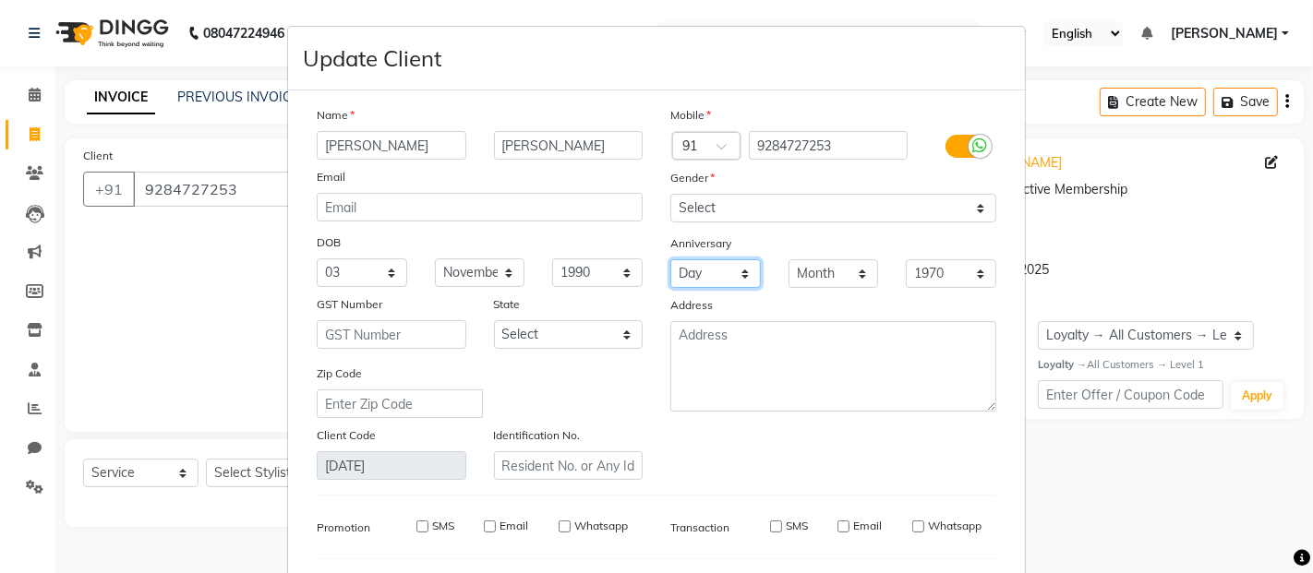
select select "04"
click at [670, 259] on select "Day 01 02 03 04 05 06 07 08 09 10 11 12 13 14 15 16 17 18 19 20 21 22 23 24 25 …" at bounding box center [715, 273] width 90 height 29
click at [861, 277] on select "Month January February March April May June July August September October Novem…" at bounding box center [833, 273] width 90 height 29
select select "12"
click at [788, 259] on select "Month January February March April May June July August September October Novem…" at bounding box center [833, 273] width 90 height 29
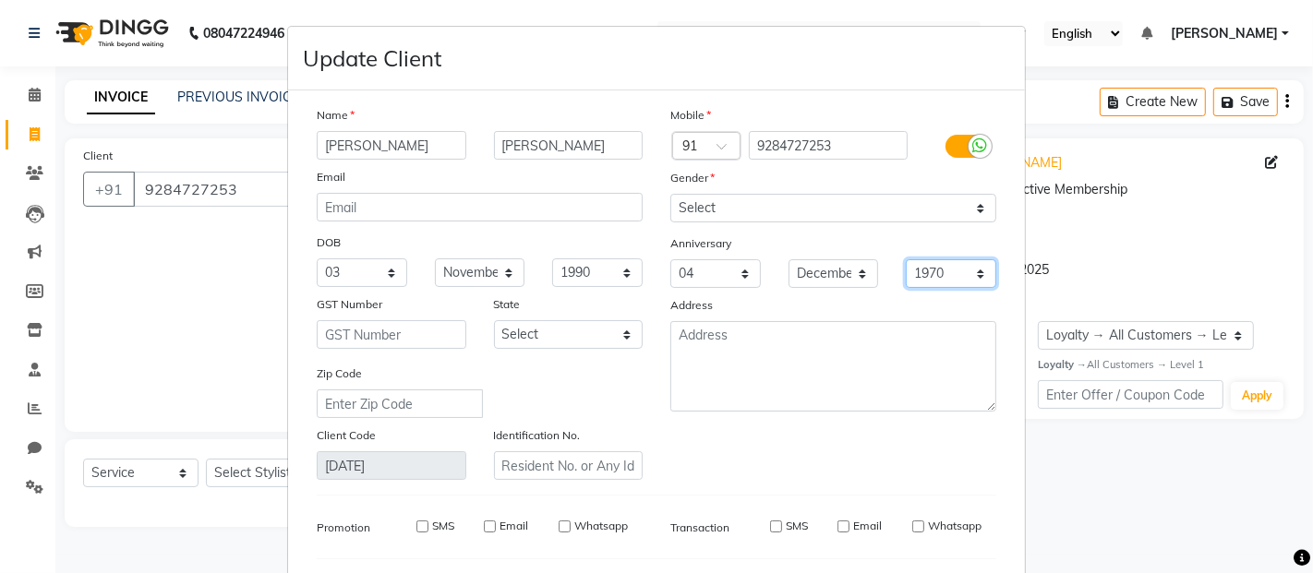
click at [972, 274] on select "1970 1971 1972 1973 1974 1975 1976 1977 1978 1979 1980 1981 1982 1983 1984 1985…" at bounding box center [950, 273] width 90 height 29
select select "2020"
click at [905, 259] on select "1970 1971 1972 1973 1974 1975 1976 1977 1978 1979 1980 1981 1982 1983 1984 1985…" at bounding box center [950, 273] width 90 height 29
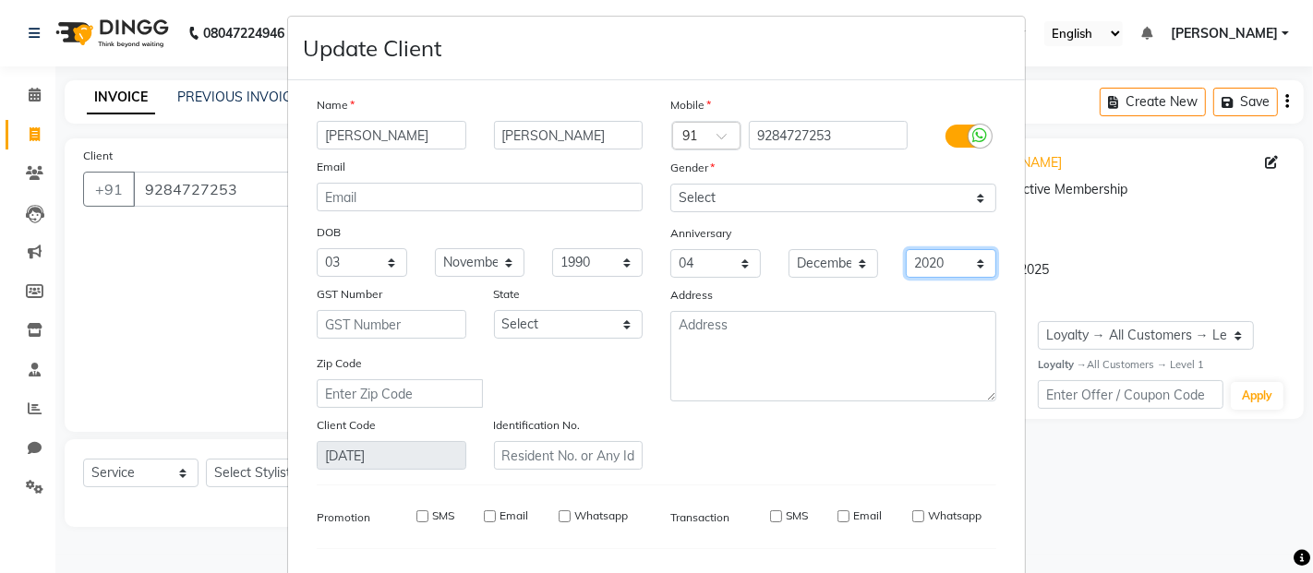
scroll to position [0, 0]
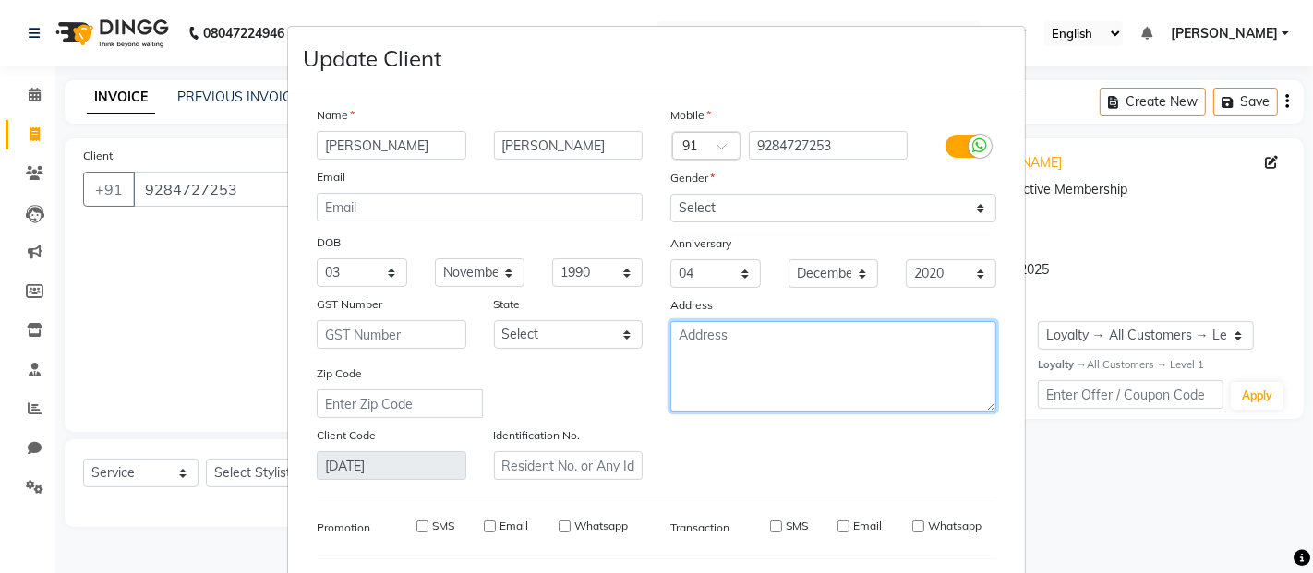
click at [791, 337] on textarea at bounding box center [833, 366] width 326 height 90
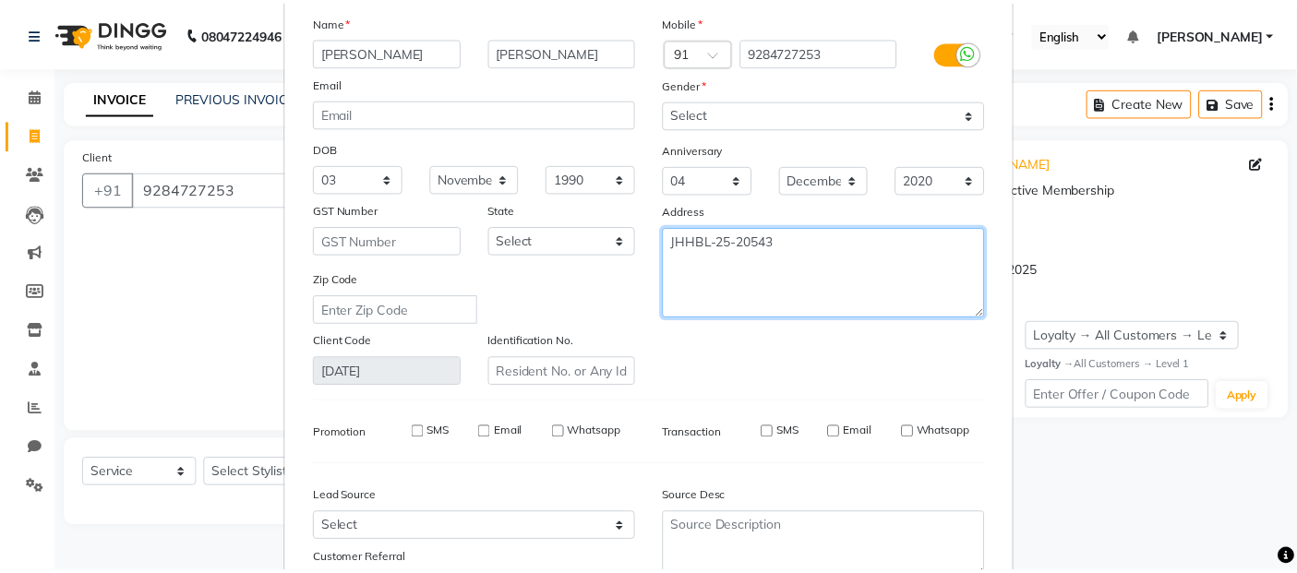
scroll to position [205, 0]
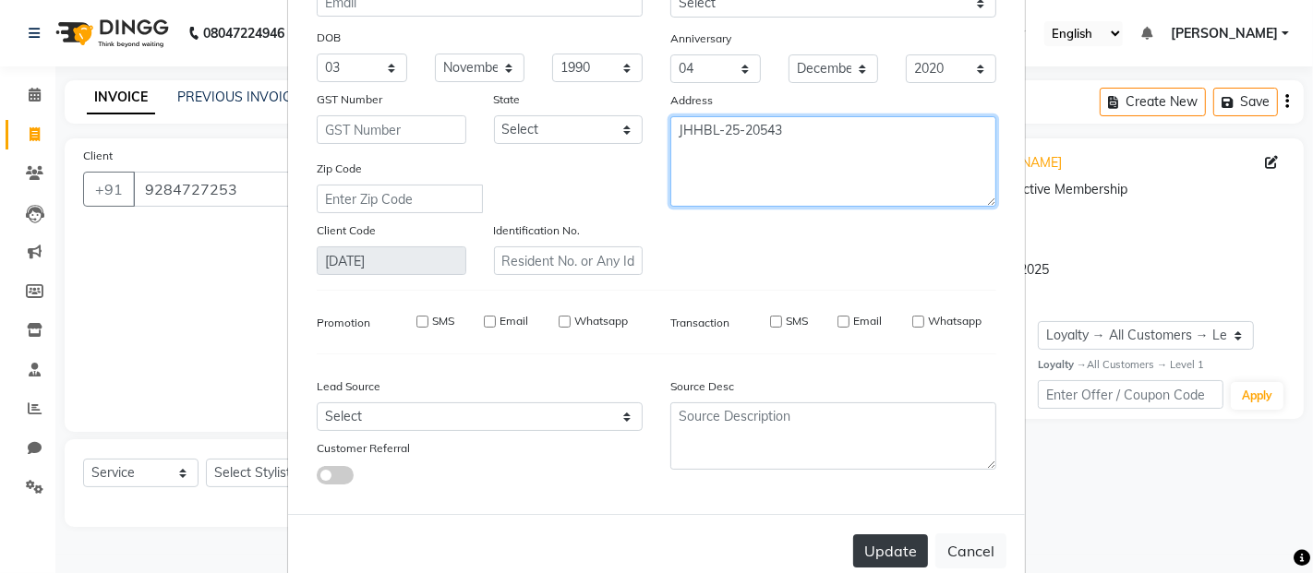
type textarea "JHHBL-25-20543"
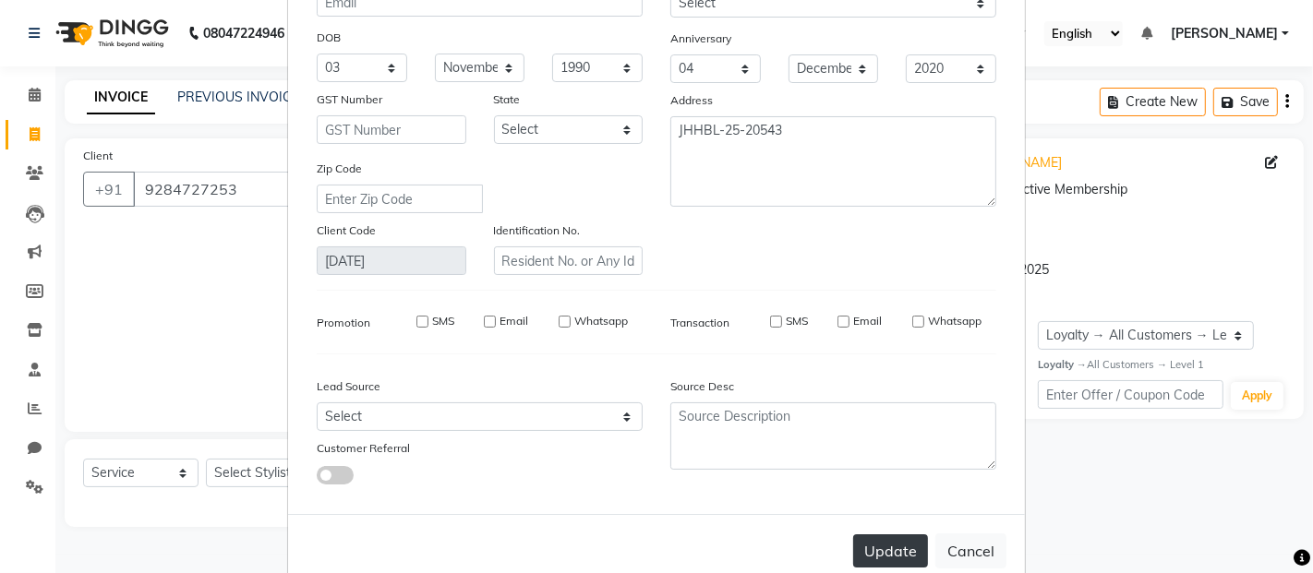
click at [890, 546] on button "Update" at bounding box center [890, 550] width 75 height 33
select select
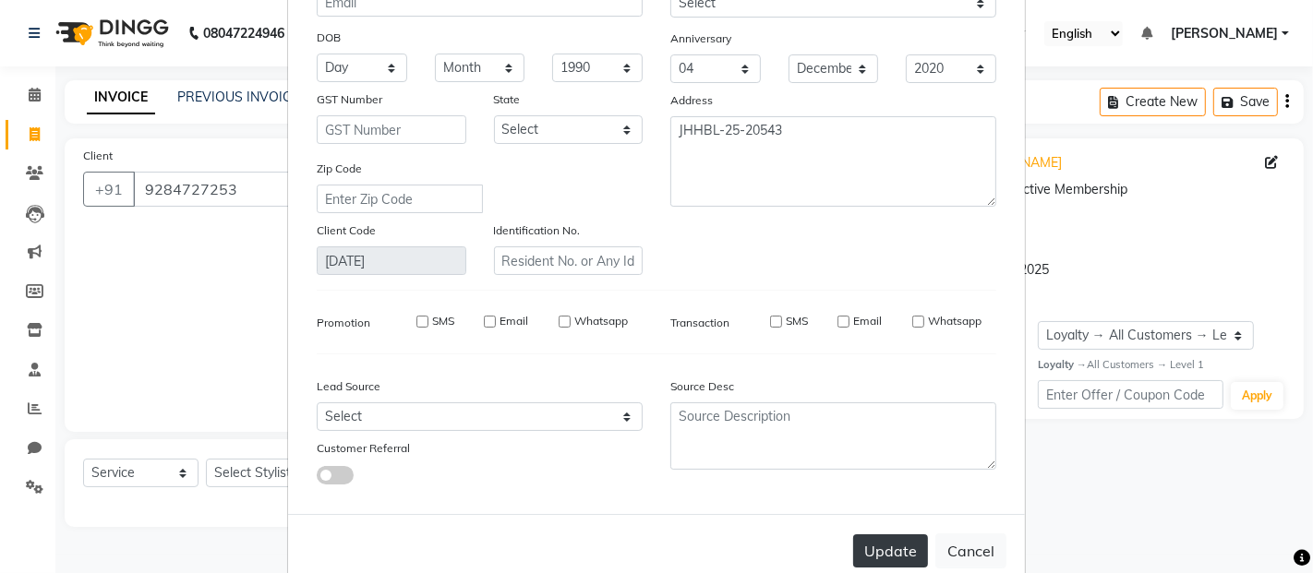
select select
checkbox input "false"
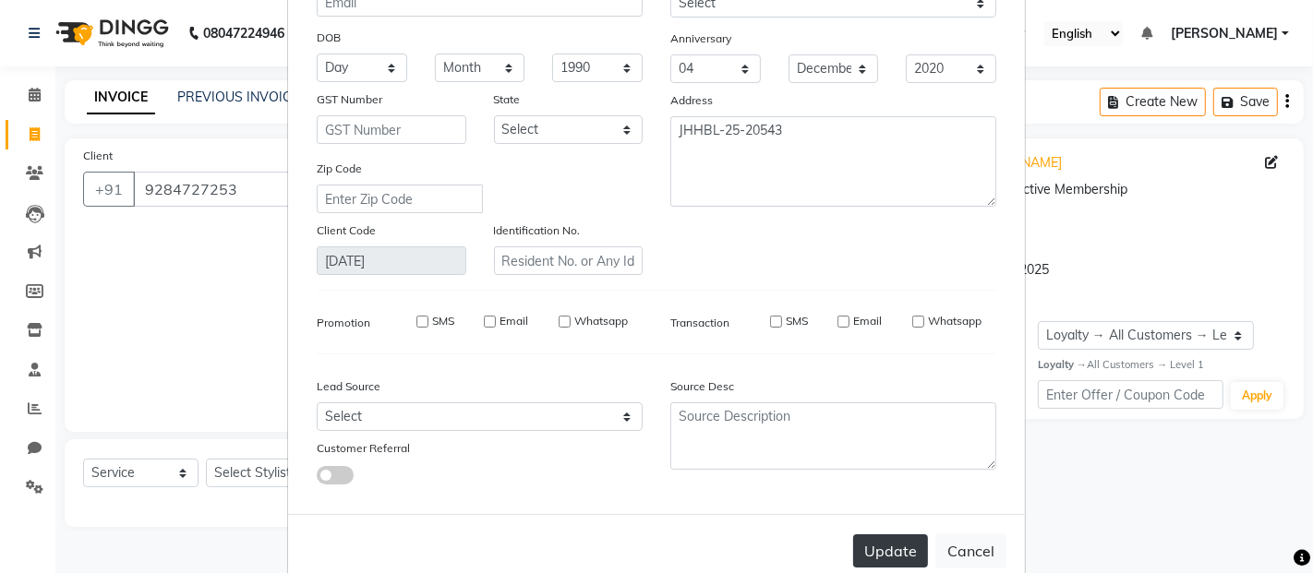
checkbox input "false"
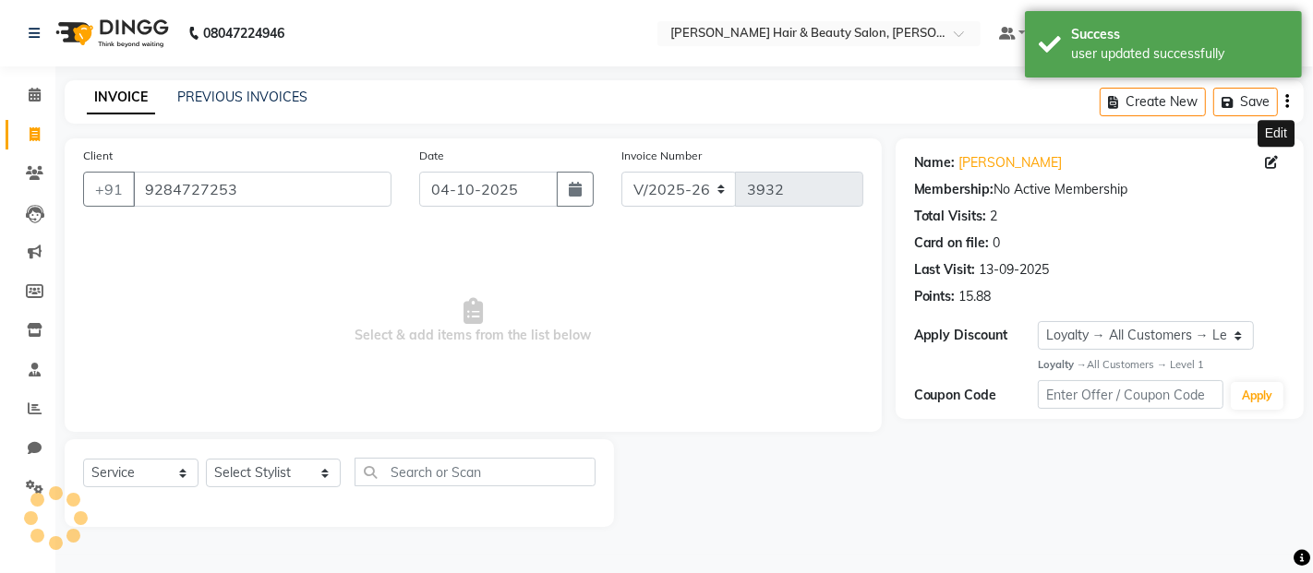
select select "1: Object"
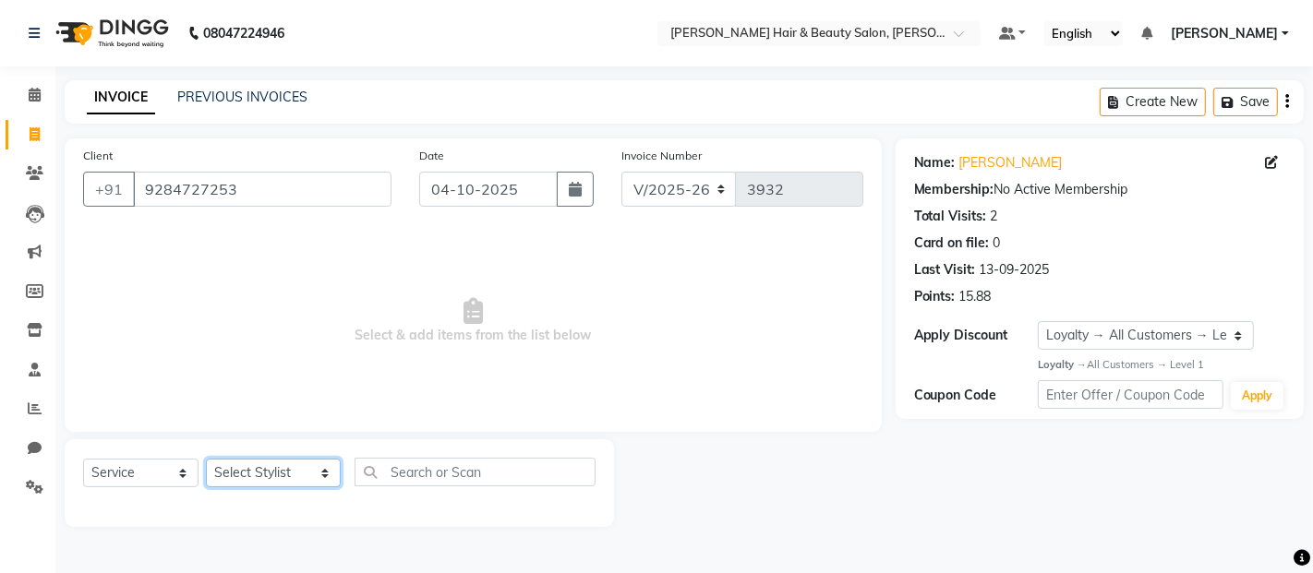
click at [315, 474] on select "Select Stylist Alim Salmani Altaf Zibral Ankush Thakur Arti Jaiswar Ashfak Gane…" at bounding box center [273, 473] width 135 height 29
select select "72242"
click at [206, 460] on select "Select Stylist Alim Salmani Altaf Zibral Ankush Thakur Arti Jaiswar Ashfak Gane…" at bounding box center [273, 473] width 135 height 29
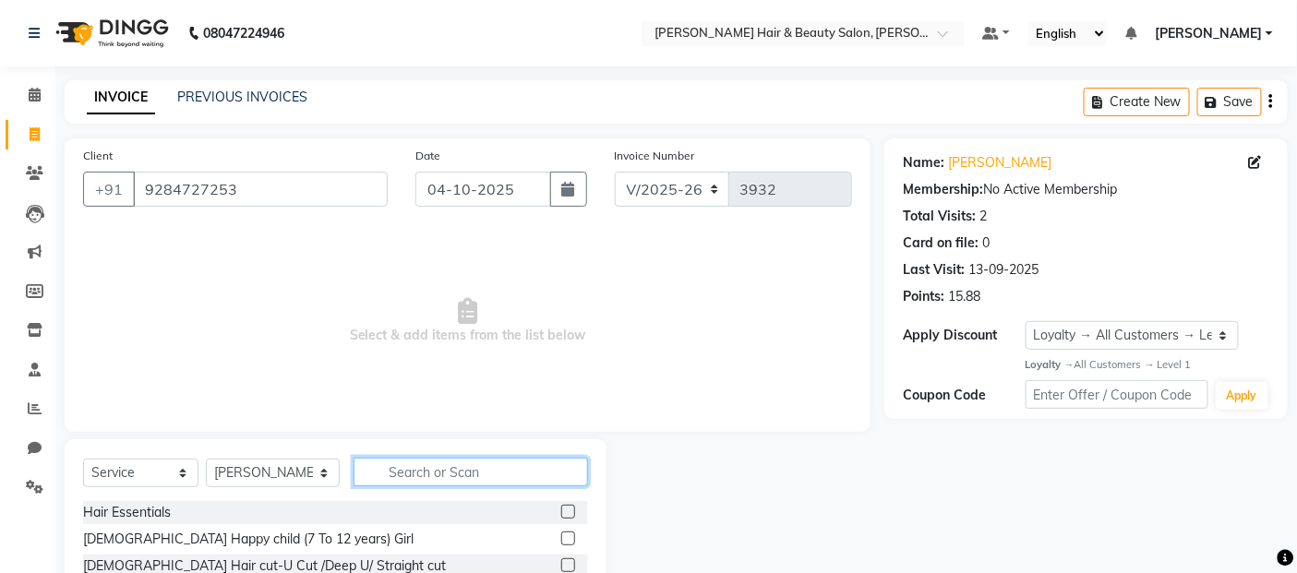
click at [455, 473] on input "text" at bounding box center [471, 472] width 235 height 29
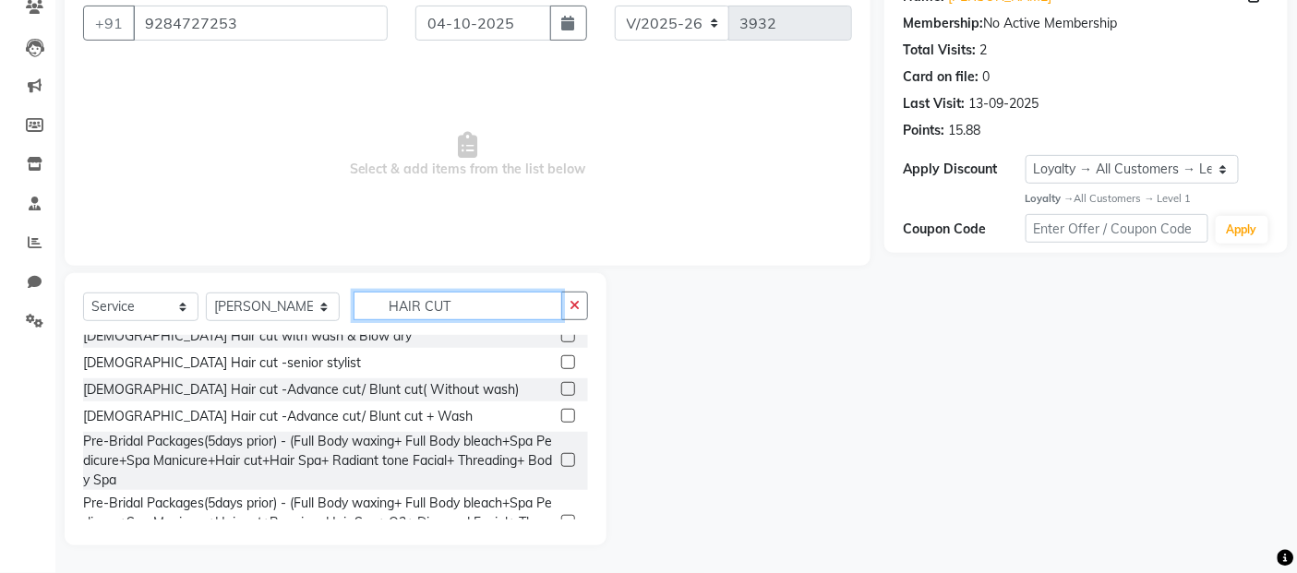
scroll to position [307, 0]
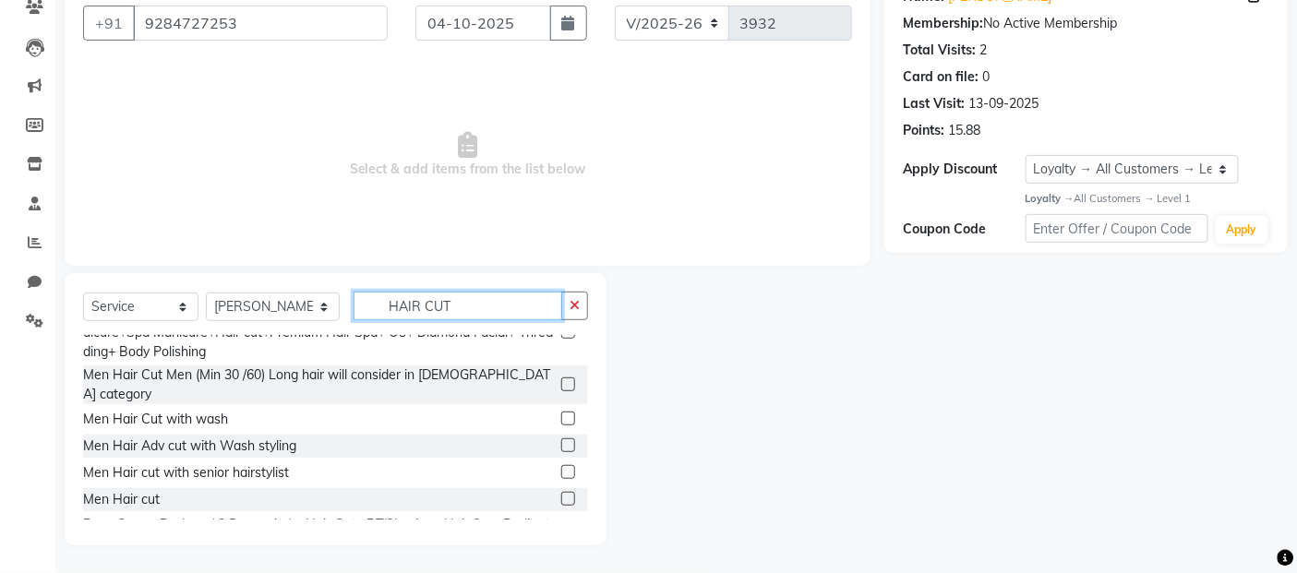
type input "HAIR CUT"
click at [561, 492] on label at bounding box center [568, 499] width 14 height 14
click at [561, 494] on input "checkbox" at bounding box center [567, 500] width 12 height 12
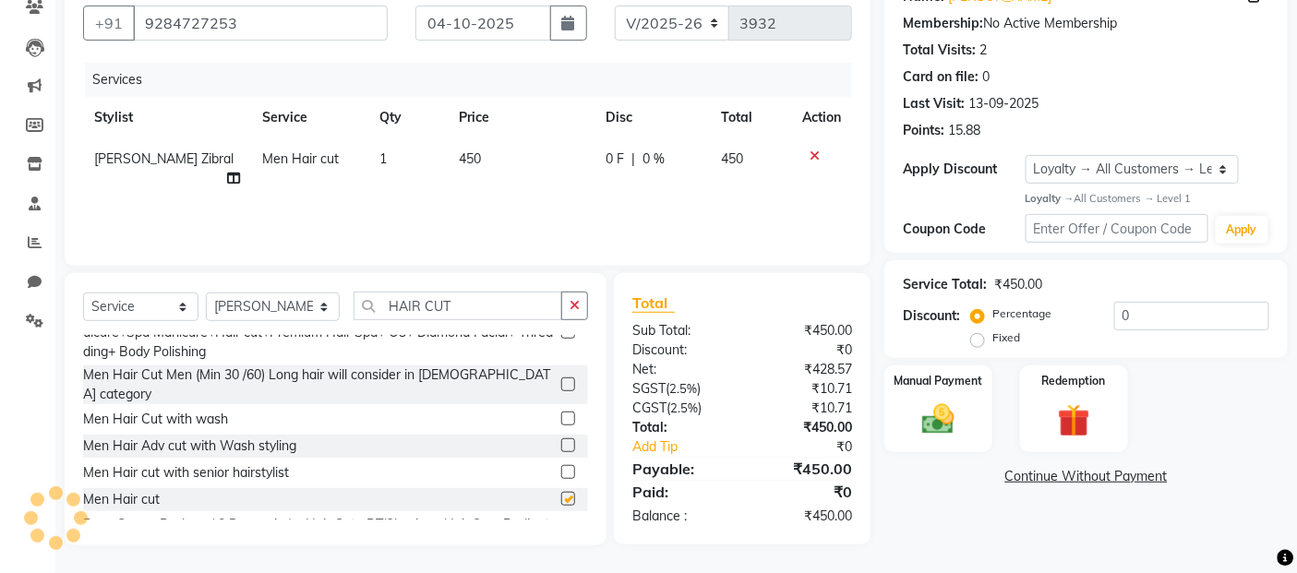
checkbox input "false"
click at [473, 296] on input "HAIR CUT" at bounding box center [459, 306] width 210 height 29
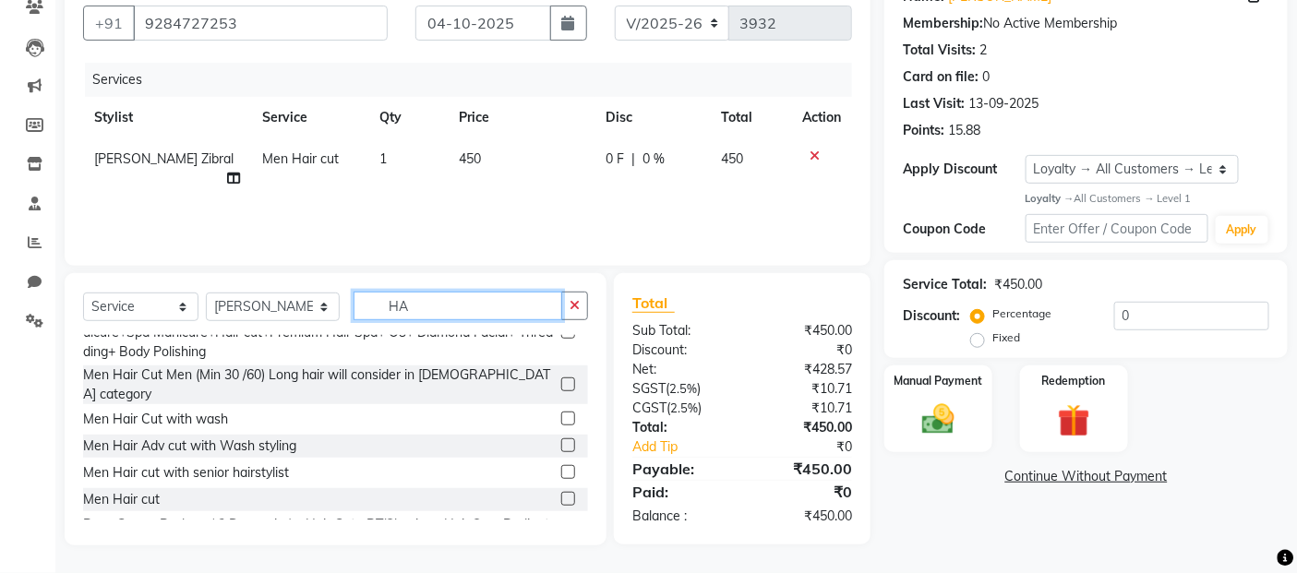
type input "H"
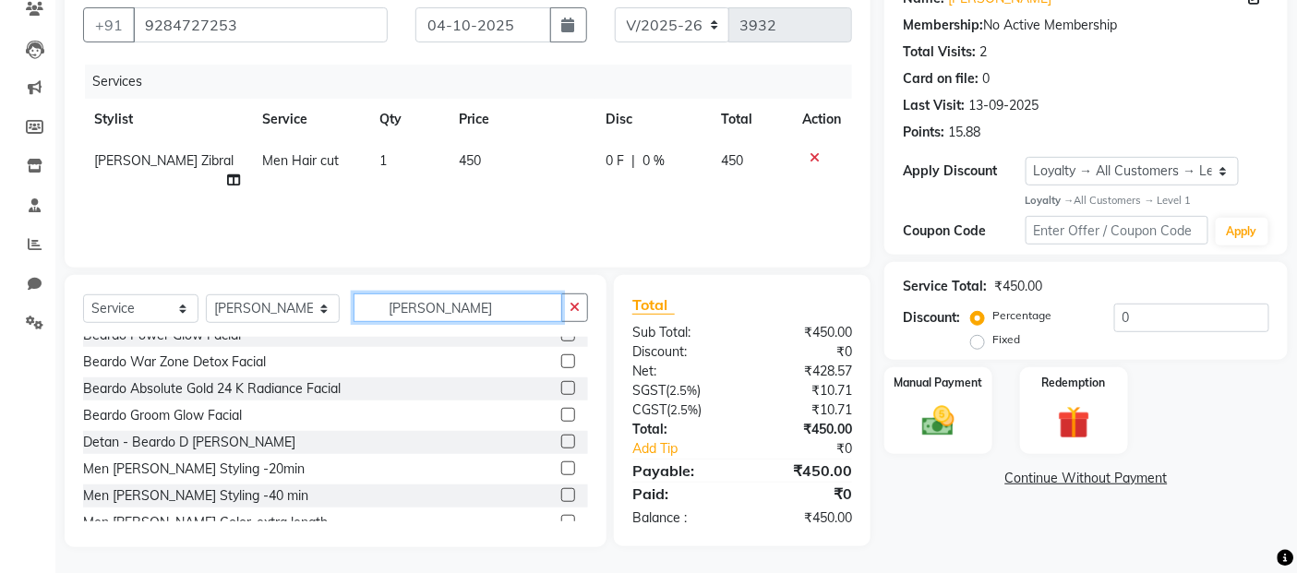
scroll to position [0, 0]
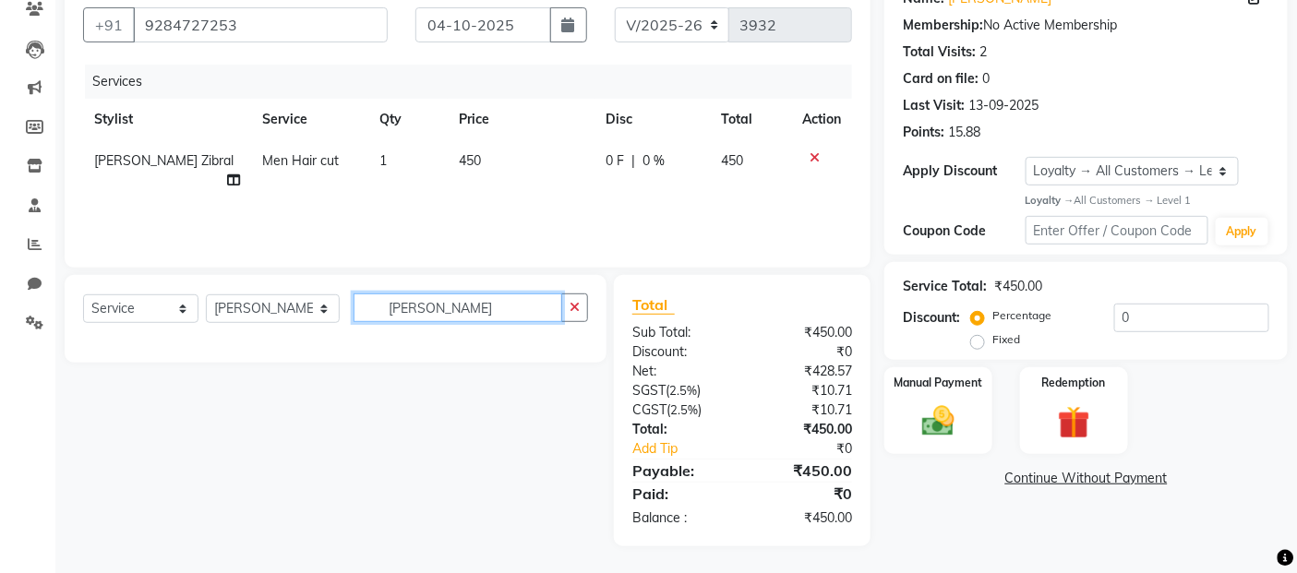
click at [397, 308] on input "Berad" at bounding box center [459, 308] width 210 height 29
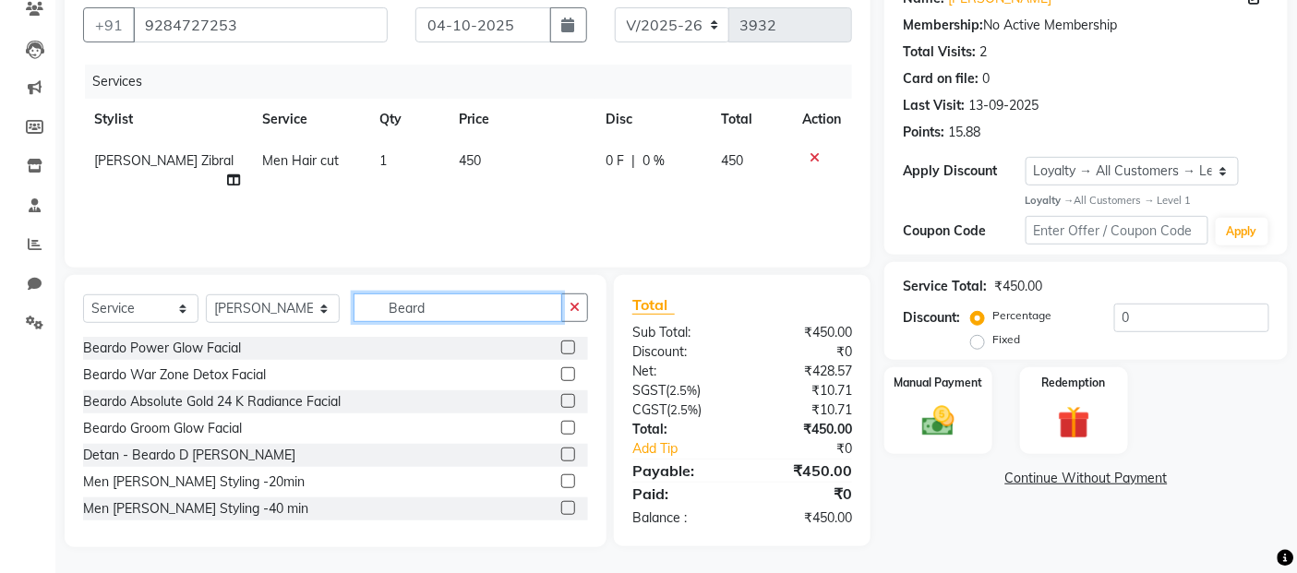
scroll to position [166, 0]
type input "Beard"
click at [561, 473] on label at bounding box center [568, 480] width 14 height 14
click at [561, 474] on input "checkbox" at bounding box center [567, 480] width 12 height 12
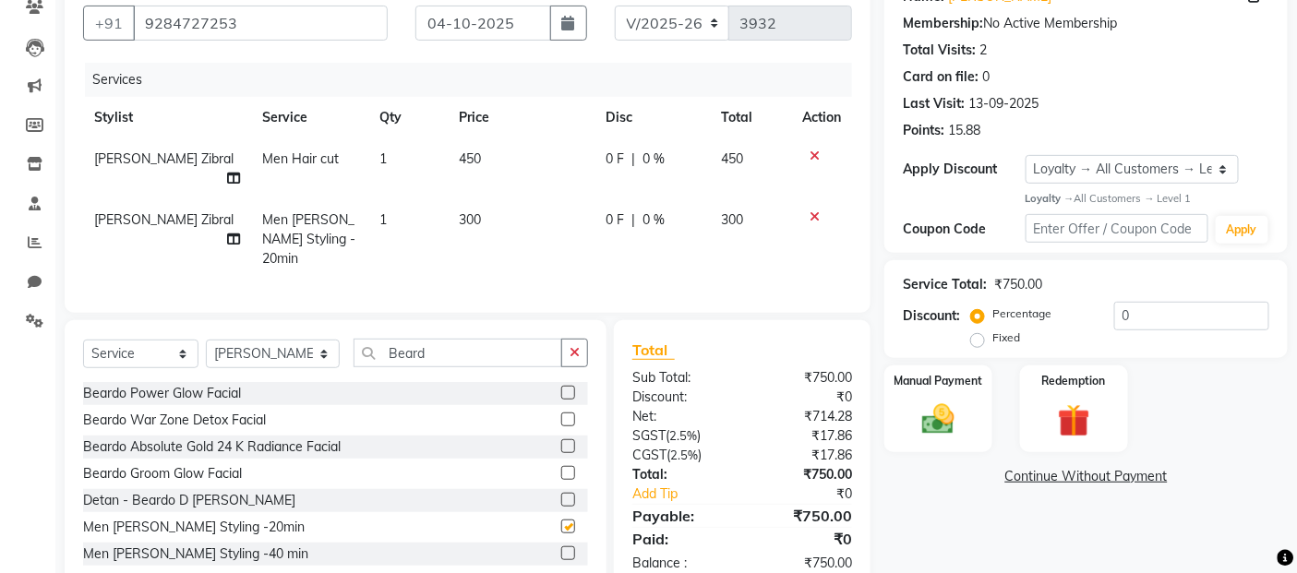
checkbox input "false"
click at [760, 281] on div "Client +91 9284727253 Date 04-10-2025 Invoice Number V/2025 V/2025-26 3932 Serv…" at bounding box center [468, 142] width 806 height 341
click at [1187, 306] on input "0" at bounding box center [1191, 316] width 155 height 29
type input "20"
click at [578, 229] on td "300" at bounding box center [519, 239] width 146 height 80
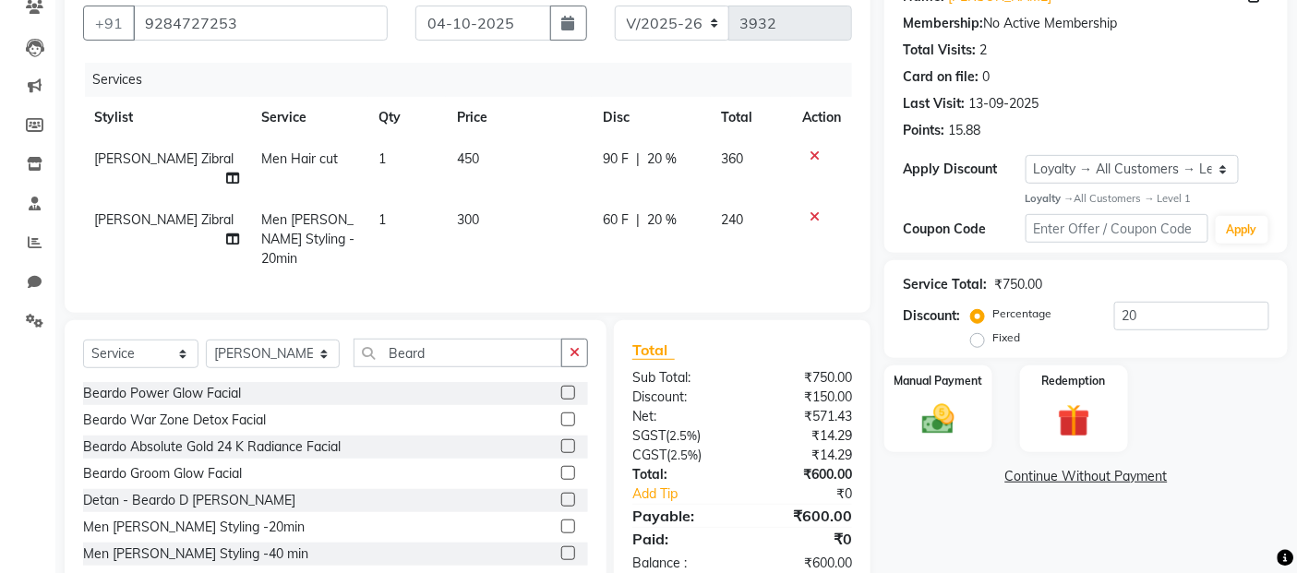
select select "72242"
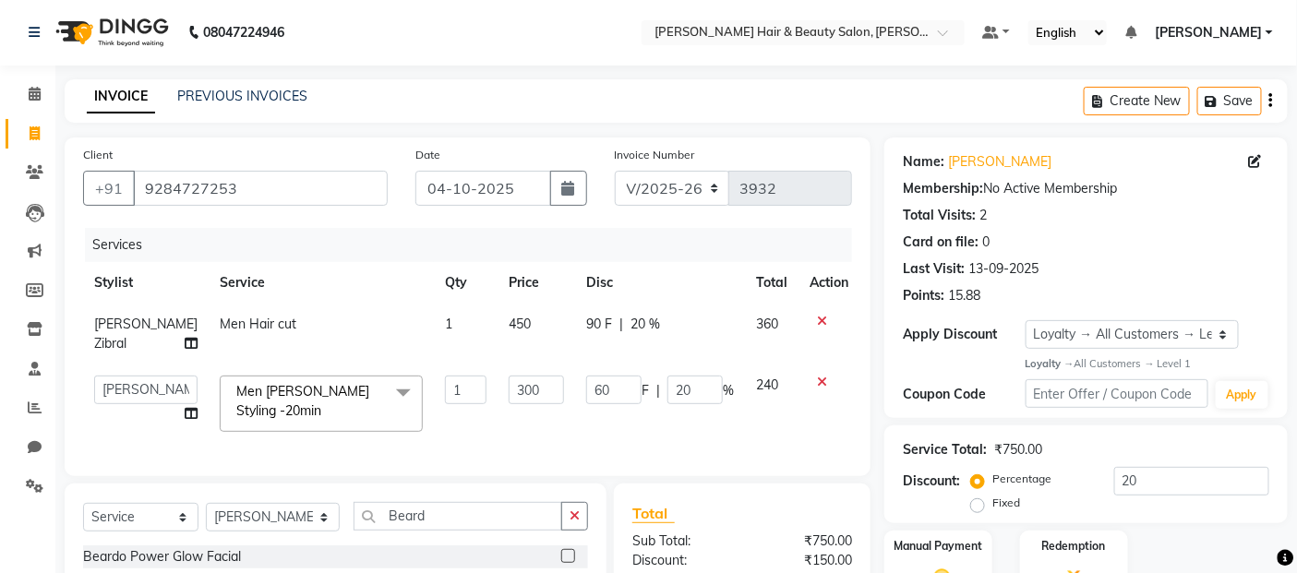
scroll to position [0, 0]
click at [33, 133] on icon at bounding box center [35, 134] width 10 height 14
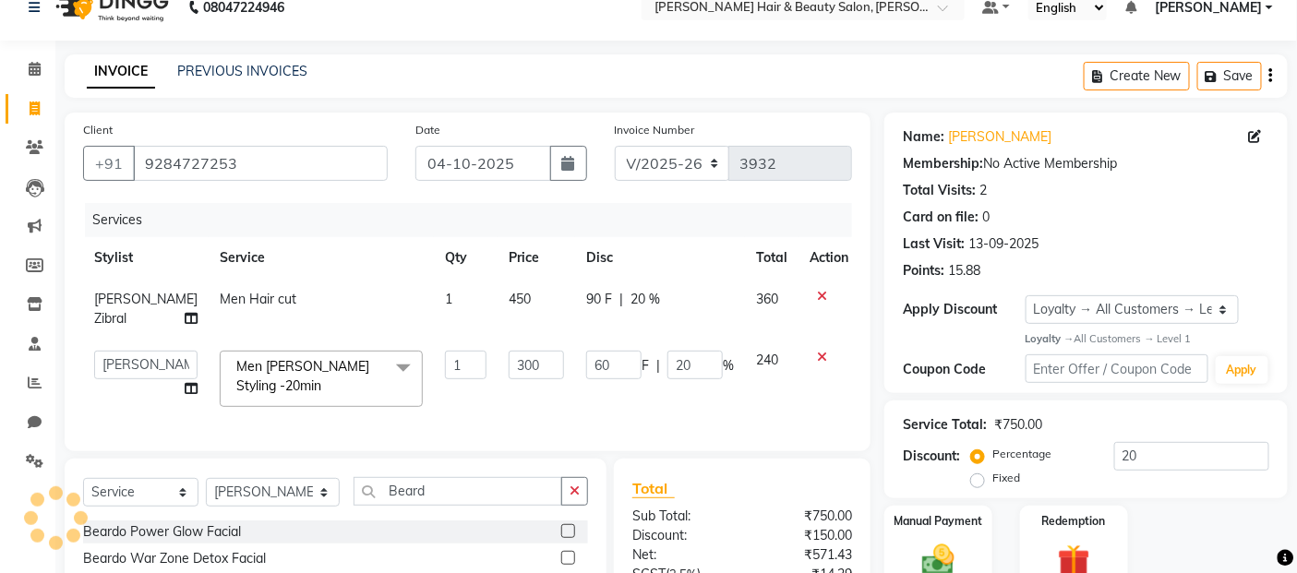
scroll to position [226, 0]
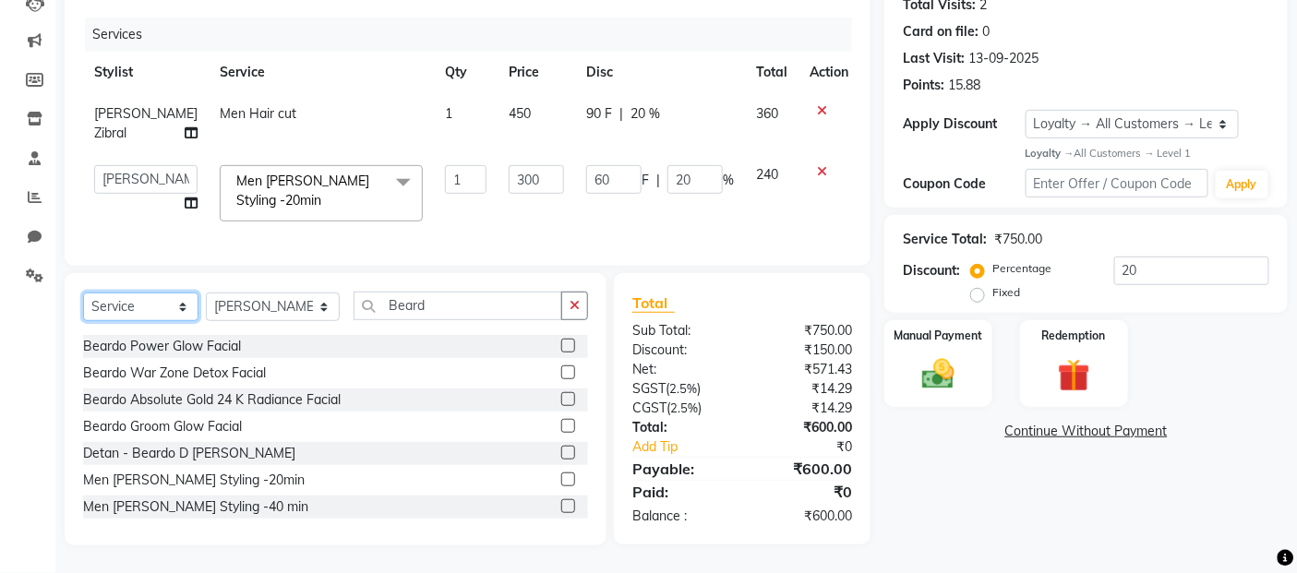
click at [178, 309] on select "Select Service Product Membership Package Voucher Prepaid Gift Card" at bounding box center [140, 307] width 115 height 29
select select "membership"
click at [83, 294] on select "Select Service Product Membership Package Voucher Prepaid Gift Card" at bounding box center [140, 307] width 115 height 29
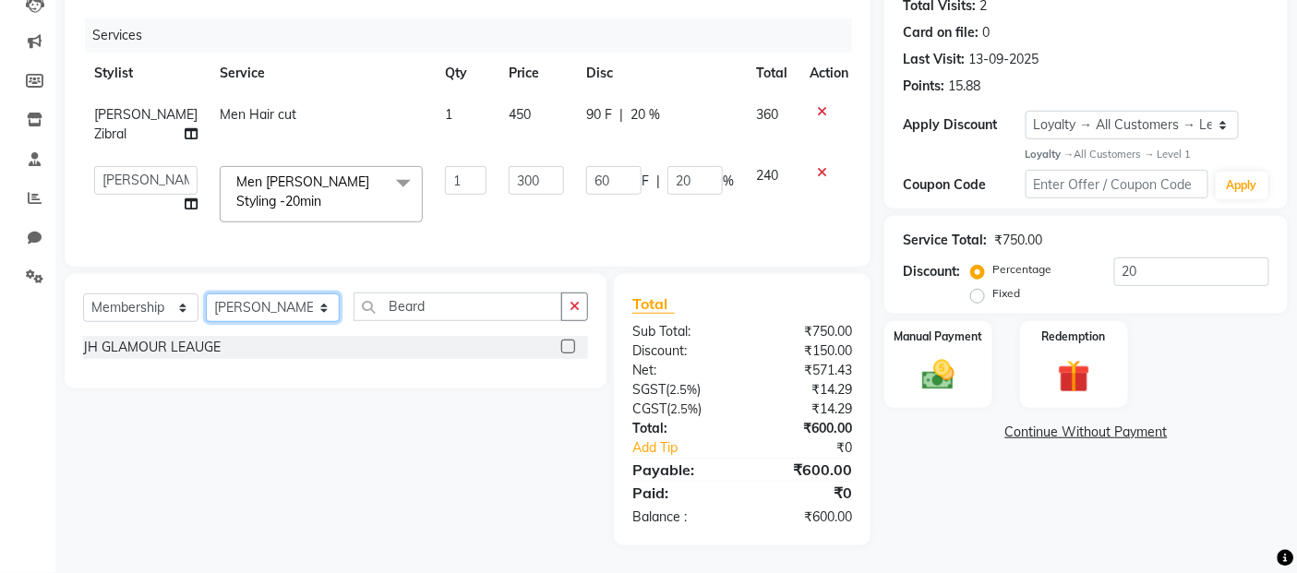
click at [301, 311] on select "Select Stylist Alim Salmani Altaf Zibral Ankush Thakur Arti Jaiswar Ashfak Gane…" at bounding box center [273, 308] width 134 height 29
select select "72238"
click at [206, 294] on select "Select Stylist Alim Salmani Altaf Zibral Ankush Thakur Arti Jaiswar Ashfak Gane…" at bounding box center [273, 308] width 134 height 29
click at [568, 347] on label at bounding box center [568, 347] width 14 height 14
click at [568, 347] on input "checkbox" at bounding box center [567, 348] width 12 height 12
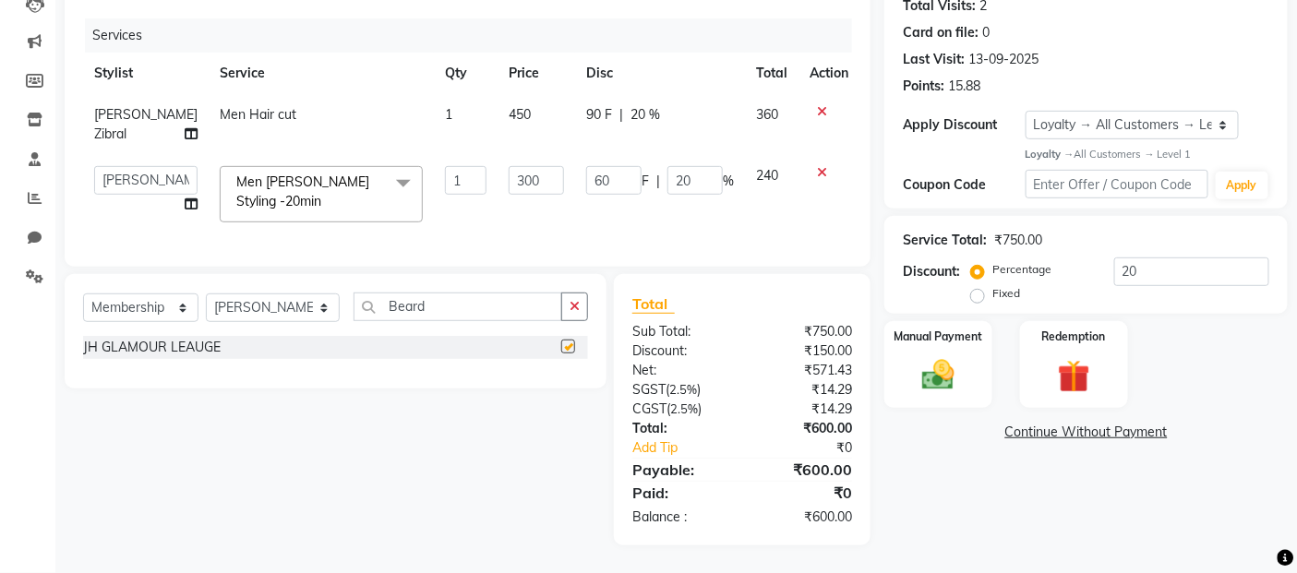
select select "select"
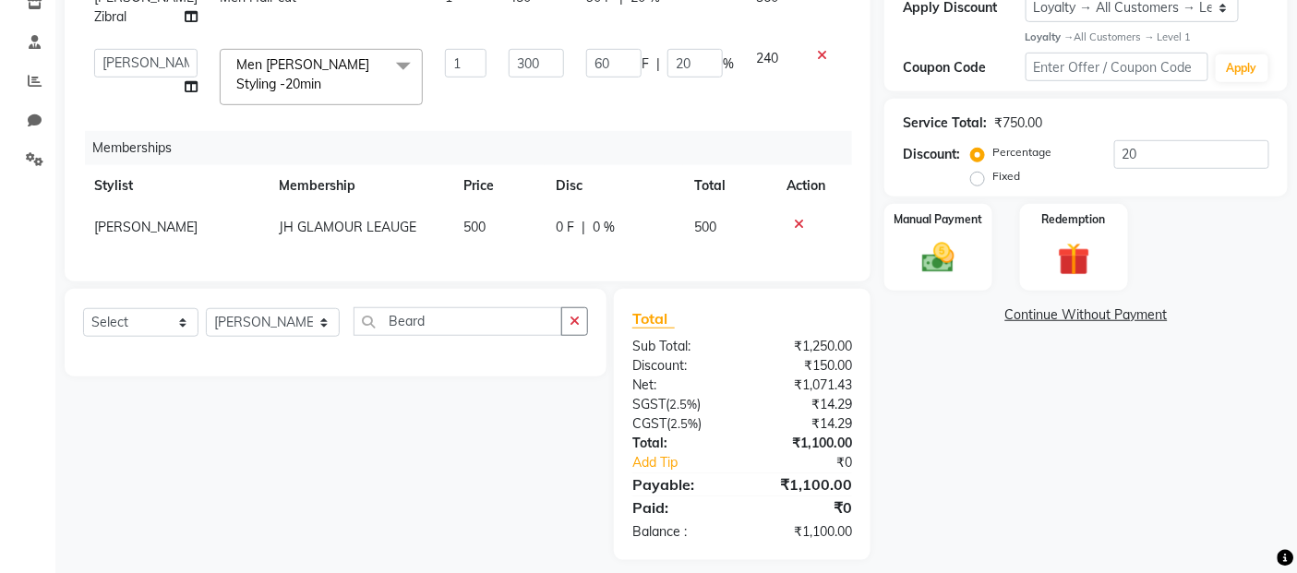
scroll to position [357, 0]
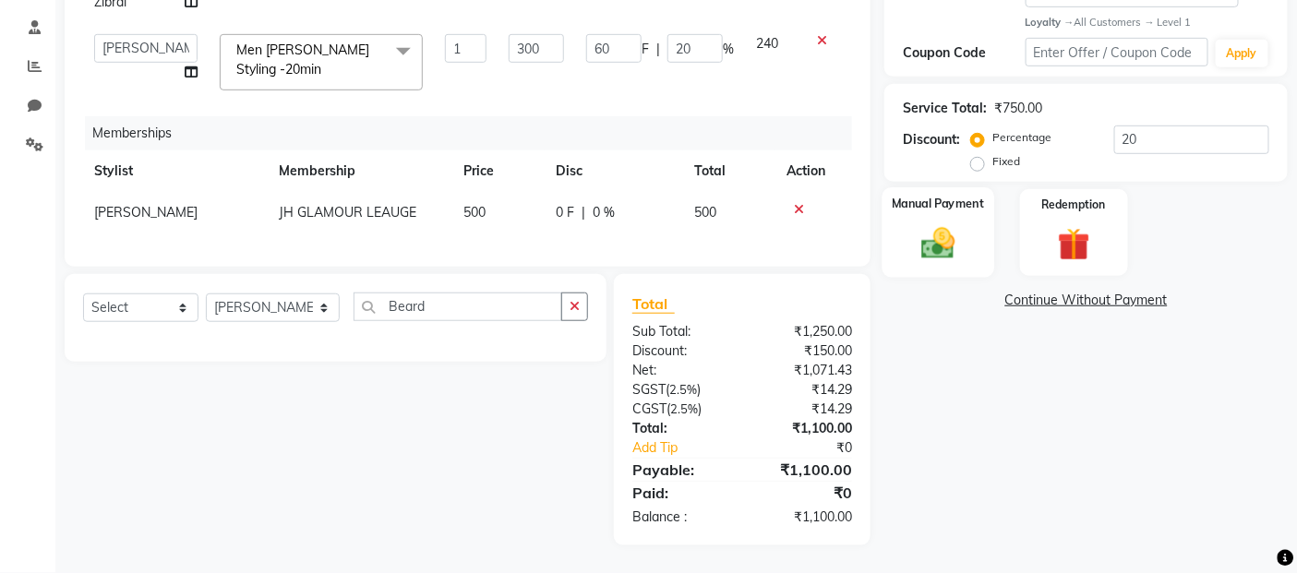
click at [933, 233] on img at bounding box center [938, 243] width 55 height 39
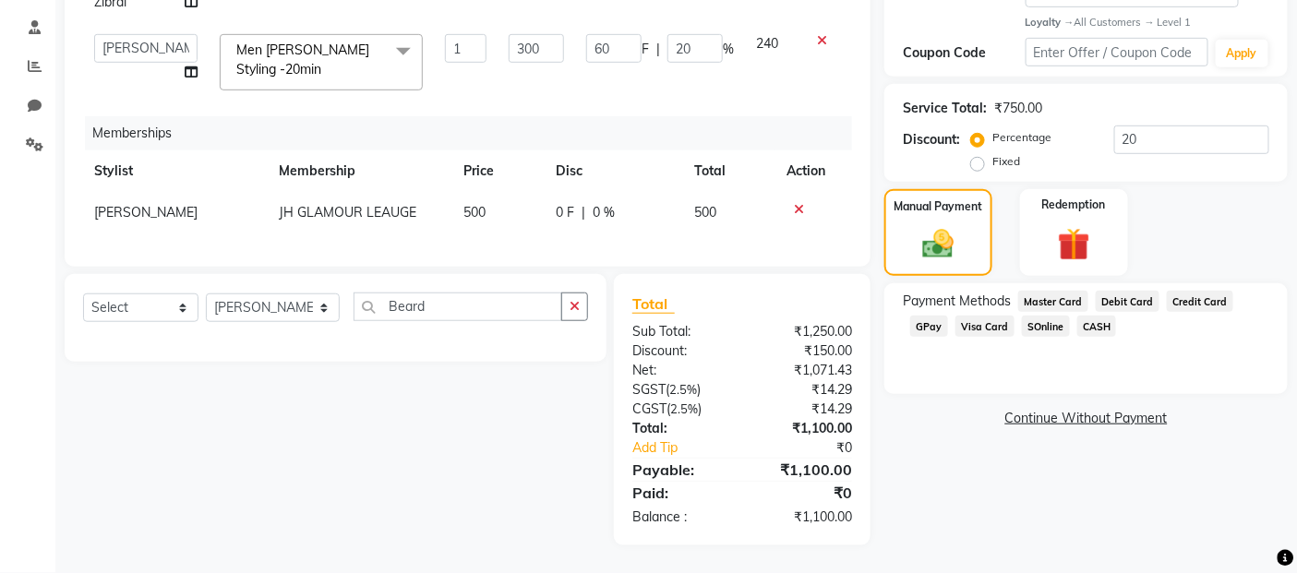
click at [932, 316] on span "GPay" at bounding box center [929, 326] width 38 height 21
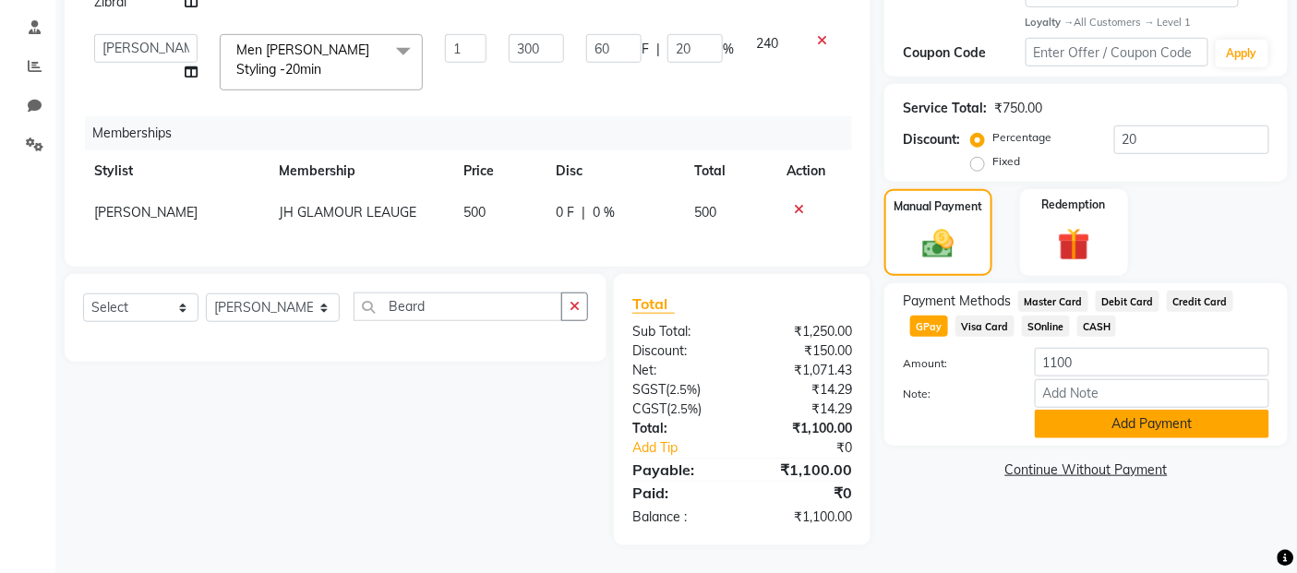
click at [1081, 410] on button "Add Payment" at bounding box center [1152, 424] width 234 height 29
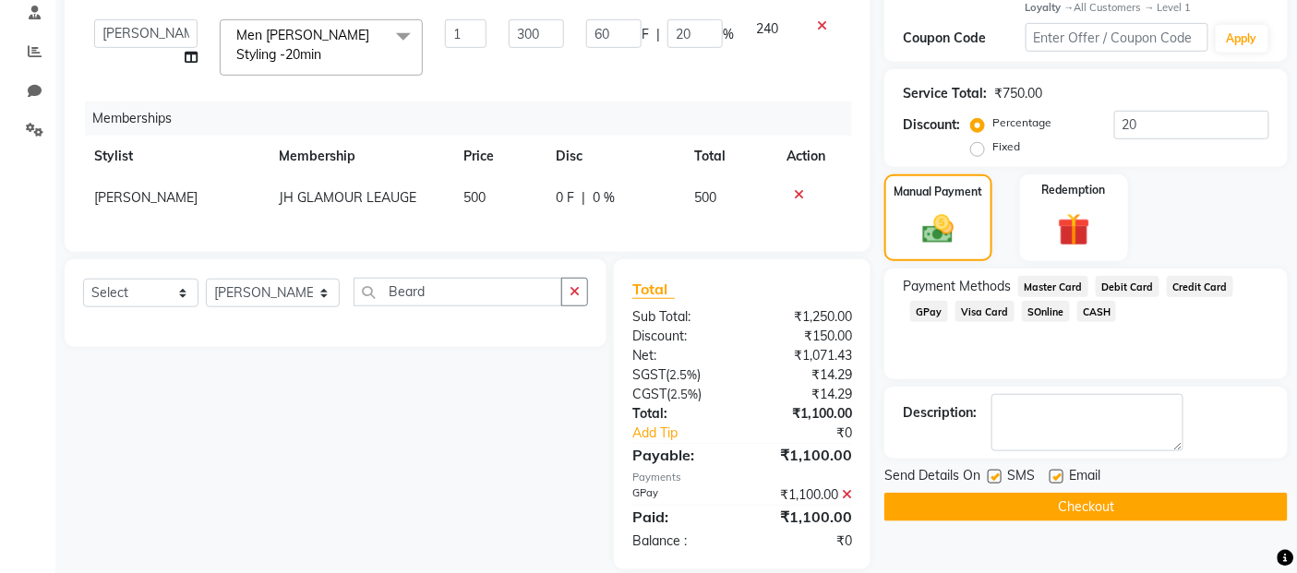
click at [1001, 477] on label at bounding box center [995, 477] width 14 height 14
click at [1000, 477] on input "checkbox" at bounding box center [994, 478] width 12 height 12
checkbox input "false"
click at [1050, 475] on label at bounding box center [1056, 477] width 14 height 14
click at [1050, 475] on input "checkbox" at bounding box center [1055, 478] width 12 height 12
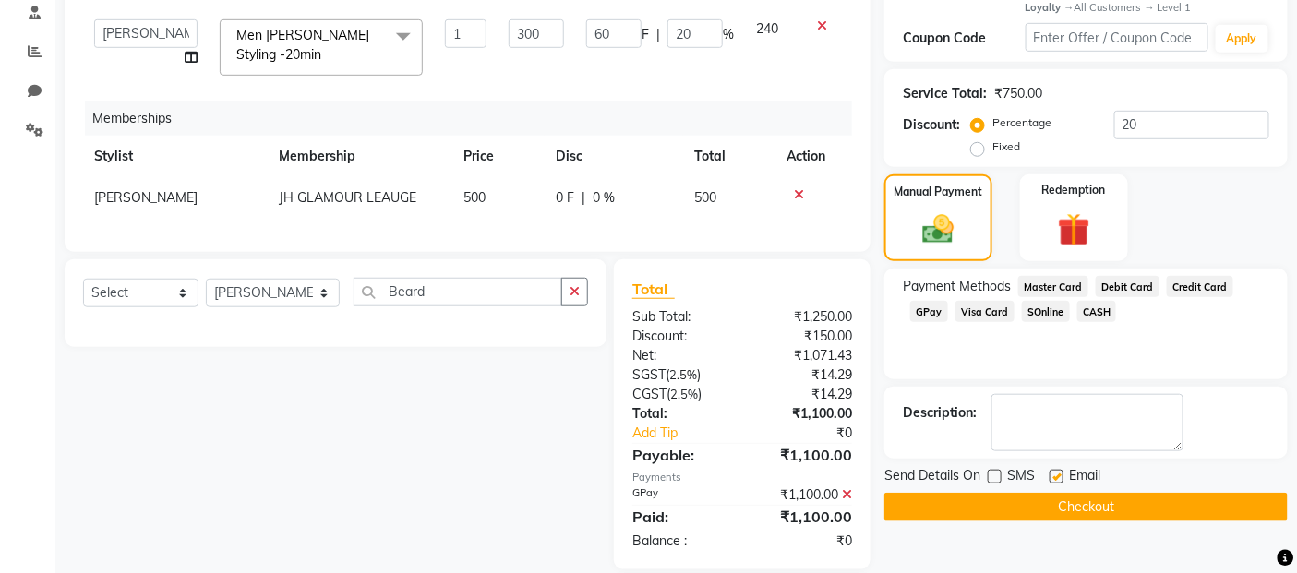
checkbox input "false"
click at [1056, 514] on button "Checkout" at bounding box center [1085, 507] width 403 height 29
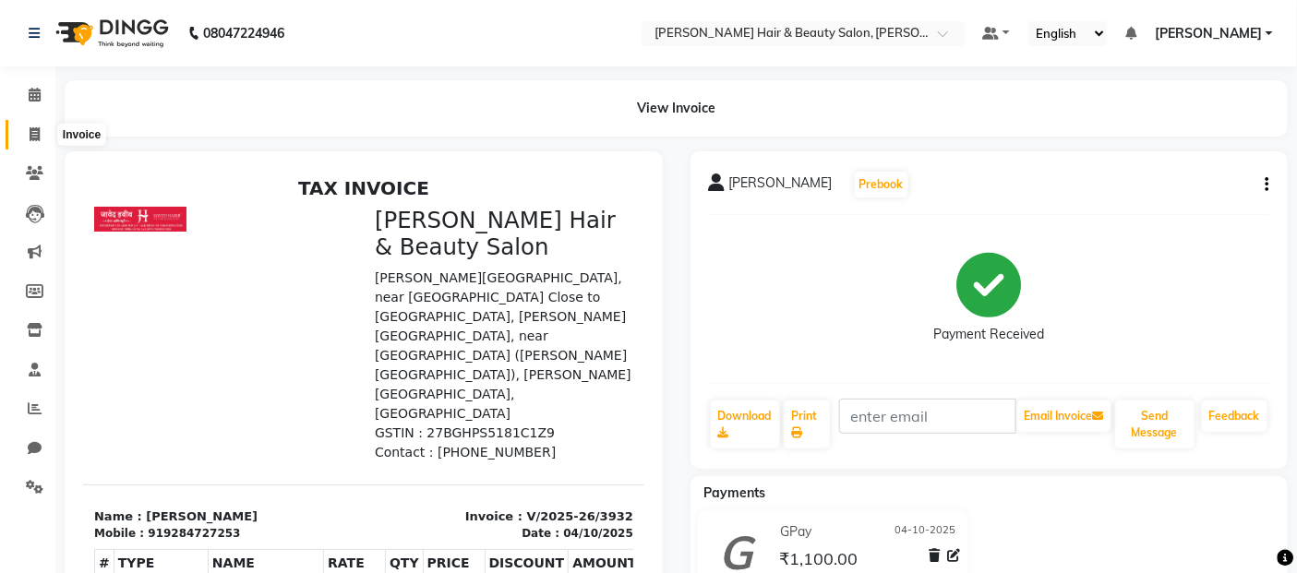
click at [34, 135] on icon at bounding box center [35, 134] width 10 height 14
select select "service"
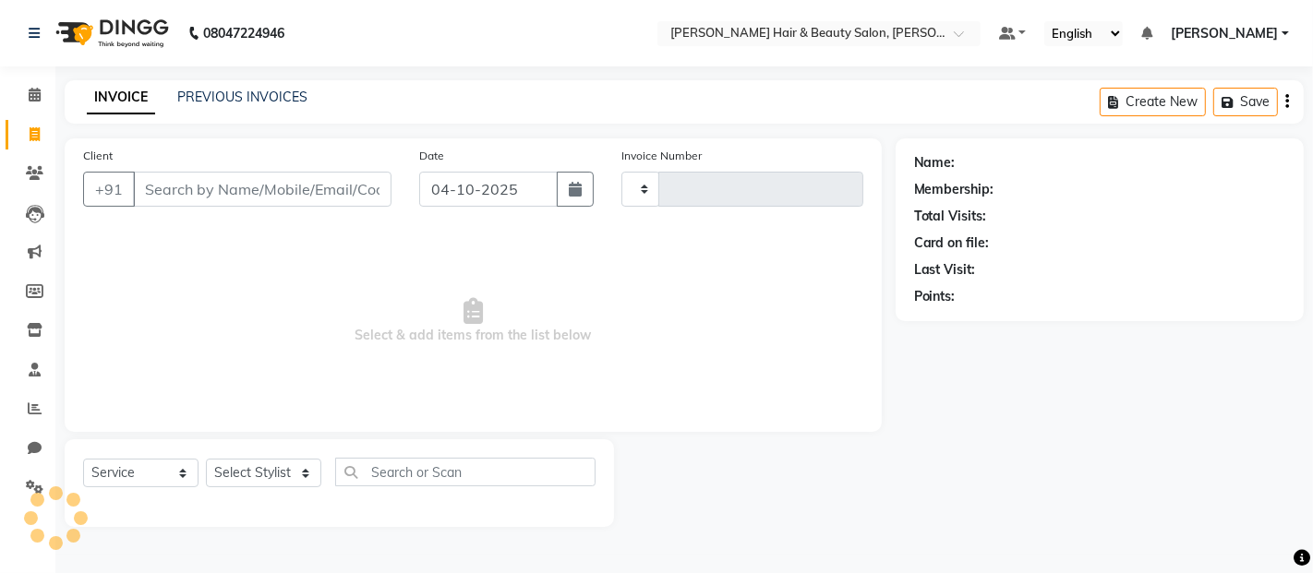
type input "3933"
select select "7927"
click at [307, 191] on input "Client" at bounding box center [262, 189] width 258 height 35
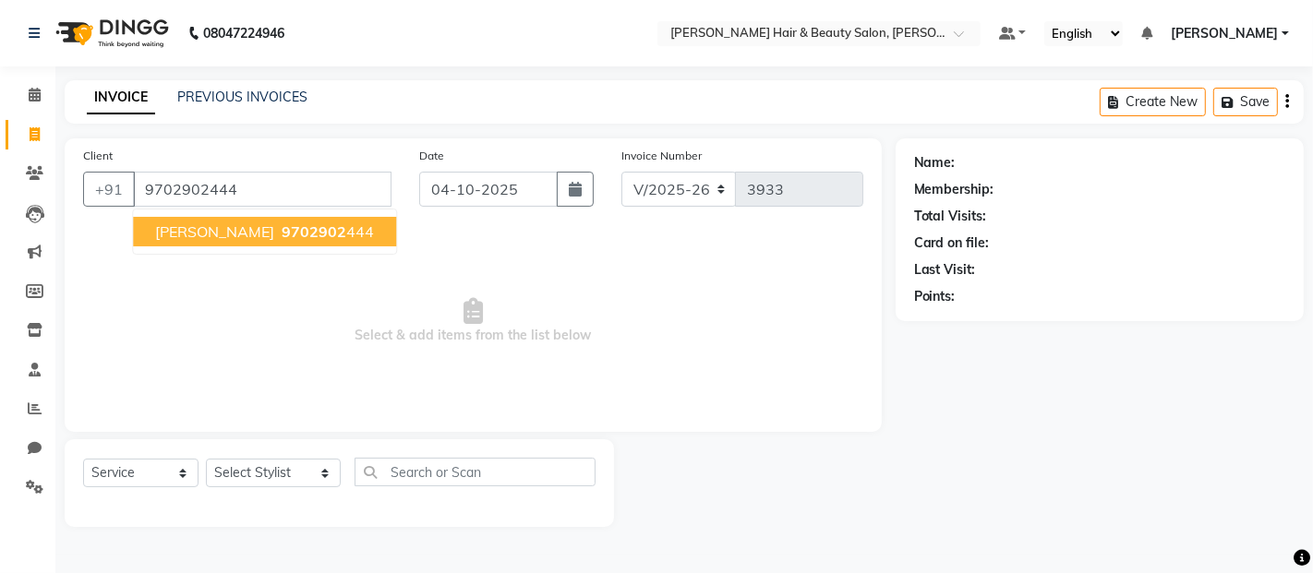
type input "9702902444"
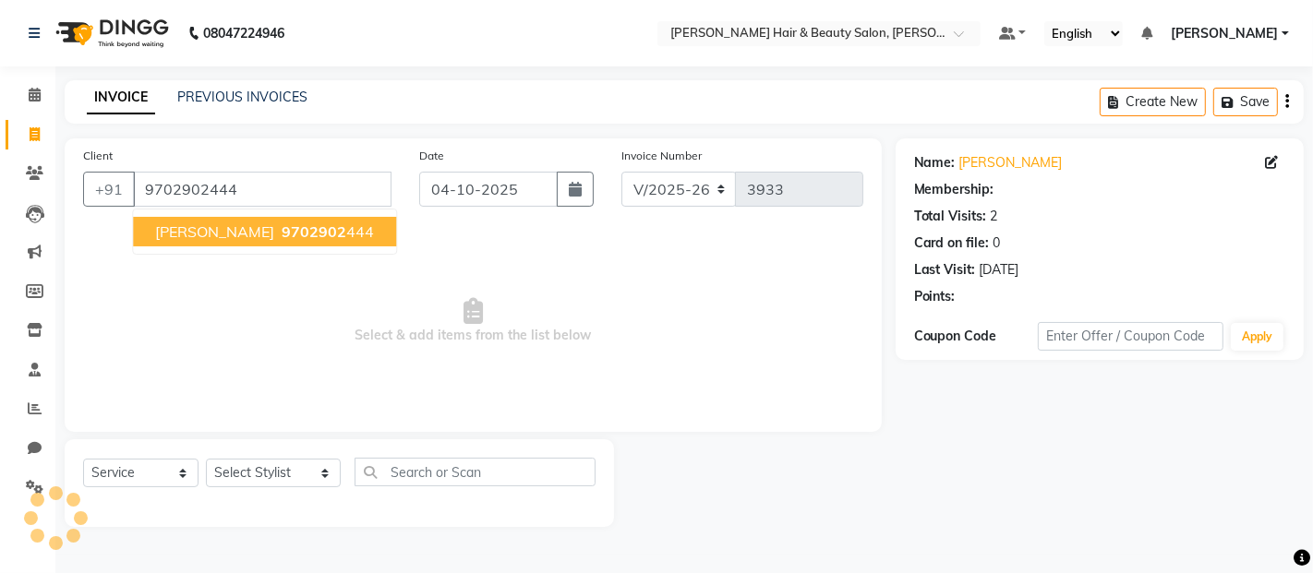
select select "1: Object"
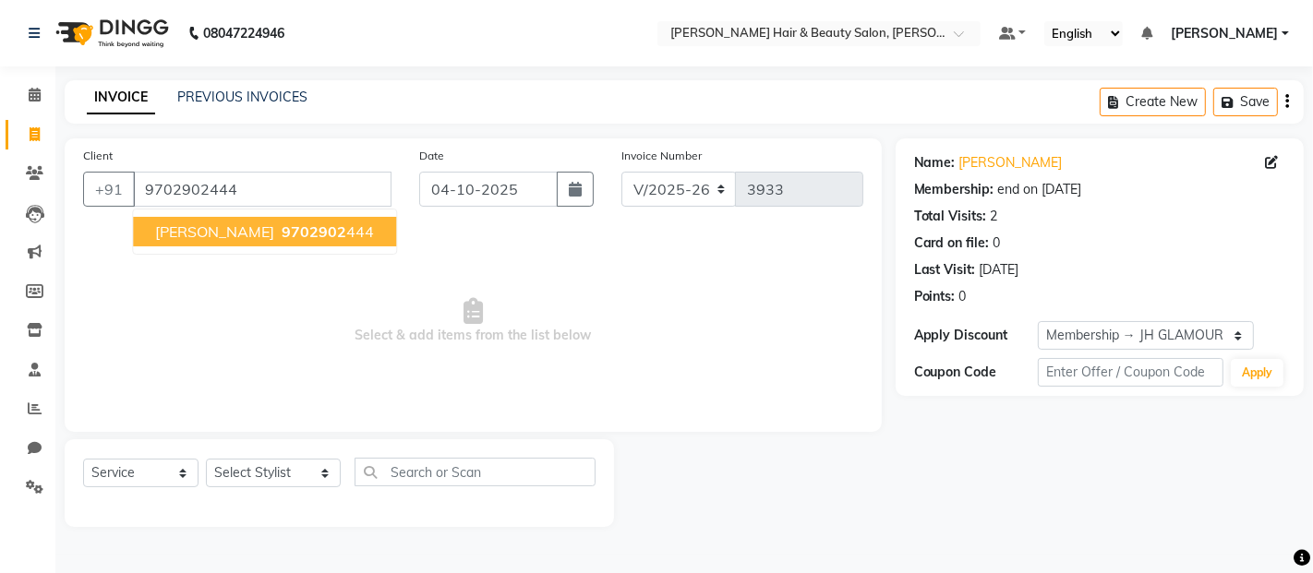
click at [229, 234] on span "Priyanka Pereira" at bounding box center [214, 231] width 119 height 18
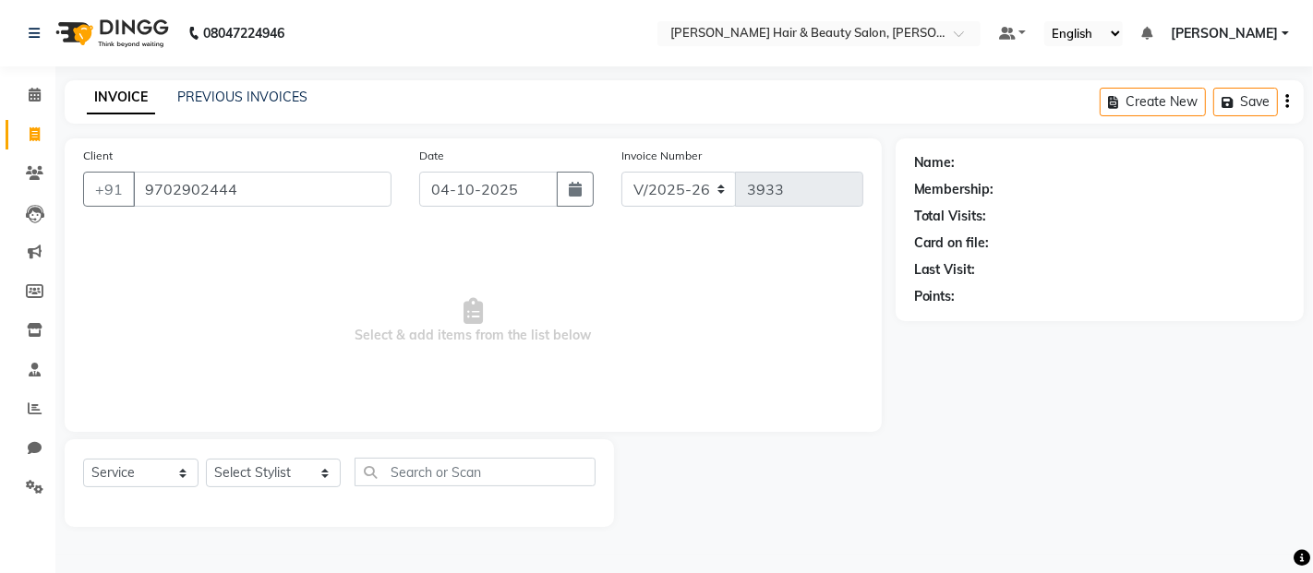
select select "1: Object"
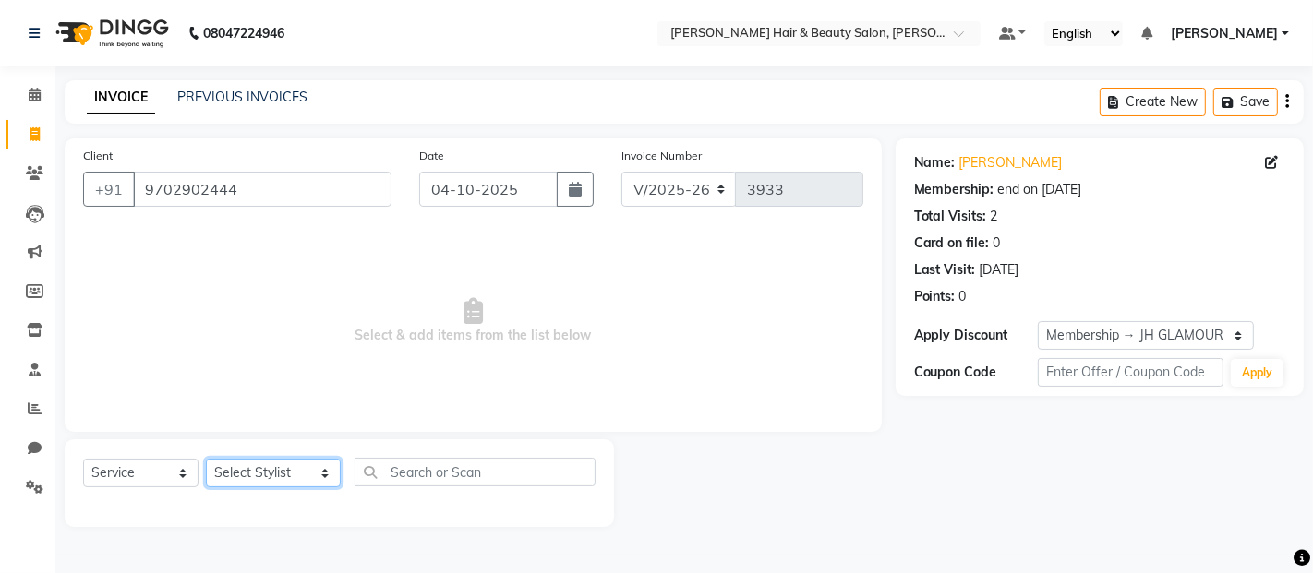
click at [305, 480] on select "Select Stylist Alim Salmani Altaf Zibral Ankush Thakur Arti Jaiswar Ashfak Gane…" at bounding box center [273, 473] width 135 height 29
select select "88034"
click at [206, 460] on select "Select Stylist Alim Salmani Altaf Zibral Ankush Thakur Arti Jaiswar Ashfak Gane…" at bounding box center [273, 473] width 135 height 29
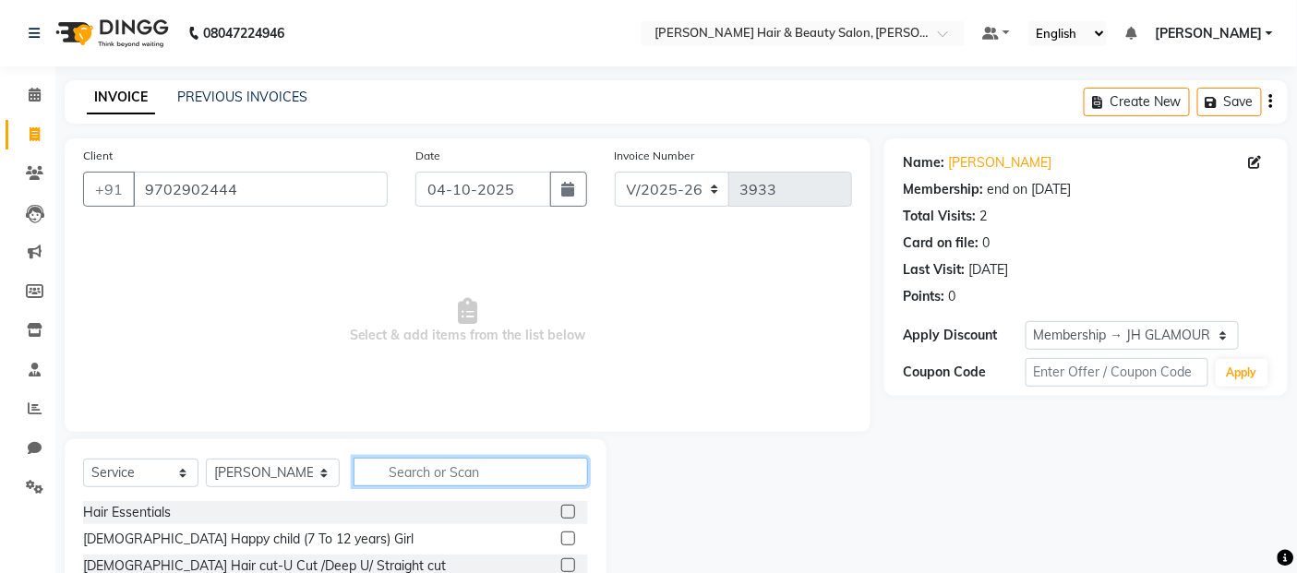
click at [423, 465] on input "text" at bounding box center [471, 472] width 235 height 29
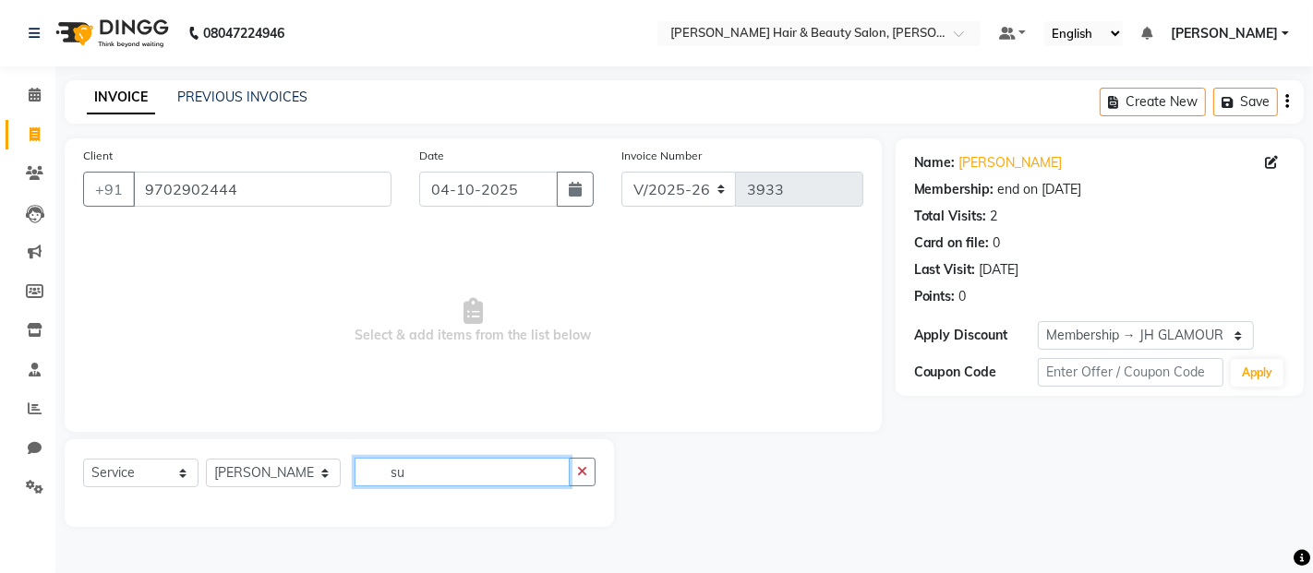
type input "s"
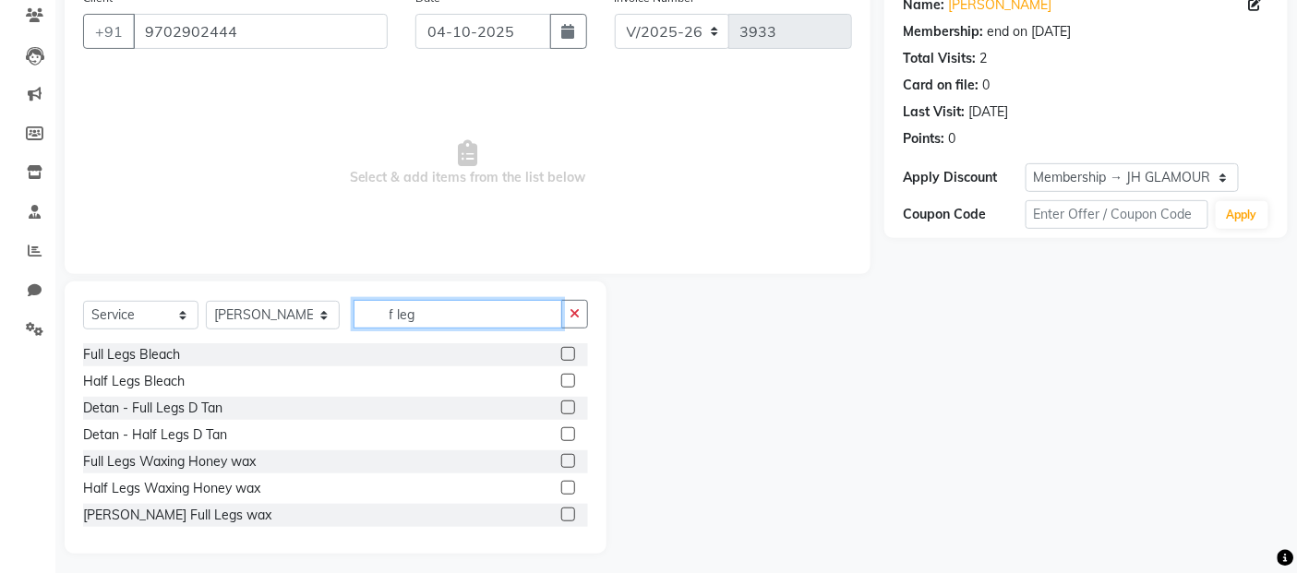
scroll to position [166, 0]
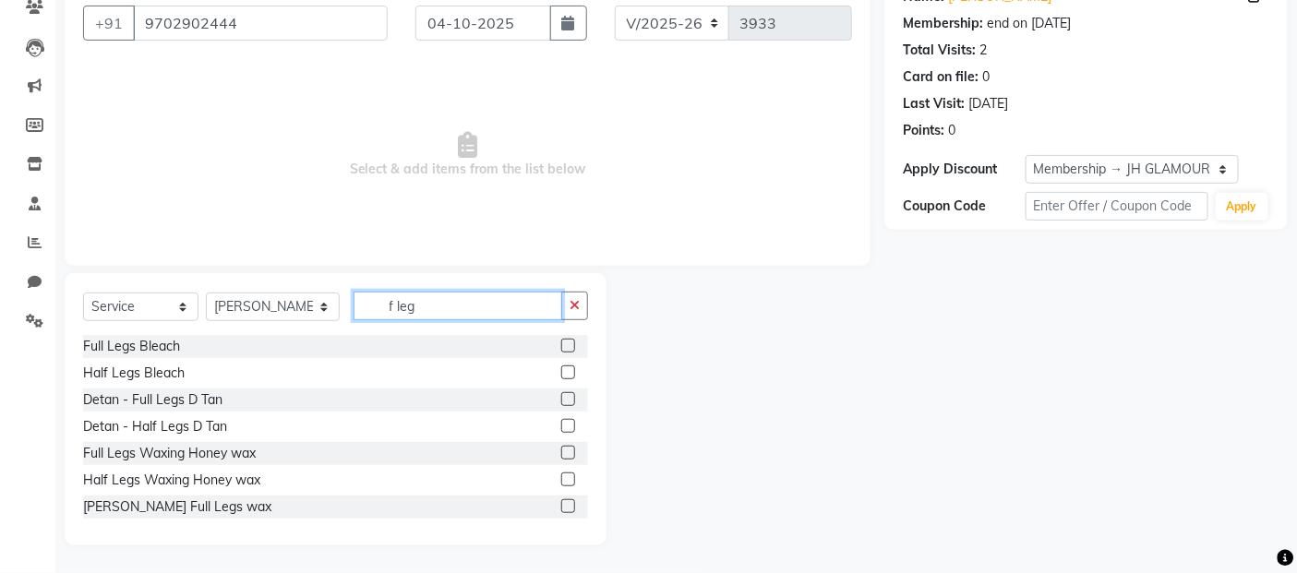
type input "f leg"
click at [561, 508] on label at bounding box center [568, 506] width 14 height 14
click at [561, 508] on input "checkbox" at bounding box center [567, 507] width 12 height 12
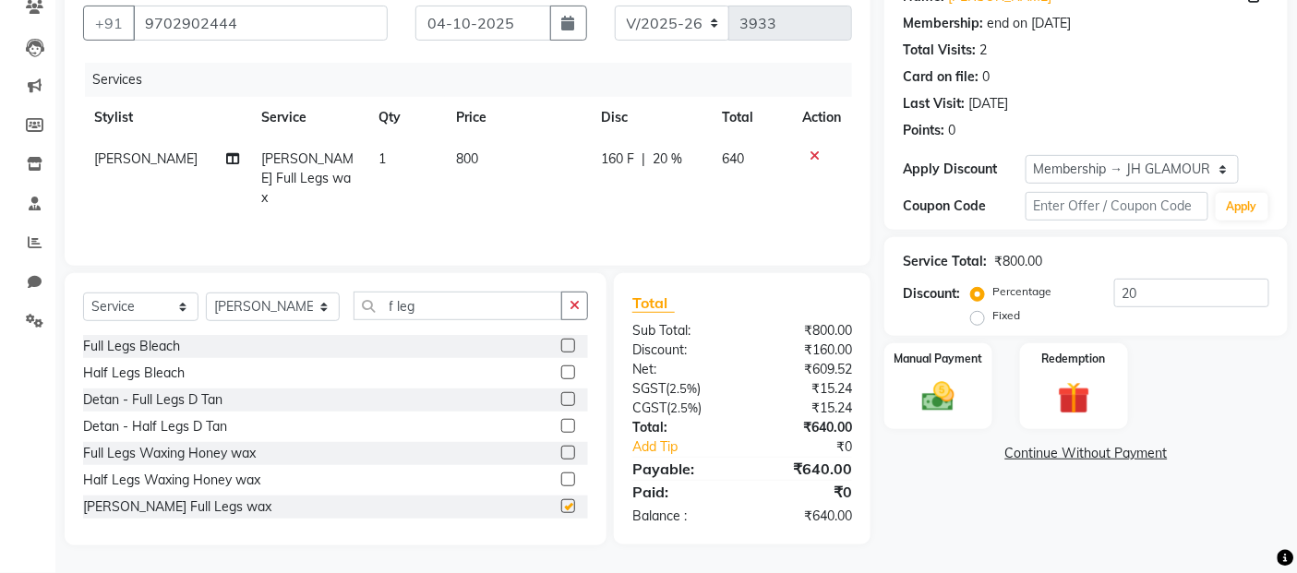
checkbox input "false"
click at [418, 312] on input "f leg" at bounding box center [459, 306] width 210 height 29
type input "f"
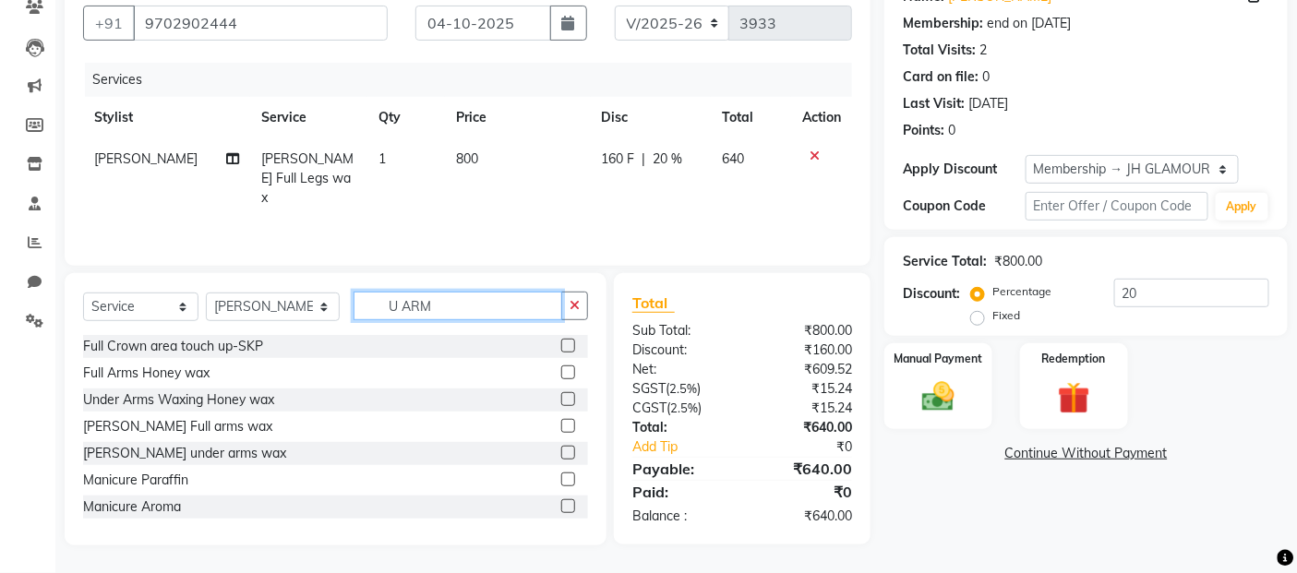
scroll to position [164, 0]
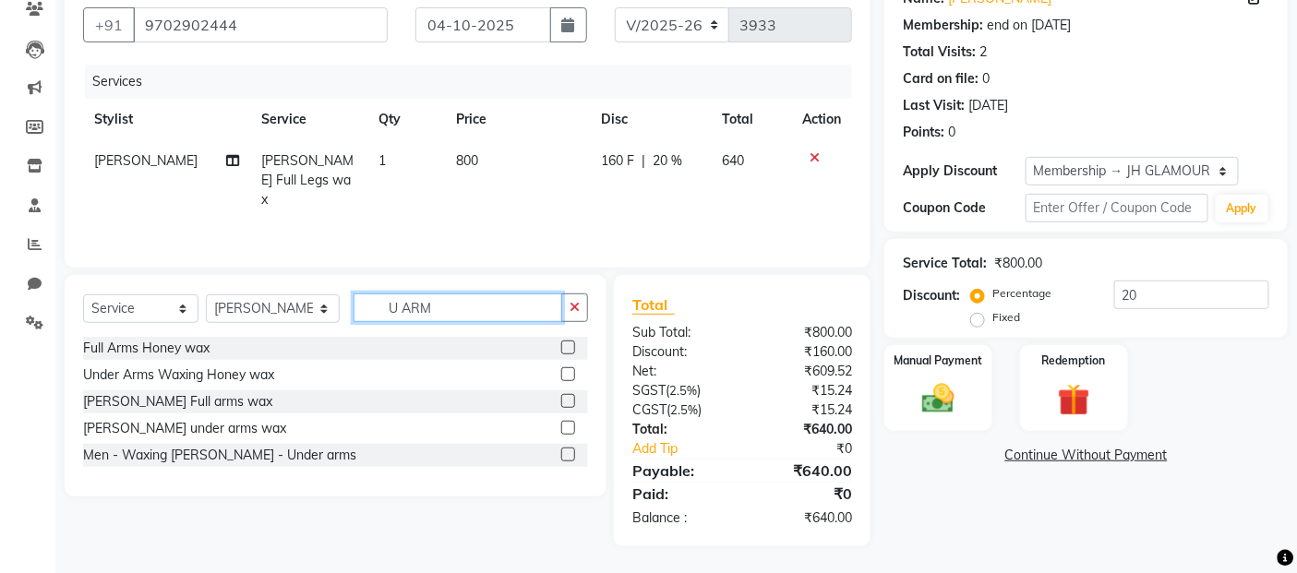
type input "U ARM"
click at [574, 431] on label at bounding box center [568, 428] width 14 height 14
click at [573, 431] on input "checkbox" at bounding box center [567, 429] width 12 height 12
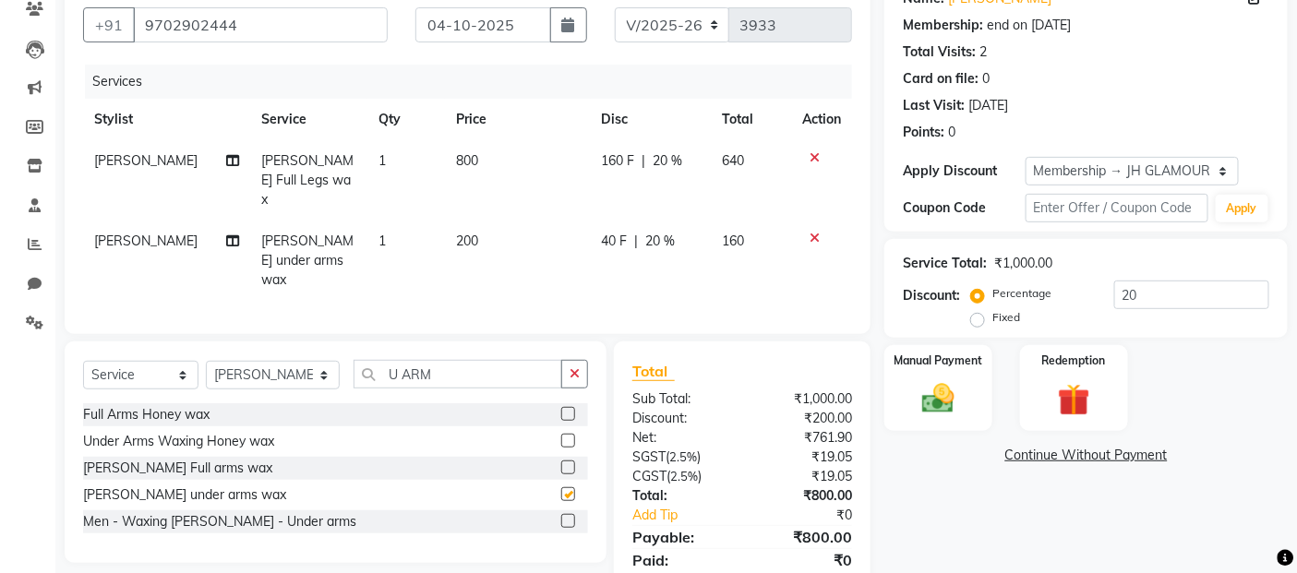
checkbox input "false"
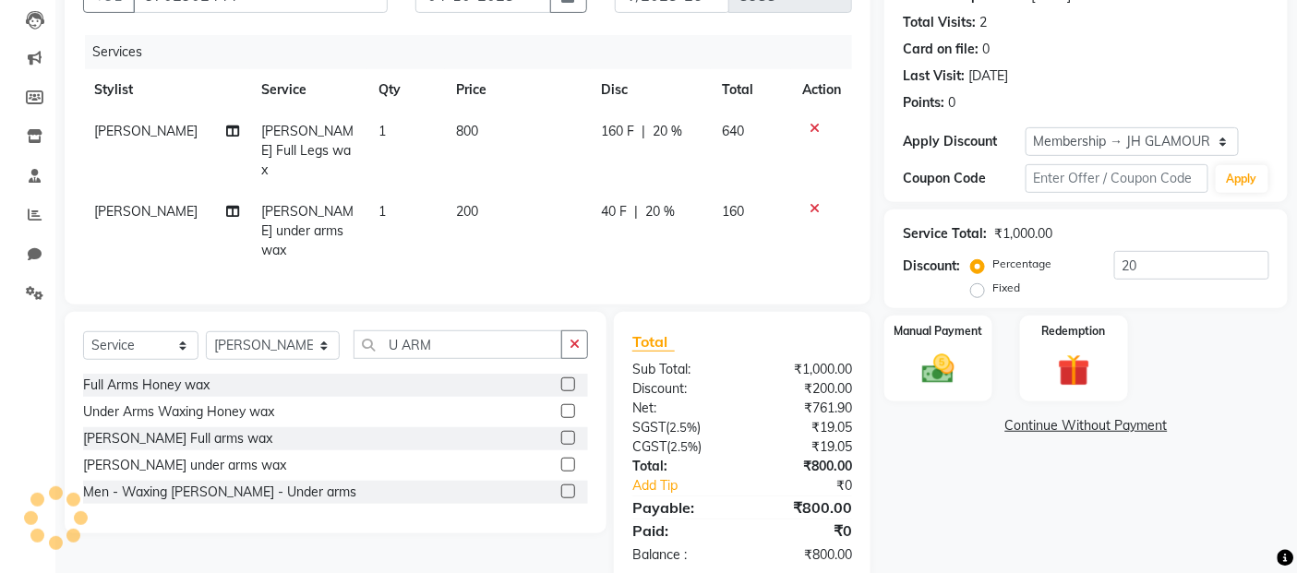
scroll to position [208, 0]
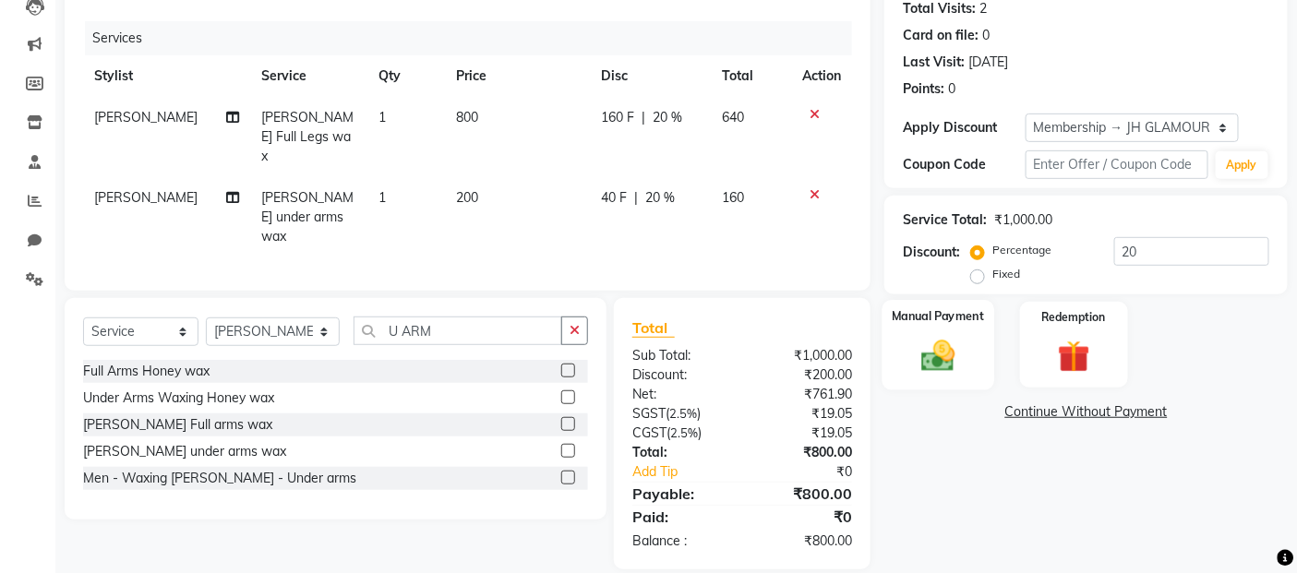
click at [946, 365] on img at bounding box center [938, 355] width 55 height 39
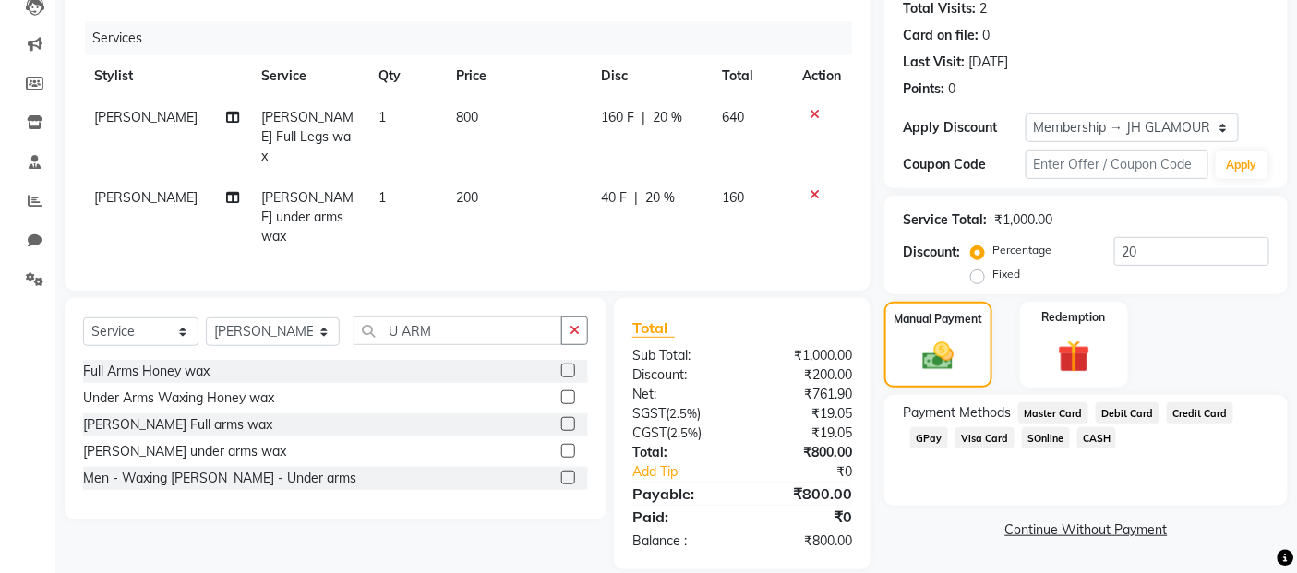
click at [928, 437] on span "GPay" at bounding box center [929, 437] width 38 height 21
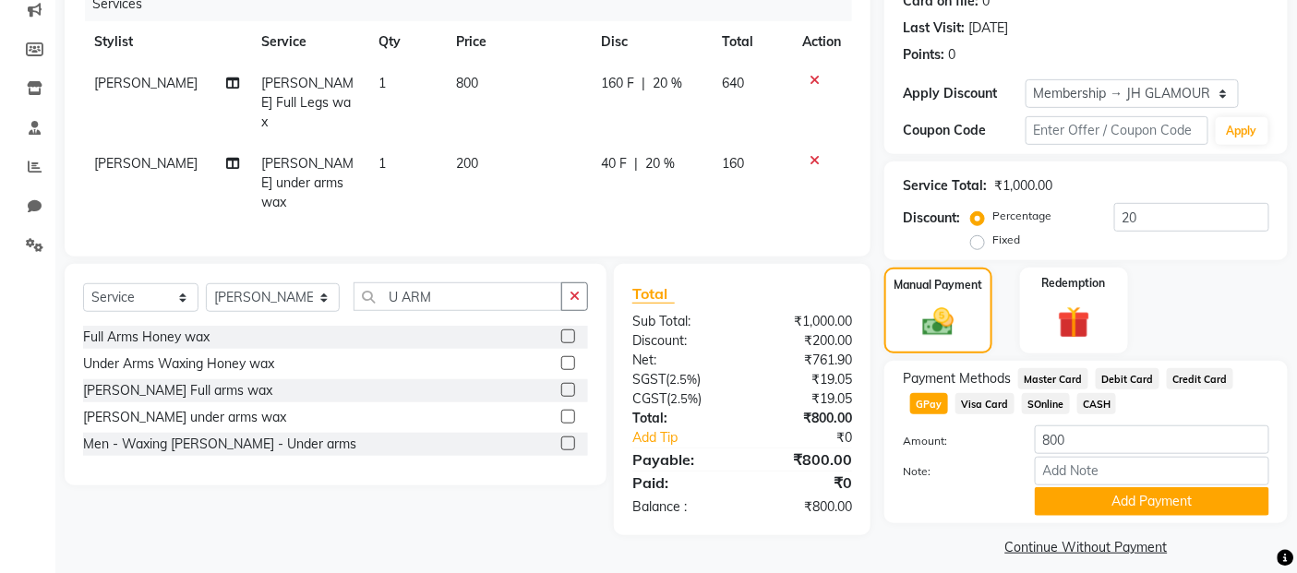
scroll to position [259, 0]
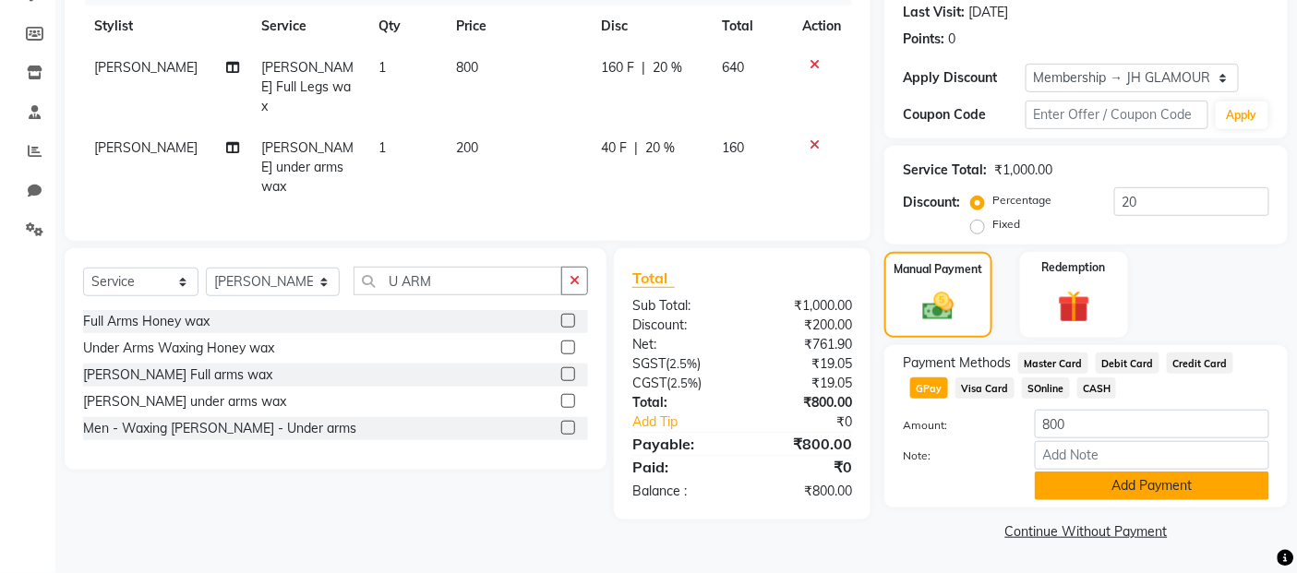
click at [1081, 497] on button "Add Payment" at bounding box center [1152, 486] width 234 height 29
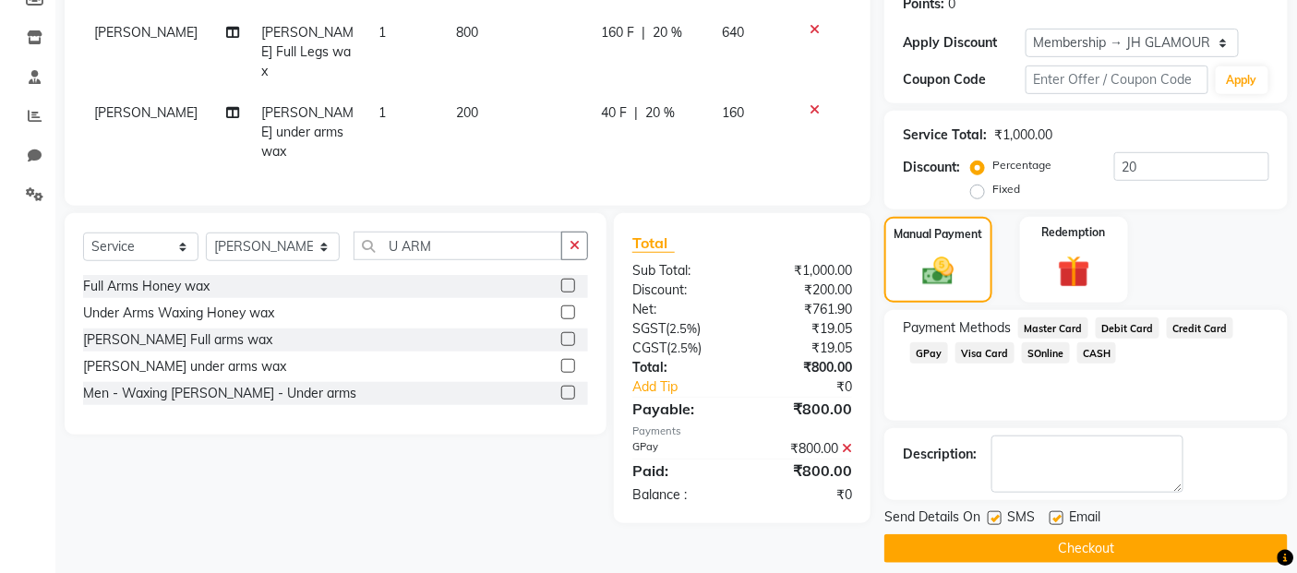
scroll to position [310, 0]
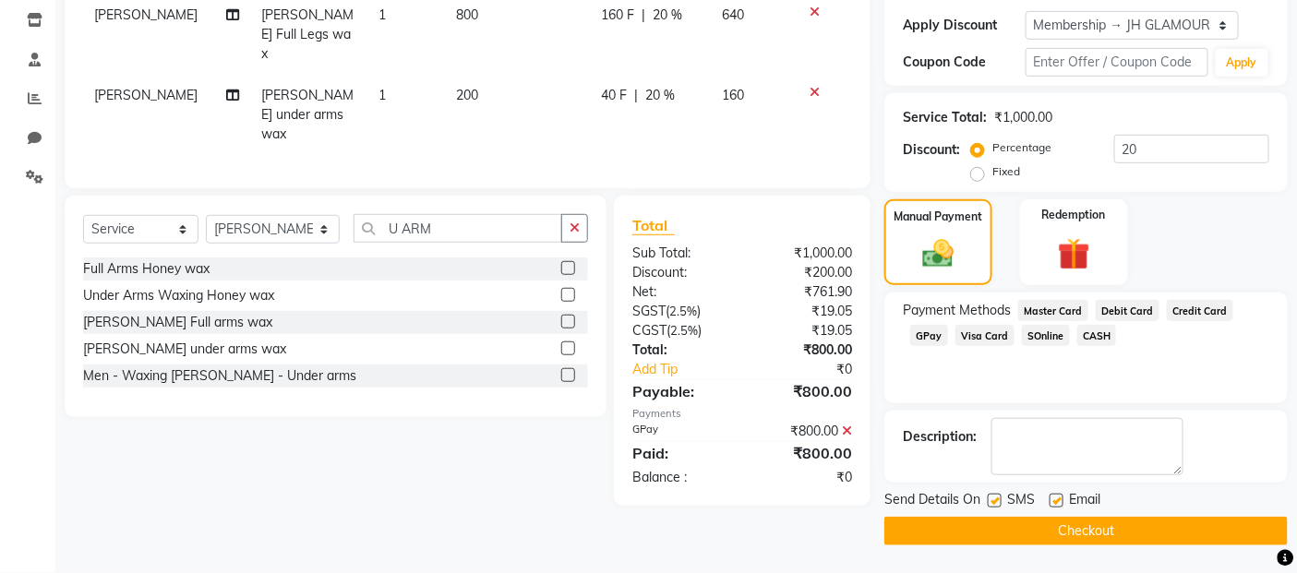
click at [997, 497] on label at bounding box center [995, 501] width 14 height 14
click at [997, 497] on input "checkbox" at bounding box center [994, 502] width 12 height 12
checkbox input "false"
click at [1050, 502] on label at bounding box center [1056, 501] width 14 height 14
click at [1050, 502] on input "checkbox" at bounding box center [1055, 502] width 12 height 12
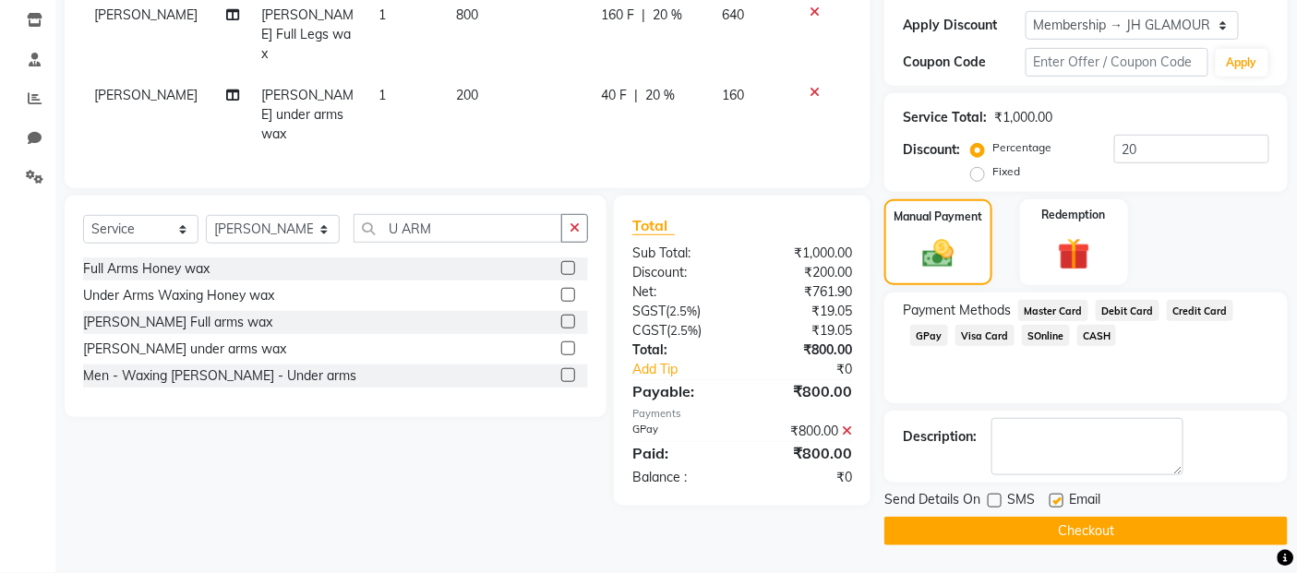
checkbox input "false"
click at [1059, 523] on button "Checkout" at bounding box center [1085, 531] width 403 height 29
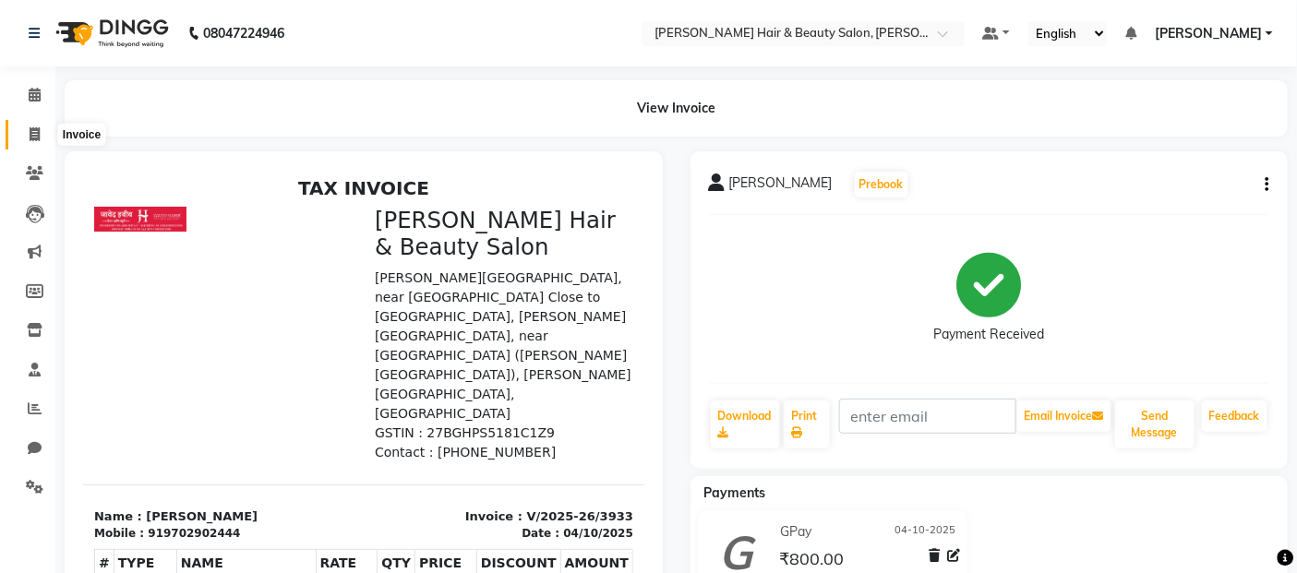
click at [38, 126] on span at bounding box center [34, 135] width 32 height 21
select select "service"
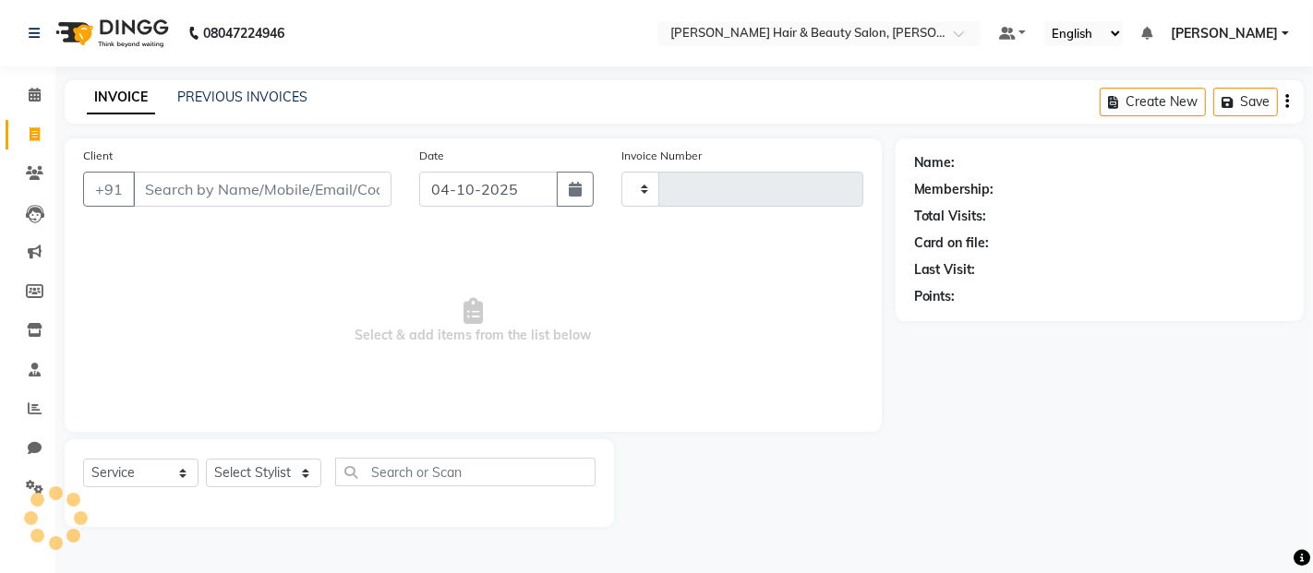
type input "3934"
select select "7927"
click at [290, 189] on input "Client" at bounding box center [262, 189] width 258 height 35
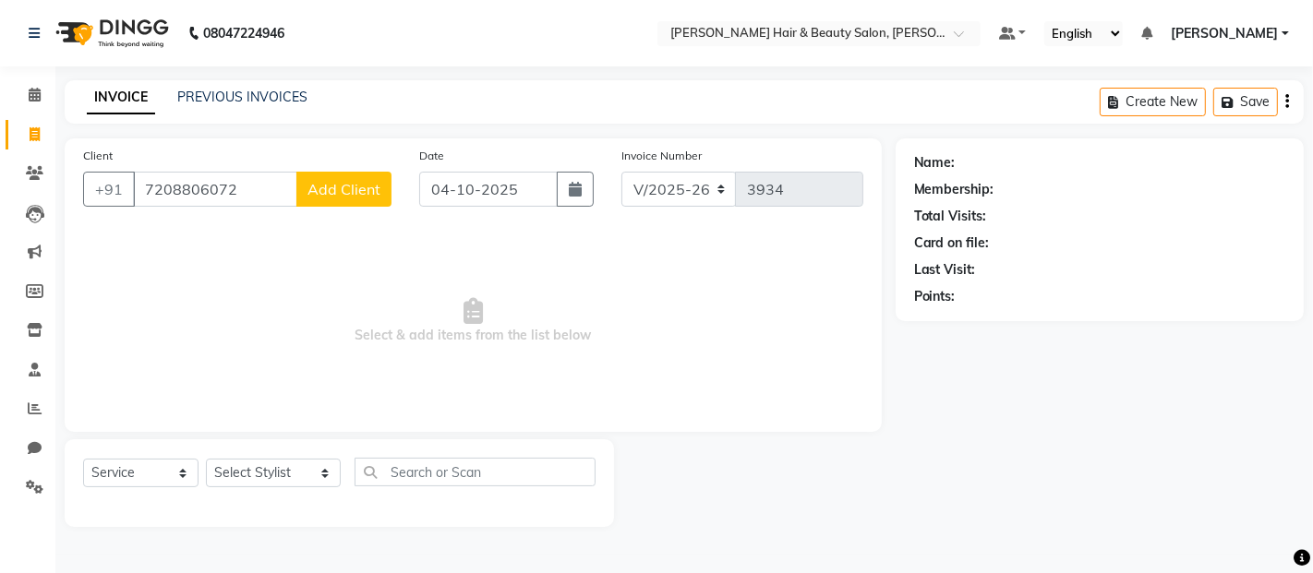
type input "7208806072"
click at [327, 191] on span "Add Client" at bounding box center [343, 189] width 73 height 18
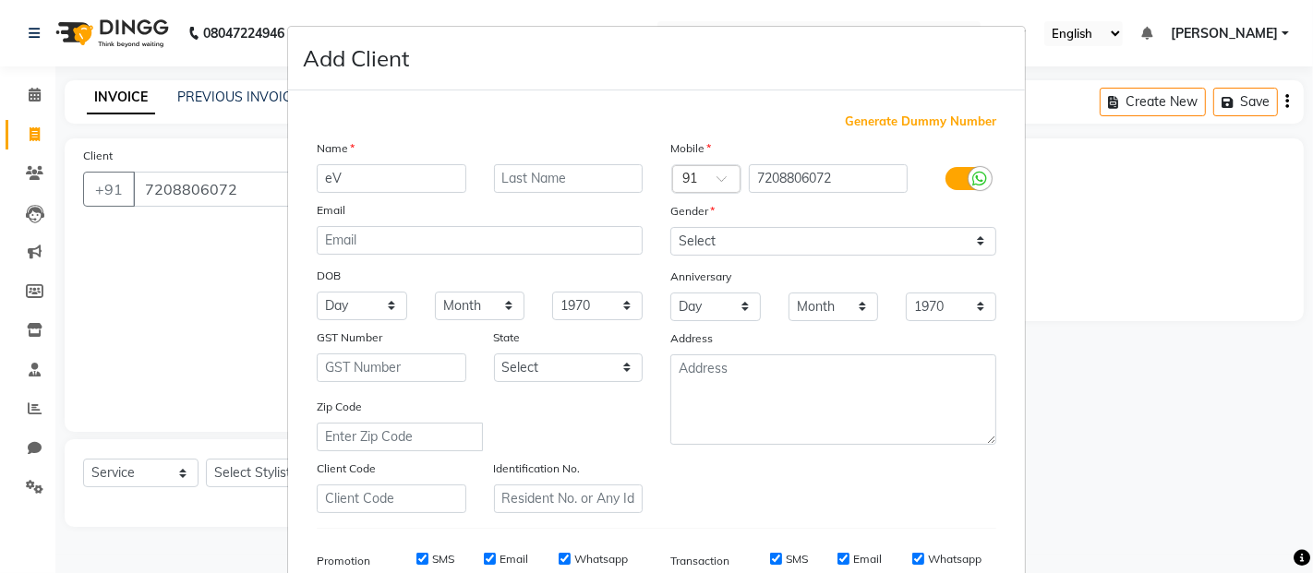
type input "e"
type input "Evelyn"
click at [566, 173] on input "text" at bounding box center [569, 178] width 150 height 29
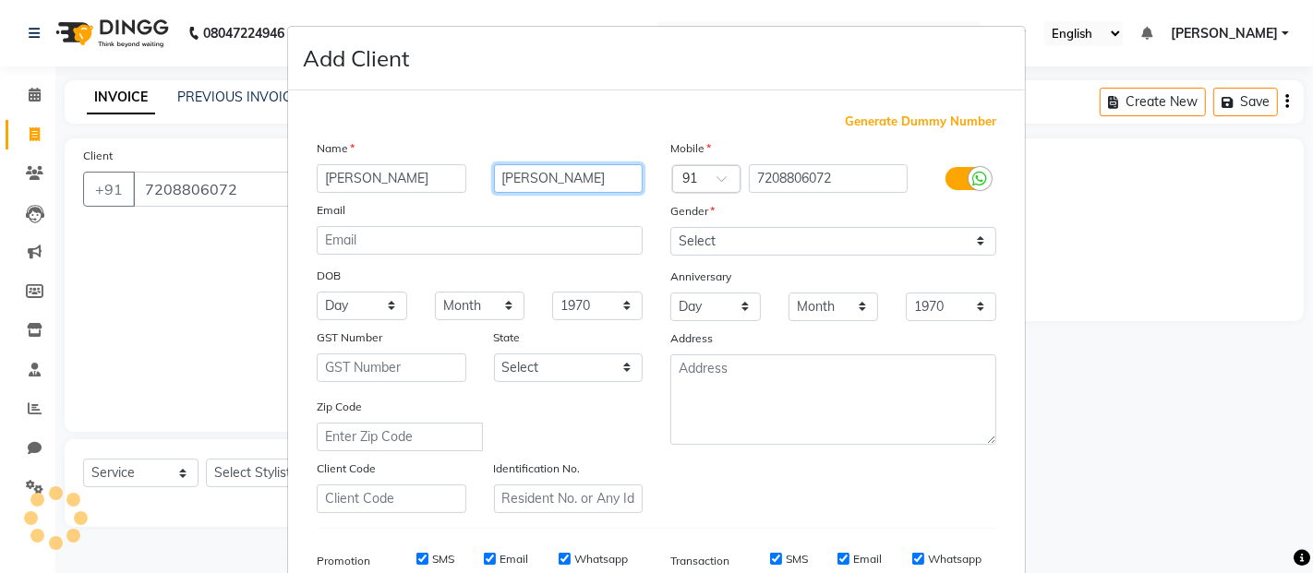
type input "Rodrigues"
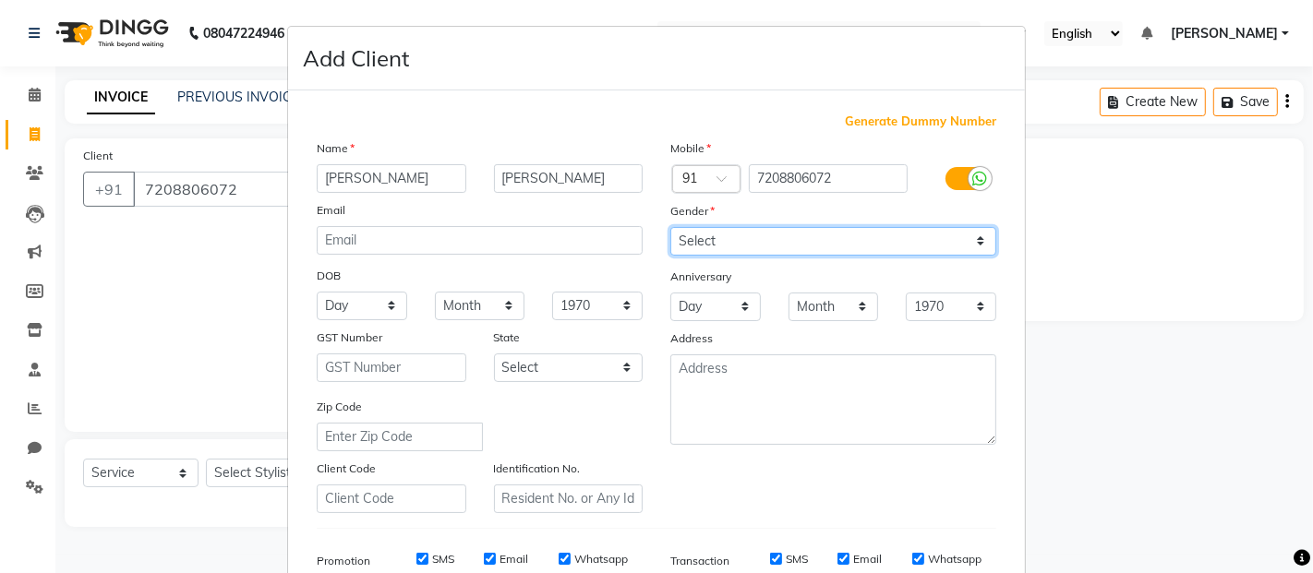
click at [953, 238] on select "Select Male Female Other Prefer Not To Say" at bounding box center [833, 241] width 326 height 29
select select "female"
click at [670, 227] on select "Select Male Female Other Prefer Not To Say" at bounding box center [833, 241] width 326 height 29
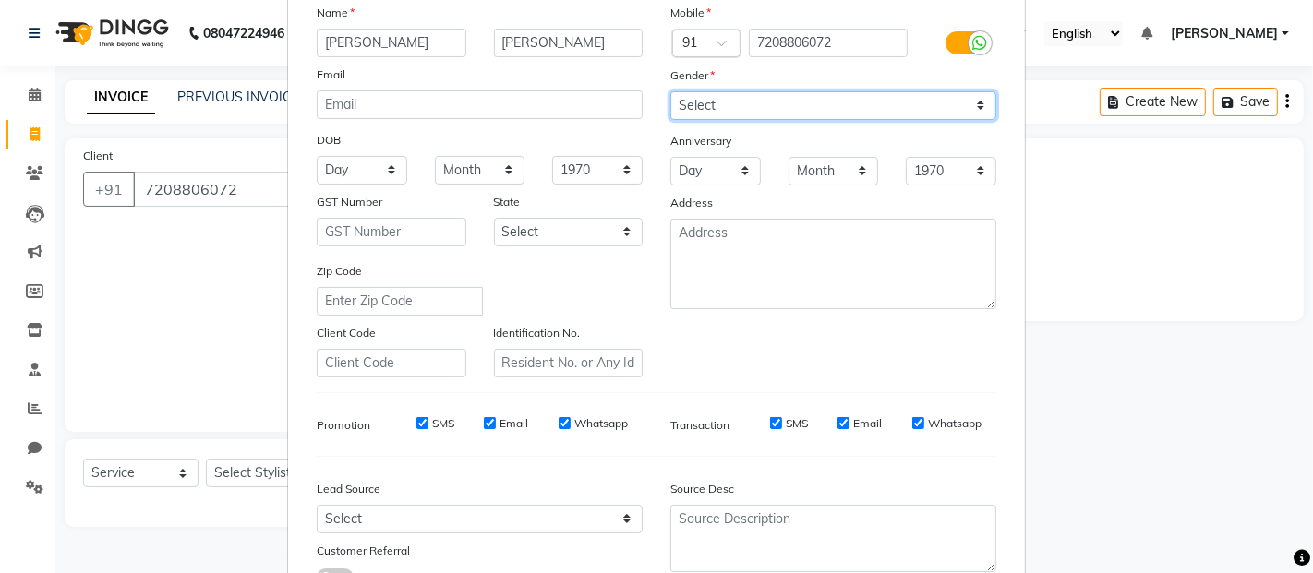
scroll to position [280, 0]
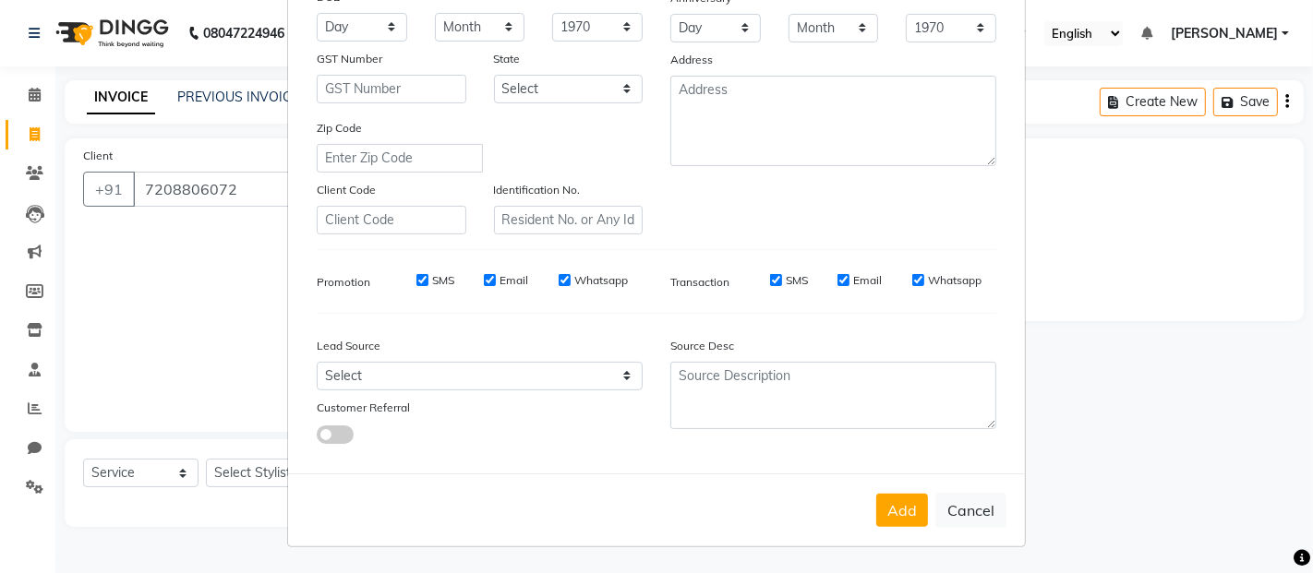
click at [435, 275] on label "SMS" at bounding box center [443, 280] width 22 height 17
click at [428, 275] on input "SMS" at bounding box center [422, 280] width 12 height 12
checkbox input "false"
click at [499, 279] on label "Email" at bounding box center [513, 280] width 29 height 17
click at [496, 279] on input "Email" at bounding box center [490, 280] width 12 height 12
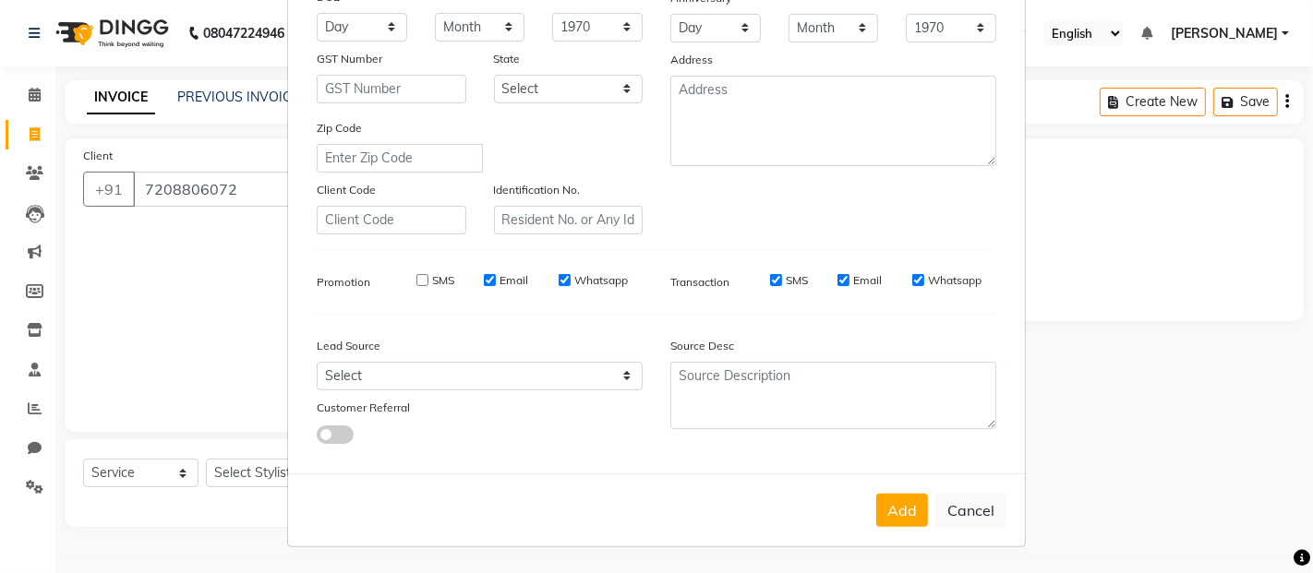
checkbox input "false"
click at [584, 274] on label "Whatsapp" at bounding box center [601, 280] width 54 height 17
click at [570, 274] on input "Whatsapp" at bounding box center [564, 280] width 12 height 12
checkbox input "false"
click at [788, 280] on label "SMS" at bounding box center [796, 280] width 22 height 17
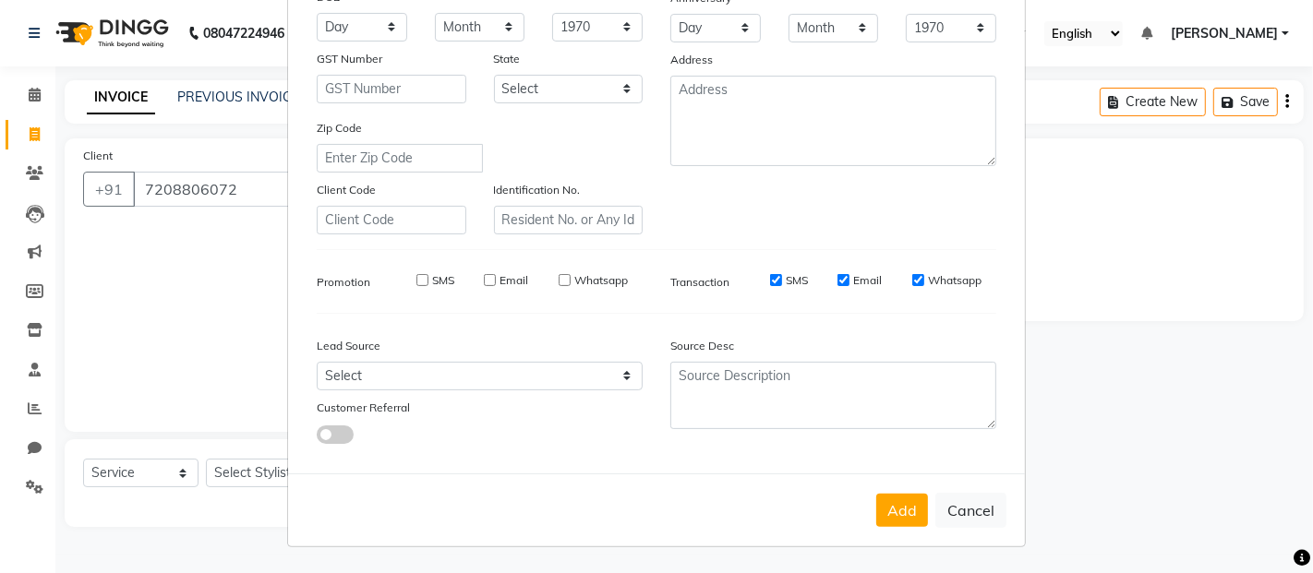
click at [782, 280] on input "SMS" at bounding box center [776, 280] width 12 height 12
checkbox input "false"
click at [862, 280] on label "Email" at bounding box center [867, 280] width 29 height 17
click at [849, 280] on input "Email" at bounding box center [843, 280] width 12 height 12
checkbox input "false"
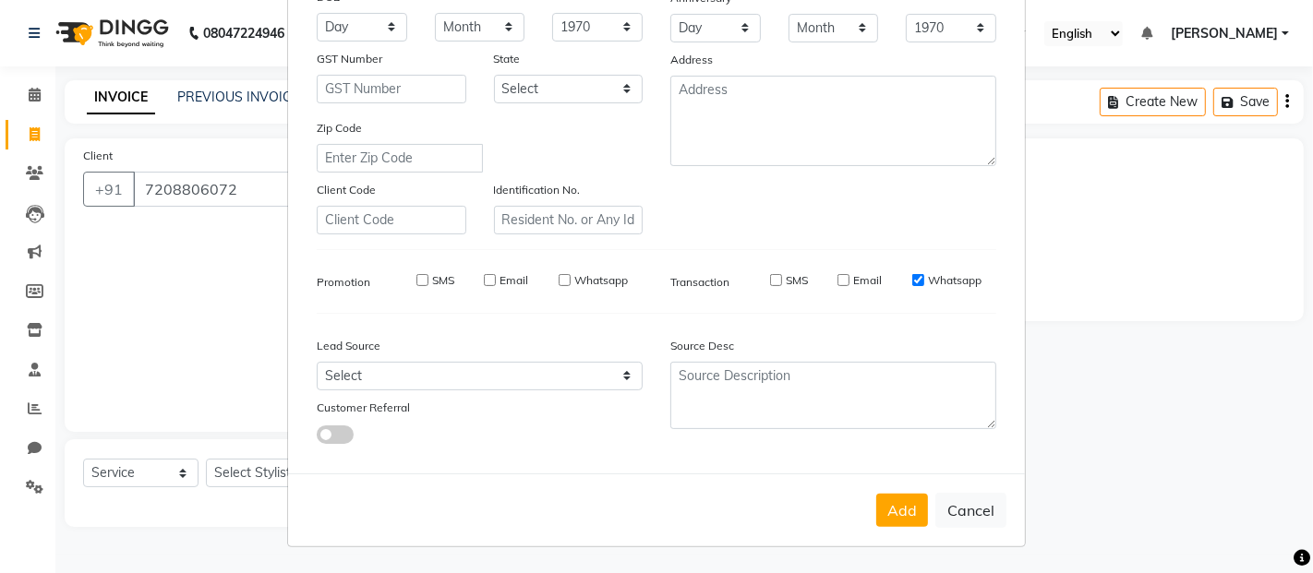
click at [928, 277] on label "Whatsapp" at bounding box center [955, 280] width 54 height 17
click at [924, 277] on input "Whatsapp" at bounding box center [918, 280] width 12 height 12
checkbox input "false"
click at [905, 510] on button "Add" at bounding box center [902, 510] width 52 height 33
select select
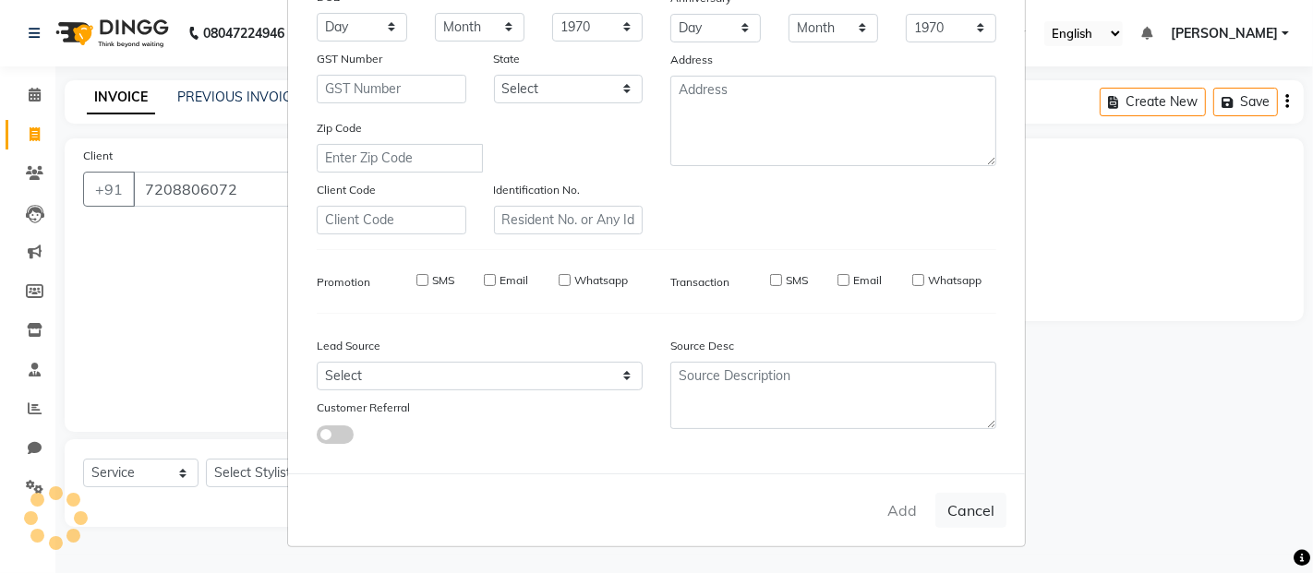
select select
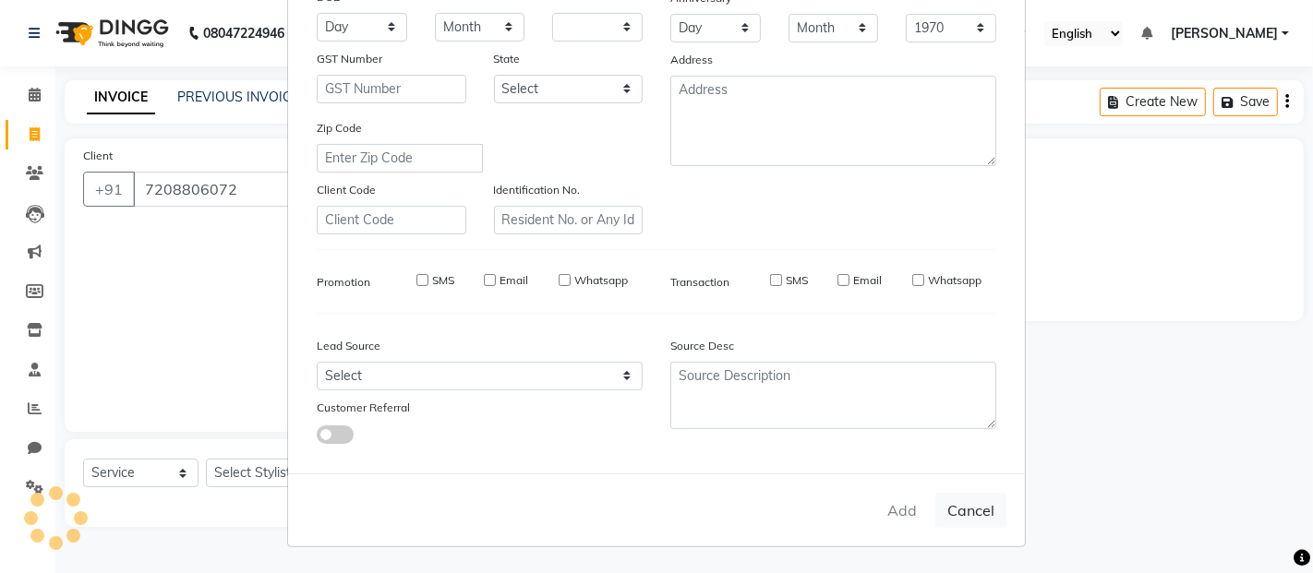
select select
checkbox input "false"
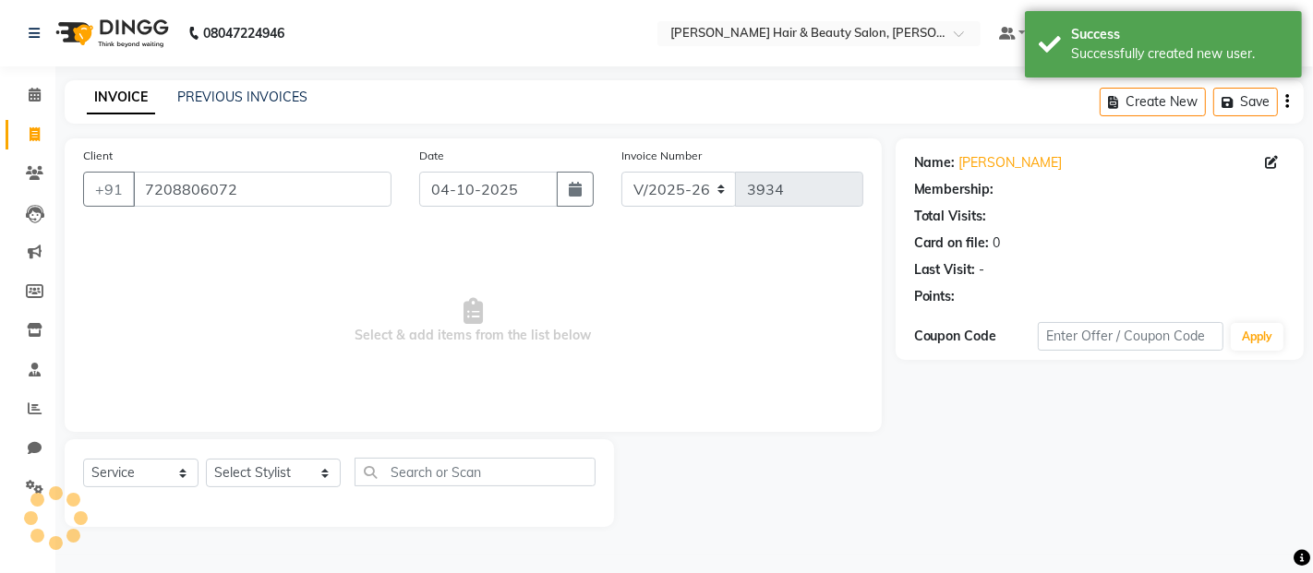
select select "1: Object"
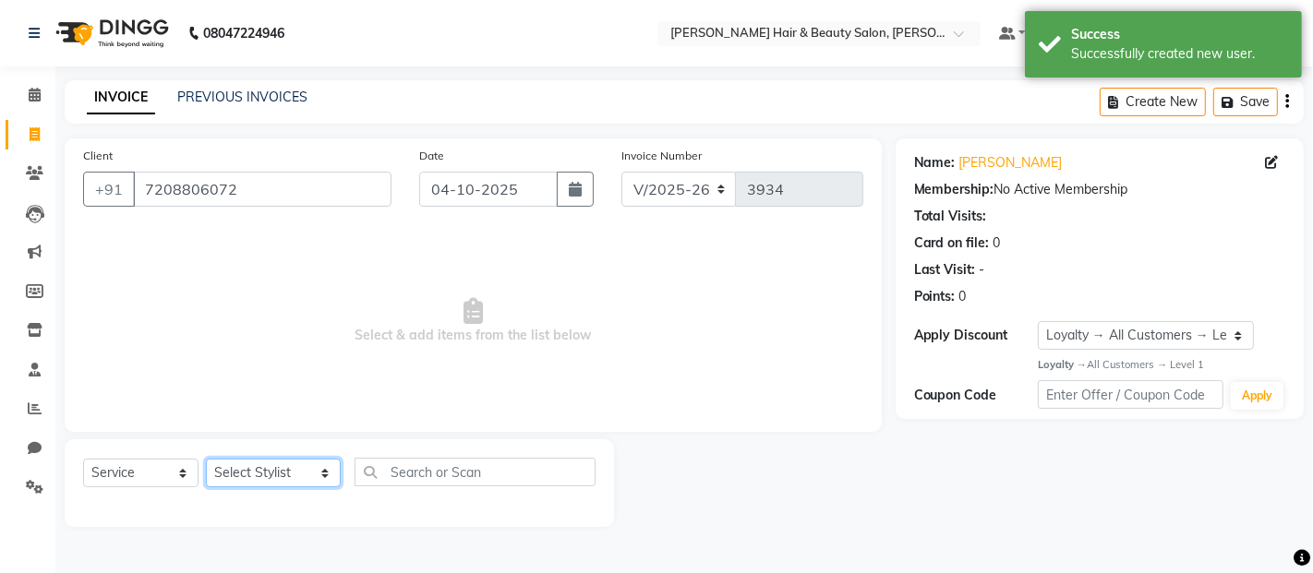
click at [309, 477] on select "Select Stylist Alim Salmani Altaf Zibral Ankush Thakur Arti Jaiswar Ashfak Gane…" at bounding box center [273, 473] width 135 height 29
select select "72242"
click at [206, 460] on select "Select Stylist Alim Salmani Altaf Zibral Ankush Thakur Arti Jaiswar Ashfak Gane…" at bounding box center [273, 473] width 135 height 29
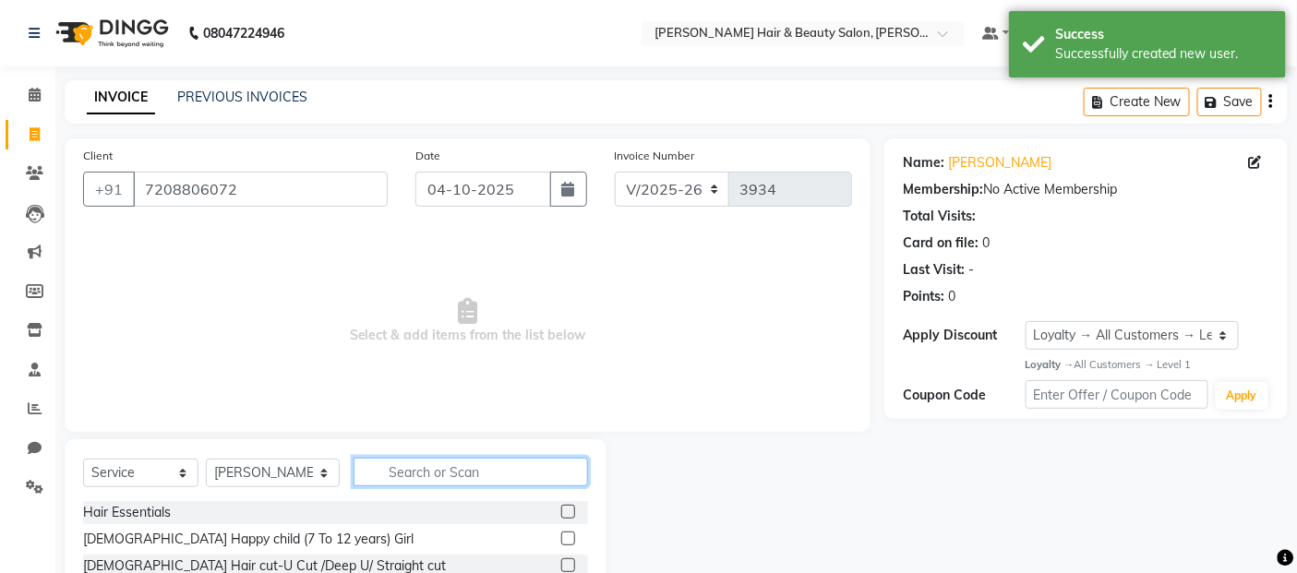
click at [454, 467] on input "text" at bounding box center [471, 472] width 235 height 29
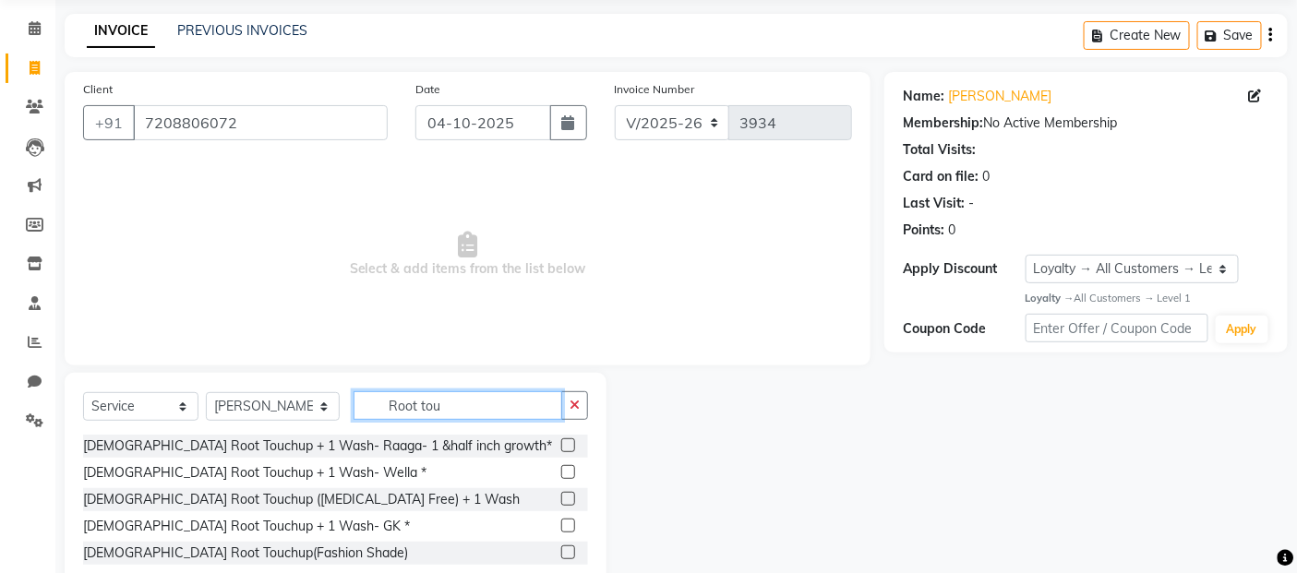
scroll to position [115, 0]
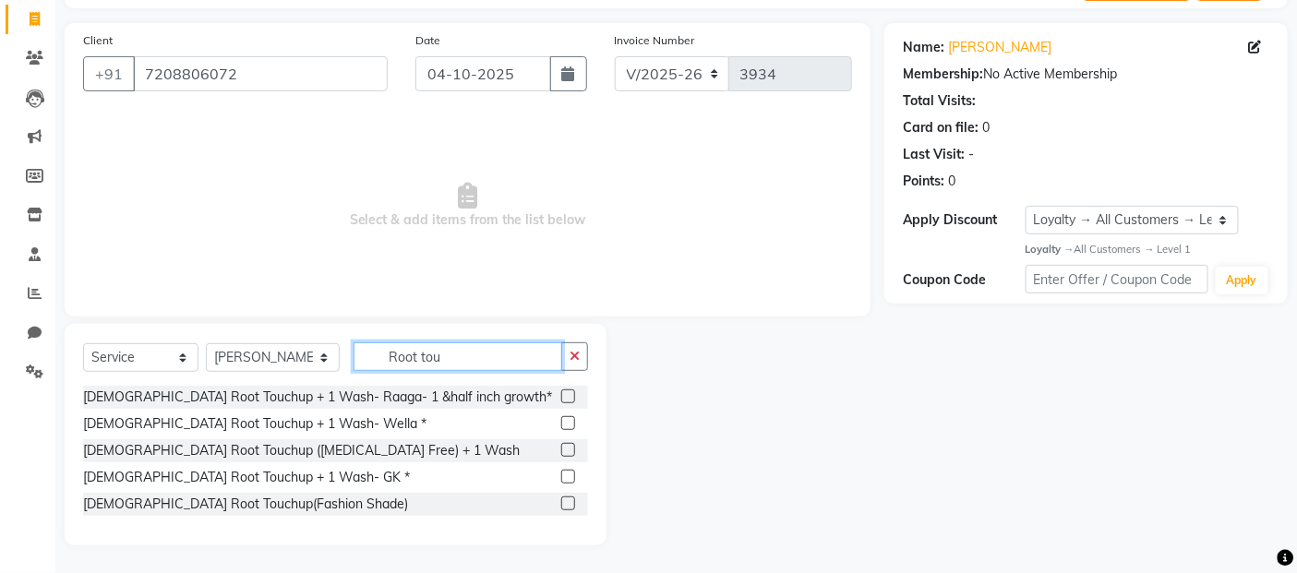
type input "Root tou"
click at [569, 450] on label at bounding box center [568, 450] width 14 height 14
click at [569, 450] on input "checkbox" at bounding box center [567, 451] width 12 height 12
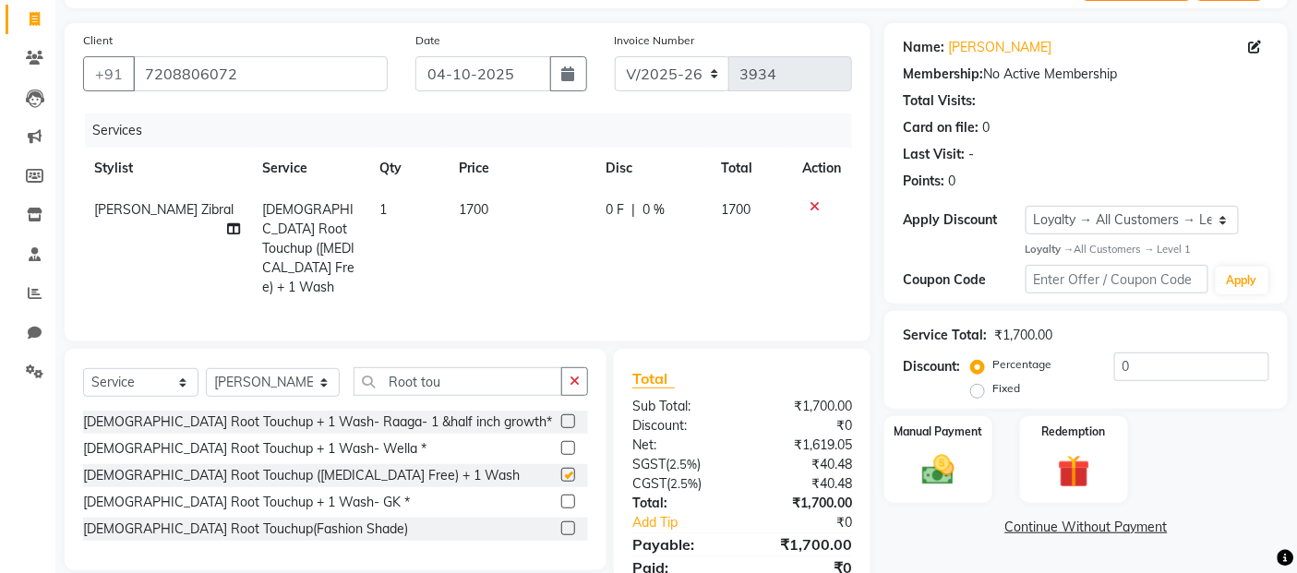
checkbox input "false"
click at [502, 200] on td "1700" at bounding box center [521, 248] width 147 height 119
select select "72242"
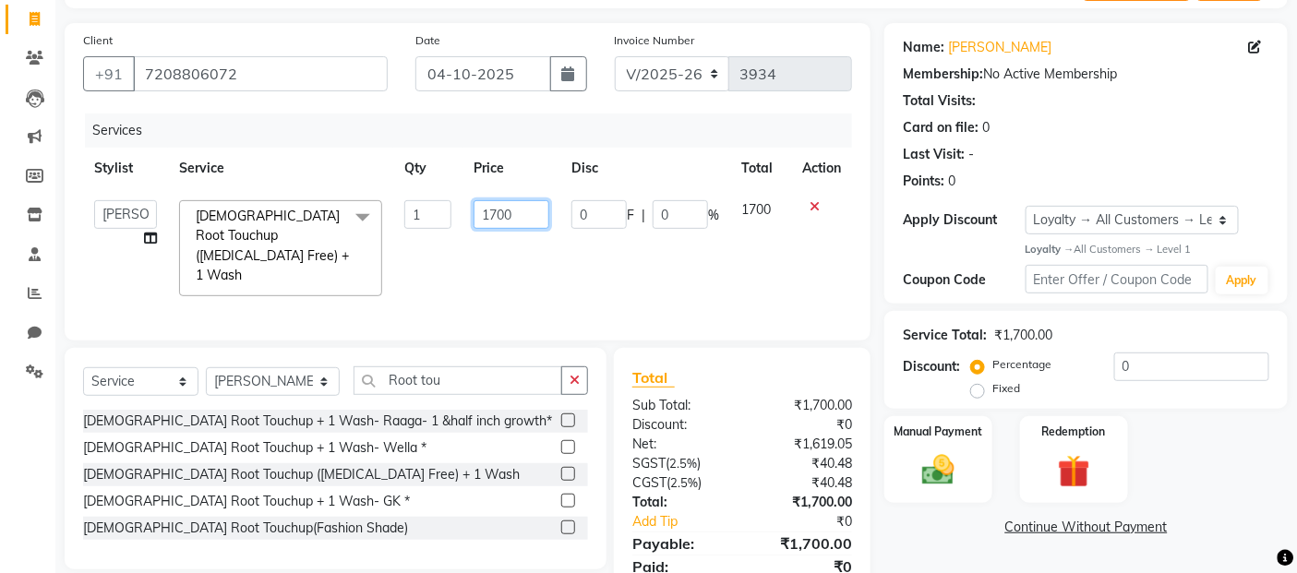
click at [530, 212] on input "1700" at bounding box center [512, 214] width 76 height 29
type input "1"
type input "2000"
click at [586, 233] on tr "Alim Salmani Altaf Zibral Ankush Thakur Arti Jaiswar Ashfak Ganesh Shetty Jaysh…" at bounding box center [467, 248] width 769 height 118
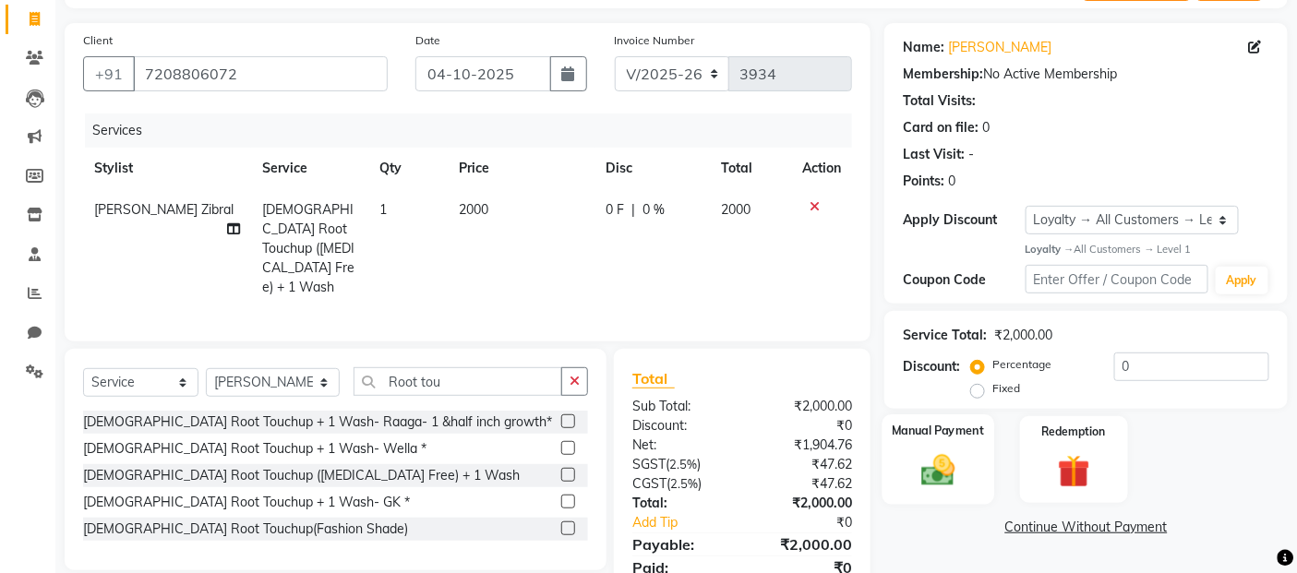
click at [944, 482] on img at bounding box center [938, 470] width 55 height 39
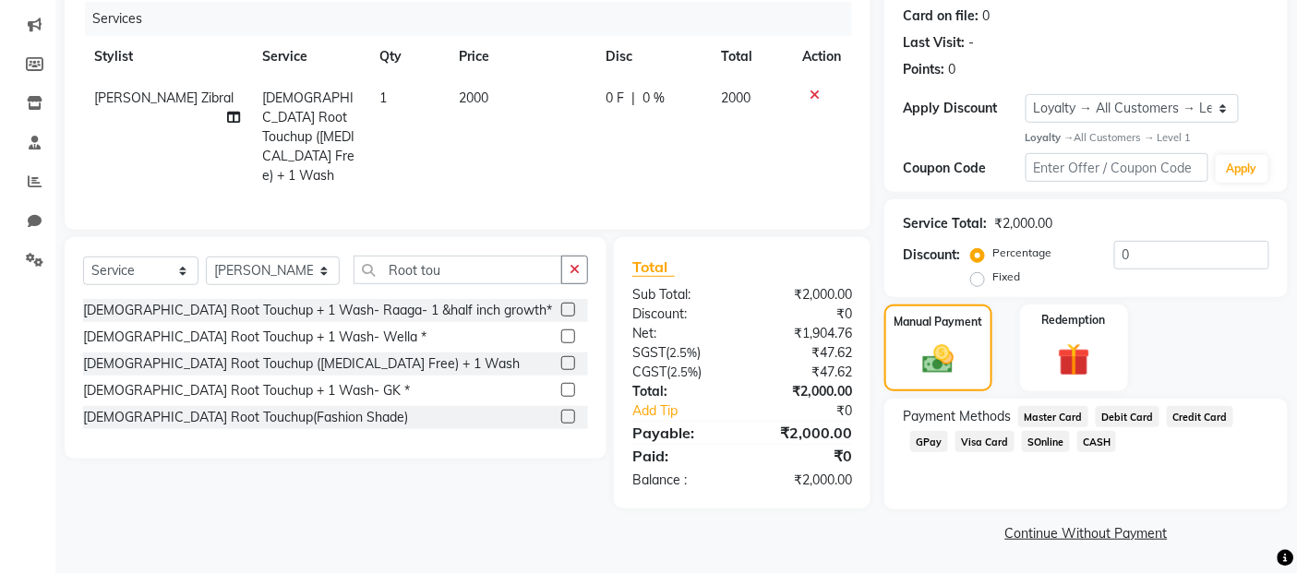
scroll to position [228, 0]
click at [467, 270] on input "Root tou" at bounding box center [459, 269] width 210 height 29
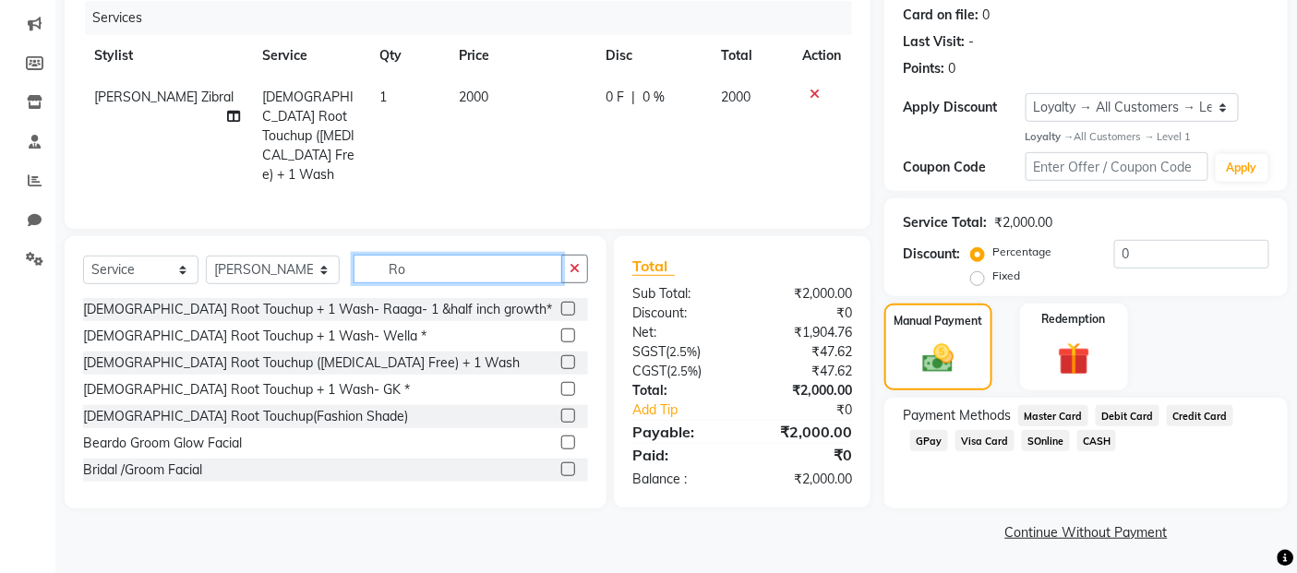
type input "R"
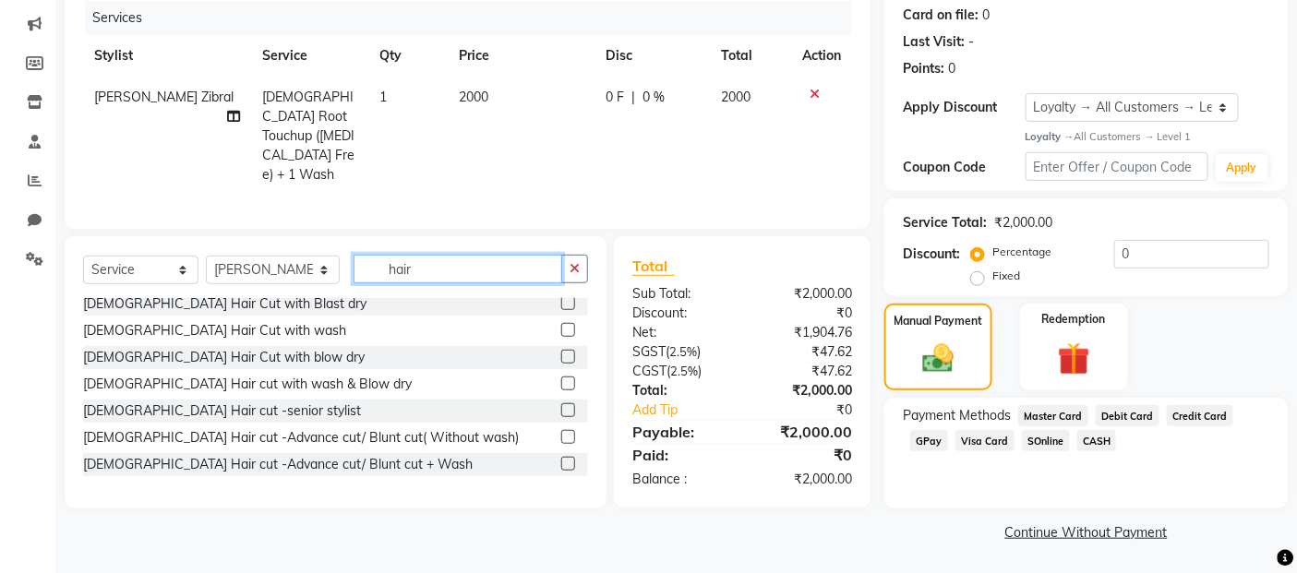
scroll to position [102, 0]
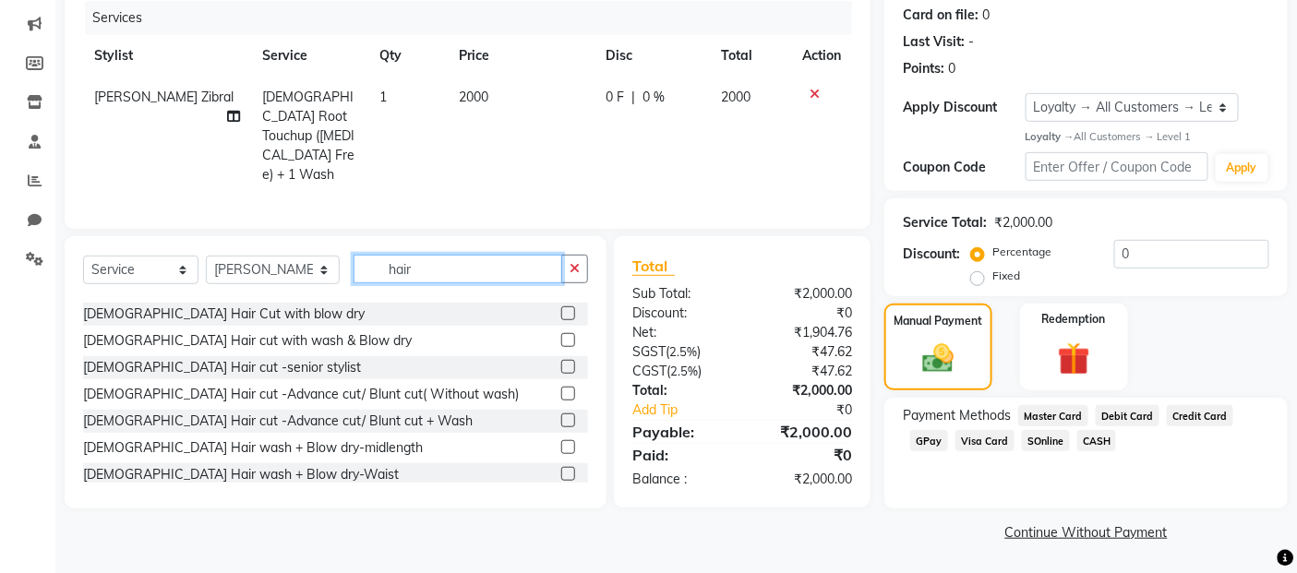
type input "hair"
click at [561, 440] on label at bounding box center [568, 447] width 14 height 14
click at [561, 442] on input "checkbox" at bounding box center [567, 448] width 12 height 12
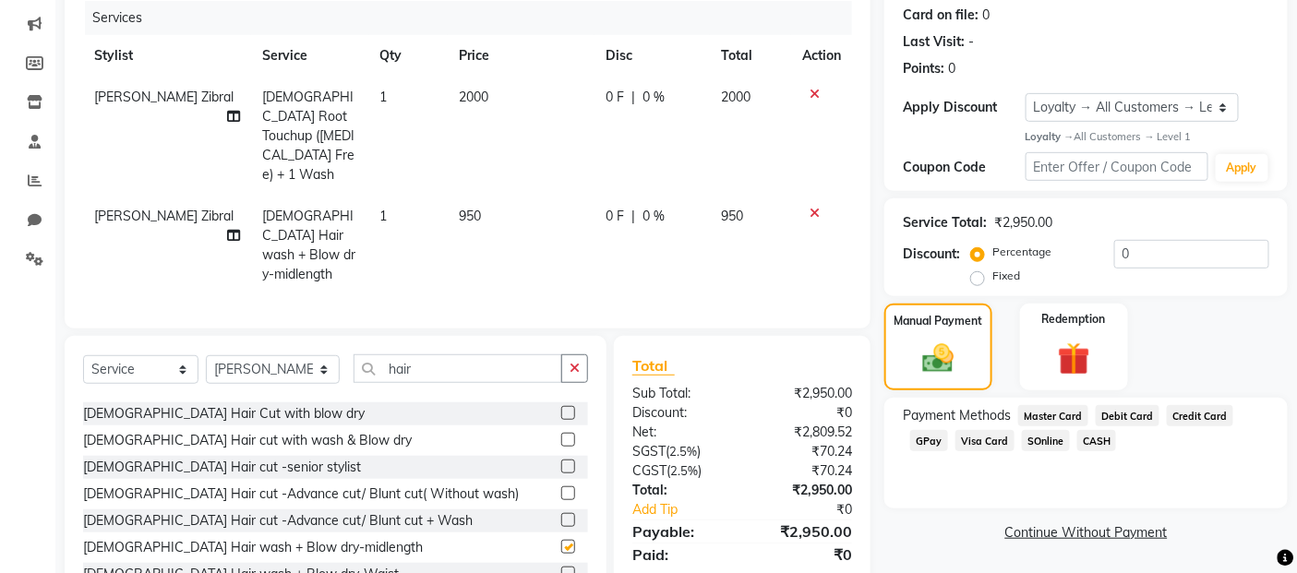
checkbox input "false"
click at [472, 208] on span "950" at bounding box center [470, 216] width 22 height 17
select select "72242"
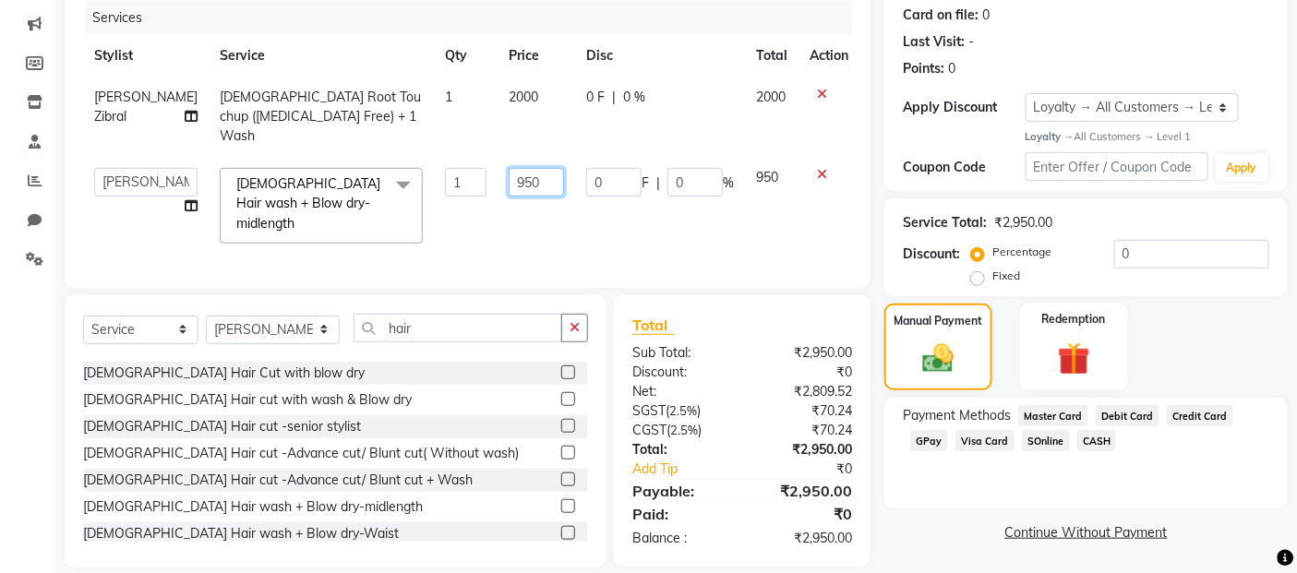
click at [510, 168] on input "950" at bounding box center [536, 182] width 55 height 29
type input "9"
type input "1100"
click at [566, 214] on tr "Alim Salmani Altaf Zibral Ankush Thakur Arti Jaiswar Ashfak Ganesh Shetty Jaysh…" at bounding box center [471, 206] width 776 height 98
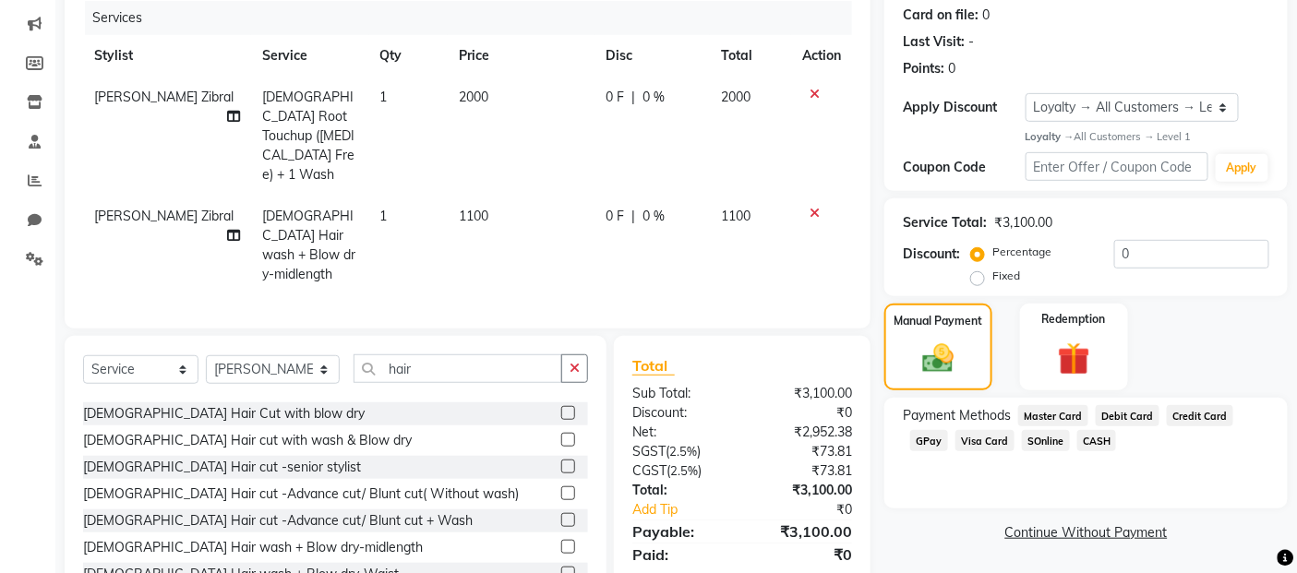
click at [1098, 436] on span "CASH" at bounding box center [1097, 440] width 40 height 21
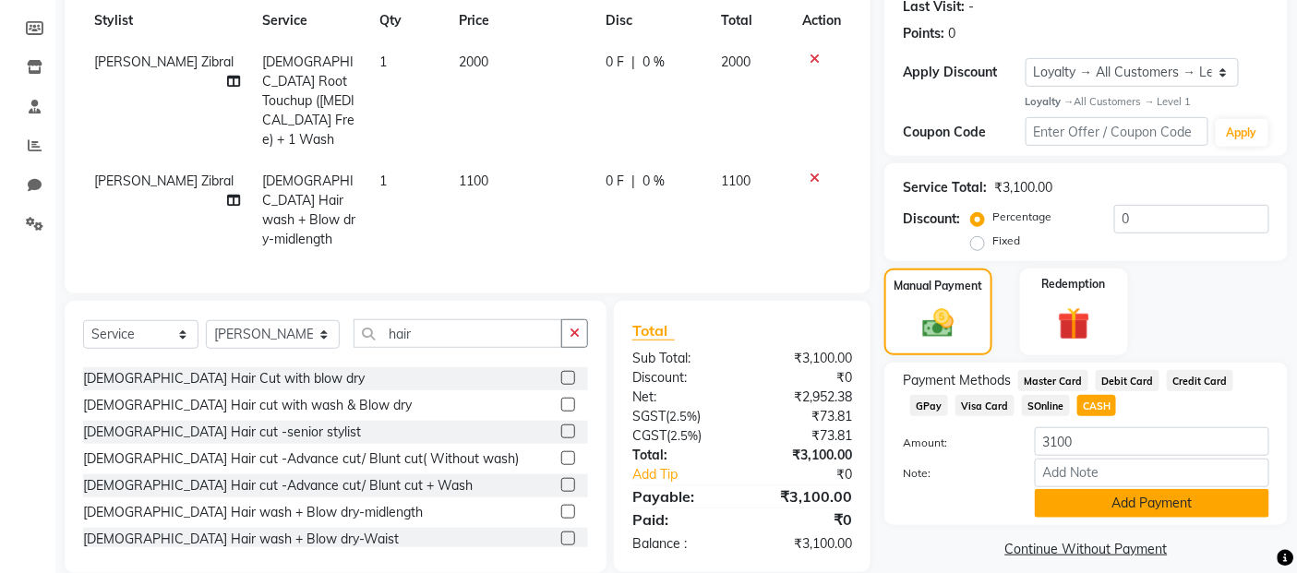
scroll to position [282, 0]
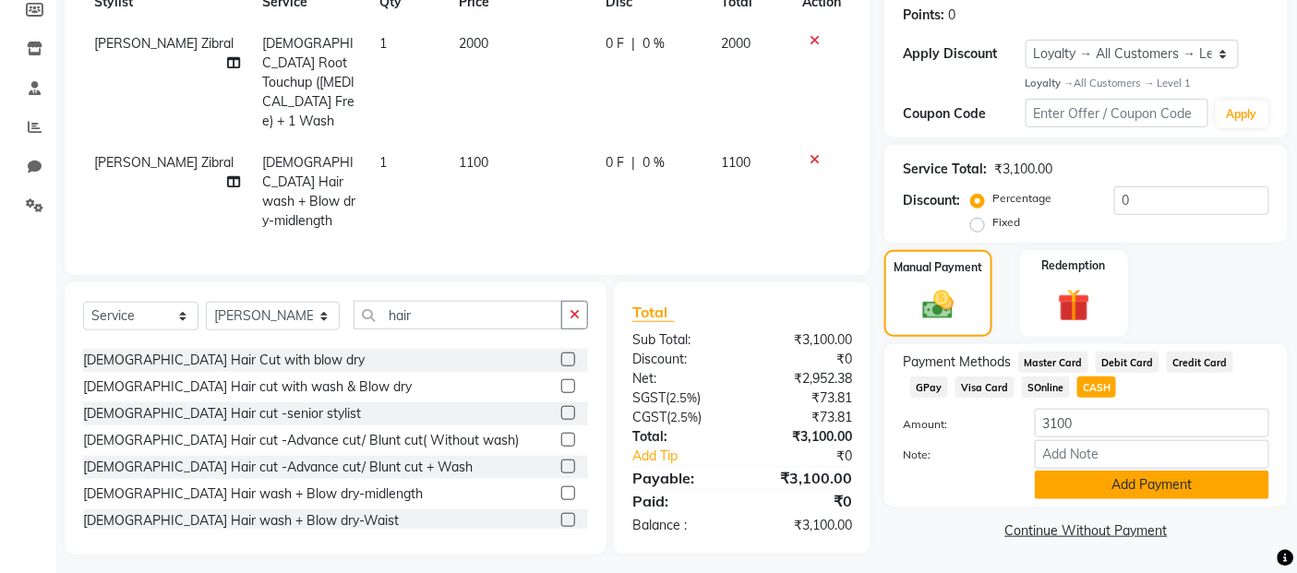
click at [1103, 481] on button "Add Payment" at bounding box center [1152, 485] width 234 height 29
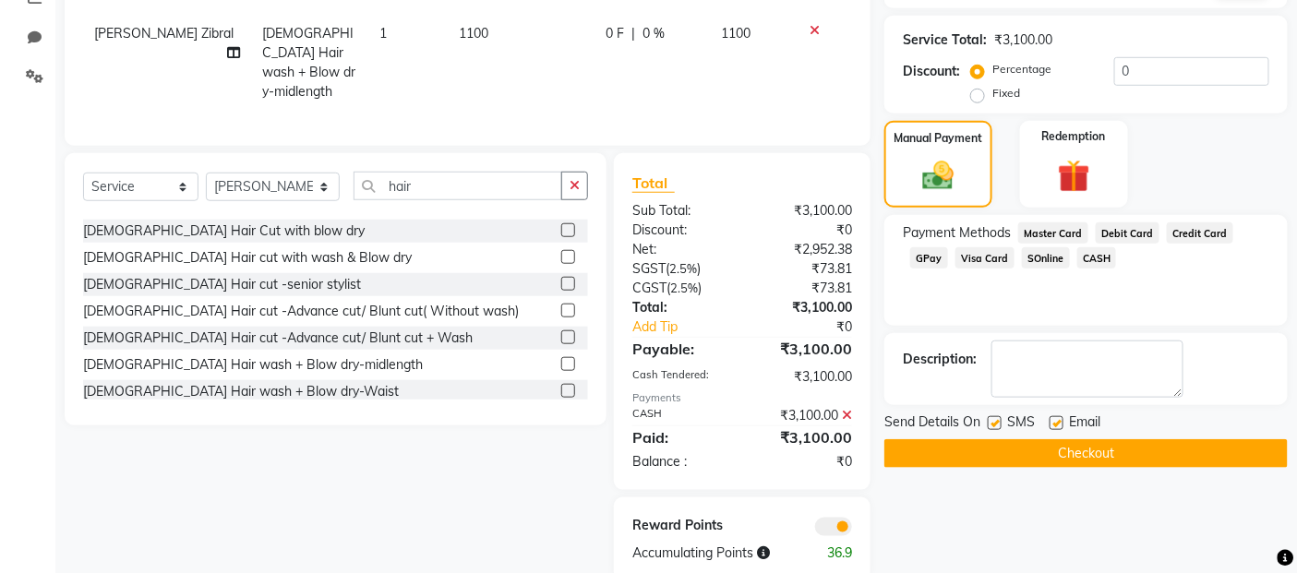
scroll to position [423, 0]
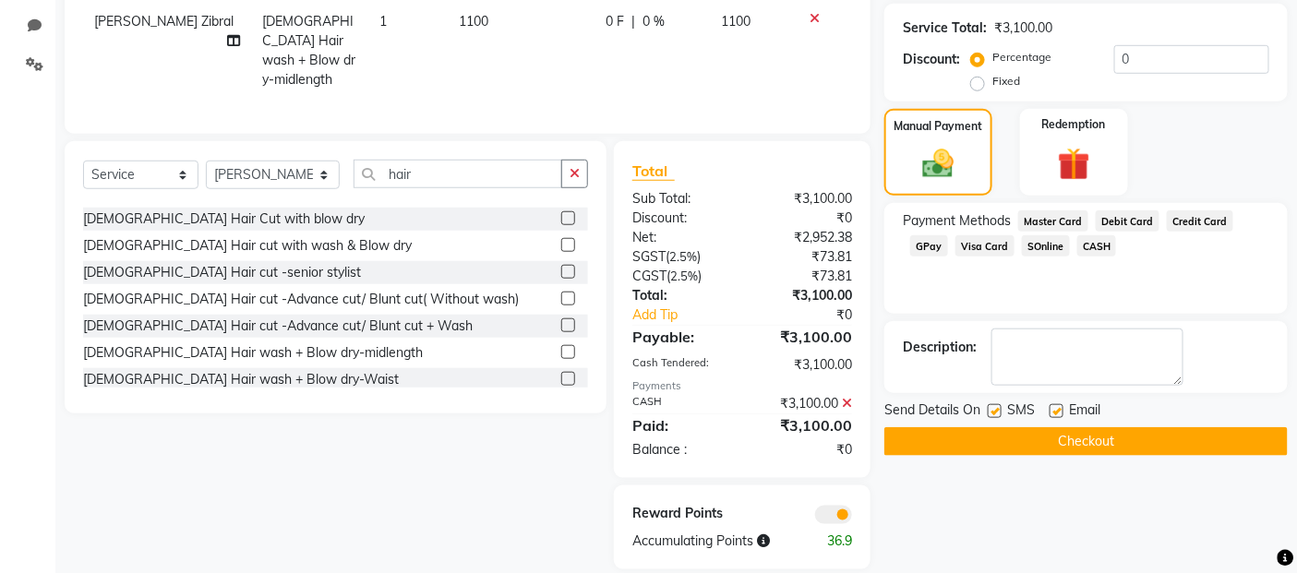
click at [993, 404] on label at bounding box center [995, 411] width 14 height 14
click at [993, 406] on input "checkbox" at bounding box center [994, 412] width 12 height 12
checkbox input "false"
click at [1049, 406] on label at bounding box center [1056, 411] width 14 height 14
click at [1049, 406] on input "checkbox" at bounding box center [1055, 412] width 12 height 12
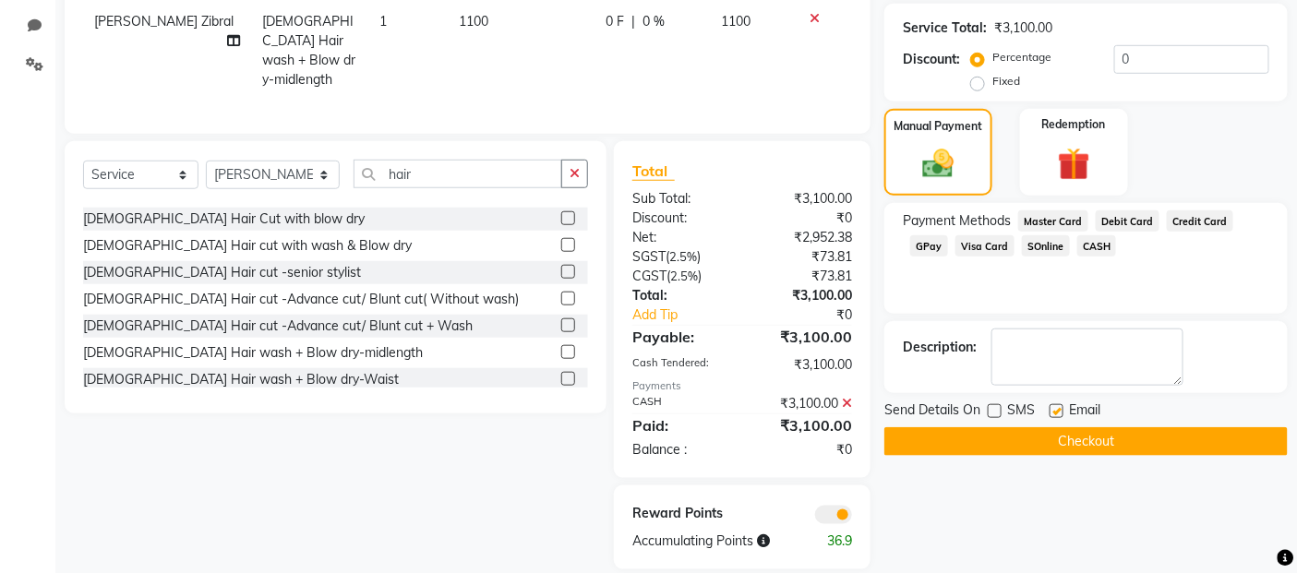
checkbox input "false"
click at [1074, 440] on button "Checkout" at bounding box center [1085, 441] width 403 height 29
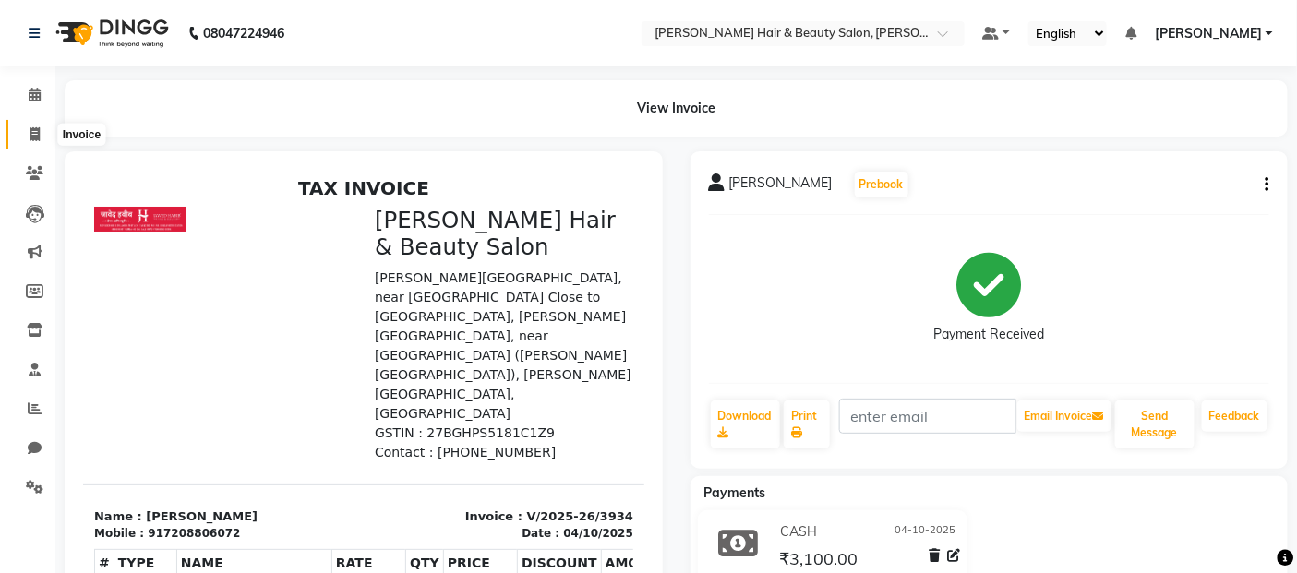
click at [30, 127] on icon at bounding box center [35, 134] width 10 height 14
select select "service"
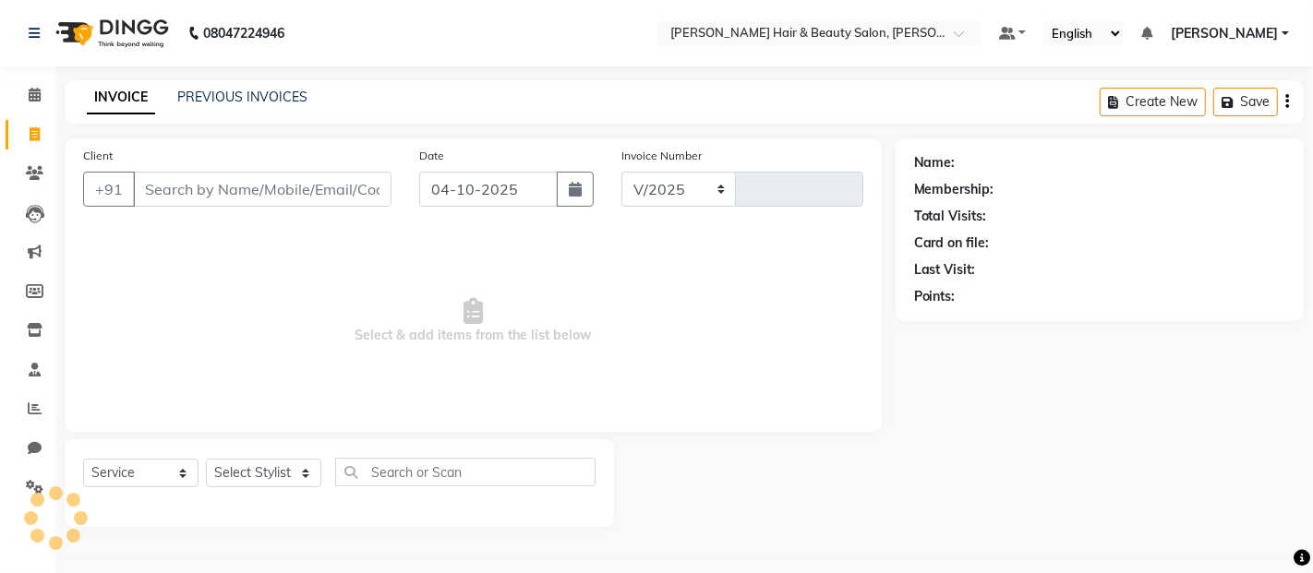
select select "7927"
type input "3935"
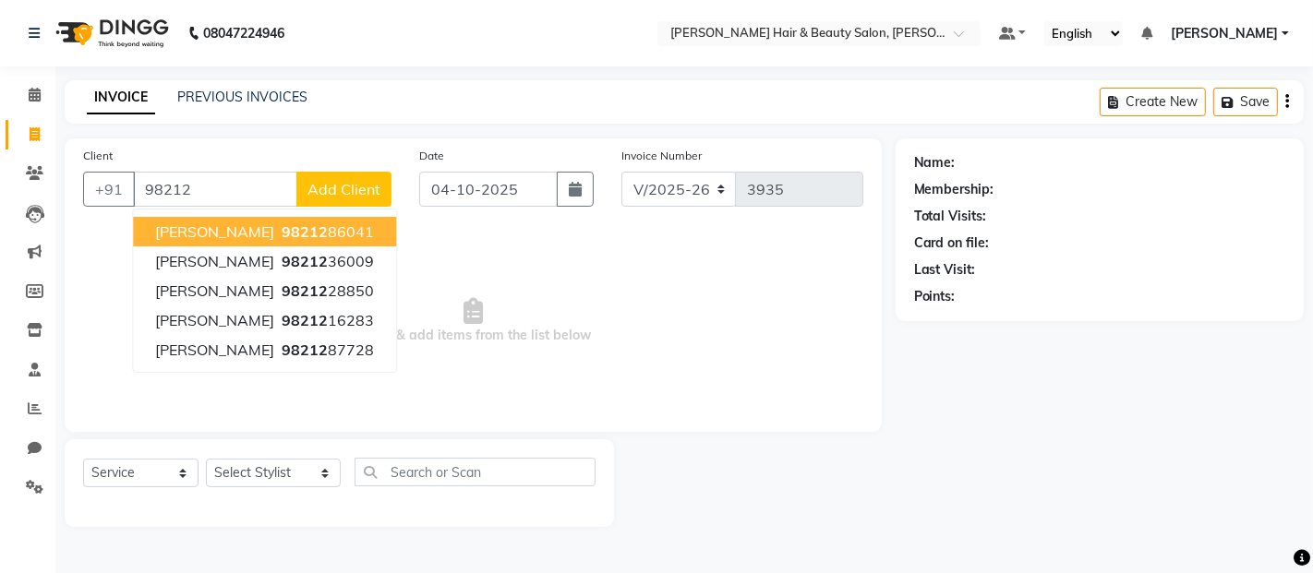
click at [250, 236] on span "Francis Varghese" at bounding box center [214, 231] width 119 height 18
type input "9821286041"
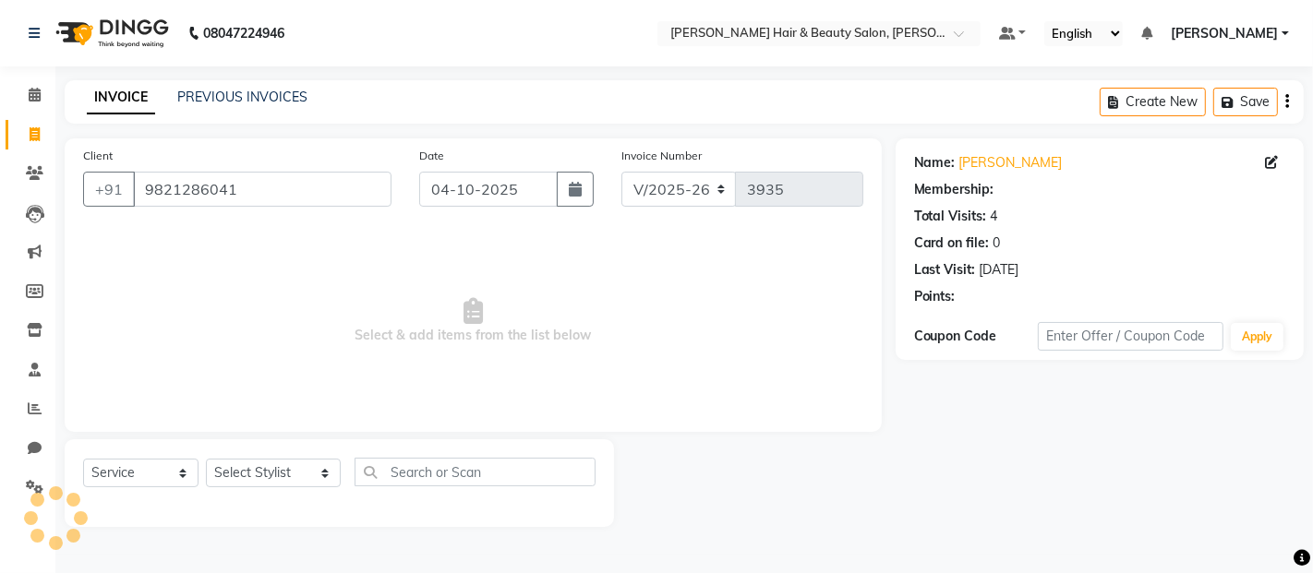
select select "1: Object"
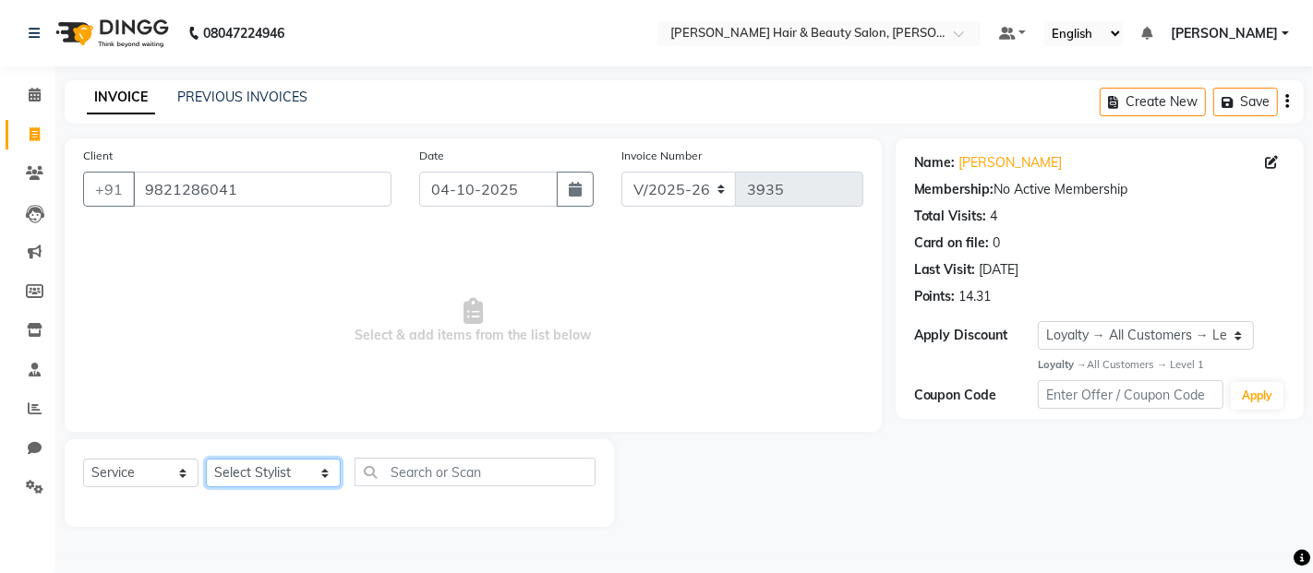
click at [307, 483] on select "Select Stylist Alim Salmani Altaf Zibral Ankush Thakur Arti Jaiswar Ashfak Gane…" at bounding box center [273, 473] width 135 height 29
select select "72245"
click at [206, 460] on select "Select Stylist Alim Salmani Altaf Zibral Ankush Thakur Arti Jaiswar Ashfak Gane…" at bounding box center [273, 473] width 135 height 29
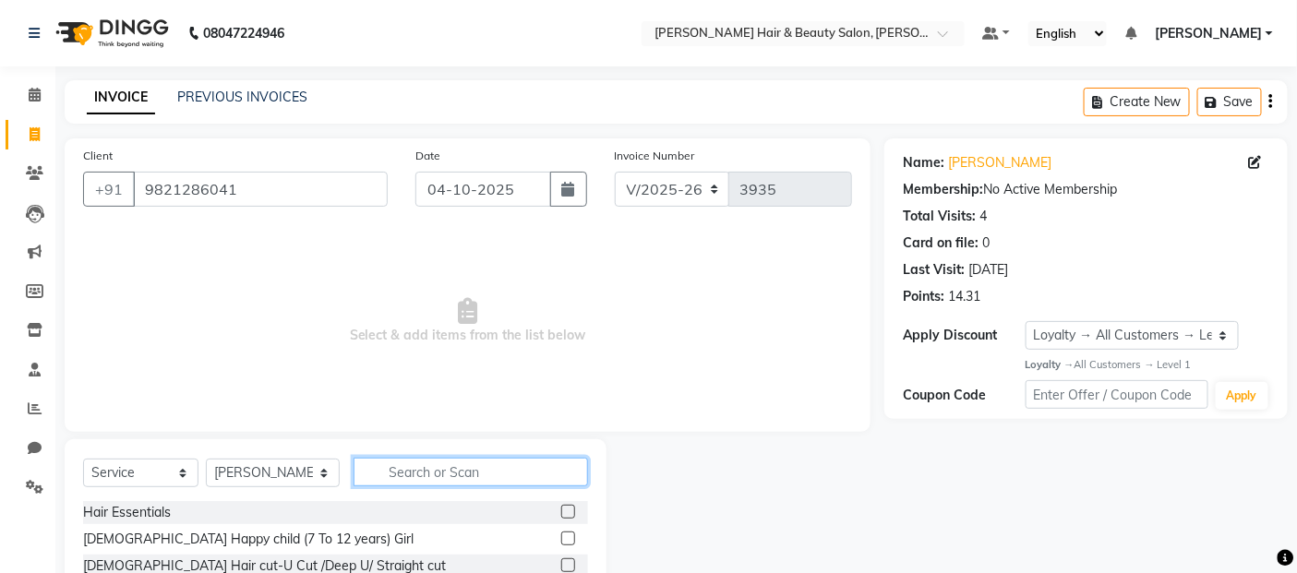
click at [476, 468] on input "text" at bounding box center [471, 472] width 235 height 29
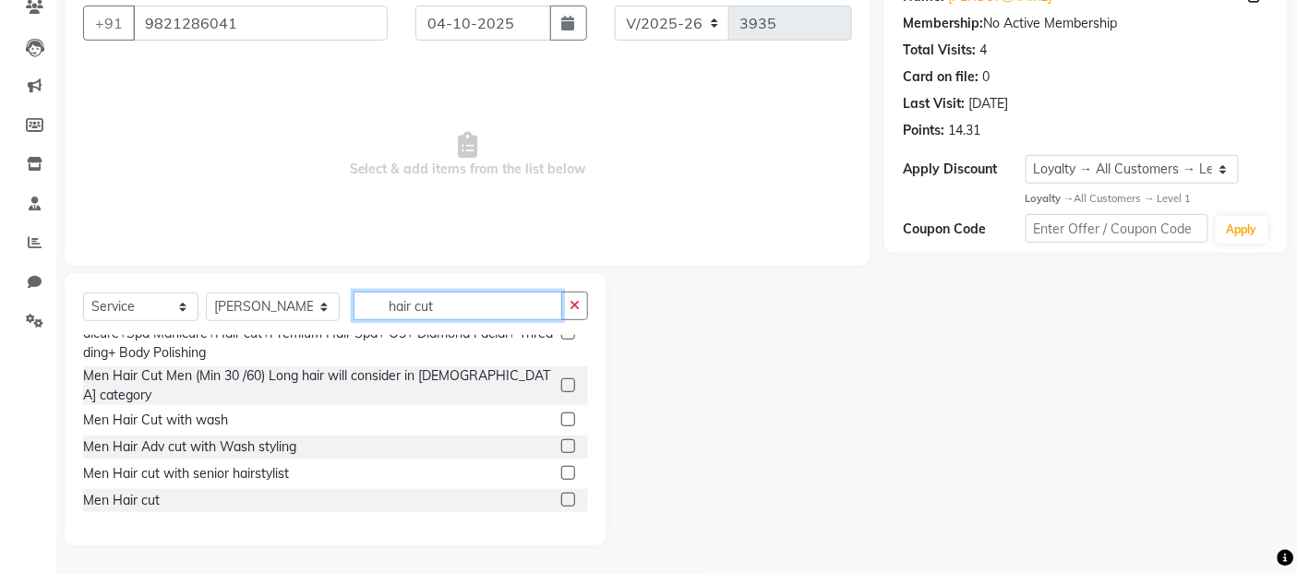
scroll to position [307, 0]
type input "hair cut"
click at [561, 492] on label at bounding box center [568, 499] width 14 height 14
click at [561, 494] on input "checkbox" at bounding box center [567, 500] width 12 height 12
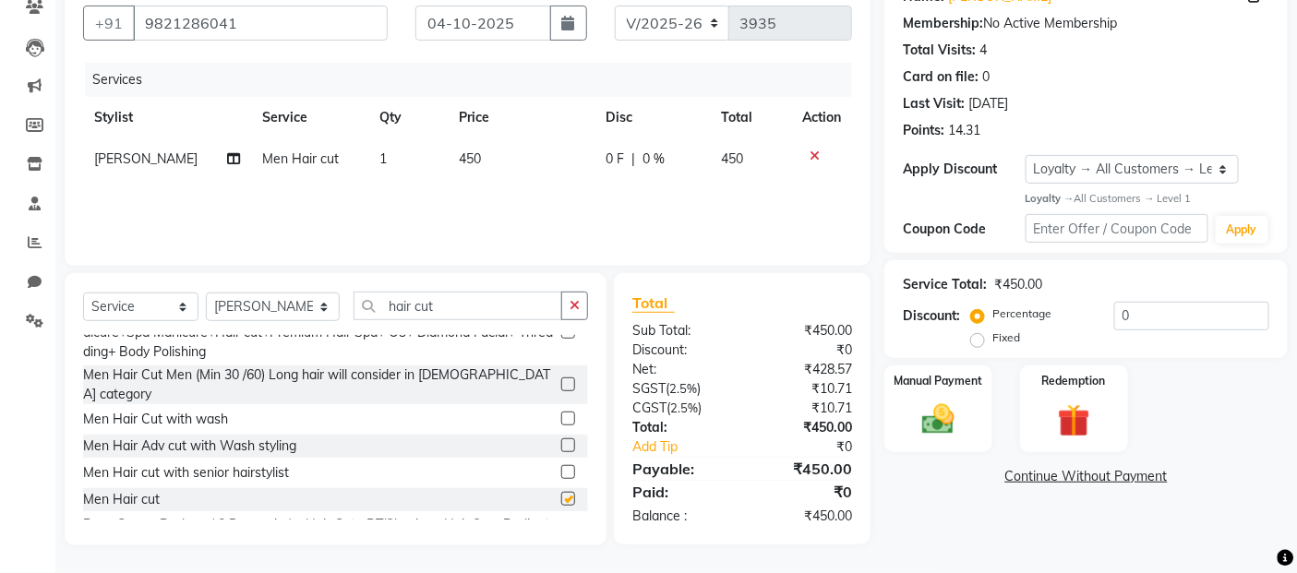
checkbox input "false"
click at [446, 308] on input "hair cut" at bounding box center [459, 306] width 210 height 29
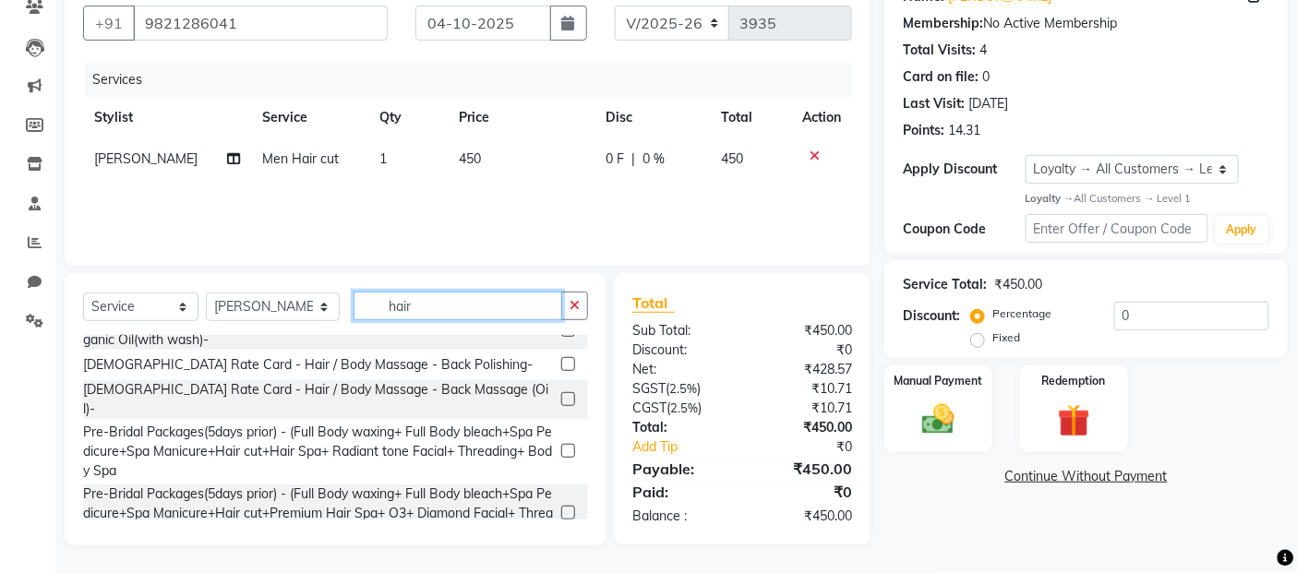
scroll to position [457, 0]
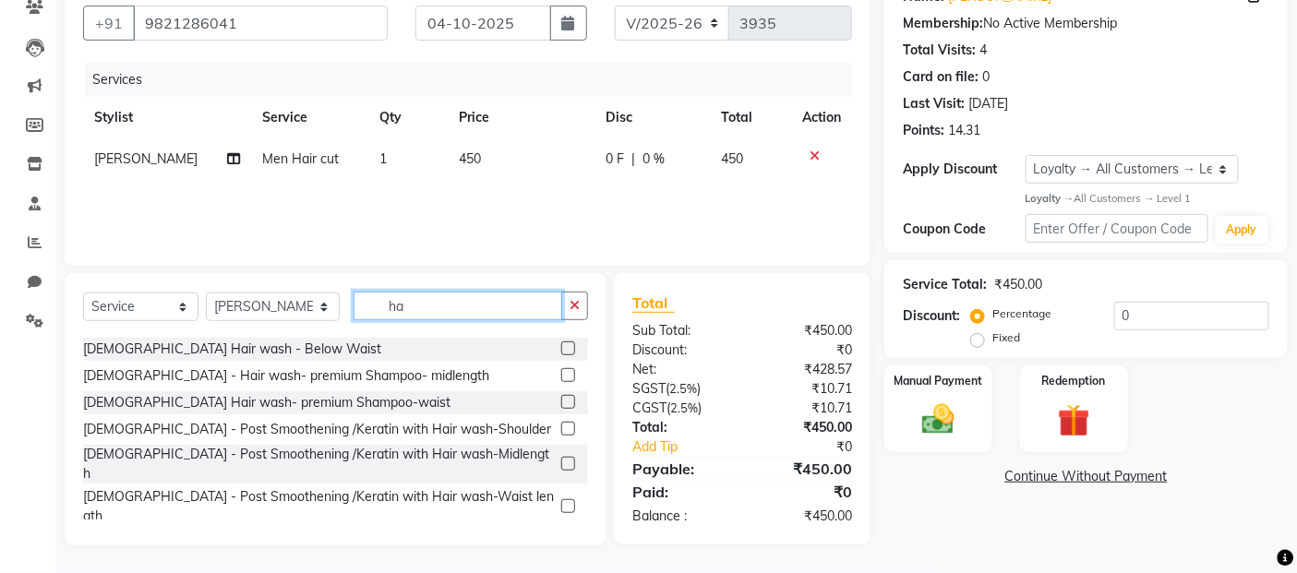
type input "h"
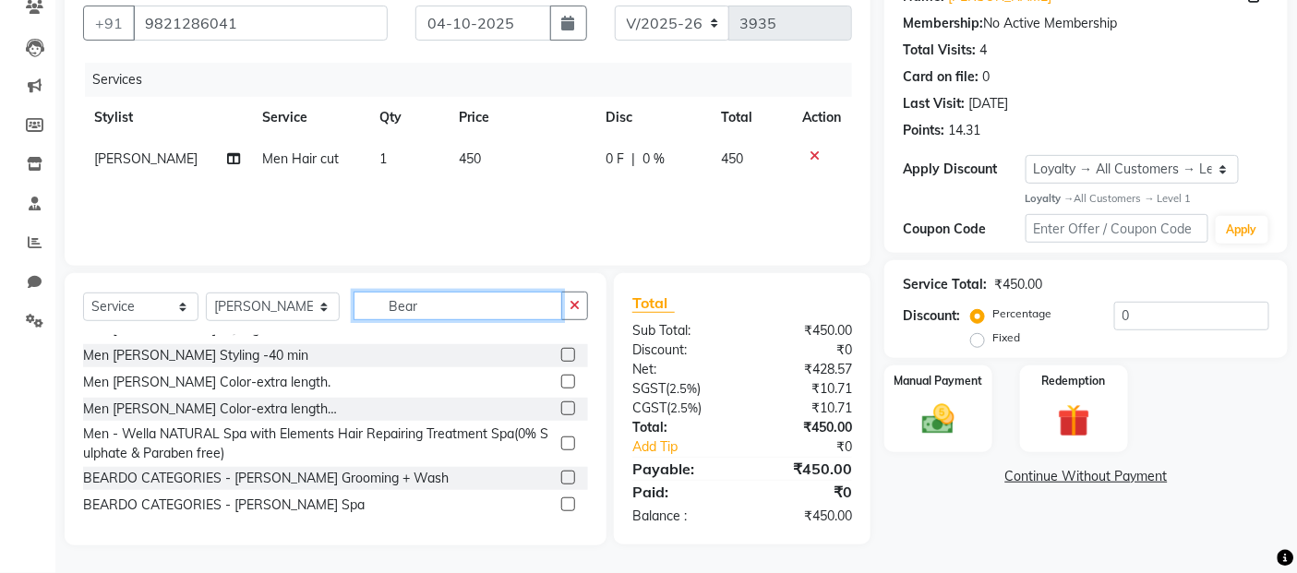
scroll to position [109, 0]
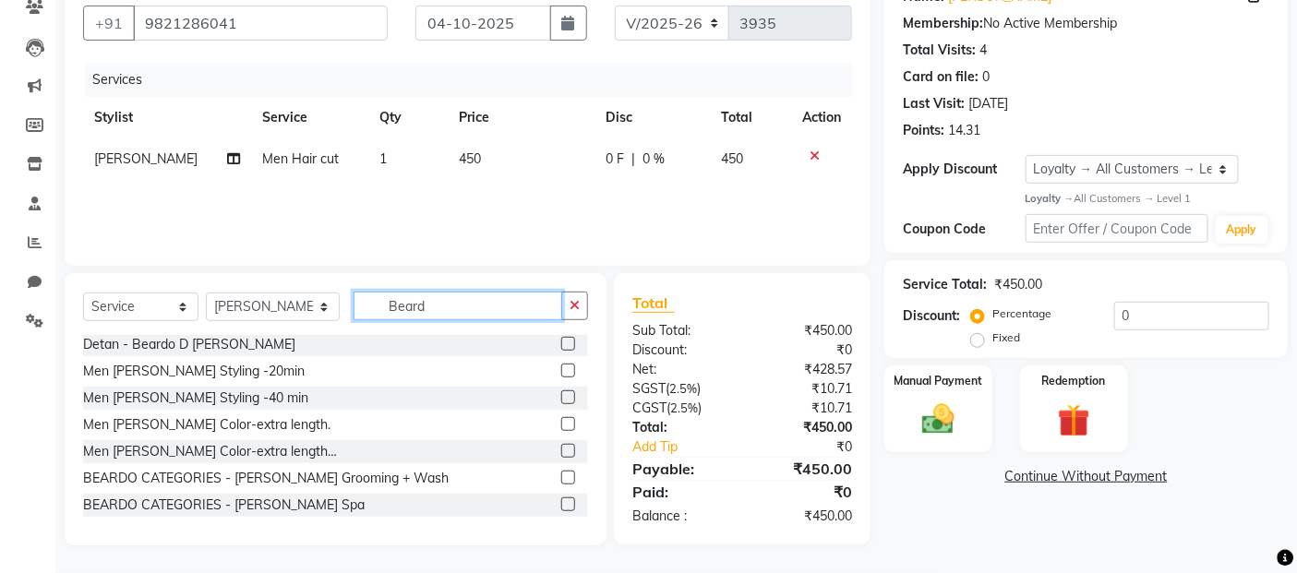
type input "Beard"
click at [561, 366] on label at bounding box center [568, 371] width 14 height 14
click at [561, 366] on input "checkbox" at bounding box center [567, 372] width 12 height 12
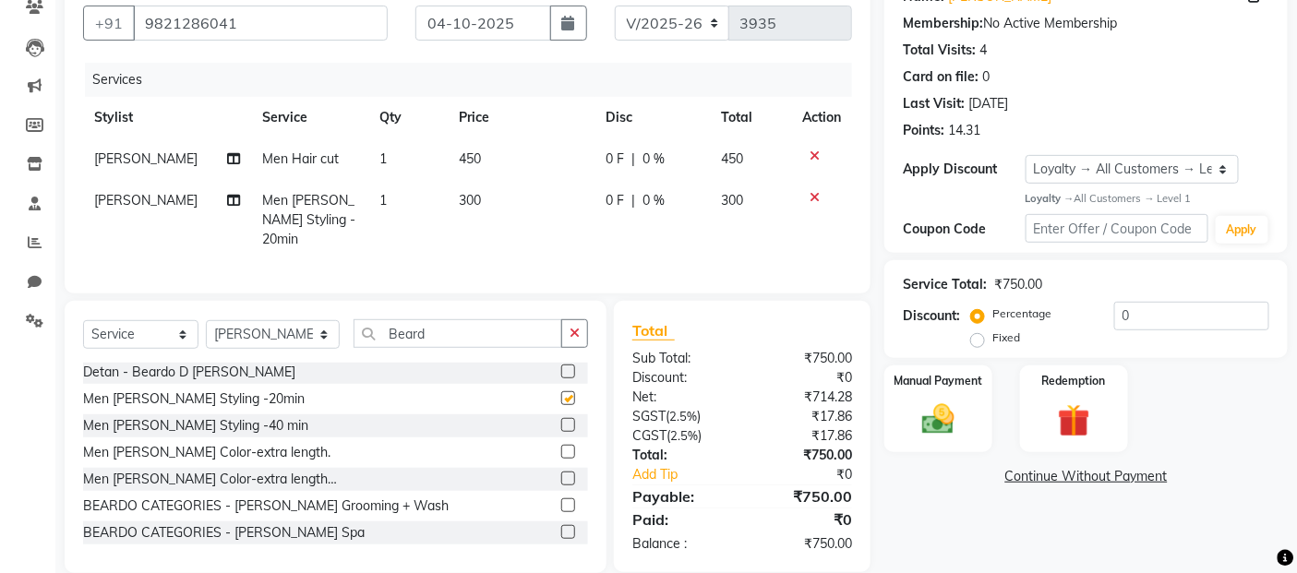
checkbox input "false"
click at [939, 428] on img at bounding box center [938, 420] width 55 height 39
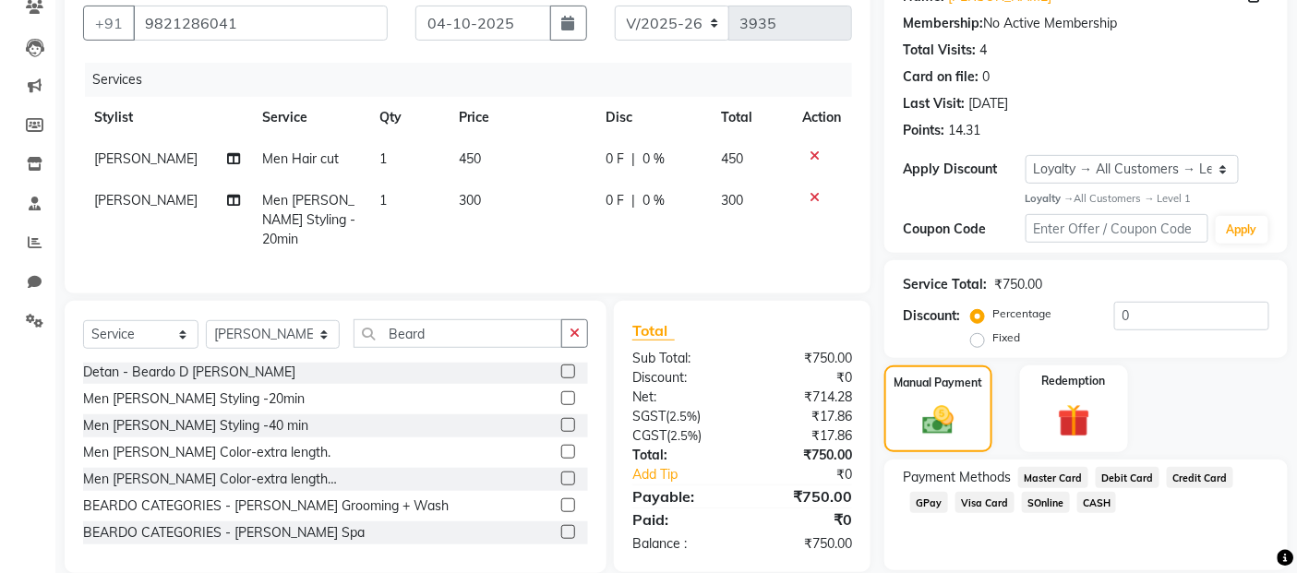
click at [938, 501] on span "GPay" at bounding box center [929, 502] width 38 height 21
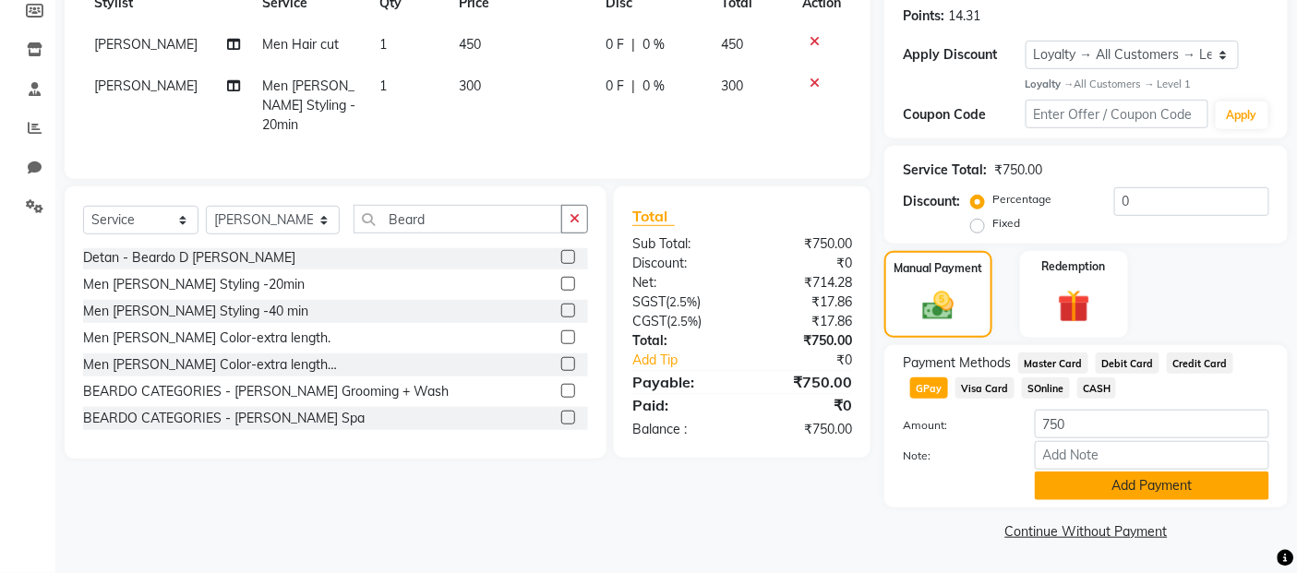
click at [1087, 475] on button "Add Payment" at bounding box center [1152, 486] width 234 height 29
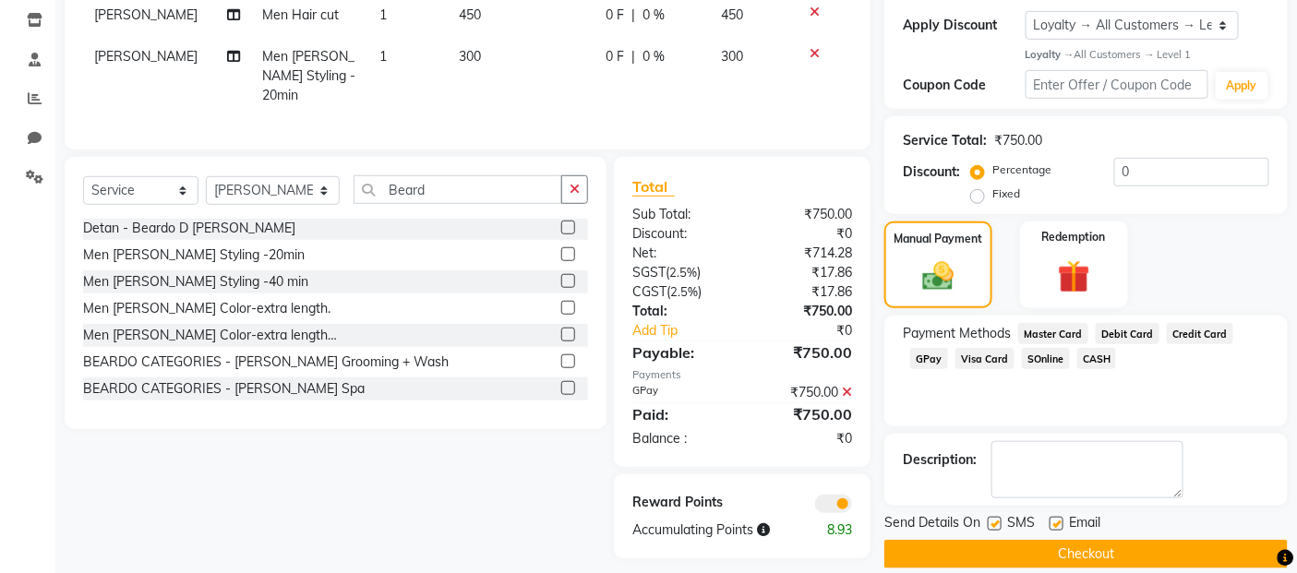
scroll to position [333, 0]
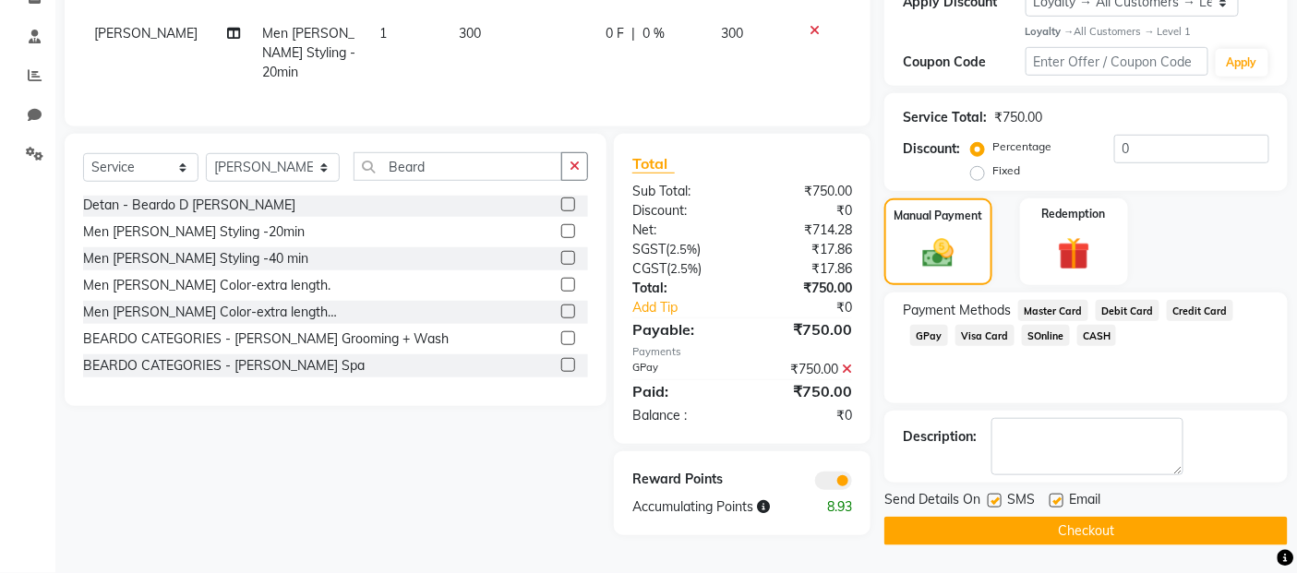
click at [998, 501] on label at bounding box center [995, 501] width 14 height 14
click at [998, 501] on input "checkbox" at bounding box center [994, 502] width 12 height 12
checkbox input "false"
click at [1050, 499] on label at bounding box center [1056, 501] width 14 height 14
click at [1050, 499] on input "checkbox" at bounding box center [1055, 502] width 12 height 12
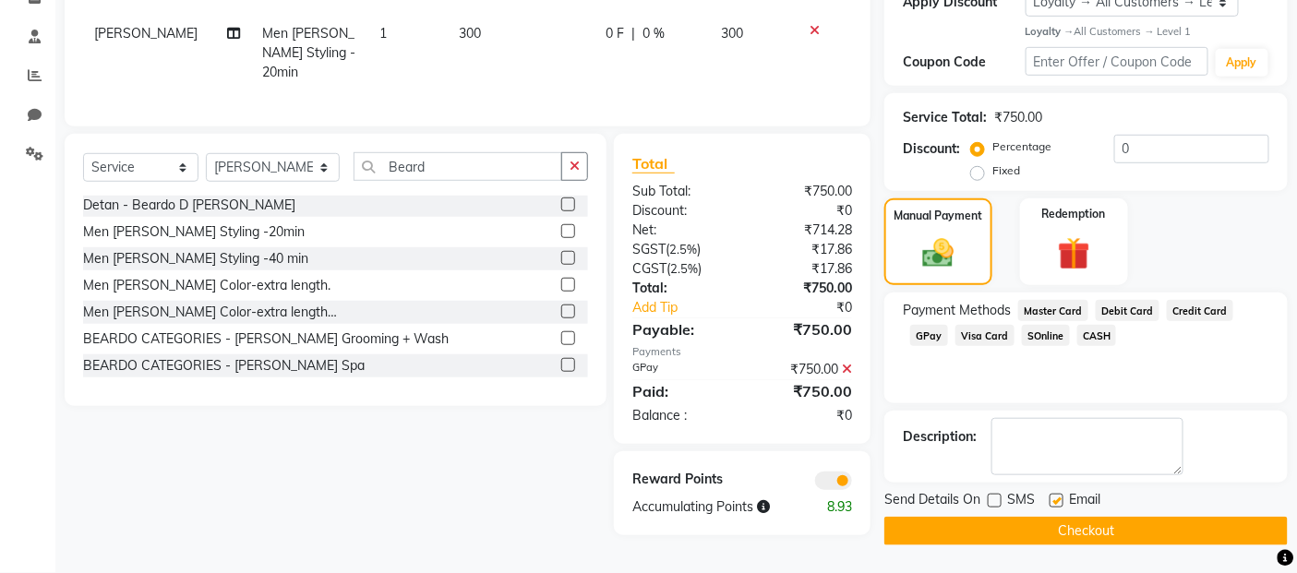
checkbox input "false"
click at [1044, 535] on button "Checkout" at bounding box center [1085, 531] width 403 height 29
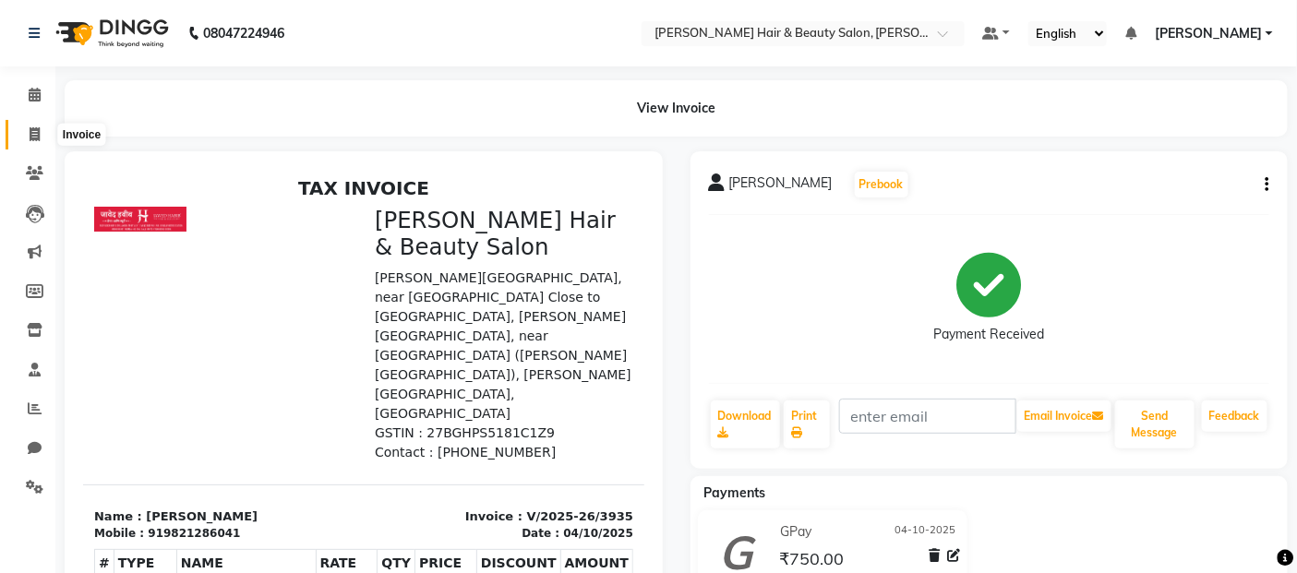
click at [34, 131] on icon at bounding box center [35, 134] width 10 height 14
select select "service"
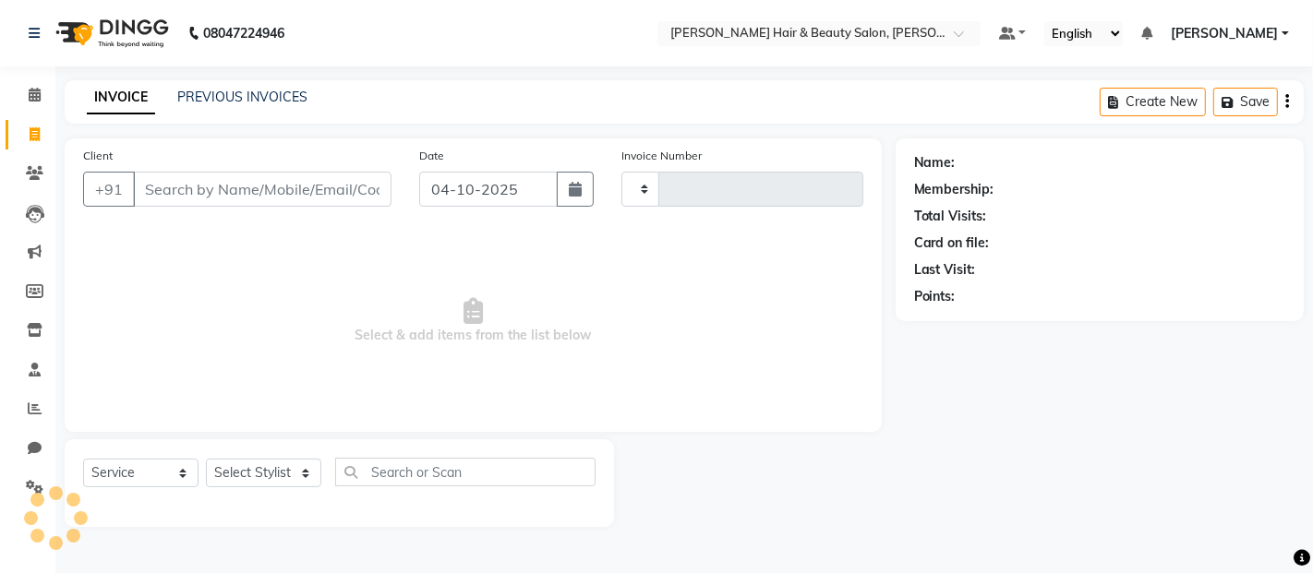
type input "3936"
select select "7927"
click at [223, 92] on link "PREVIOUS INVOICES" at bounding box center [242, 97] width 130 height 17
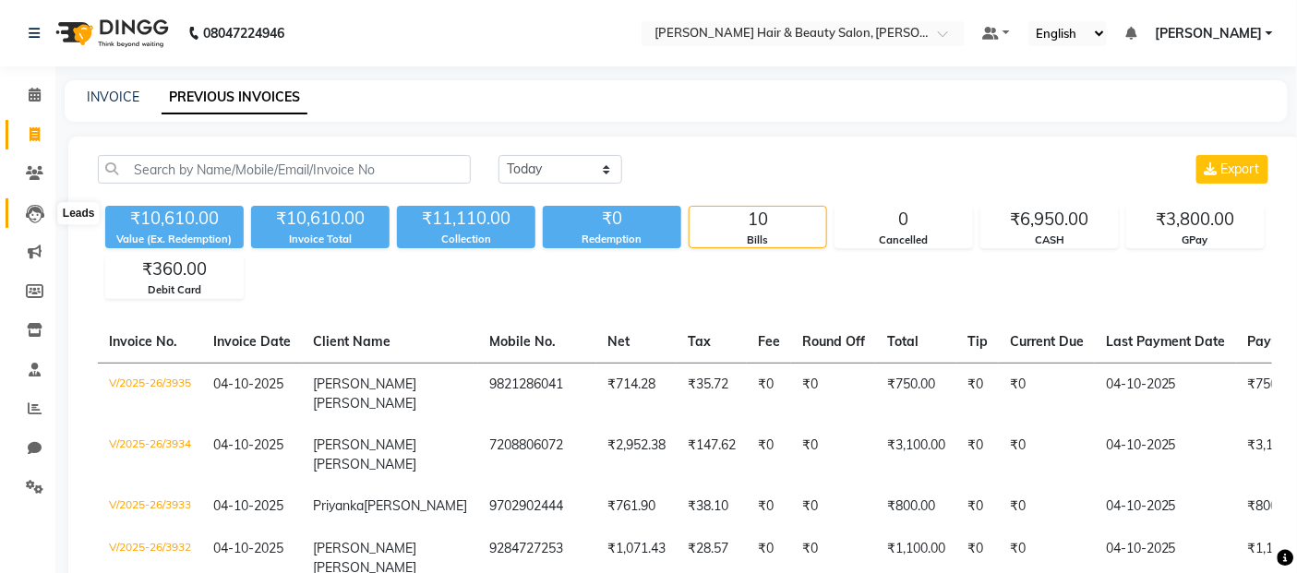
click at [39, 215] on icon at bounding box center [35, 214] width 18 height 18
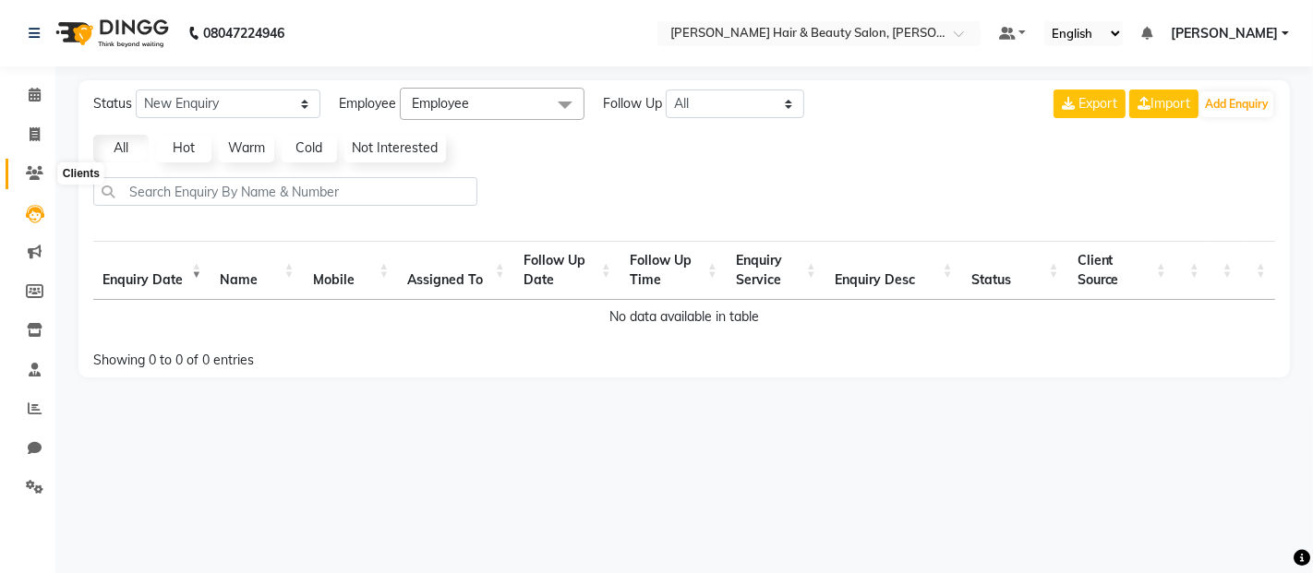
click at [42, 169] on span at bounding box center [34, 173] width 32 height 21
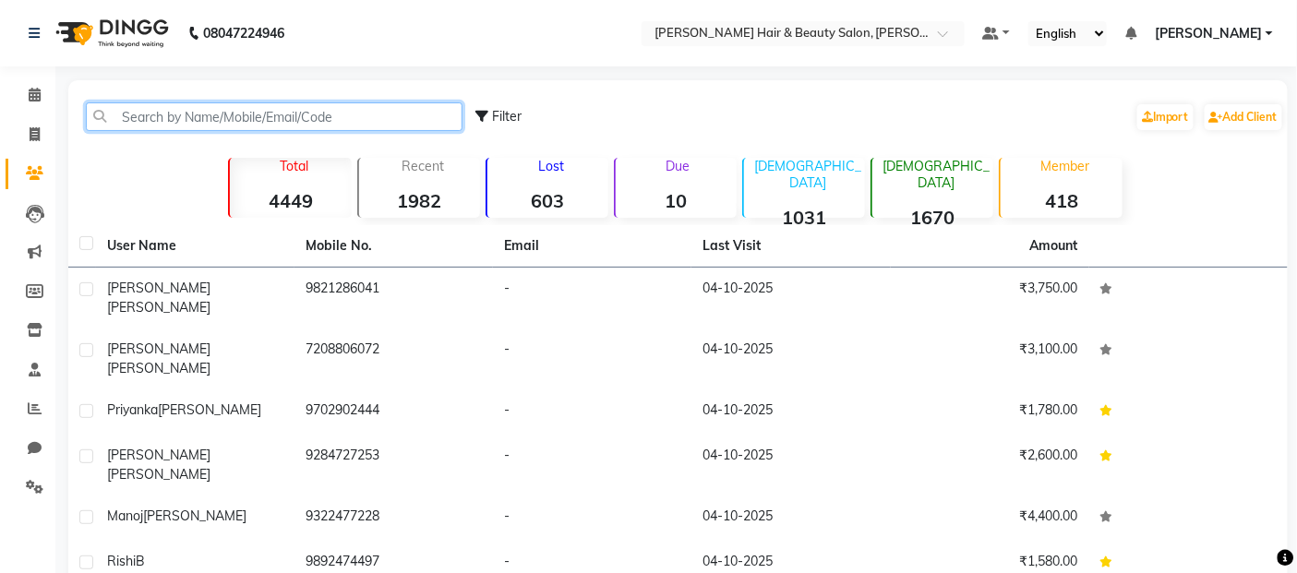
click at [186, 109] on input "text" at bounding box center [274, 116] width 377 height 29
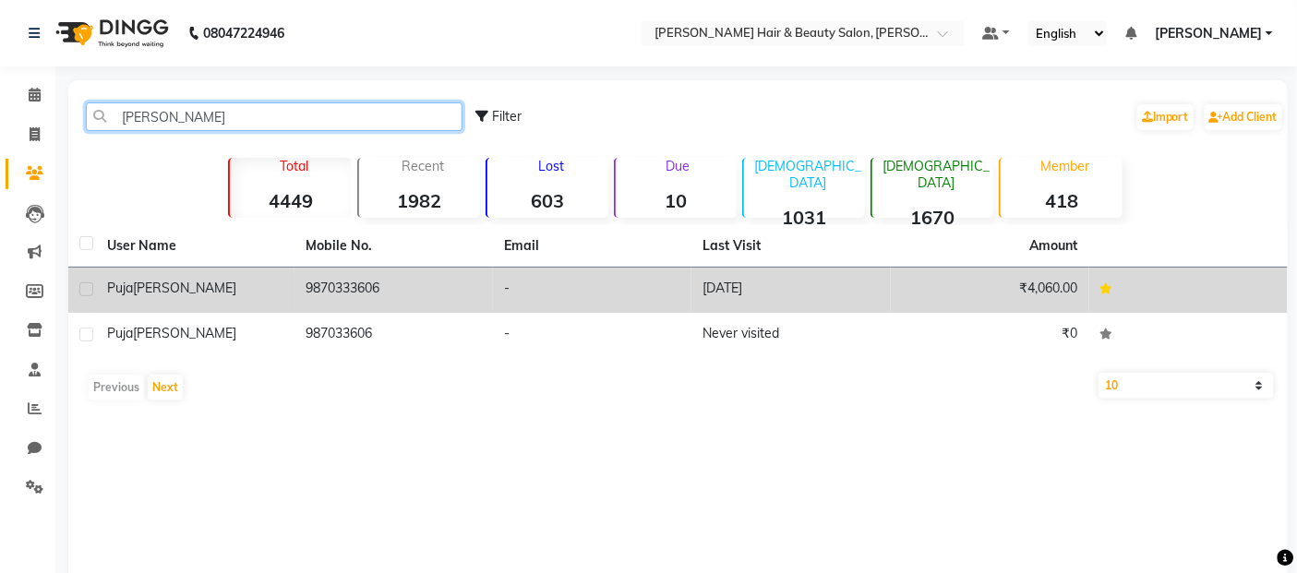
type input "[PERSON_NAME]"
click at [259, 301] on td "Puja Sharma" at bounding box center [195, 290] width 198 height 45
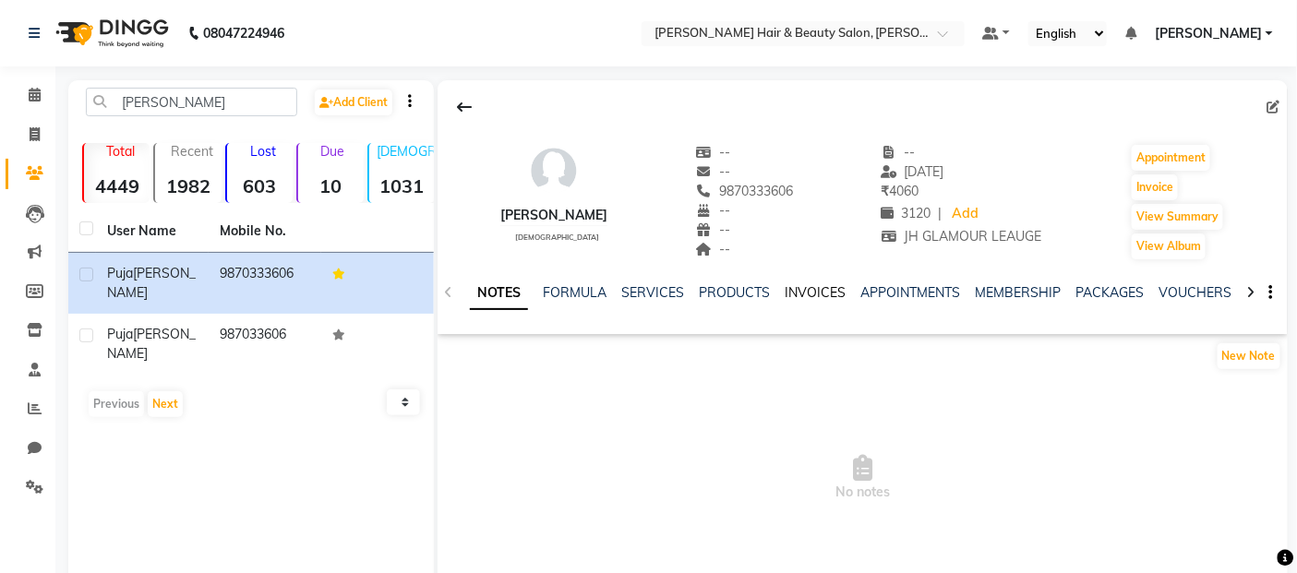
click at [800, 294] on link "INVOICES" at bounding box center [815, 292] width 61 height 17
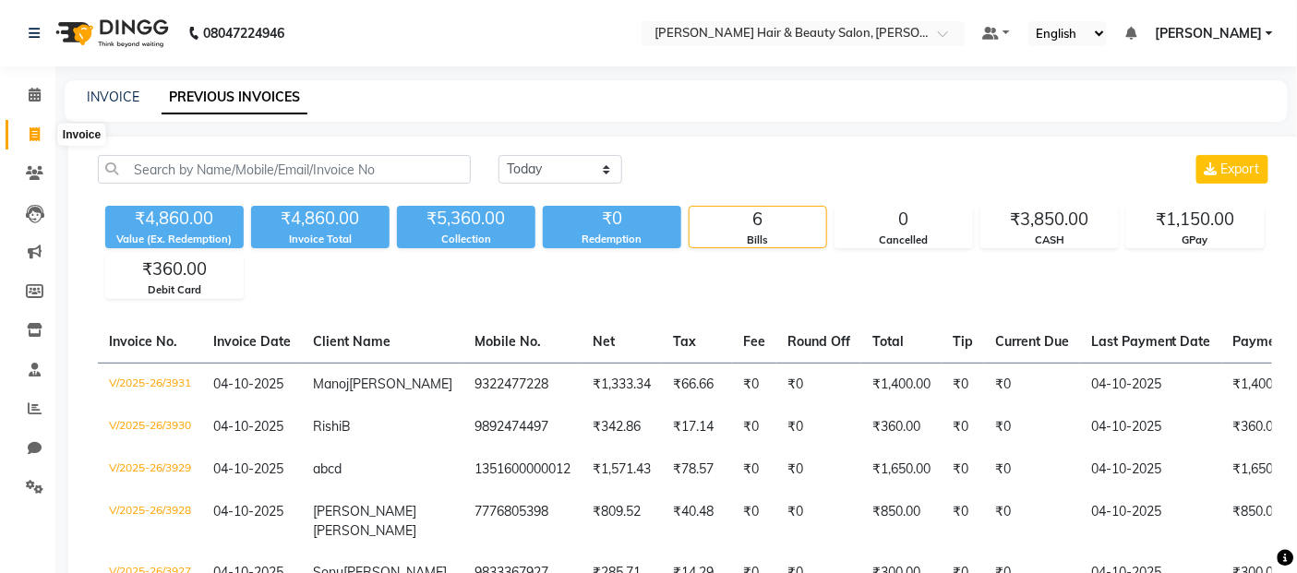
click at [38, 136] on icon at bounding box center [35, 134] width 10 height 14
select select "service"
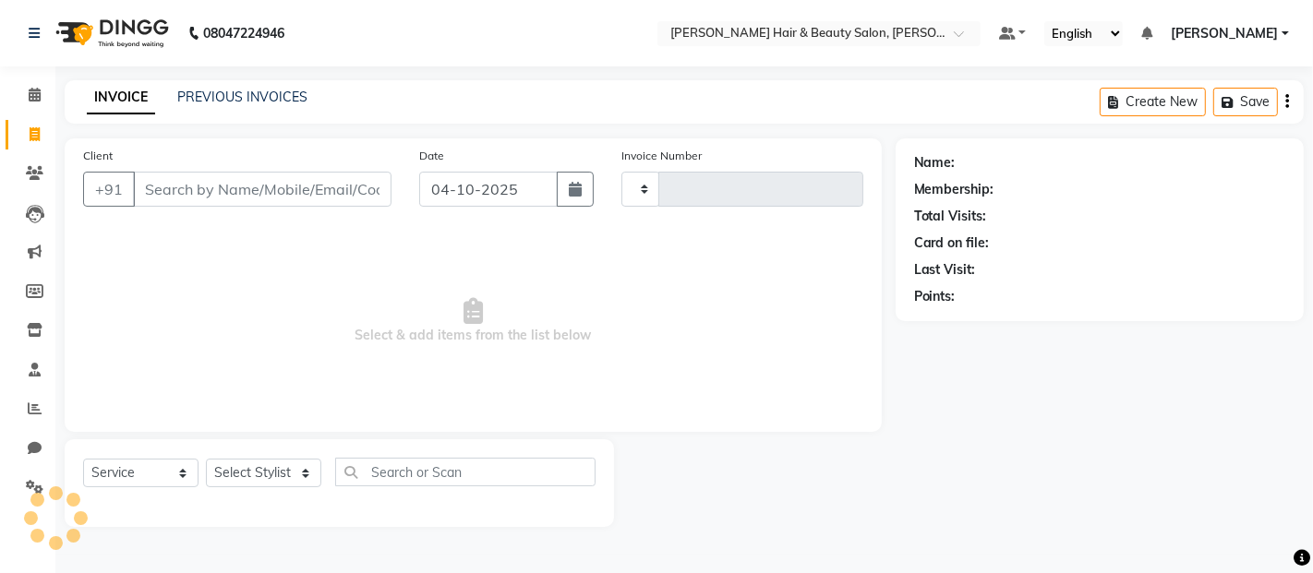
type input "3936"
drag, startPoint x: 204, startPoint y: 188, endPoint x: 204, endPoint y: 199, distance: 11.1
click at [204, 188] on input "Client" at bounding box center [262, 189] width 258 height 35
select select "7927"
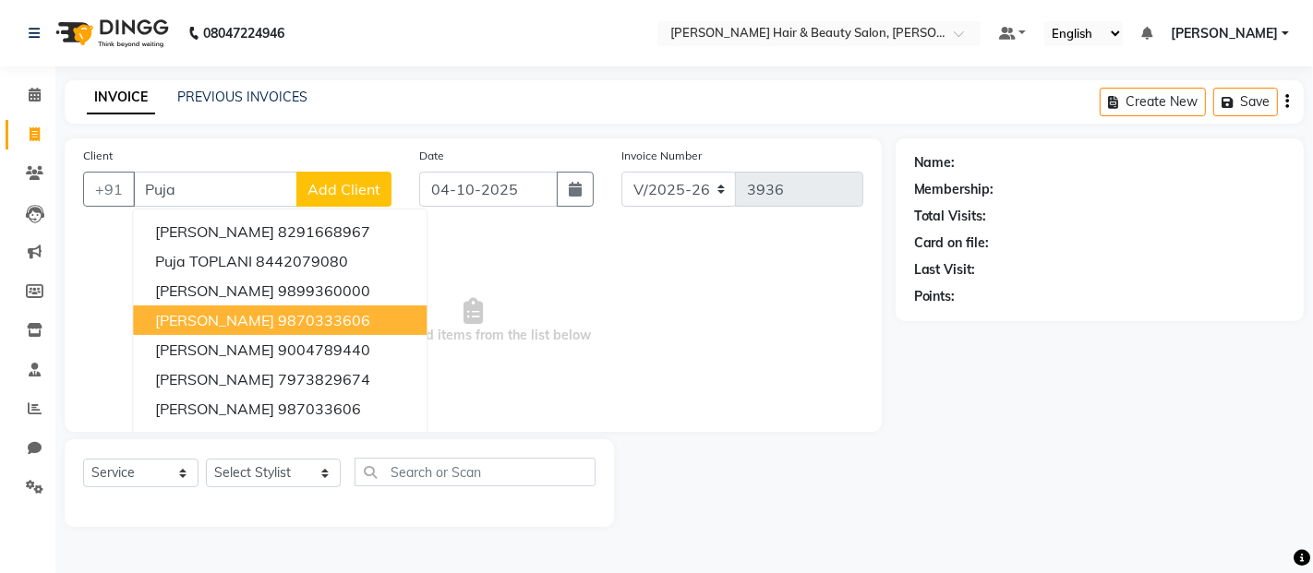
click at [207, 320] on span "[PERSON_NAME]" at bounding box center [214, 320] width 119 height 18
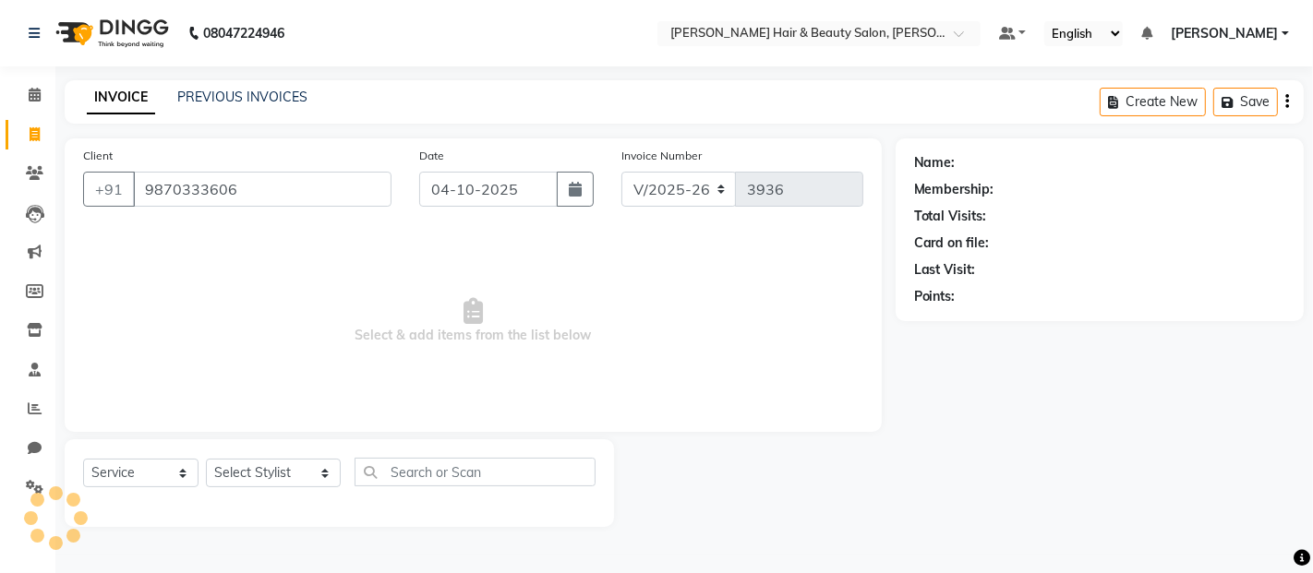
type input "9870333606"
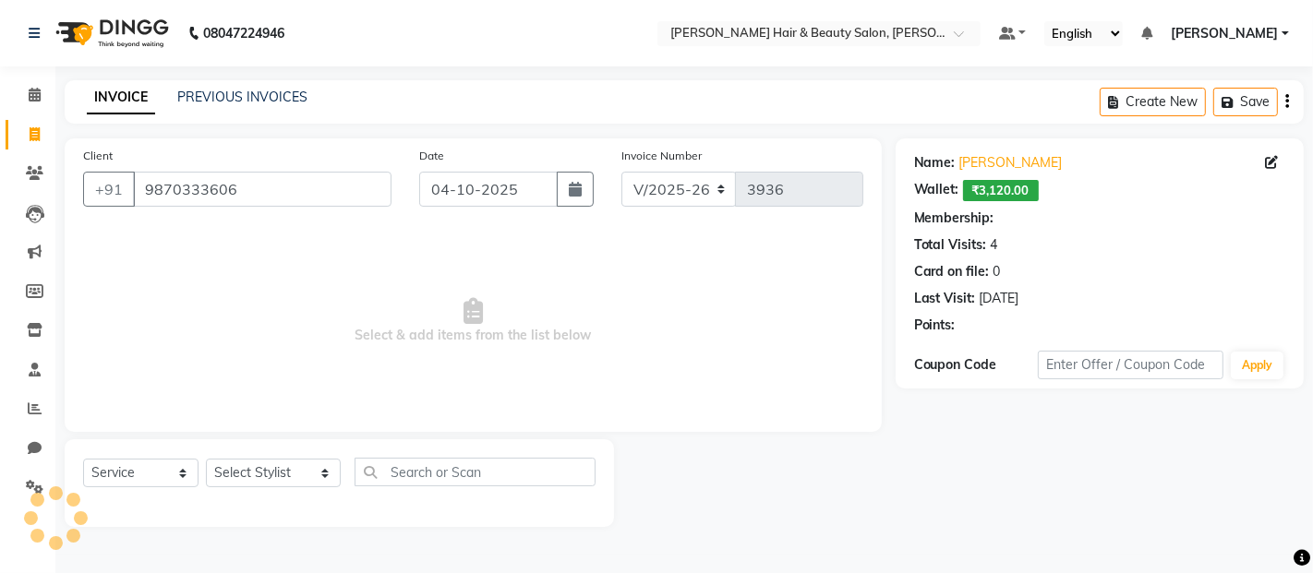
select select "2: Object"
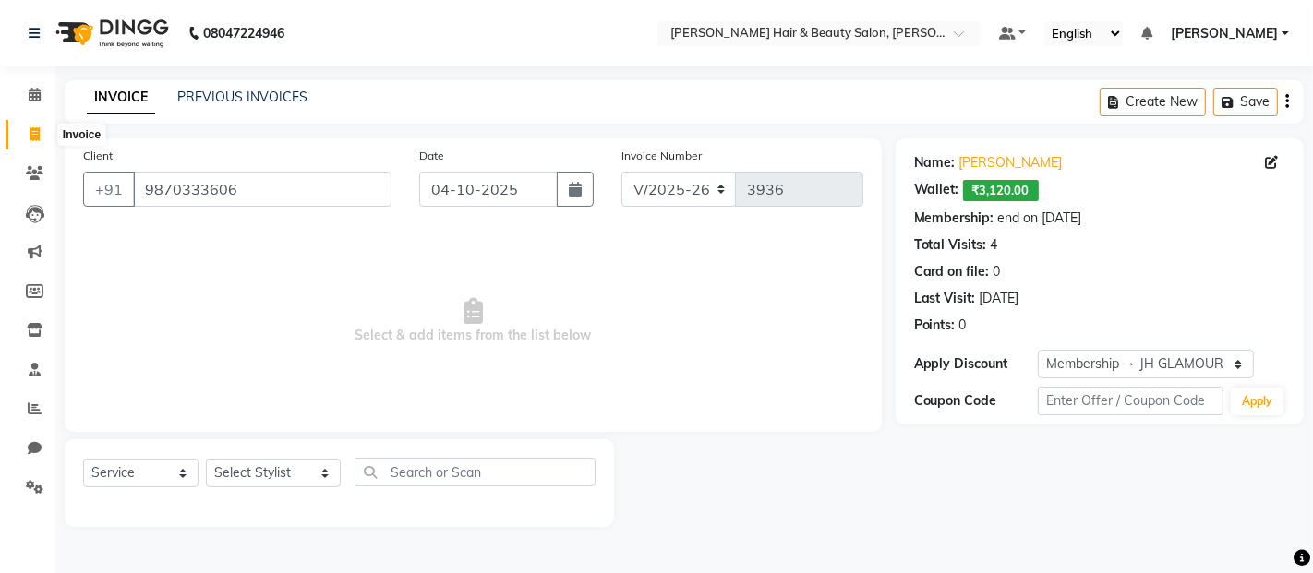
click at [40, 132] on span at bounding box center [34, 135] width 32 height 21
select select "service"
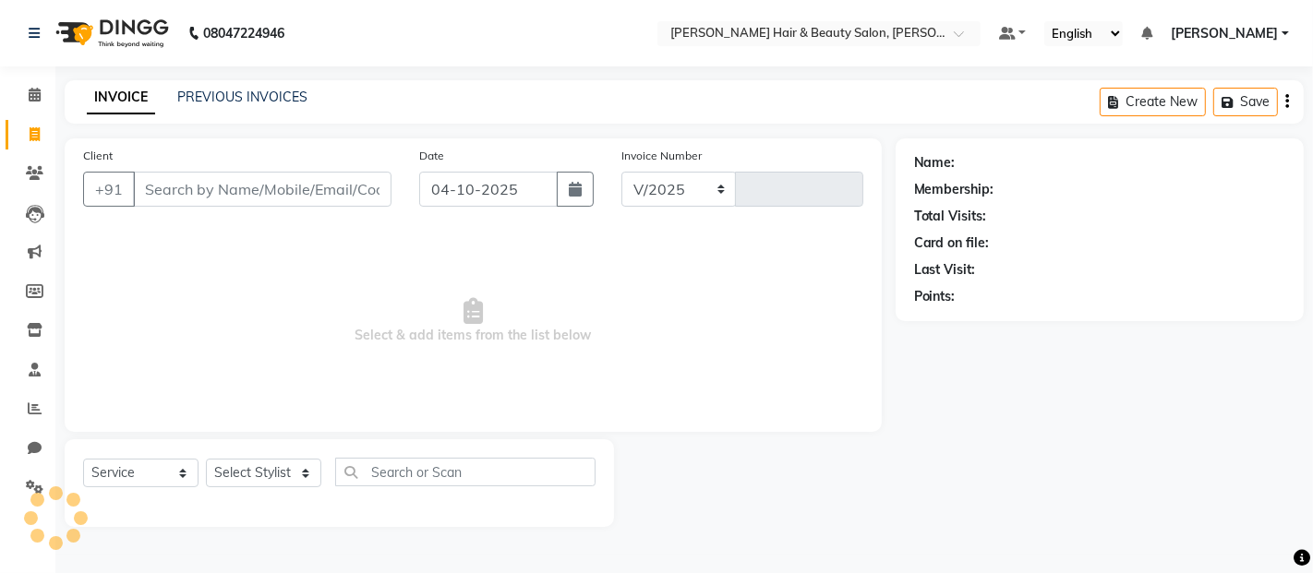
select select "7927"
type input "3936"
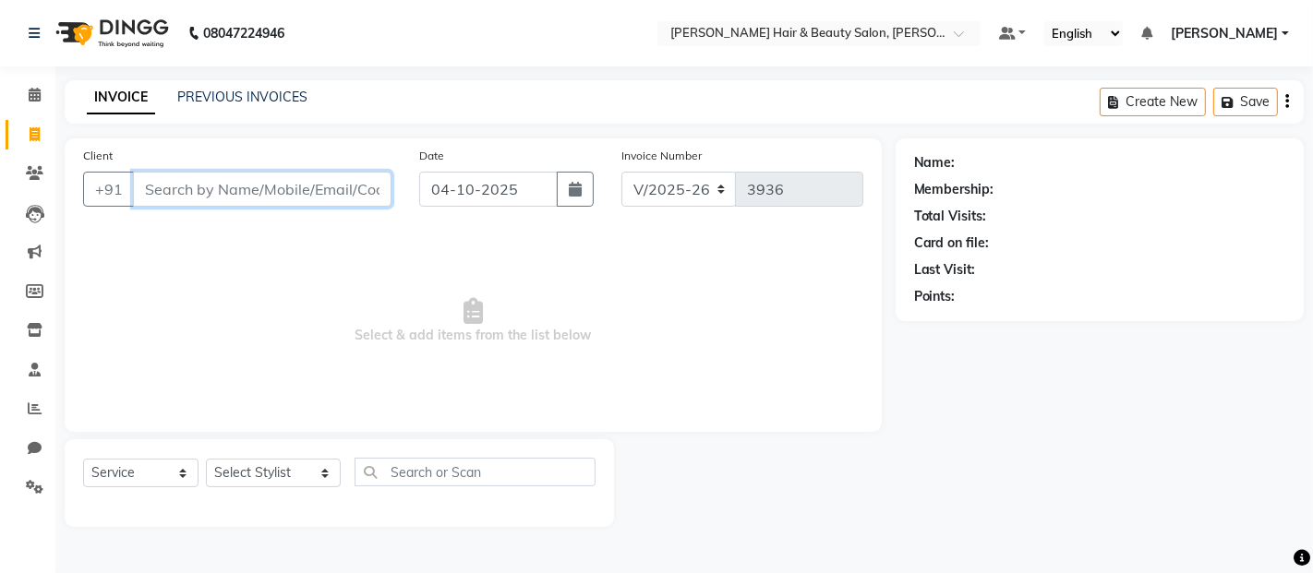
click at [274, 188] on input "Client" at bounding box center [262, 189] width 258 height 35
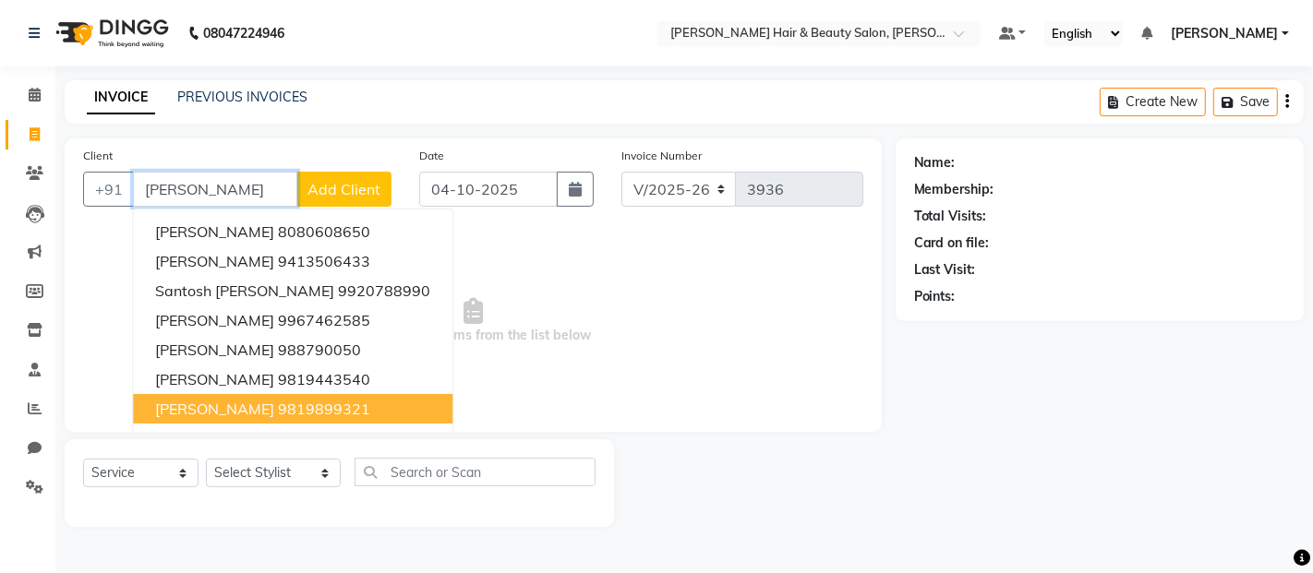
click at [180, 404] on span "[PERSON_NAME]" at bounding box center [214, 409] width 119 height 18
type input "9819899321"
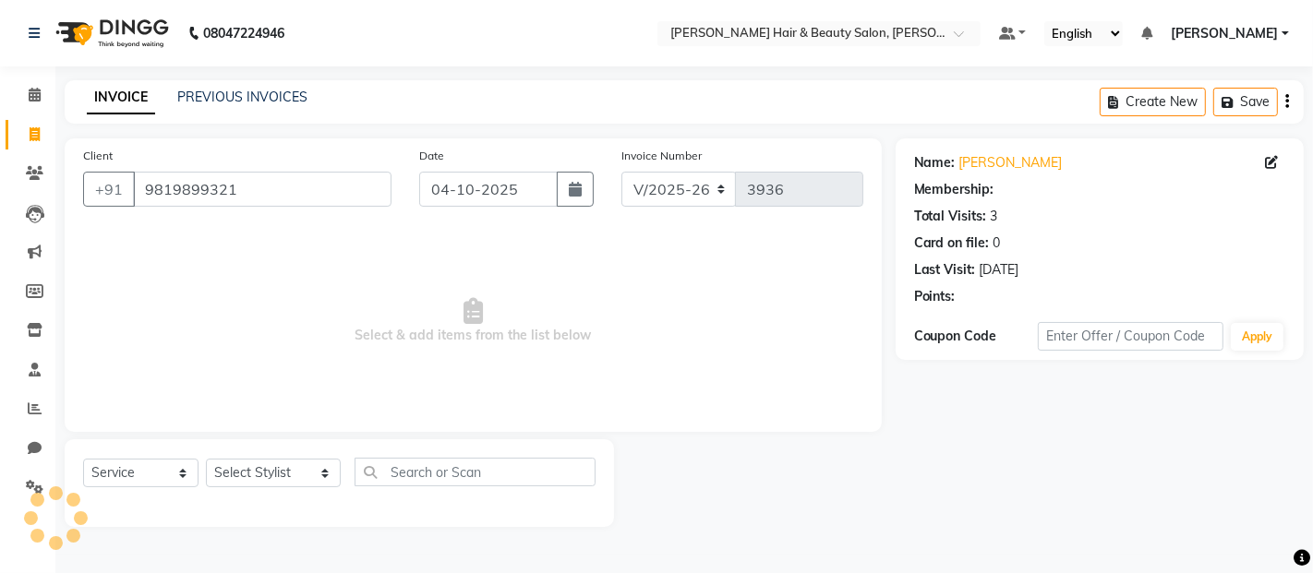
select select "1: Object"
